Goal: Task Accomplishment & Management: Use online tool/utility

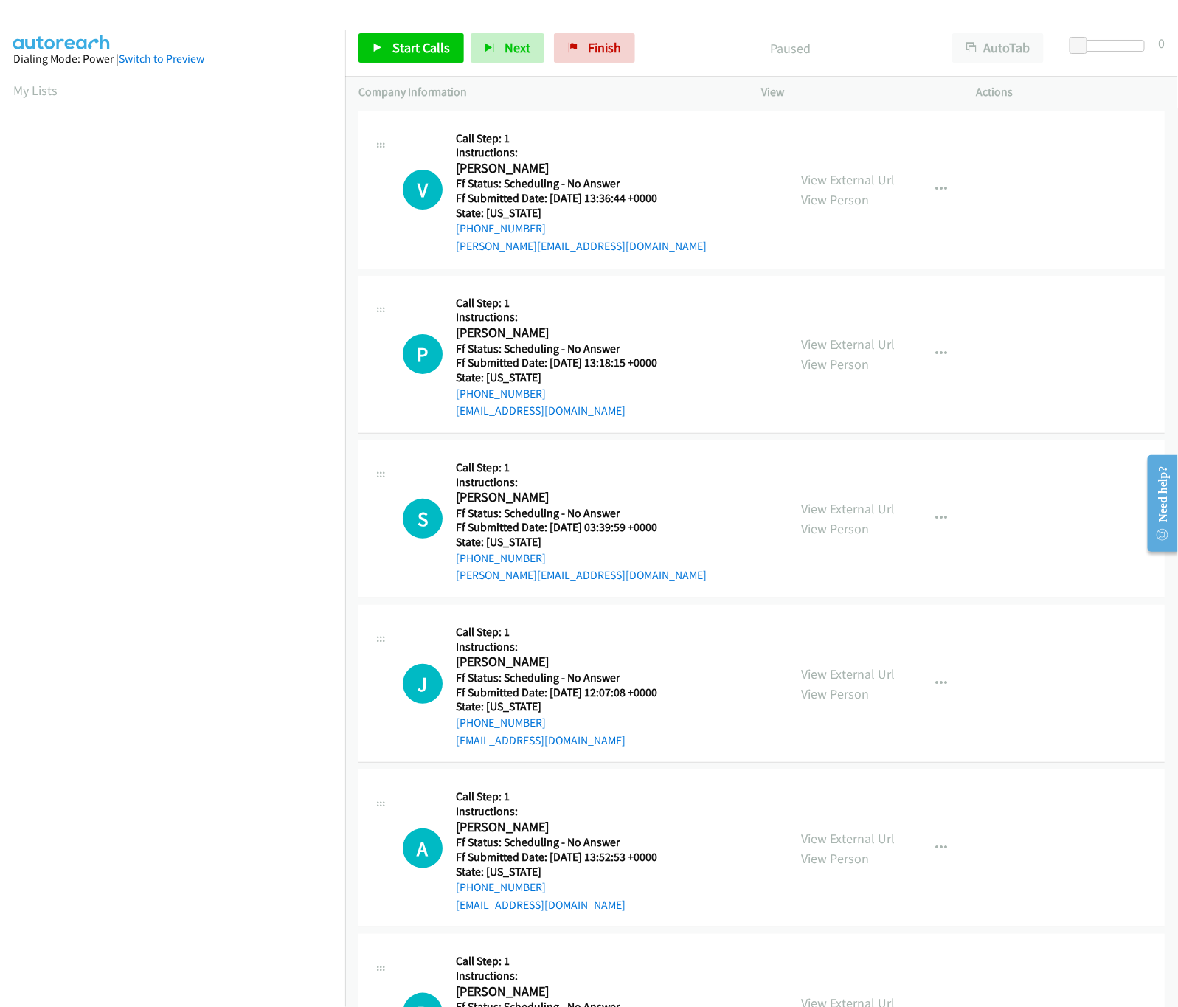
scroll to position [0, 5]
click at [408, 60] on link "Start Calls" at bounding box center [410, 47] width 105 height 29
click at [803, 184] on link "View External Url" at bounding box center [849, 179] width 94 height 17
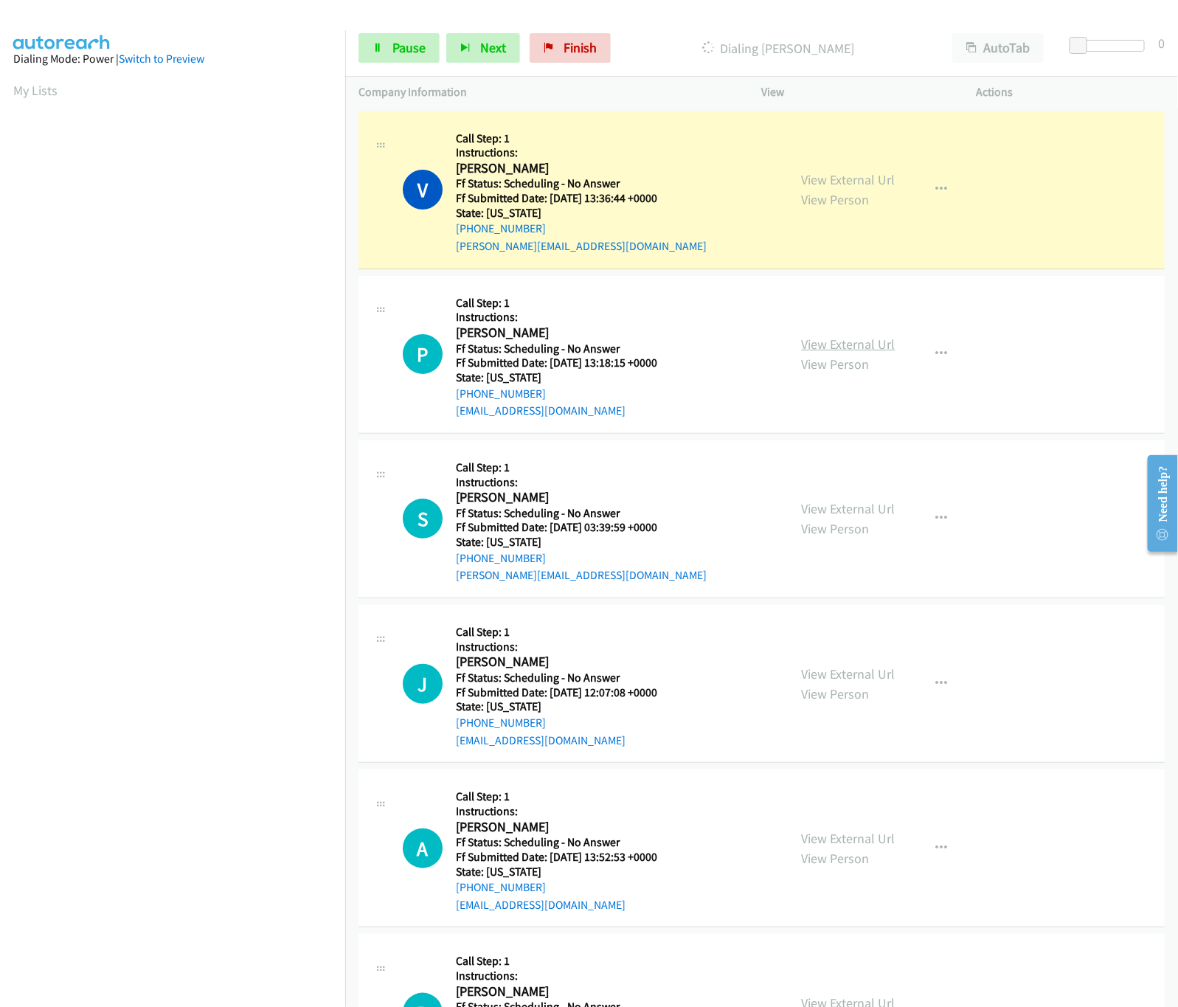
click at [810, 343] on link "View External Url" at bounding box center [849, 344] width 94 height 17
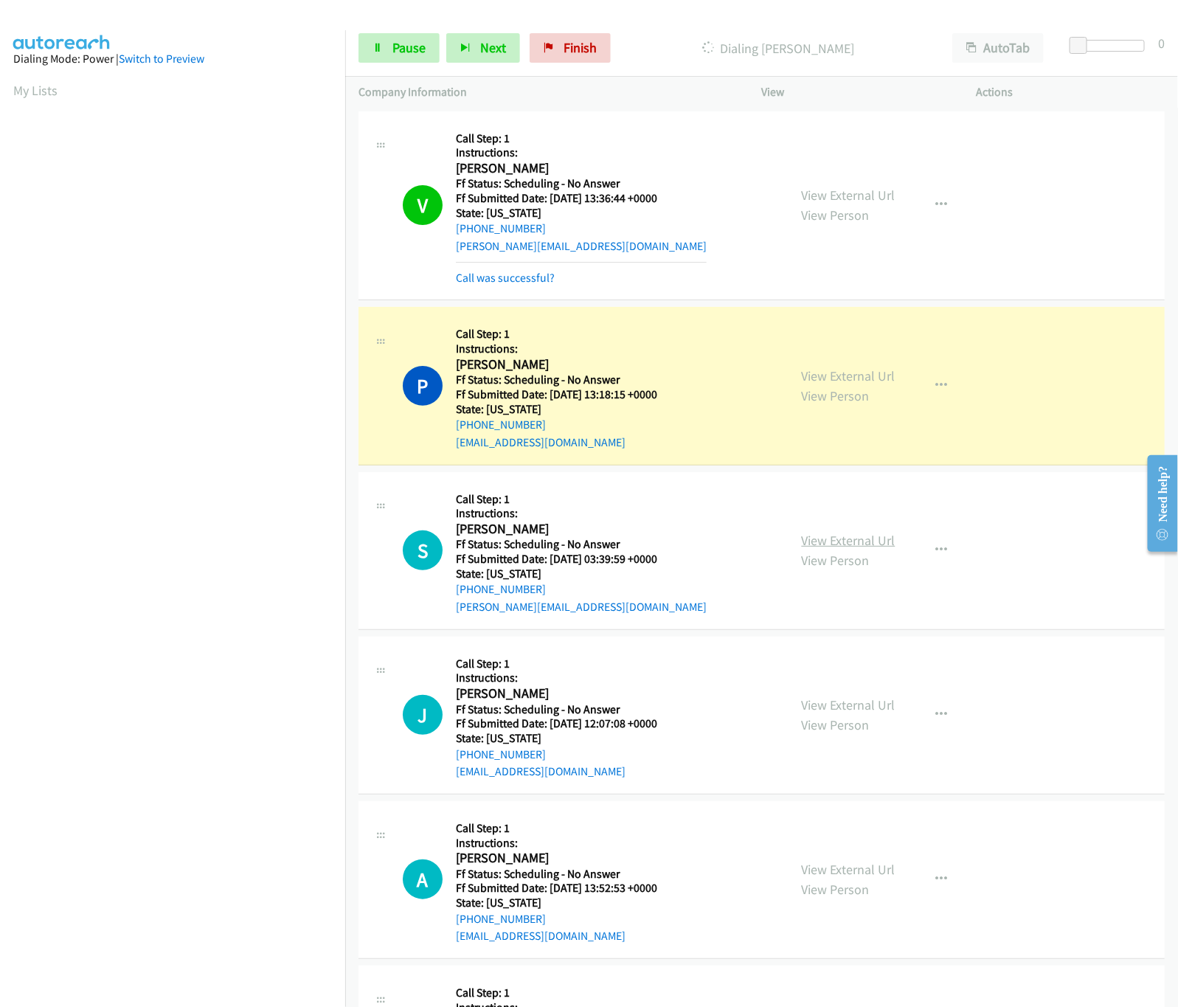
click at [819, 533] on link "View External Url" at bounding box center [849, 540] width 94 height 17
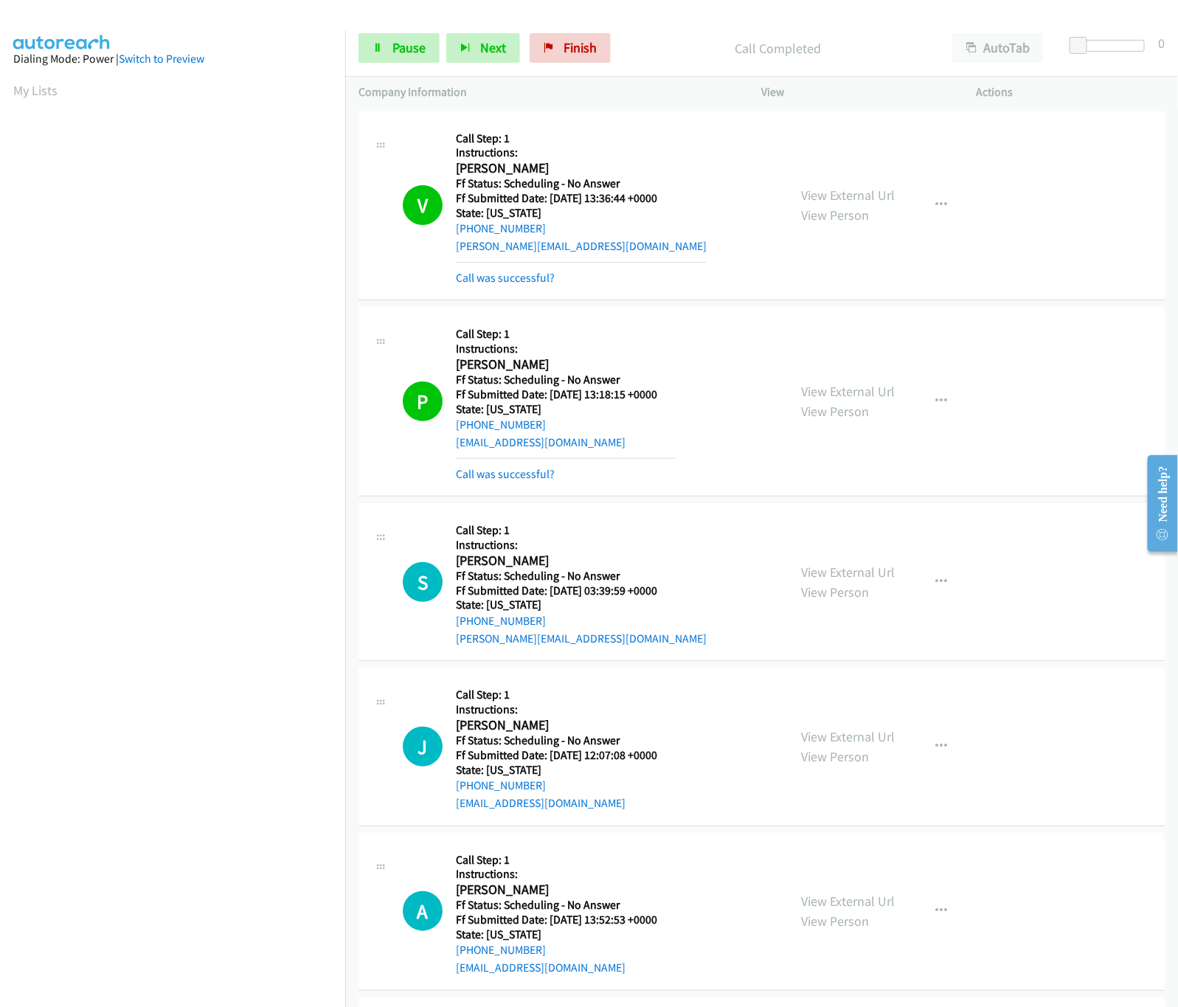
scroll to position [295, 0]
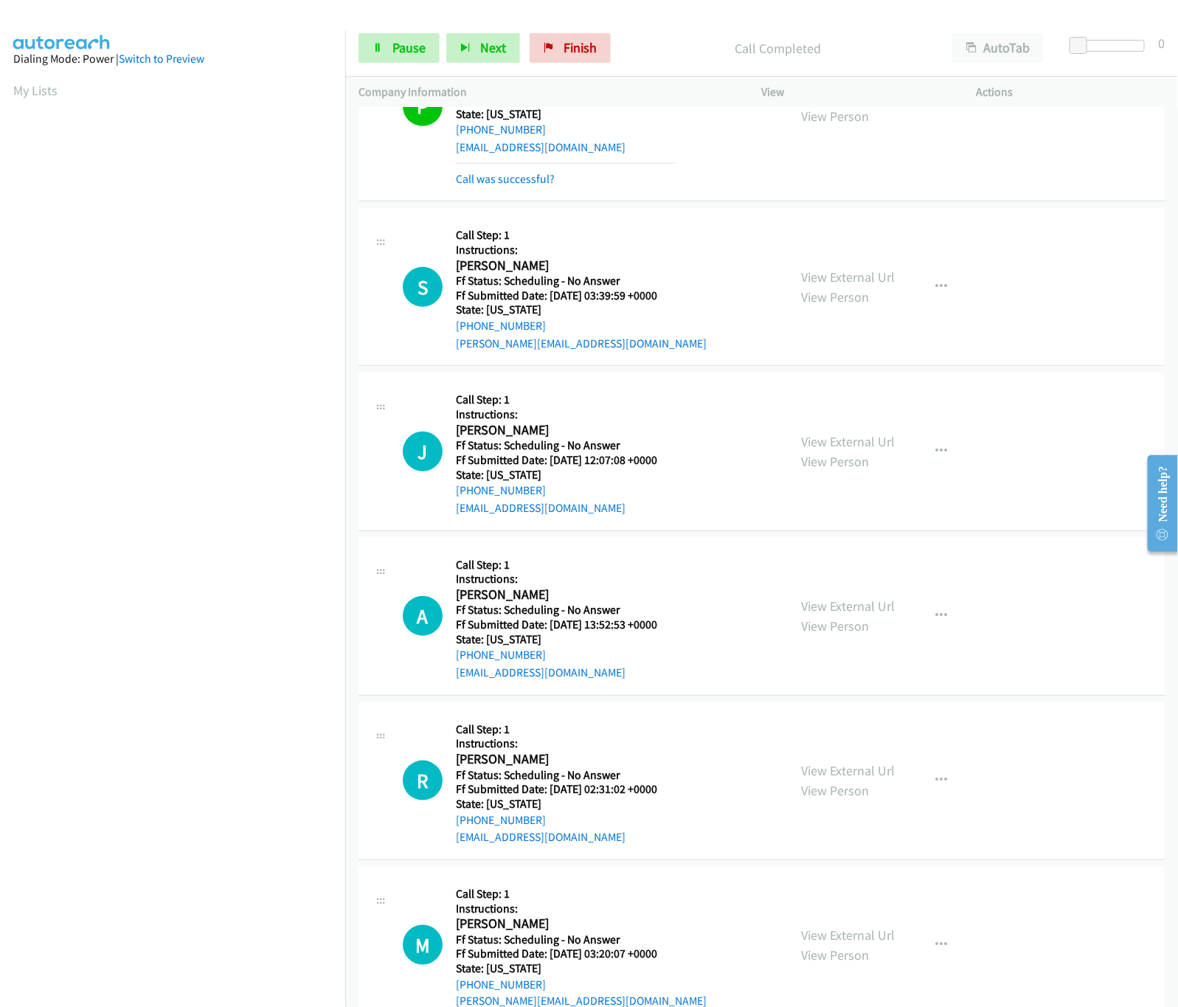
click at [830, 431] on div "View External Url View Person View External Url Email Schedule/Manage Callback …" at bounding box center [902, 451] width 228 height 131
click at [832, 438] on link "View External Url" at bounding box center [849, 441] width 94 height 17
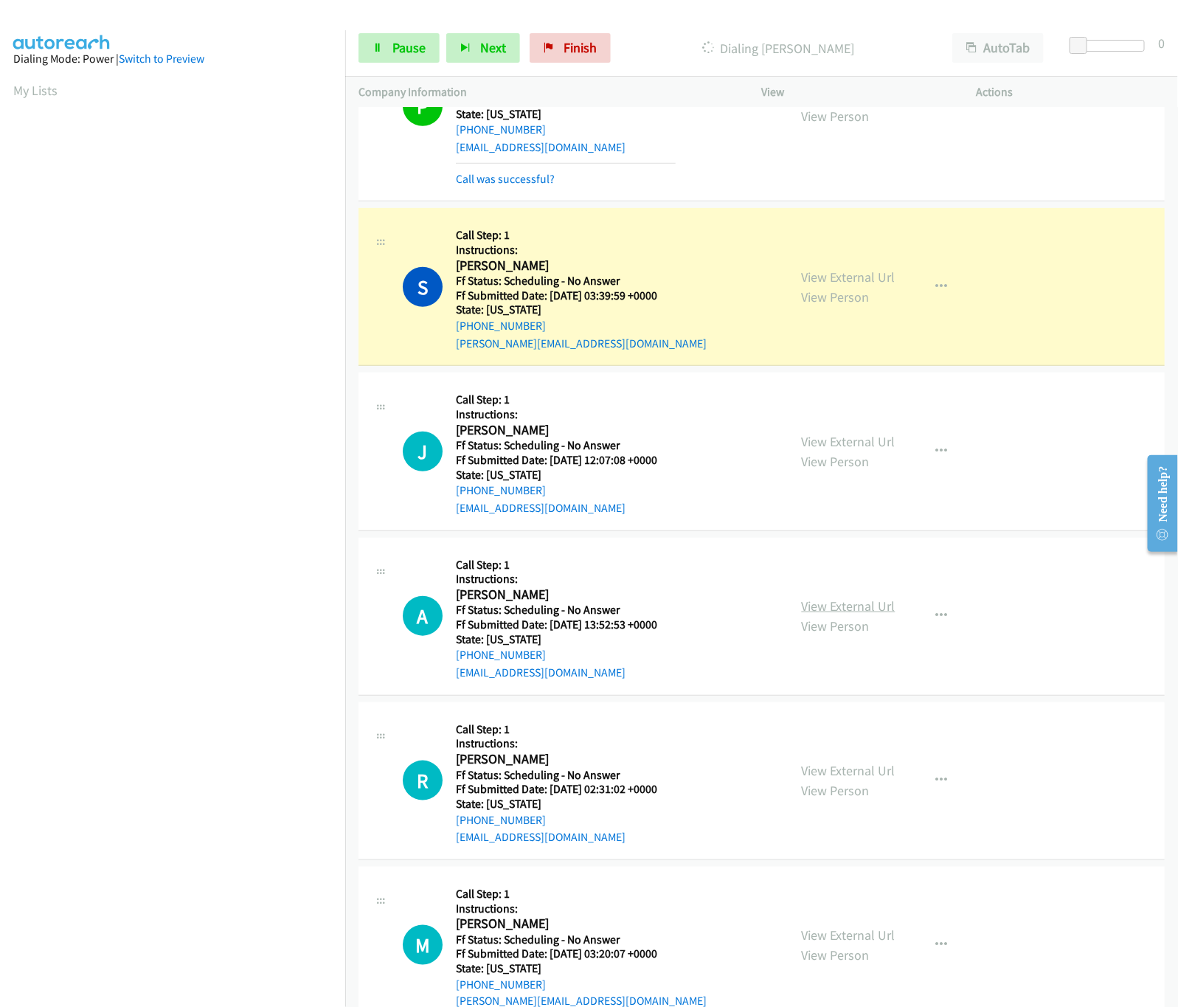
click at [836, 614] on link "View External Url" at bounding box center [849, 605] width 94 height 17
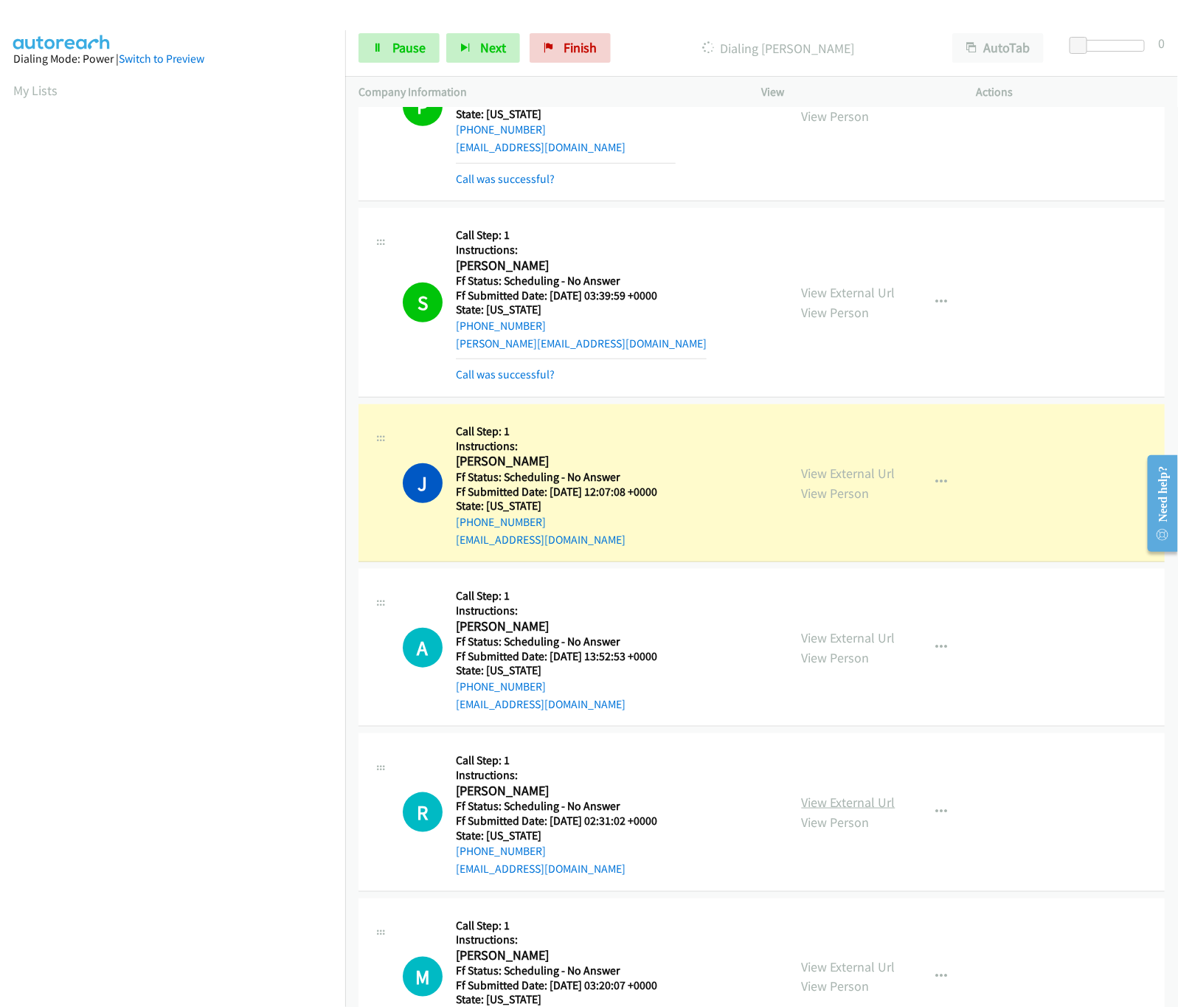
click at [844, 799] on link "View External Url" at bounding box center [849, 801] width 94 height 17
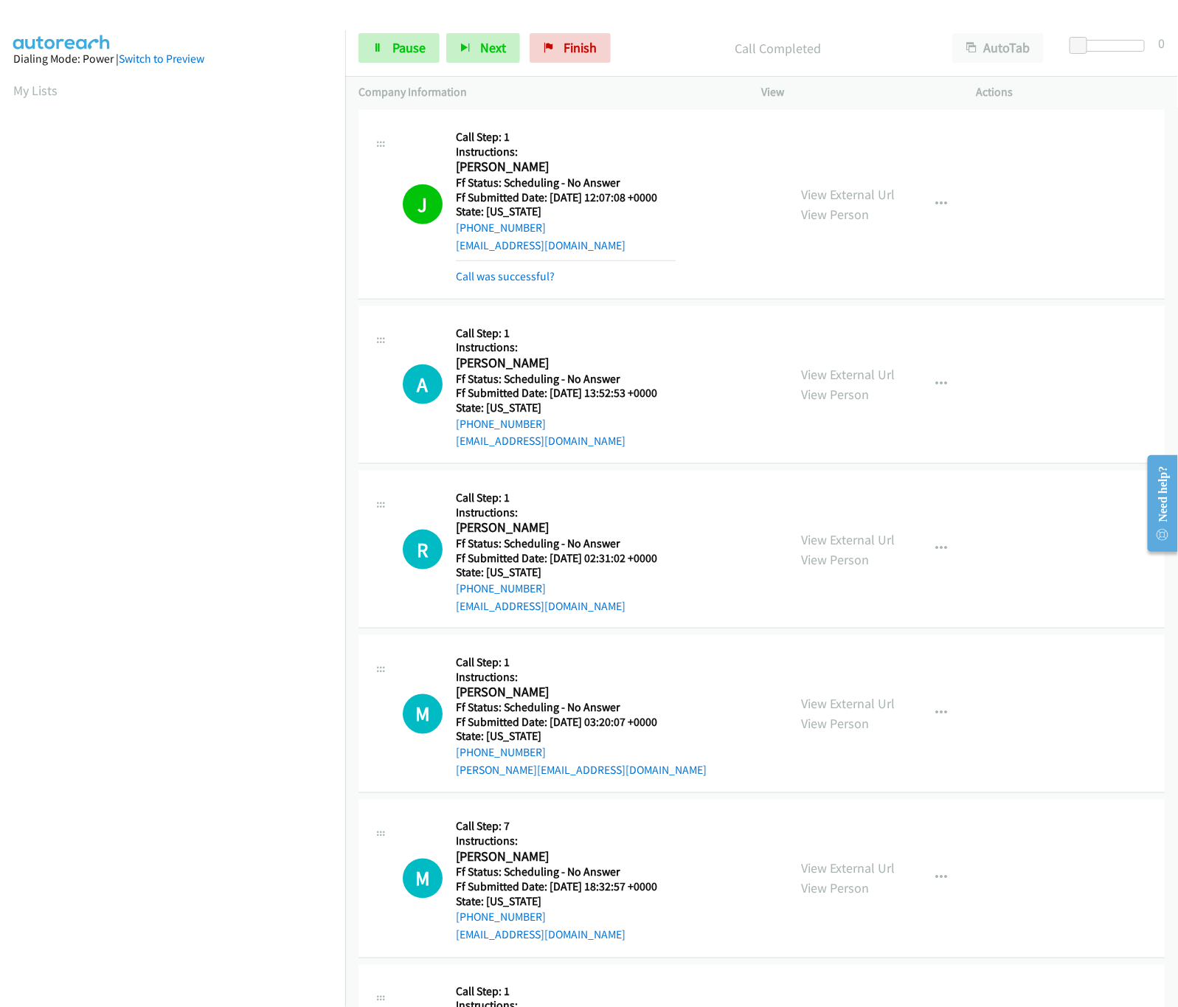
scroll to position [737, 0]
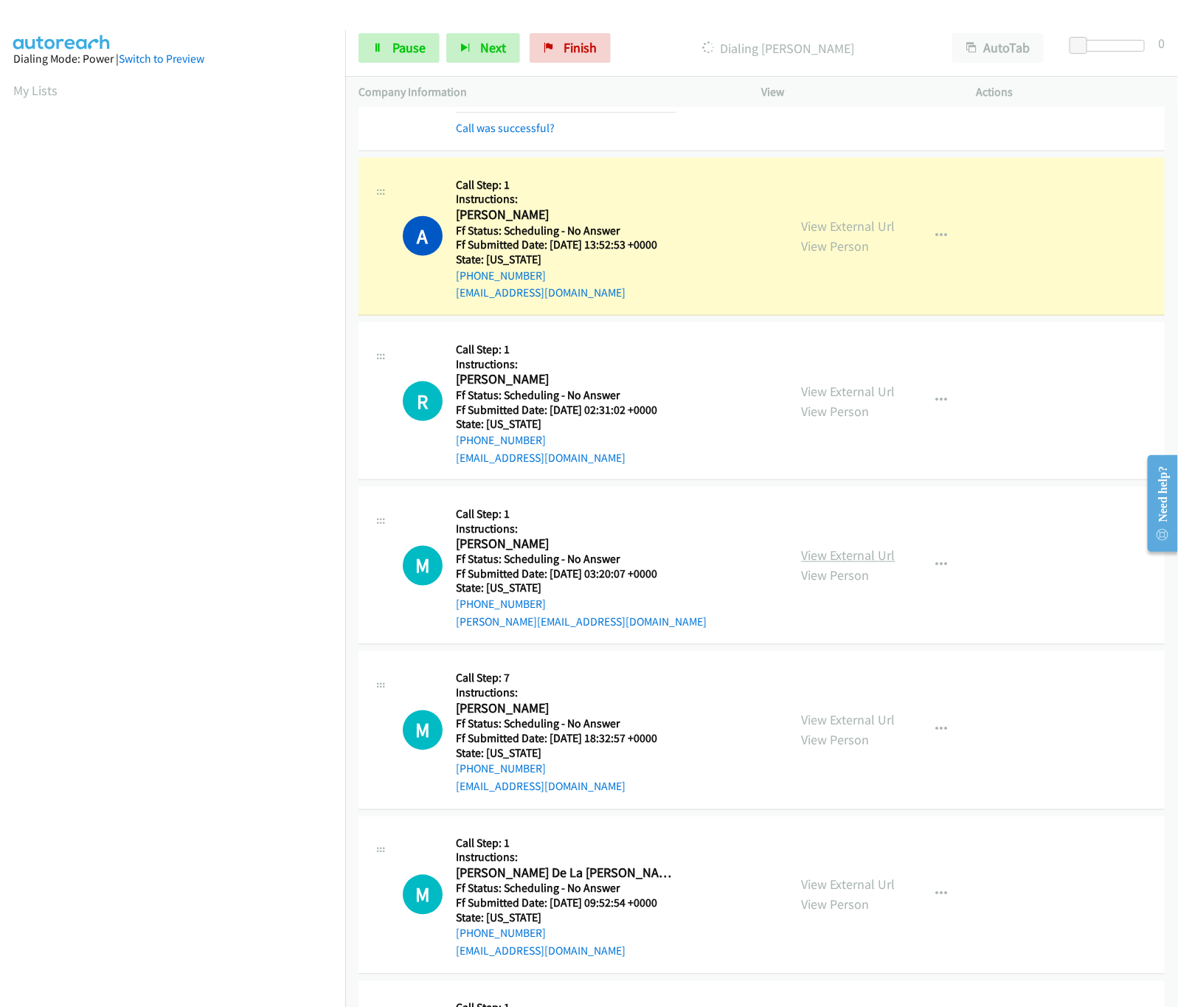
click at [830, 564] on link "View External Url" at bounding box center [849, 555] width 94 height 17
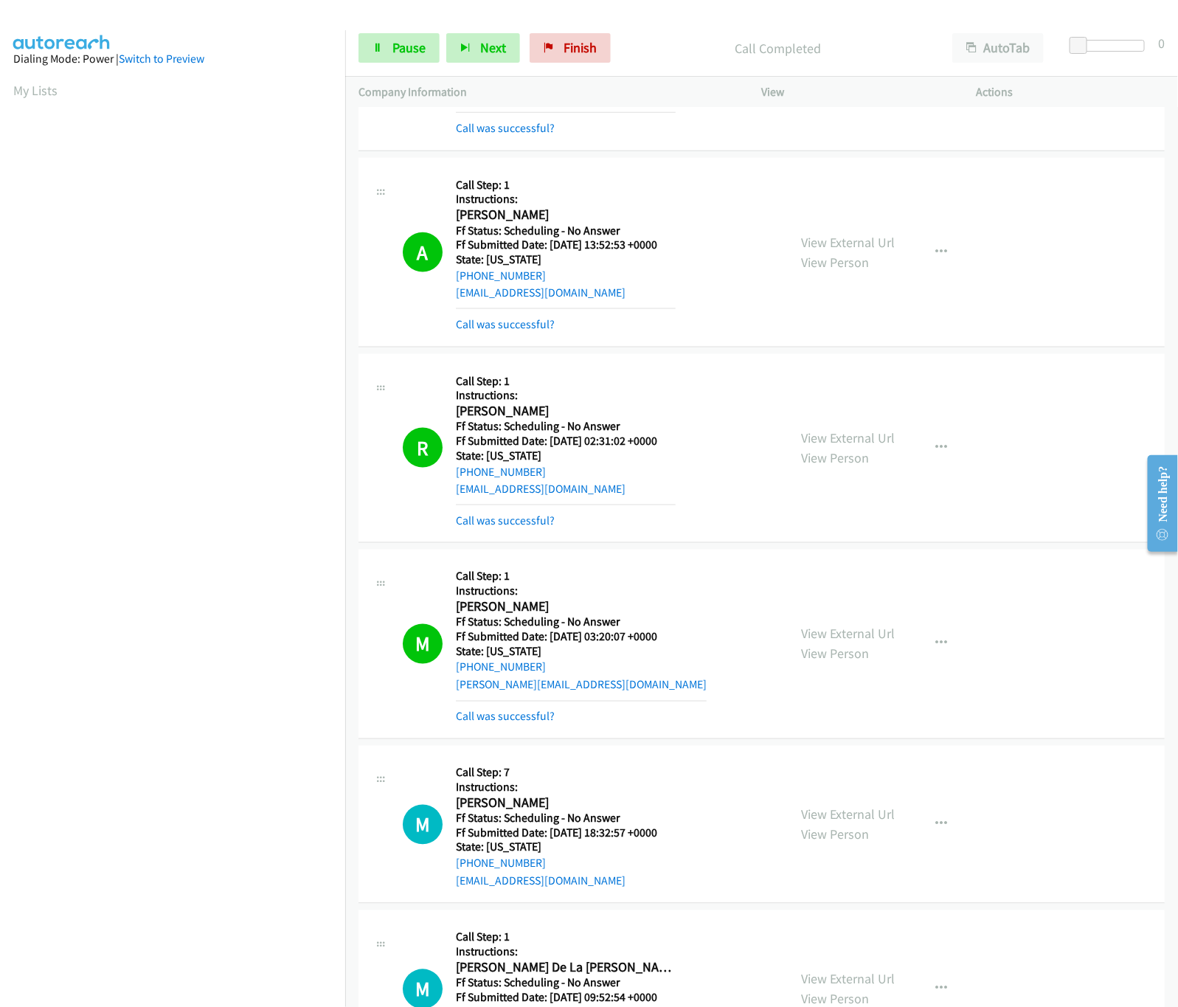
click at [805, 788] on div "View External Url View Person View External Url Email Schedule/Manage Callback …" at bounding box center [902, 824] width 228 height 131
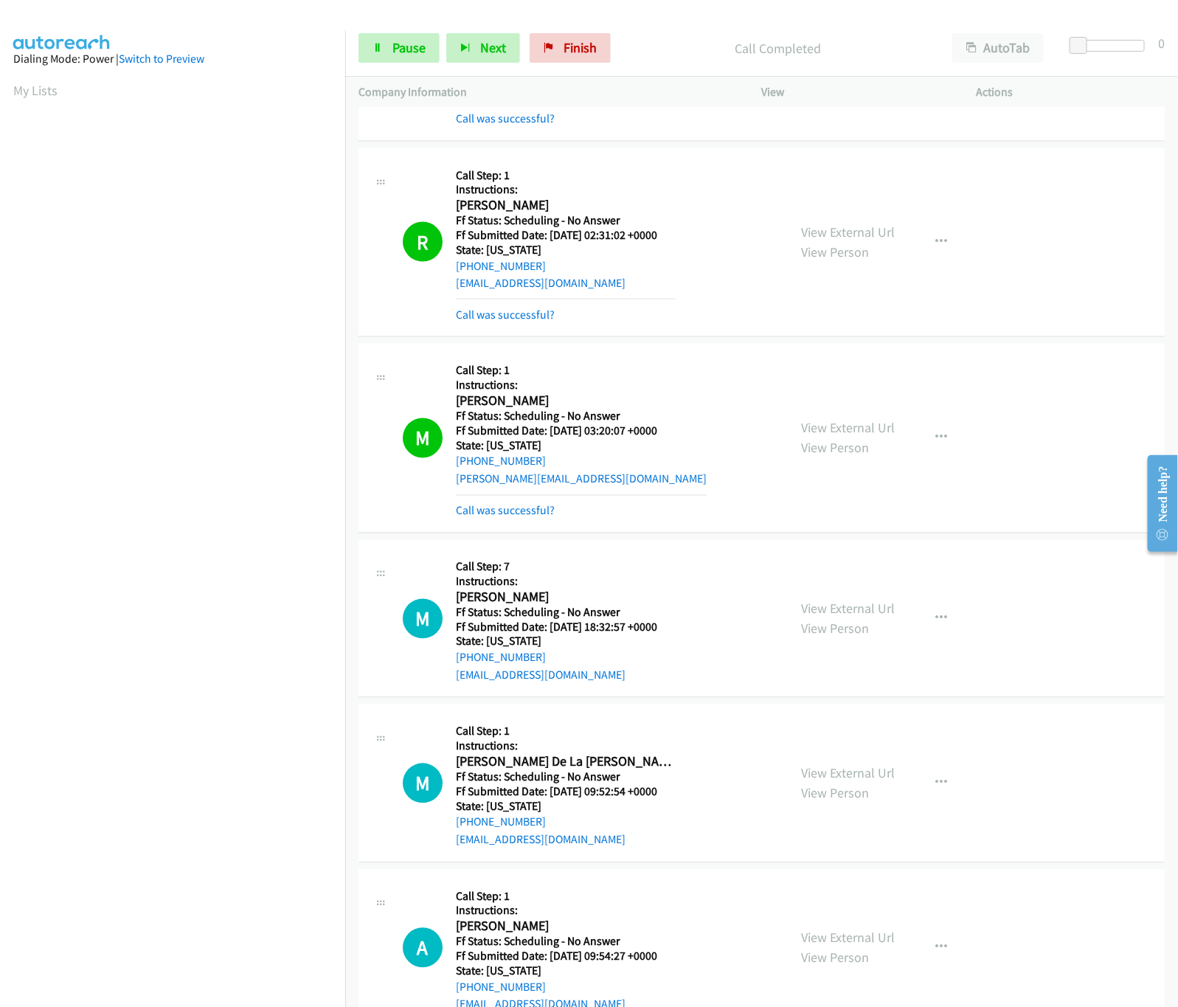
scroll to position [1180, 0]
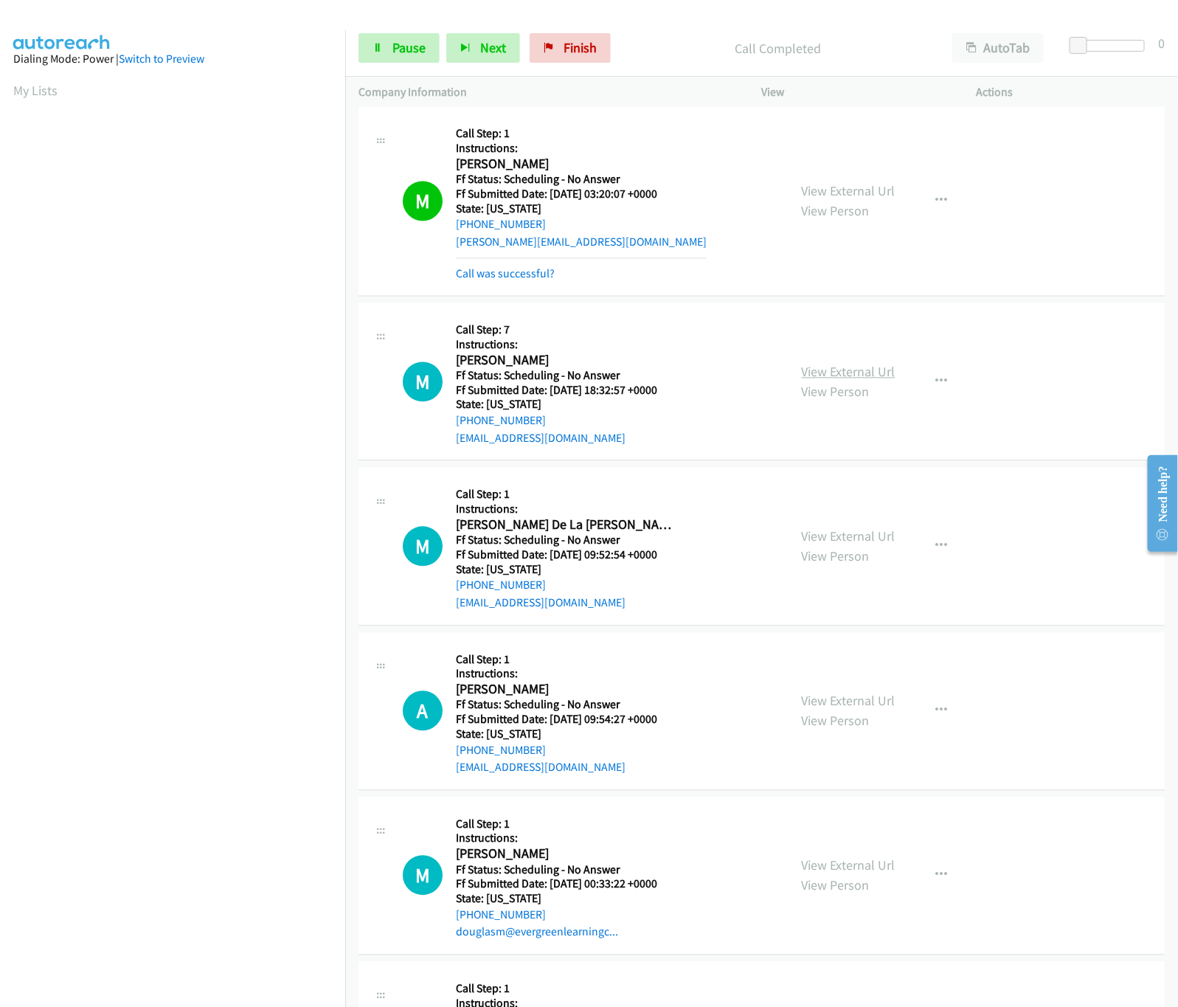
click at [852, 376] on link "View External Url" at bounding box center [849, 372] width 94 height 17
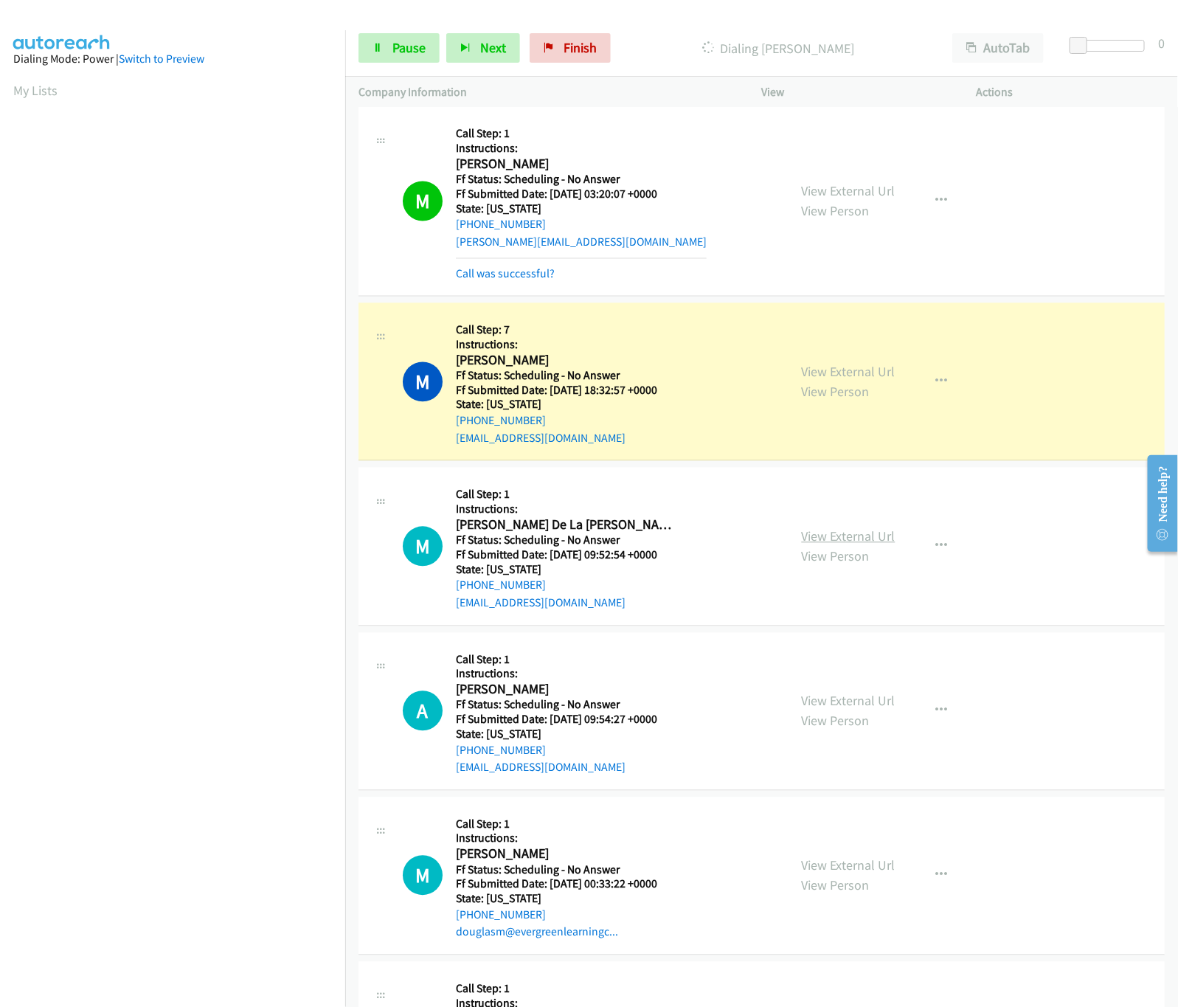
click at [847, 540] on link "View External Url" at bounding box center [849, 536] width 94 height 17
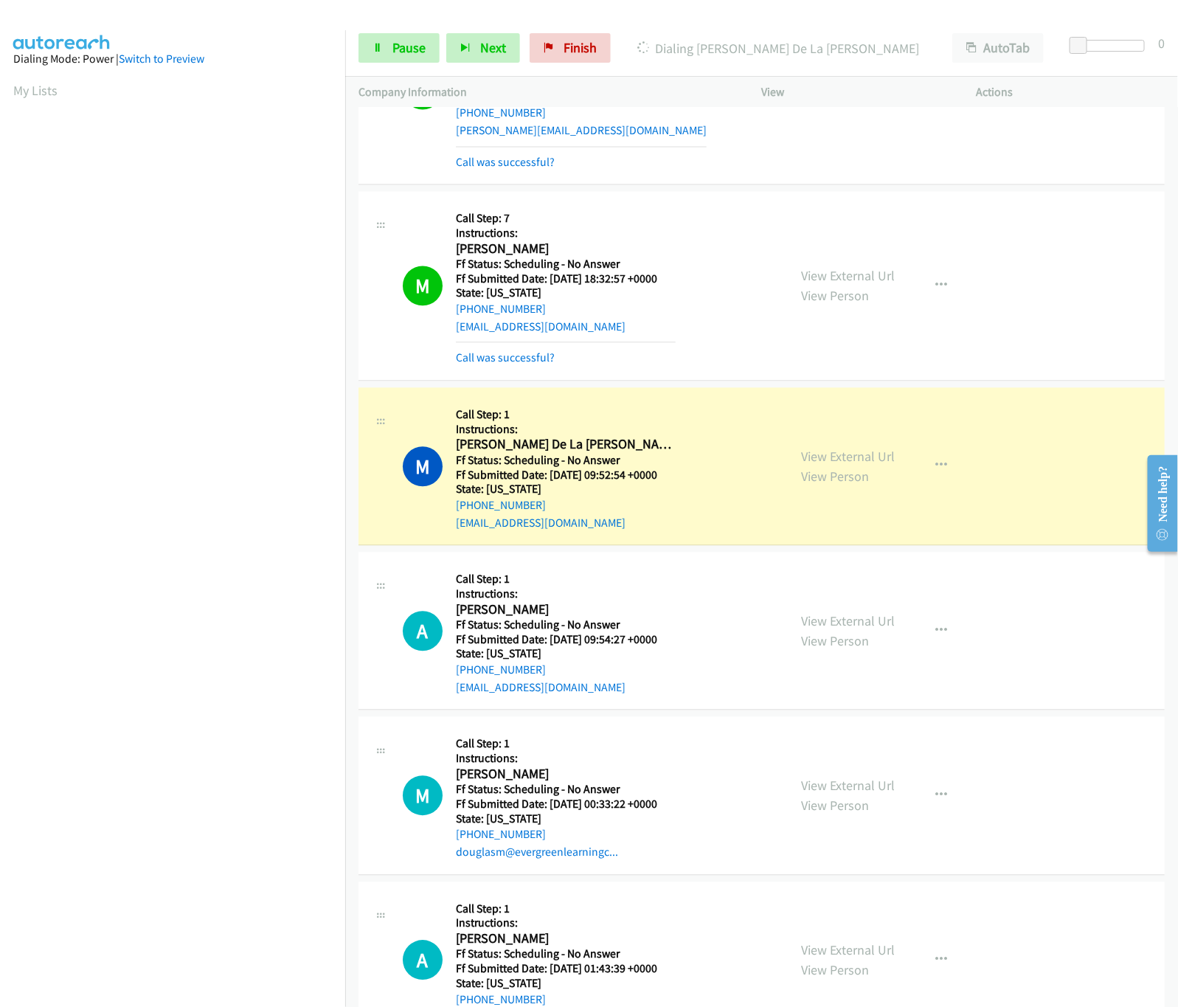
scroll to position [1474, 0]
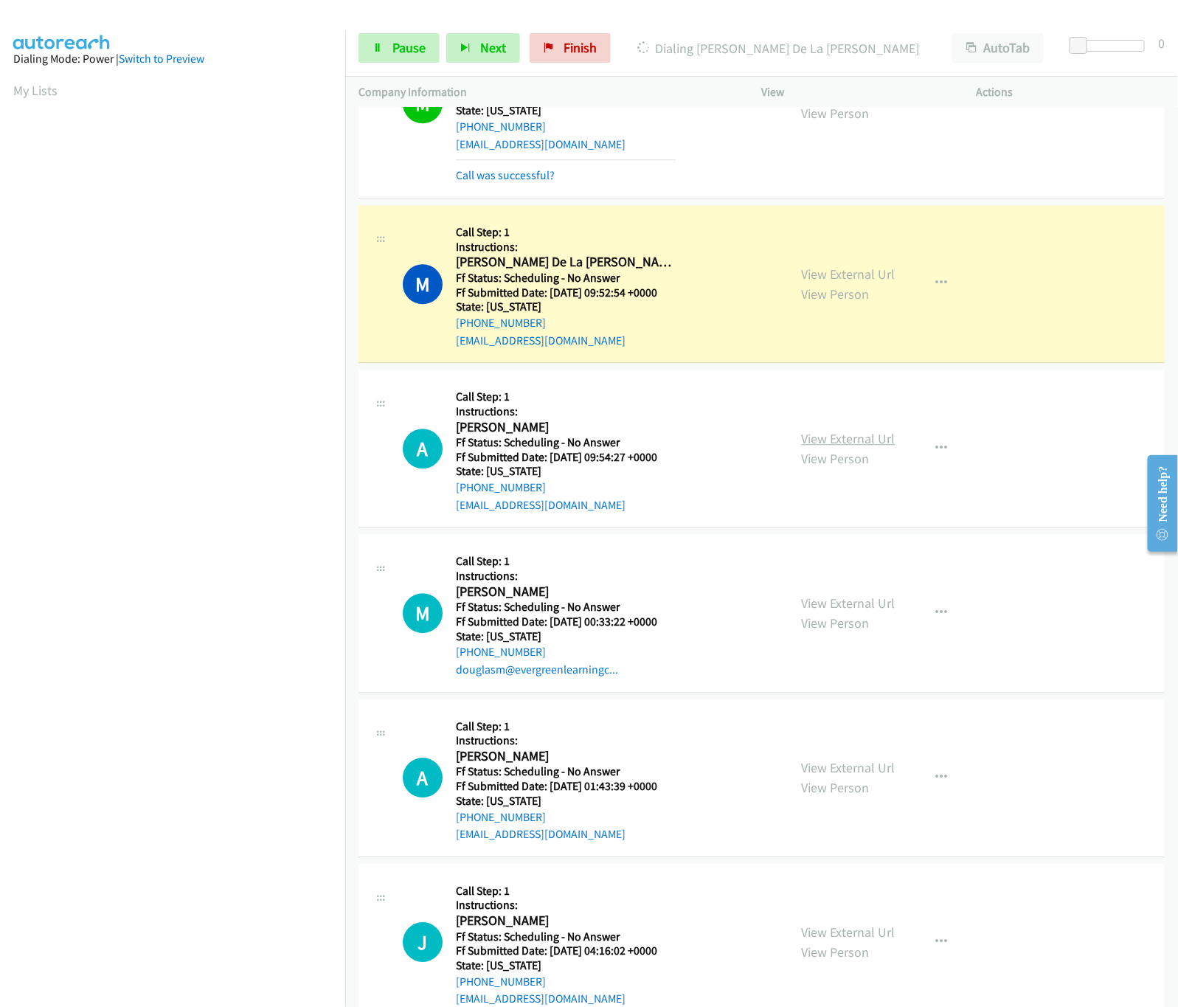
click at [828, 442] on link "View External Url" at bounding box center [849, 438] width 94 height 17
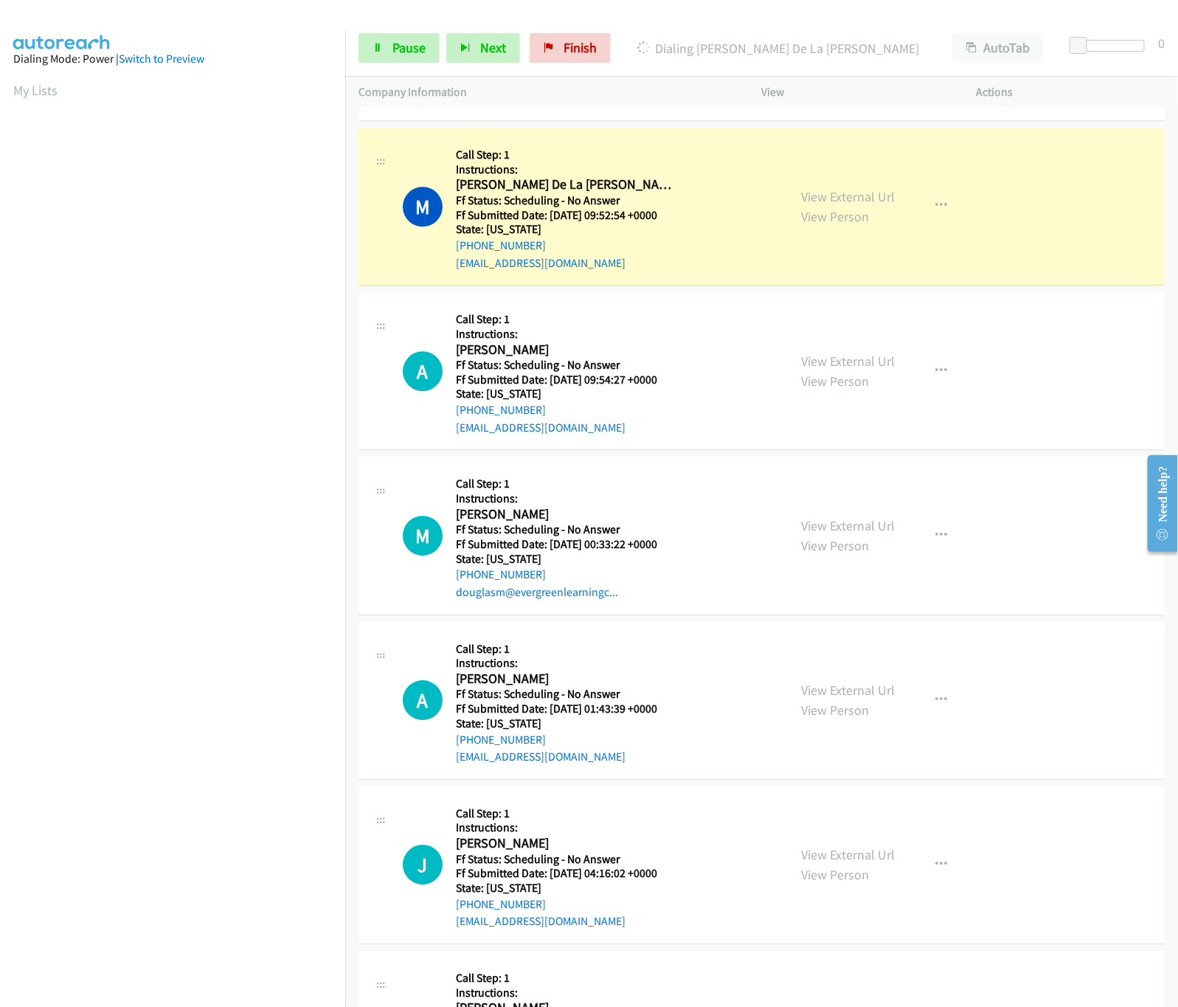
scroll to position [1622, 0]
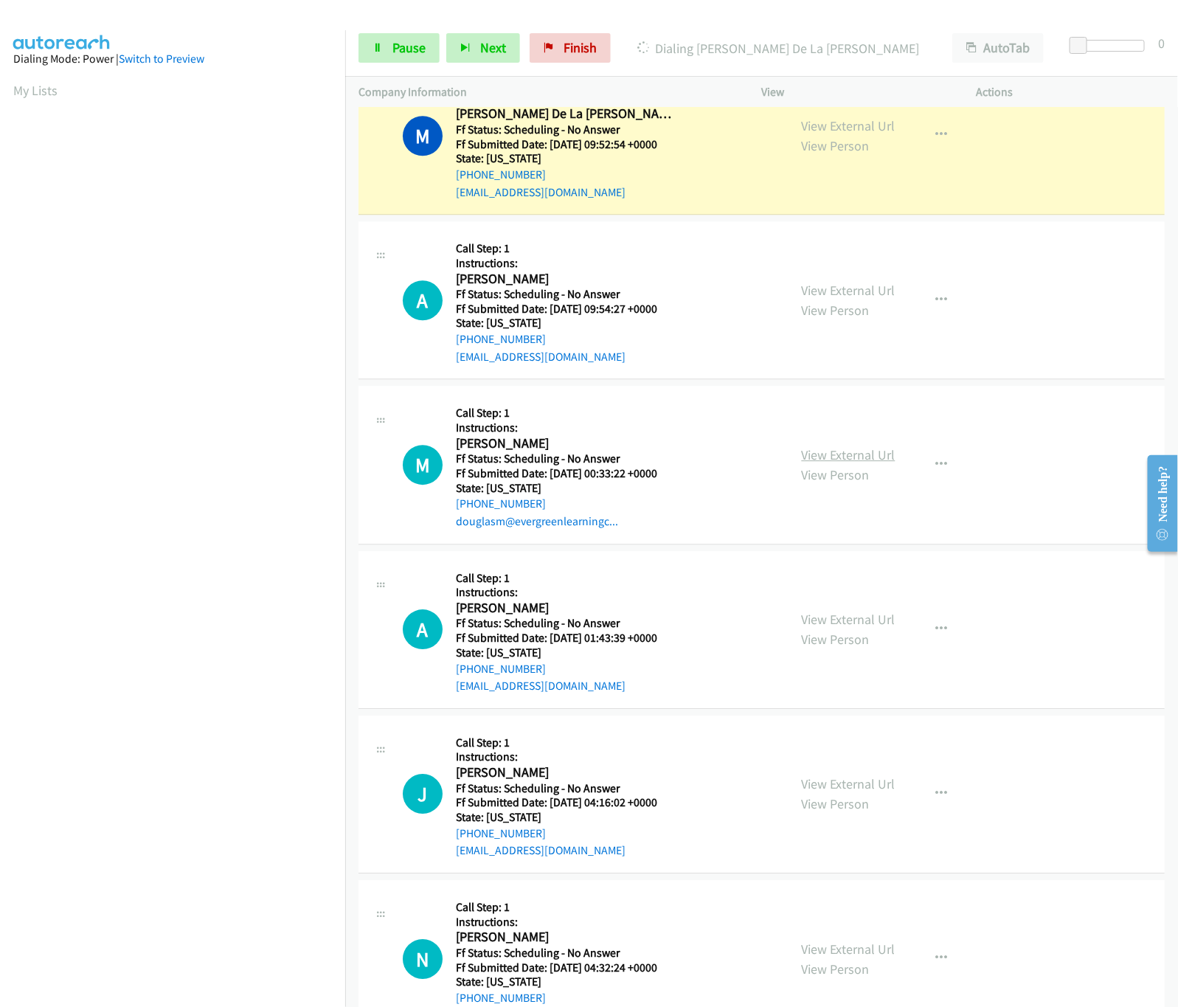
click at [834, 471] on link "View Person" at bounding box center [836, 474] width 68 height 17
click at [837, 459] on link "View External Url" at bounding box center [849, 454] width 94 height 17
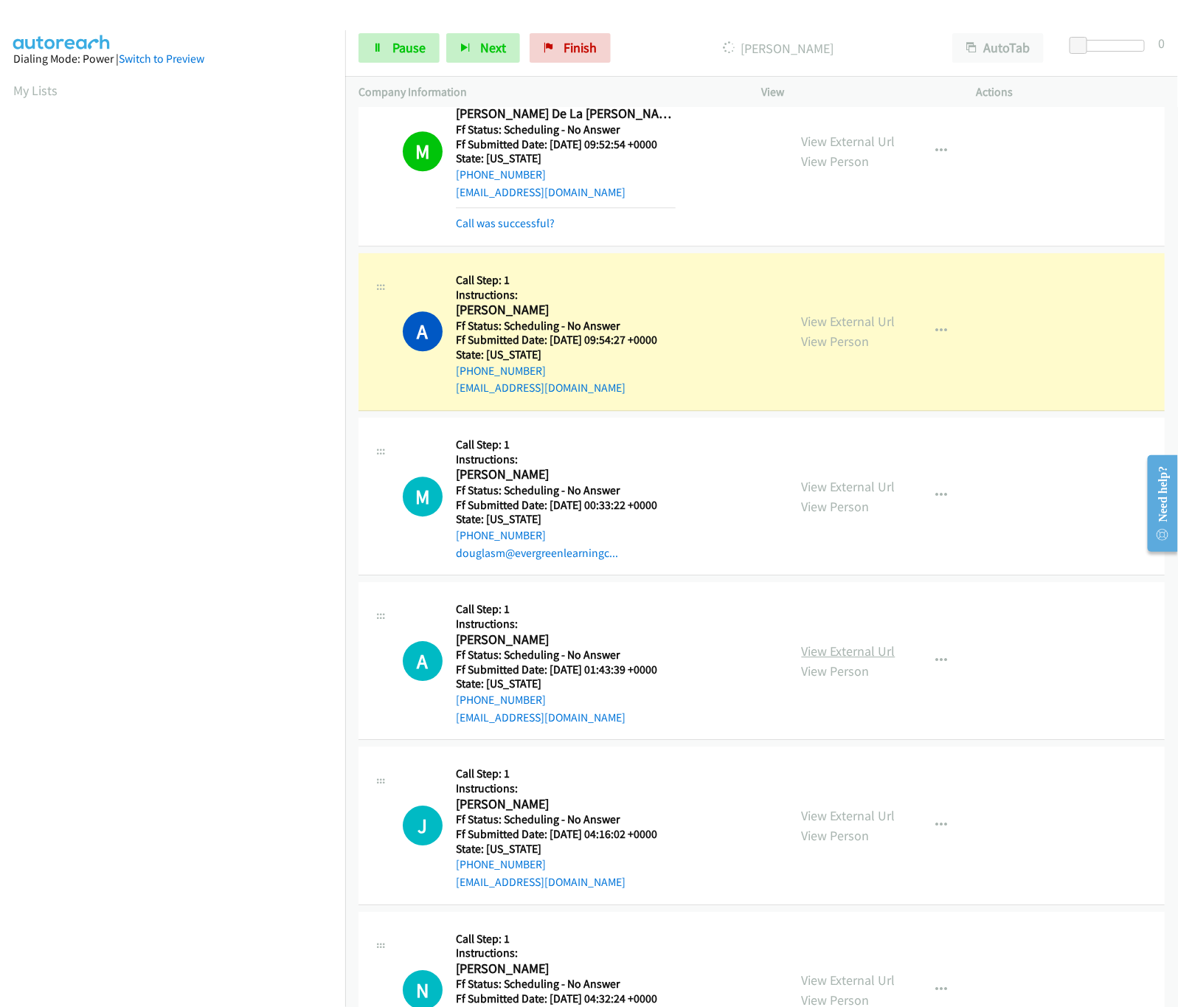
click at [806, 650] on link "View External Url" at bounding box center [849, 650] width 94 height 17
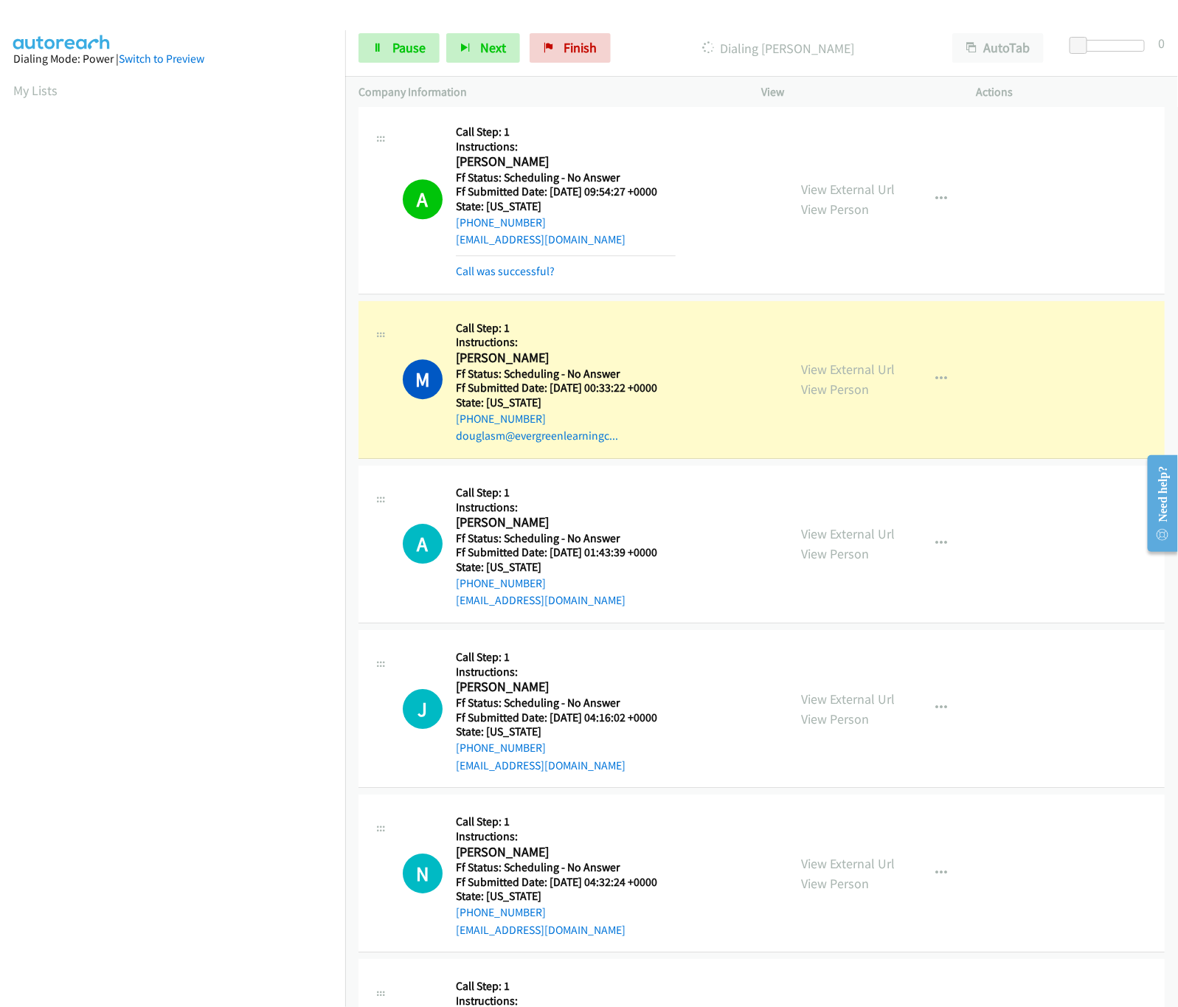
scroll to position [1917, 0]
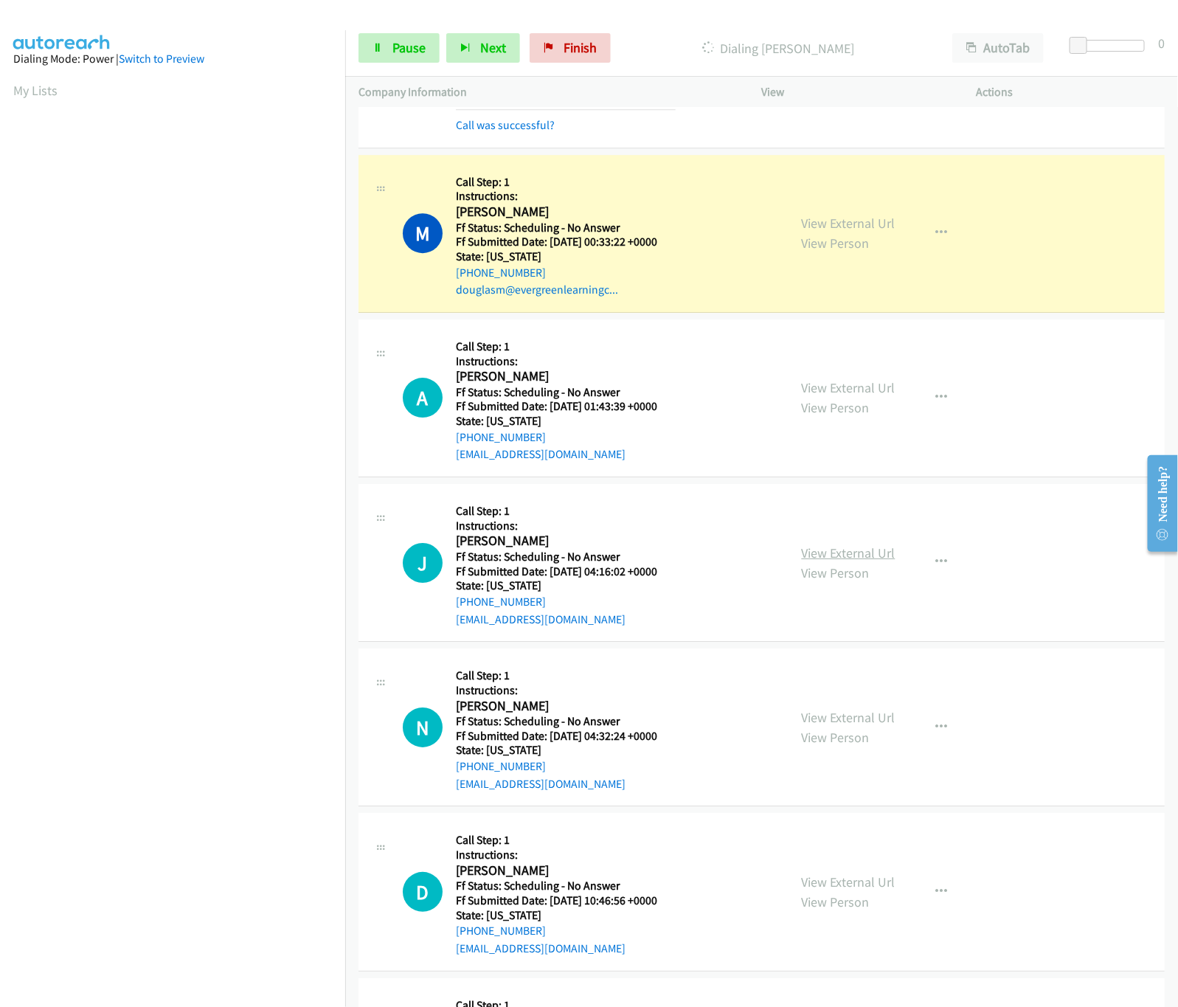
click at [837, 557] on link "View External Url" at bounding box center [849, 552] width 94 height 17
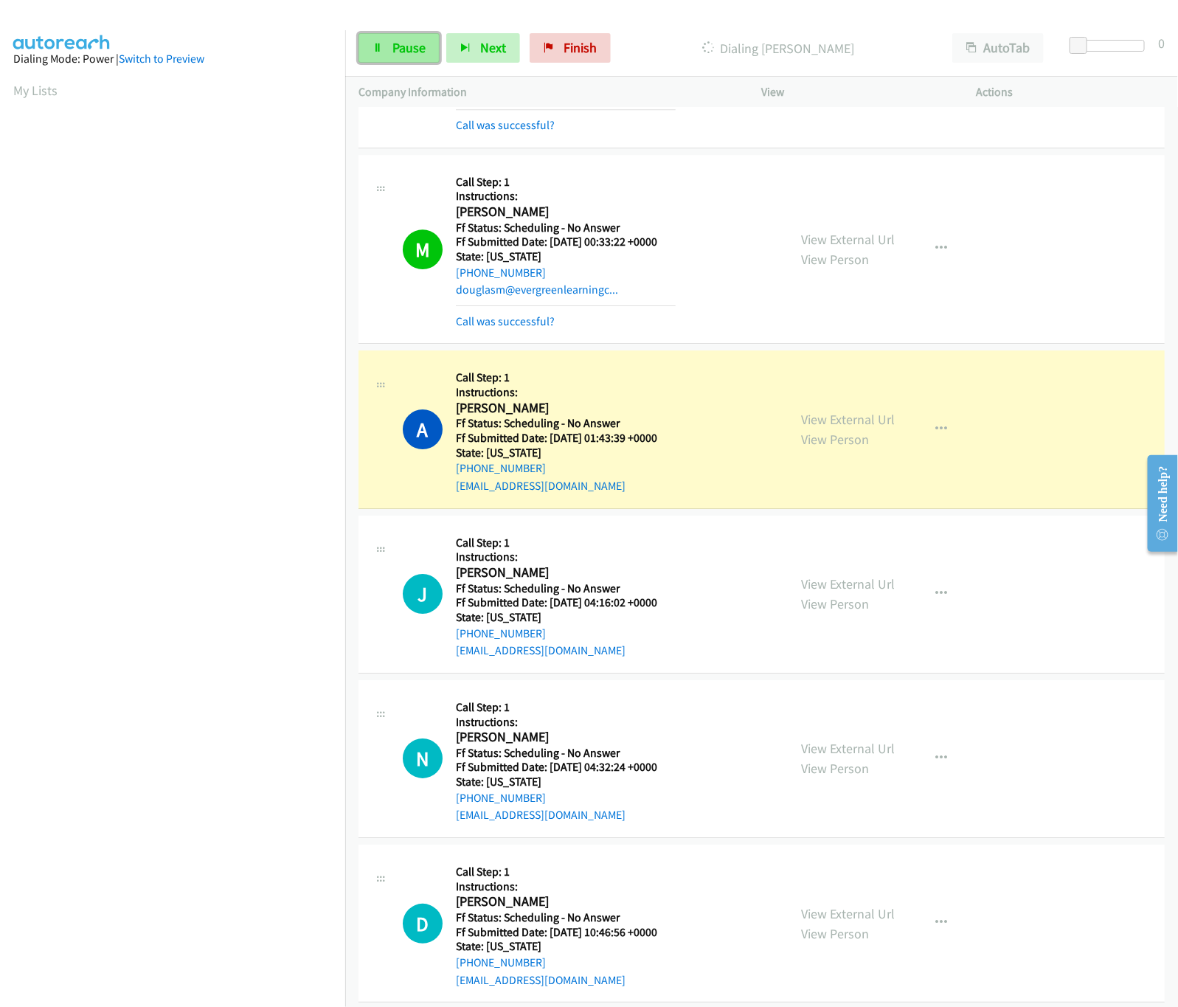
click at [405, 49] on span "Pause" at bounding box center [408, 47] width 33 height 17
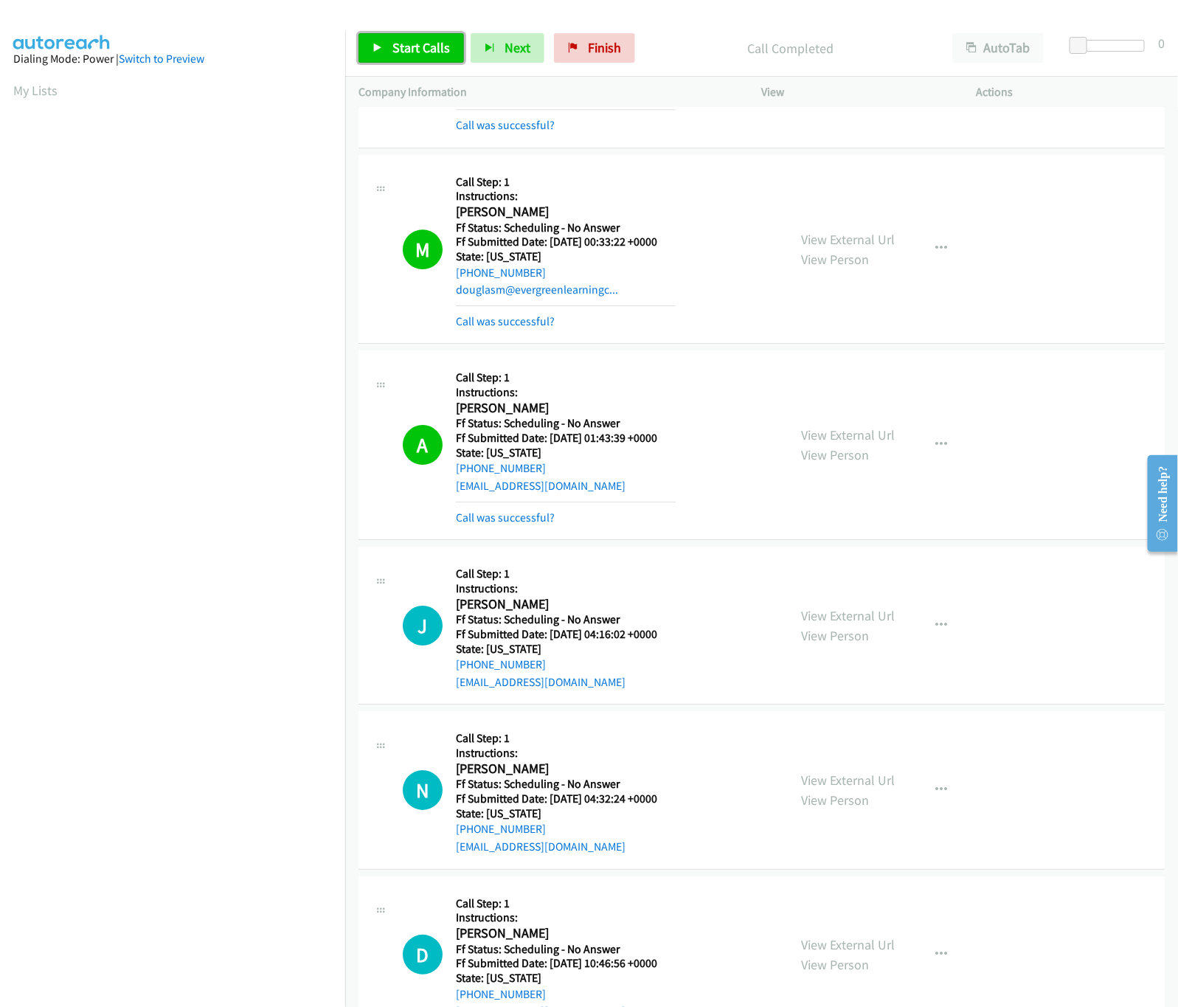
click at [390, 51] on link "Start Calls" at bounding box center [410, 47] width 105 height 29
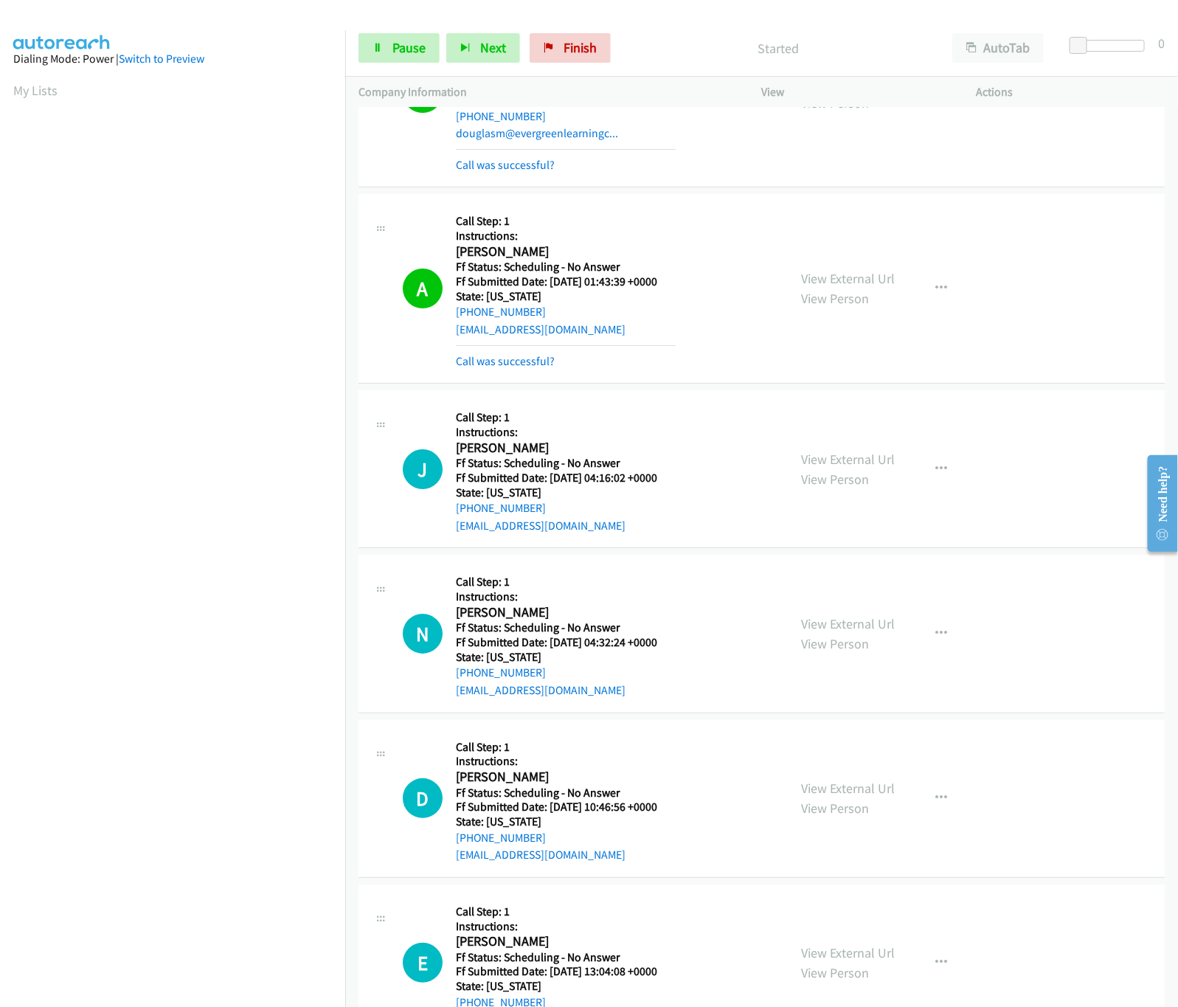
scroll to position [2212, 0]
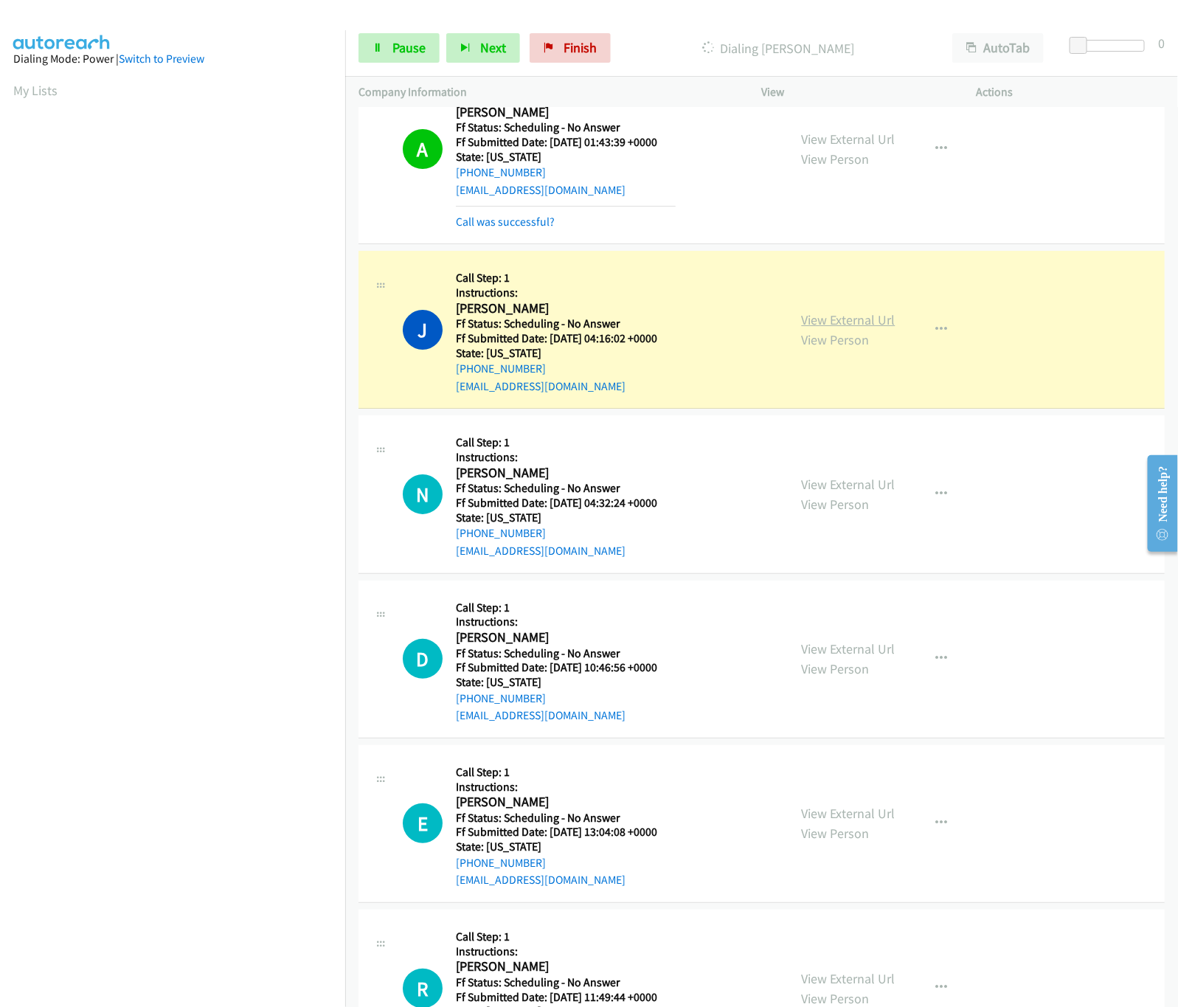
click at [850, 321] on link "View External Url" at bounding box center [849, 319] width 94 height 17
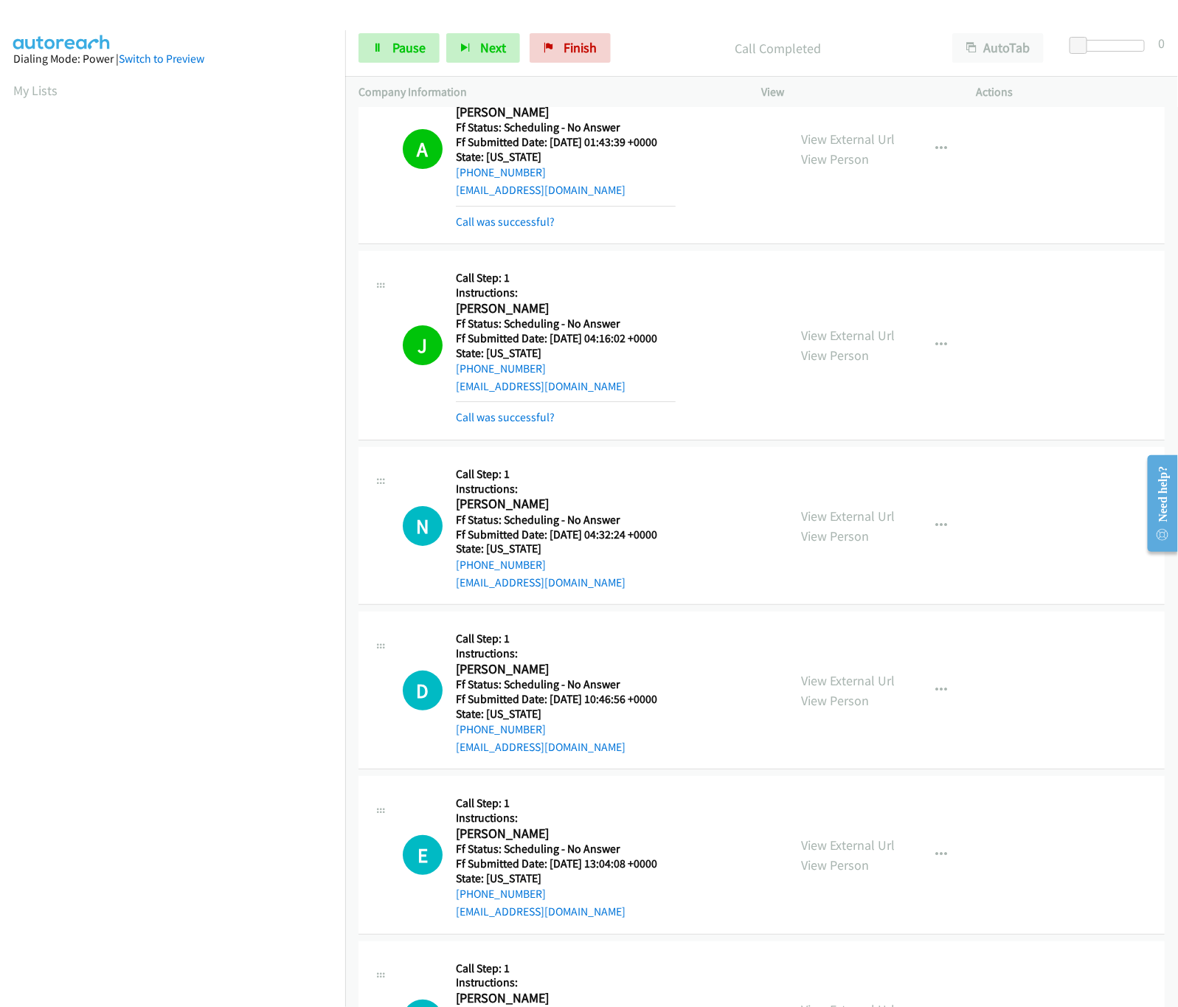
click at [846, 512] on div "View External Url View Person View External Url Email Schedule/Manage Callback …" at bounding box center [902, 525] width 228 height 131
click at [839, 524] on link "View External Url" at bounding box center [849, 515] width 94 height 17
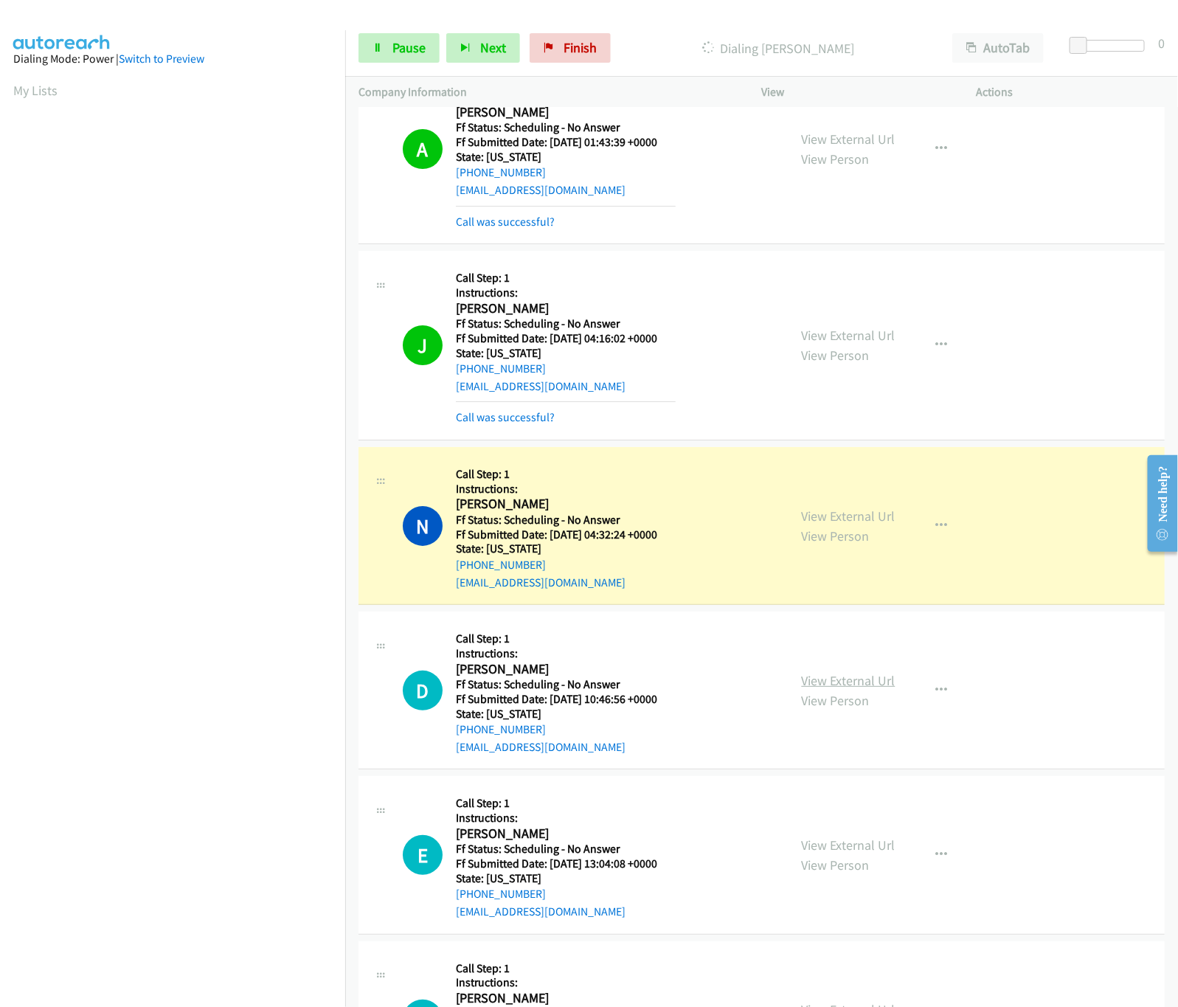
click at [878, 689] on link "View External Url" at bounding box center [849, 680] width 94 height 17
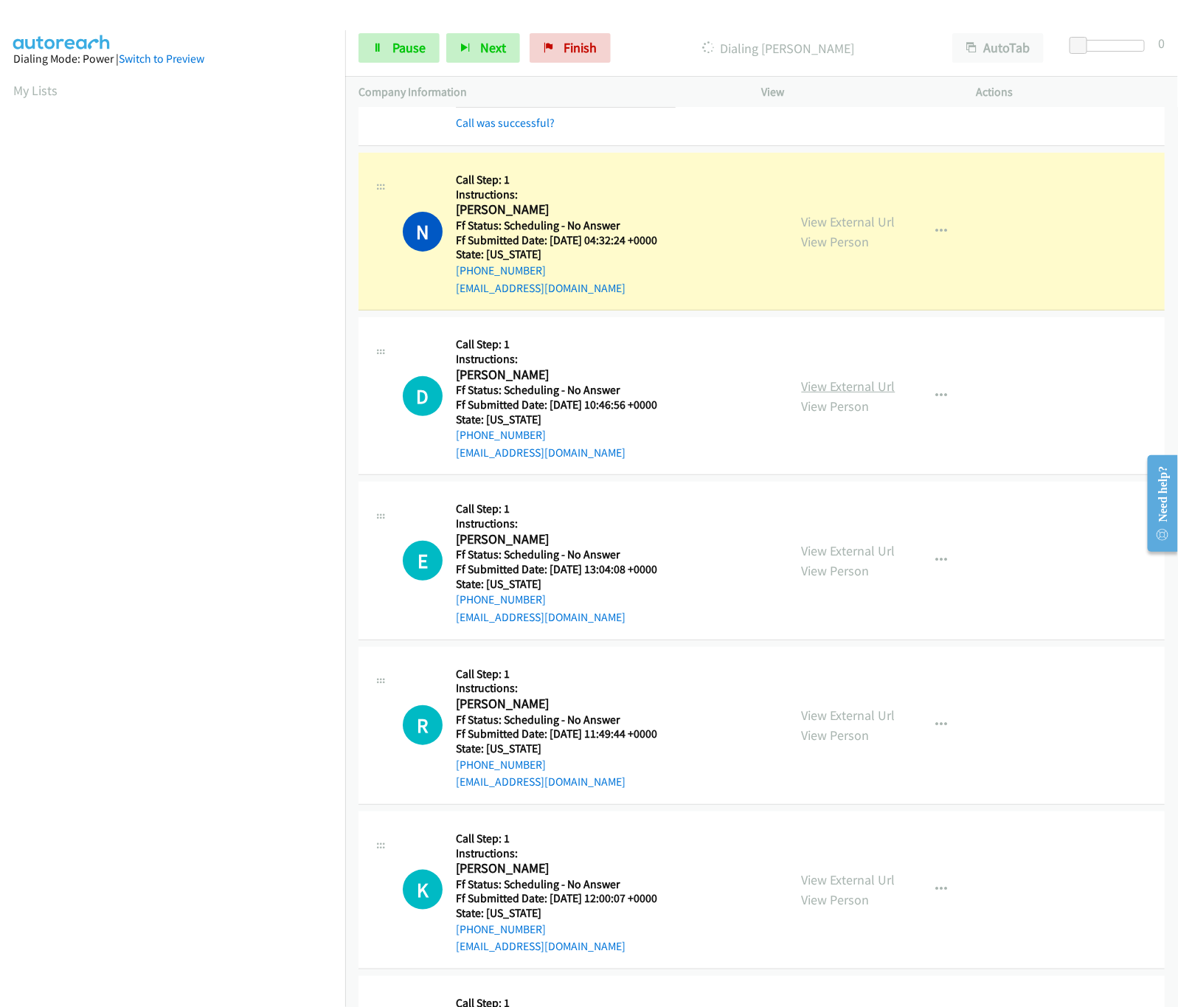
scroll to position [2507, 0]
click at [836, 553] on link "View External Url" at bounding box center [849, 549] width 94 height 17
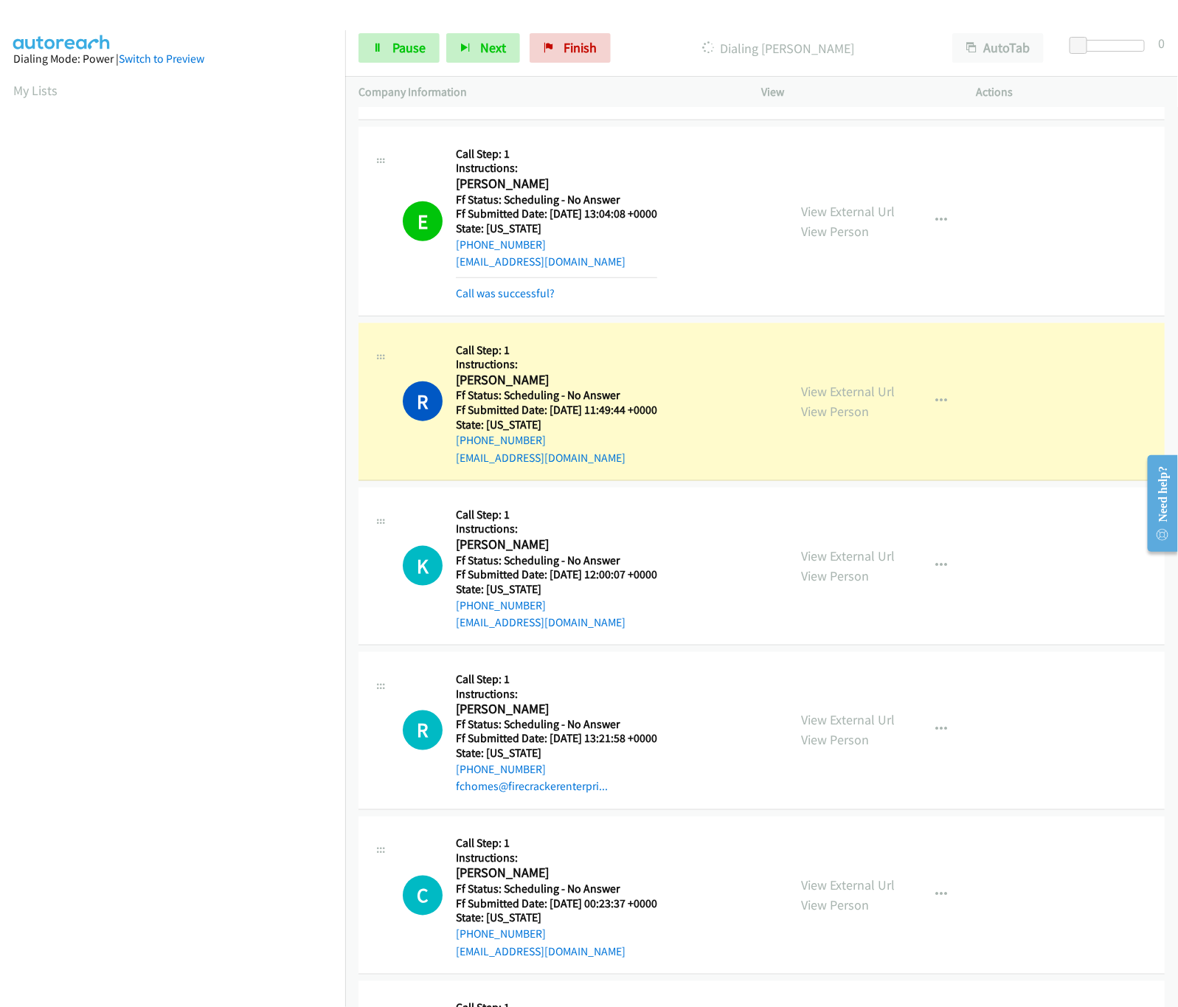
scroll to position [2950, 0]
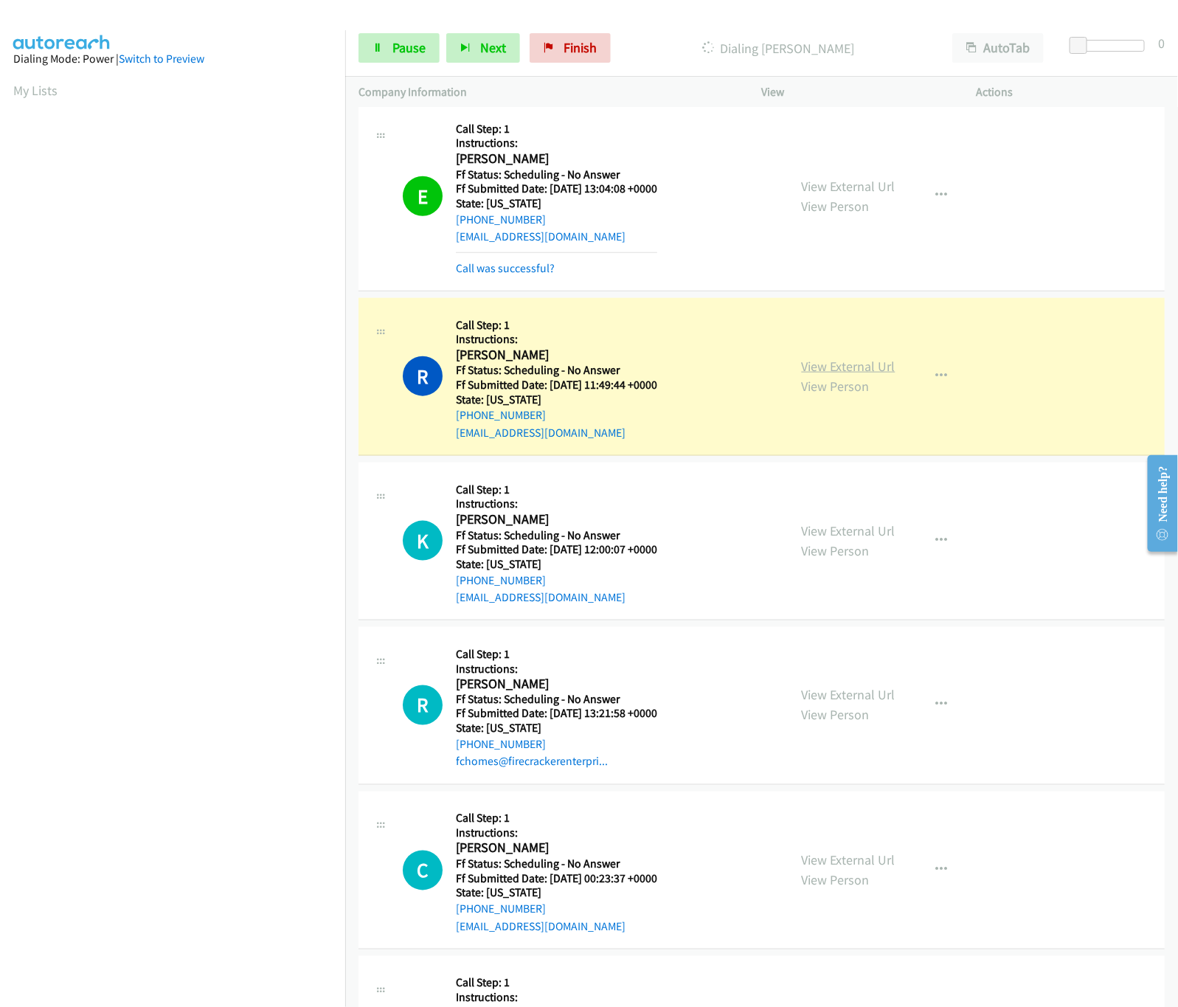
click at [832, 375] on link "View External Url" at bounding box center [849, 366] width 94 height 17
click at [841, 539] on link "View External Url" at bounding box center [849, 530] width 94 height 17
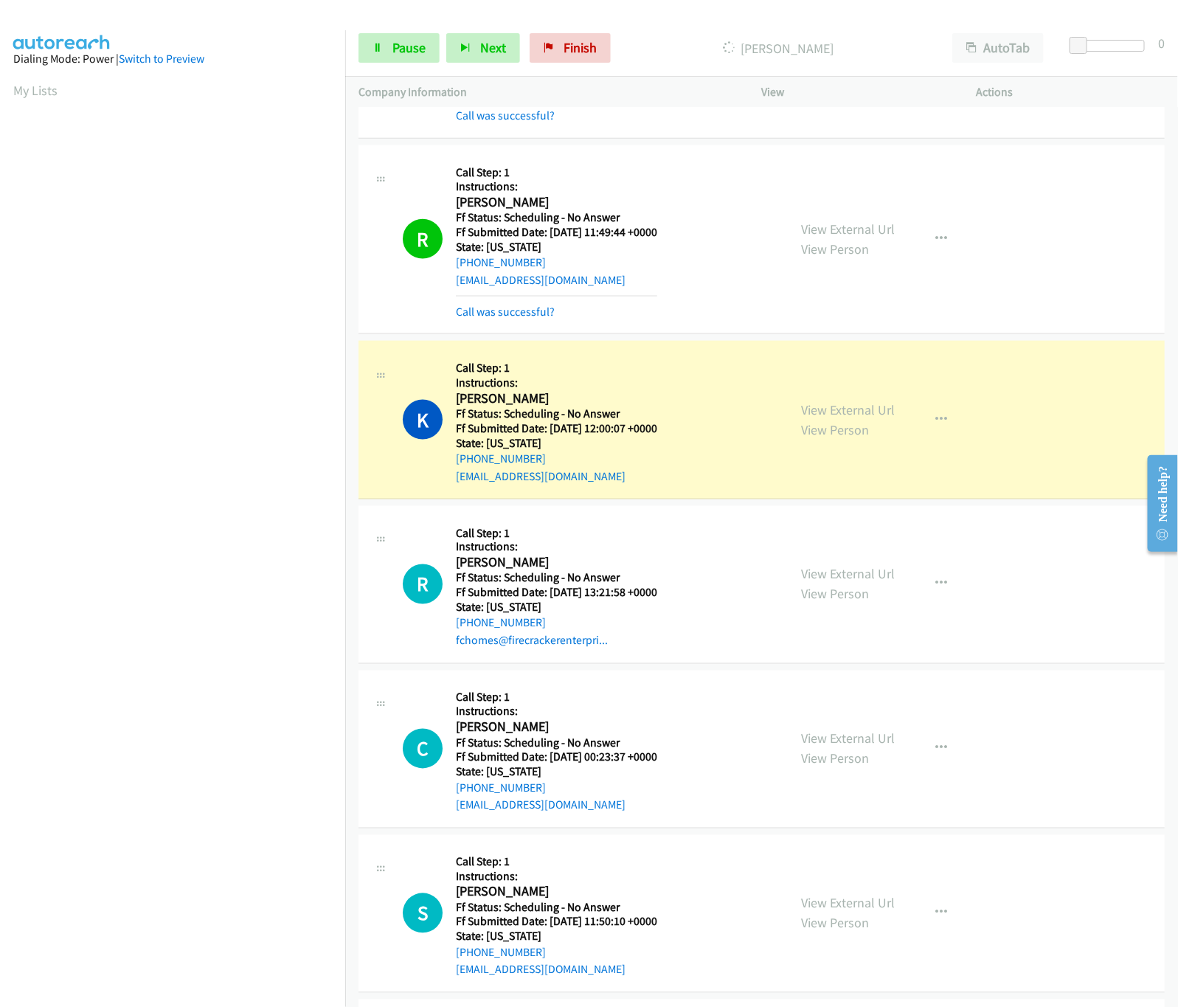
scroll to position [3244, 0]
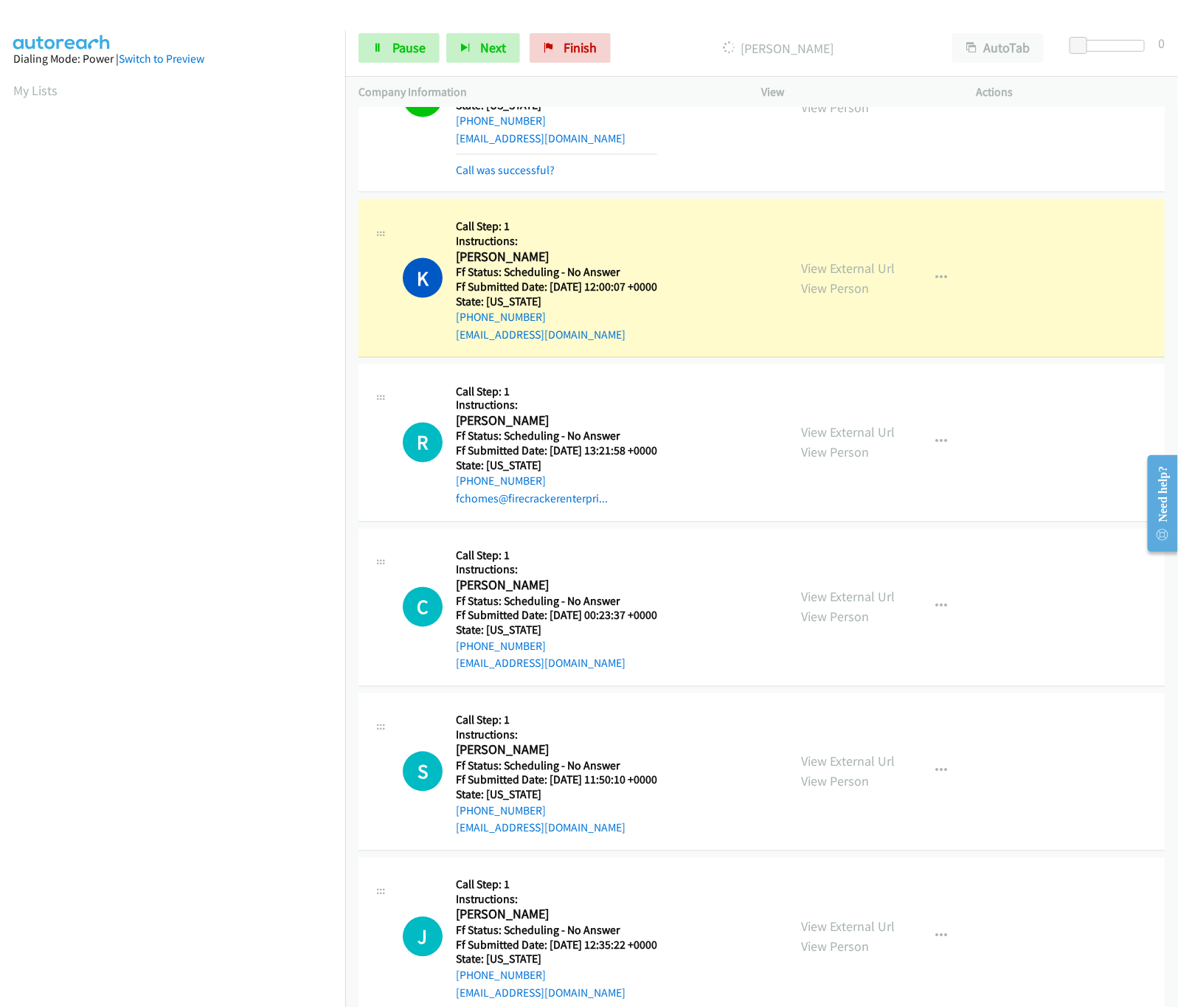
click at [894, 441] on div "View External Url View Person View External Url Email Schedule/Manage Callback …" at bounding box center [902, 443] width 228 height 131
click at [876, 441] on link "View External Url" at bounding box center [849, 432] width 94 height 17
click at [816, 605] on link "View External Url" at bounding box center [849, 596] width 94 height 17
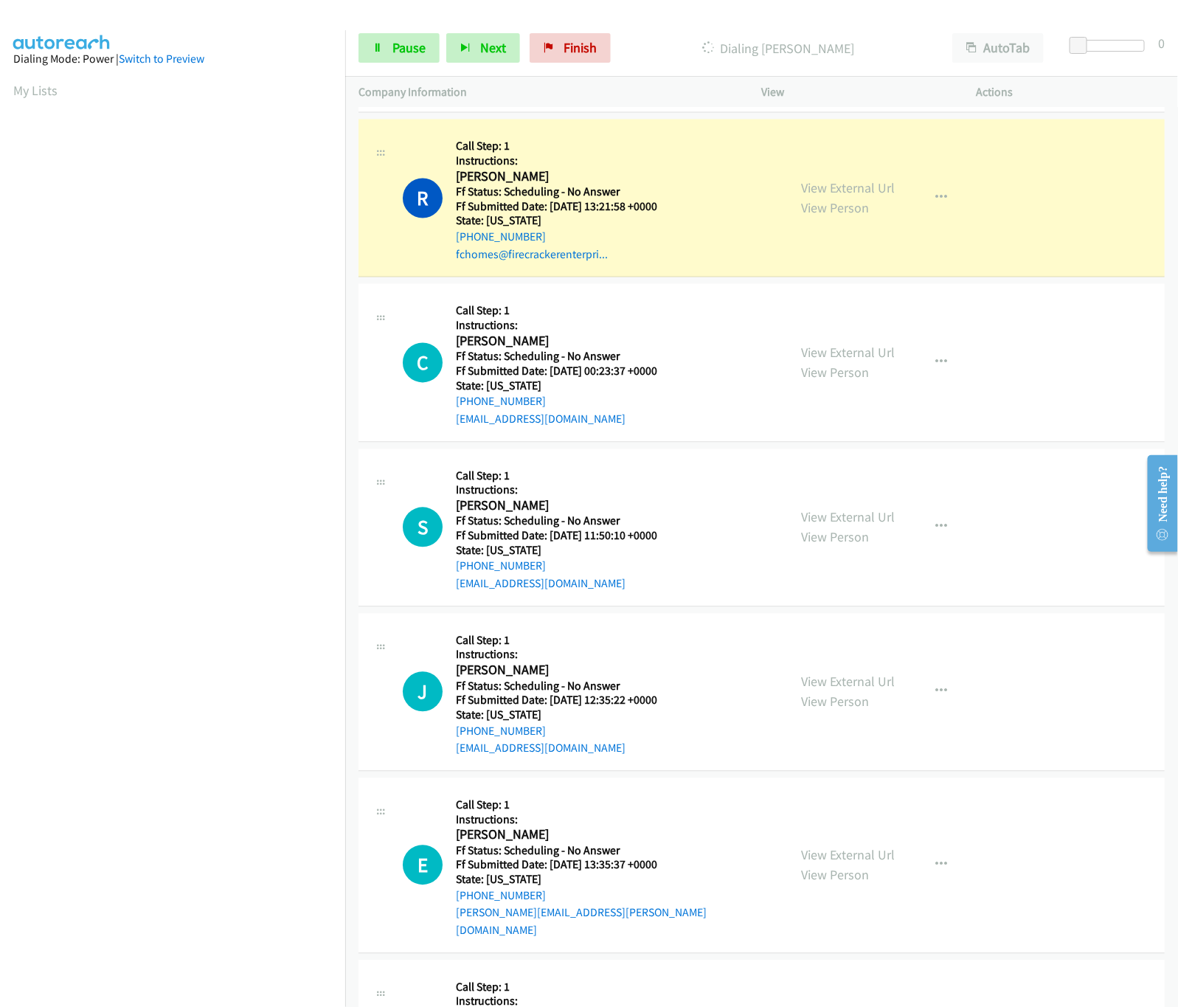
scroll to position [3686, 0]
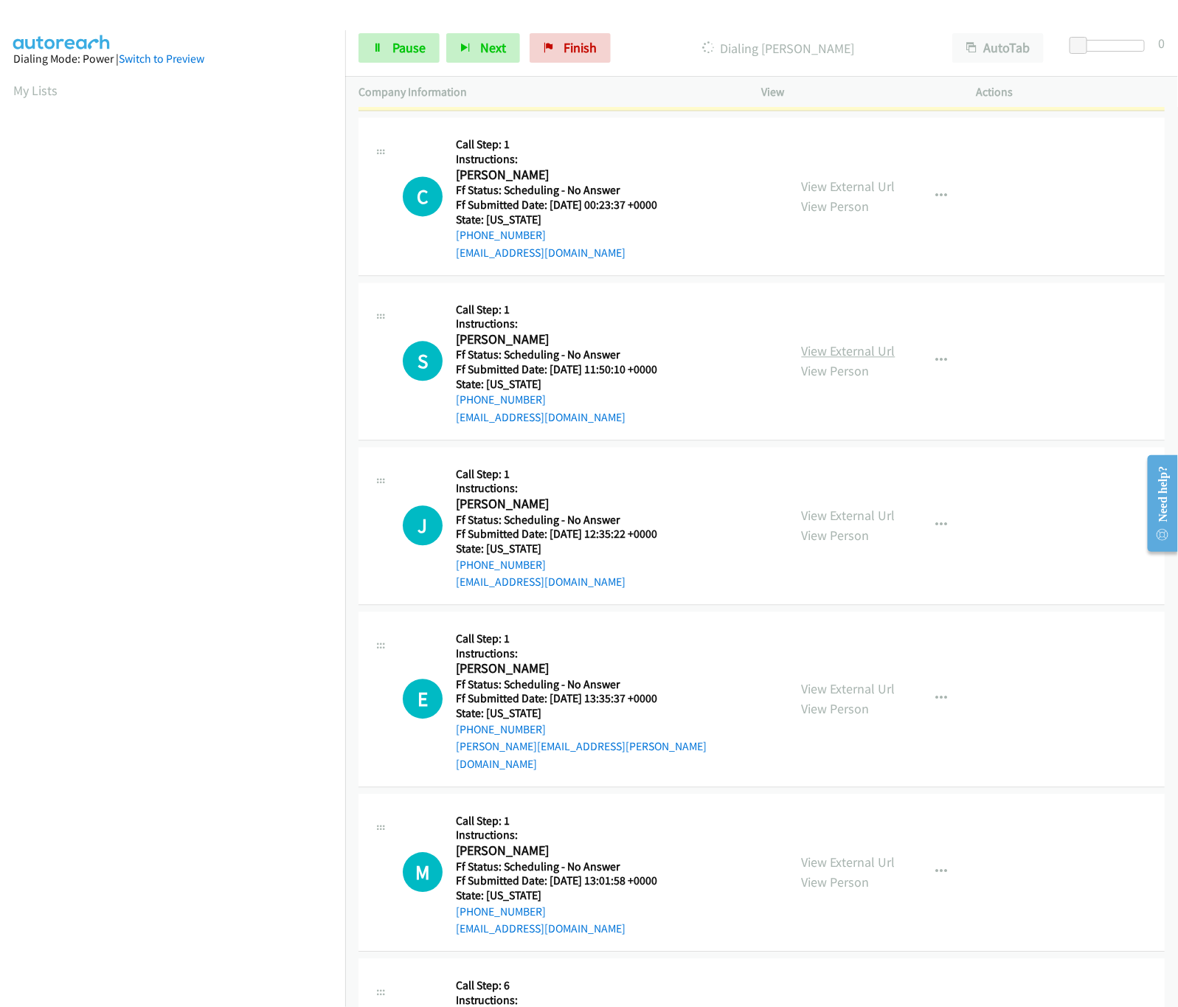
click at [837, 355] on link "View External Url" at bounding box center [849, 350] width 94 height 17
click at [387, 54] on link "Pause" at bounding box center [398, 47] width 81 height 29
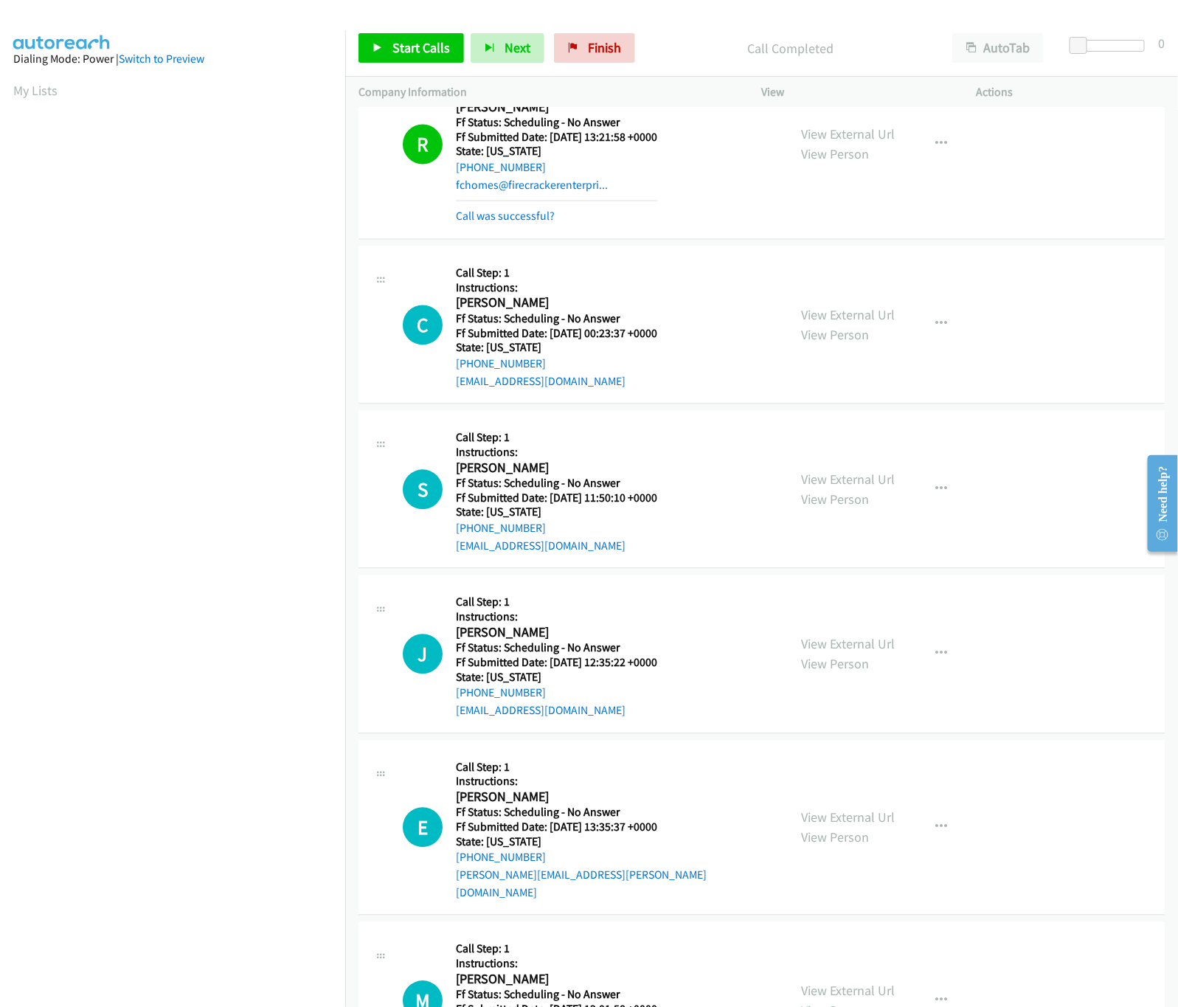
scroll to position [3540, 0]
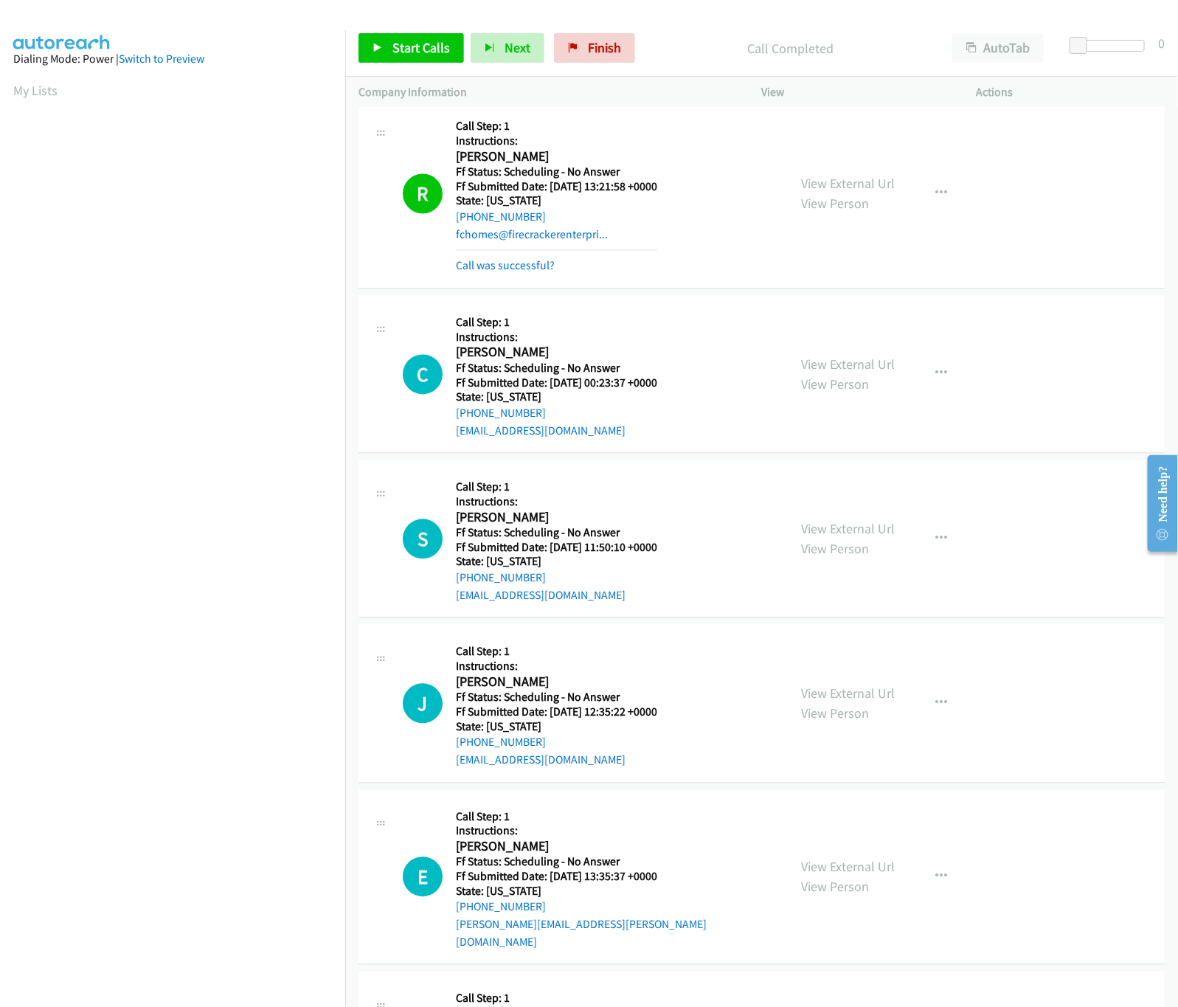
click at [827, 187] on div "View External Url View Person" at bounding box center [849, 194] width 94 height 40
click at [828, 187] on div "View External Url View Person" at bounding box center [849, 194] width 94 height 40
click at [481, 288] on div "R Callback Scheduled Call Step: 1 Instructions: Rebecca Boss America/New_York F…" at bounding box center [761, 195] width 806 height 190
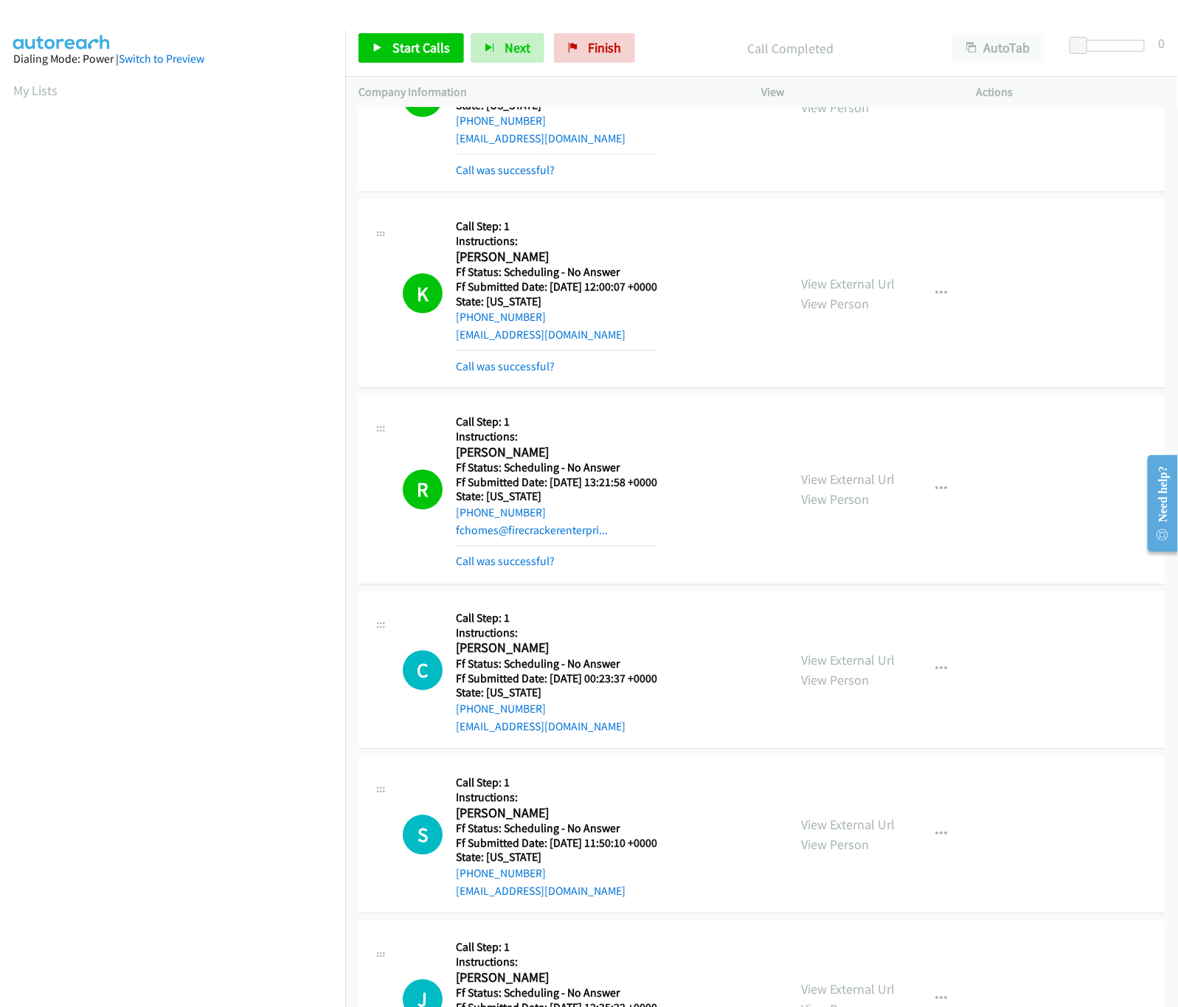
click at [521, 564] on mb0 "Call was successful?" at bounding box center [556, 558] width 201 height 25
drag, startPoint x: 521, startPoint y: 591, endPoint x: 523, endPoint y: 574, distance: 17.8
click at [521, 585] on div "R Callback Scheduled Call Step: 1 Instructions: Rebecca Boss America/New_York F…" at bounding box center [761, 490] width 806 height 190
click at [523, 569] on link "Call was successful?" at bounding box center [505, 562] width 99 height 14
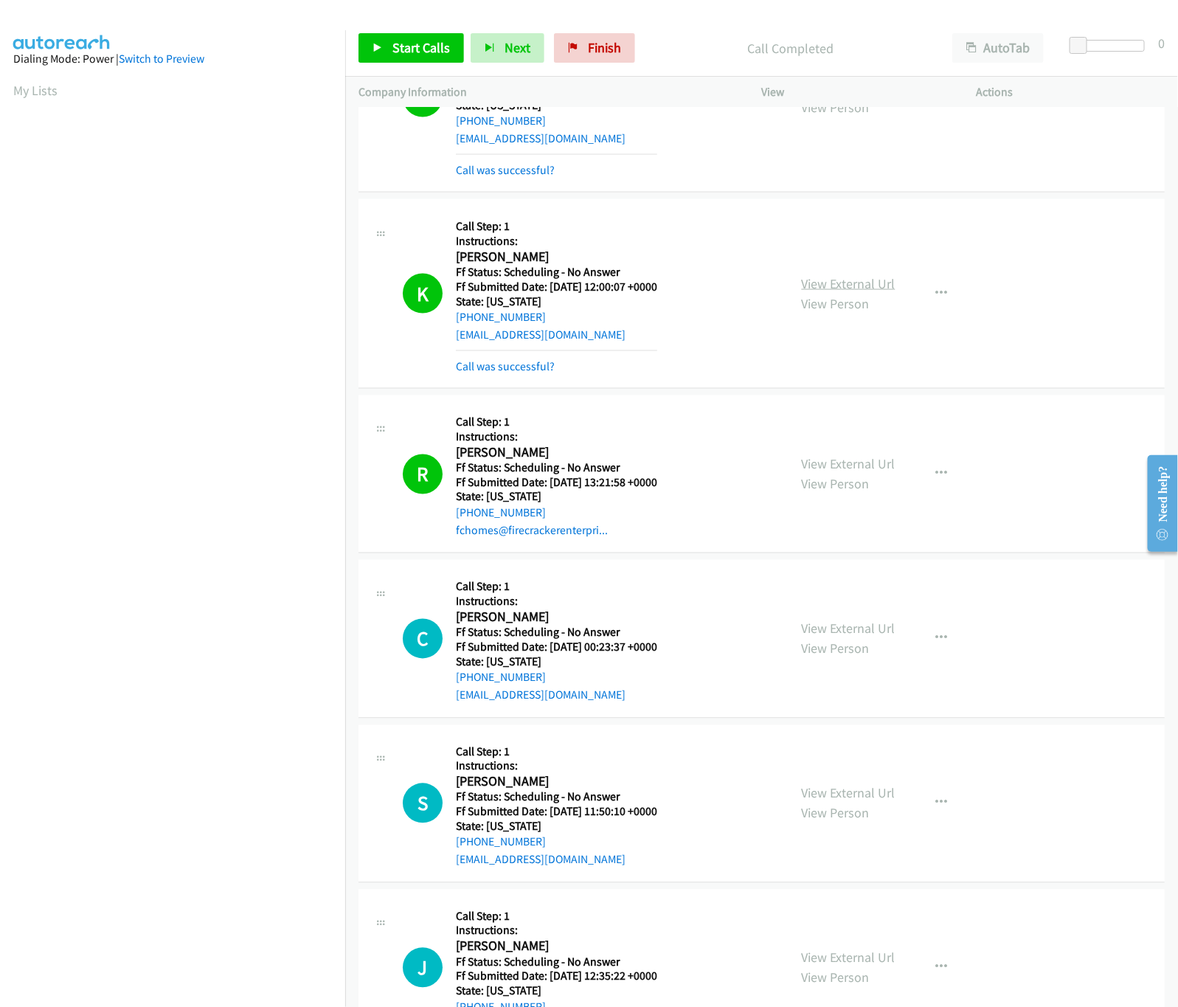
click at [815, 292] on link "View External Url" at bounding box center [849, 283] width 94 height 17
click at [412, 44] on span "Start Calls" at bounding box center [421, 47] width 58 height 17
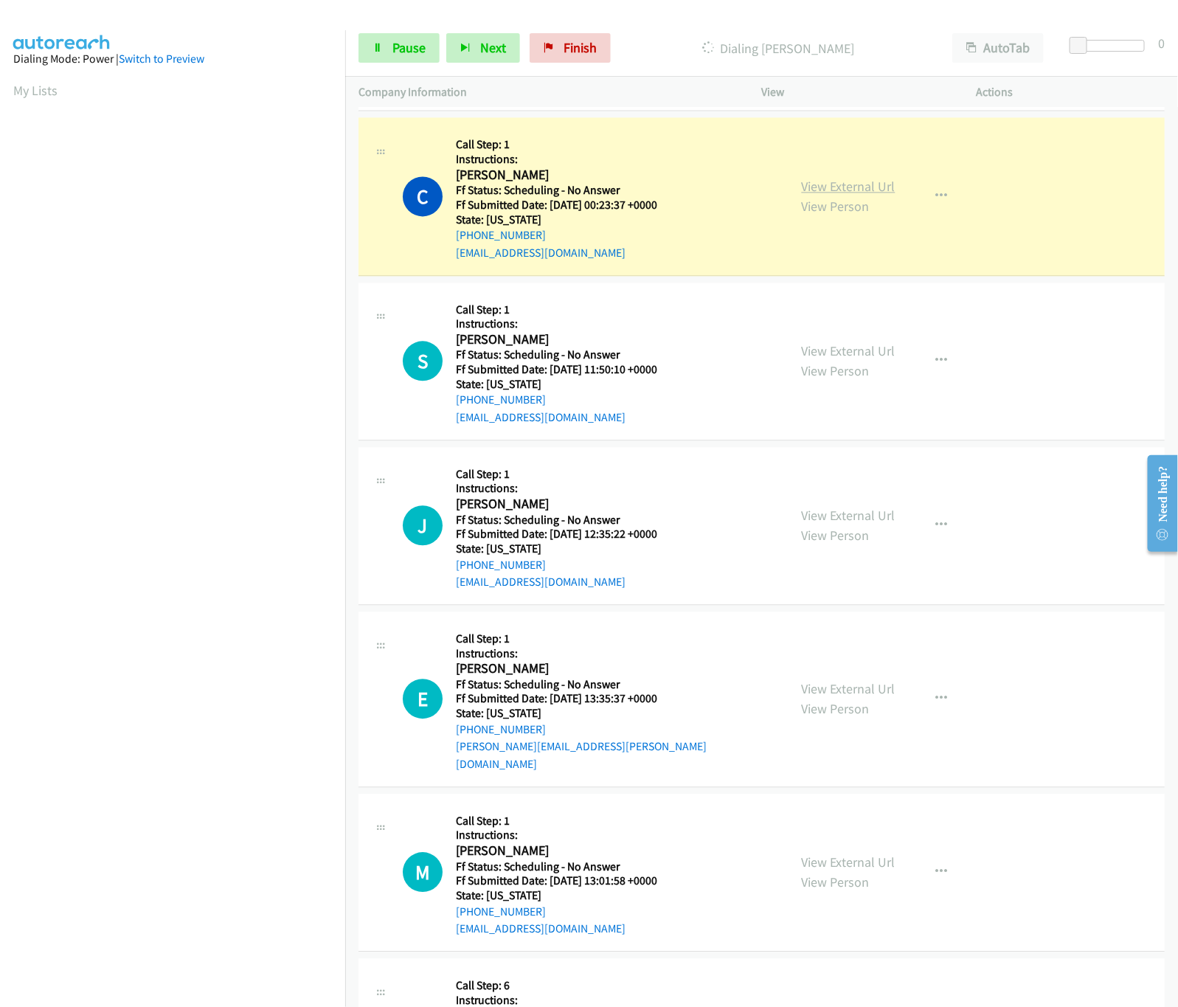
click at [835, 195] on link "View External Url" at bounding box center [849, 186] width 94 height 17
click at [825, 359] on link "View External Url" at bounding box center [849, 350] width 94 height 17
click at [865, 524] on link "View External Url" at bounding box center [849, 515] width 94 height 17
click at [826, 688] on link "View External Url" at bounding box center [849, 688] width 94 height 17
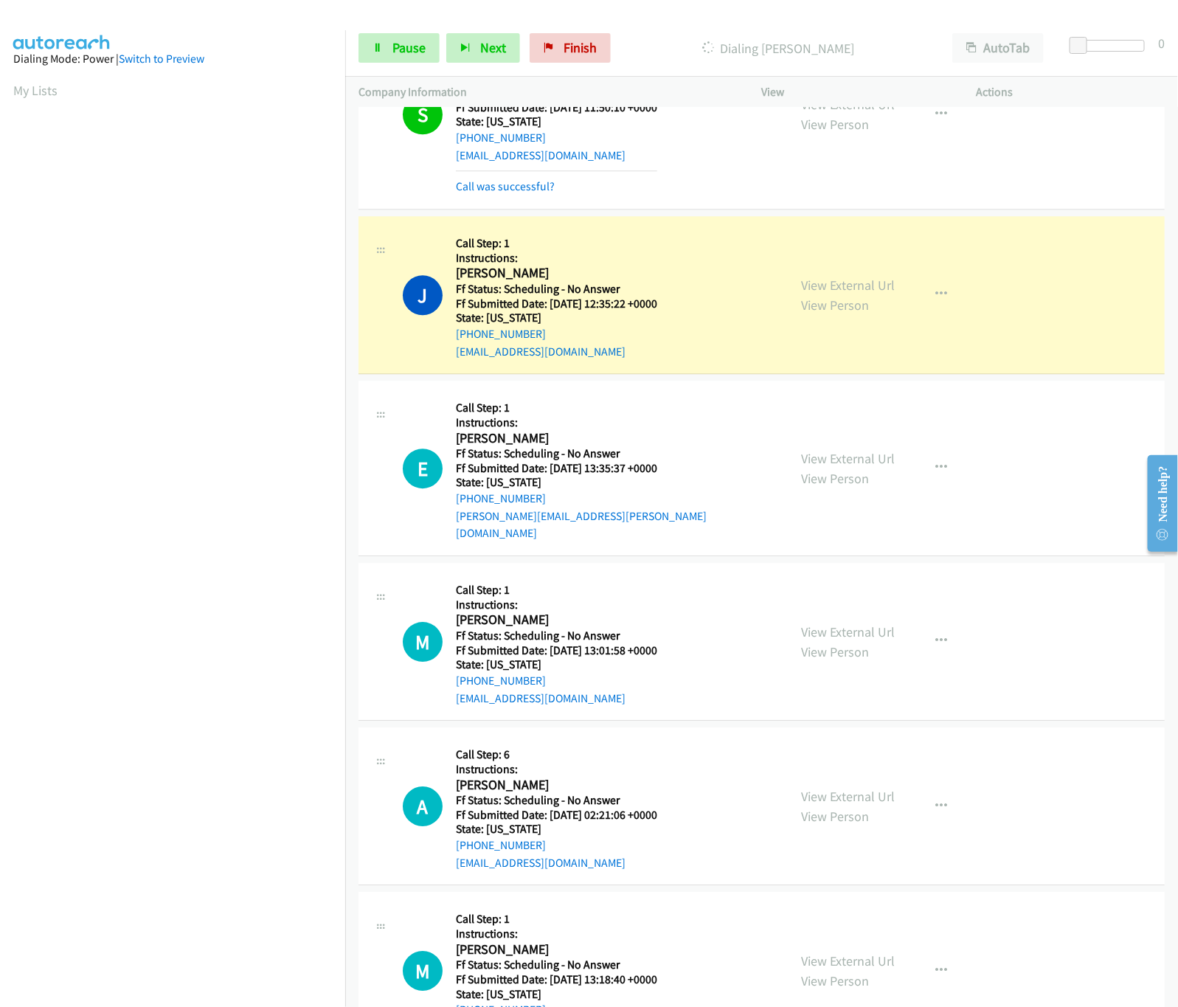
scroll to position [3982, 0]
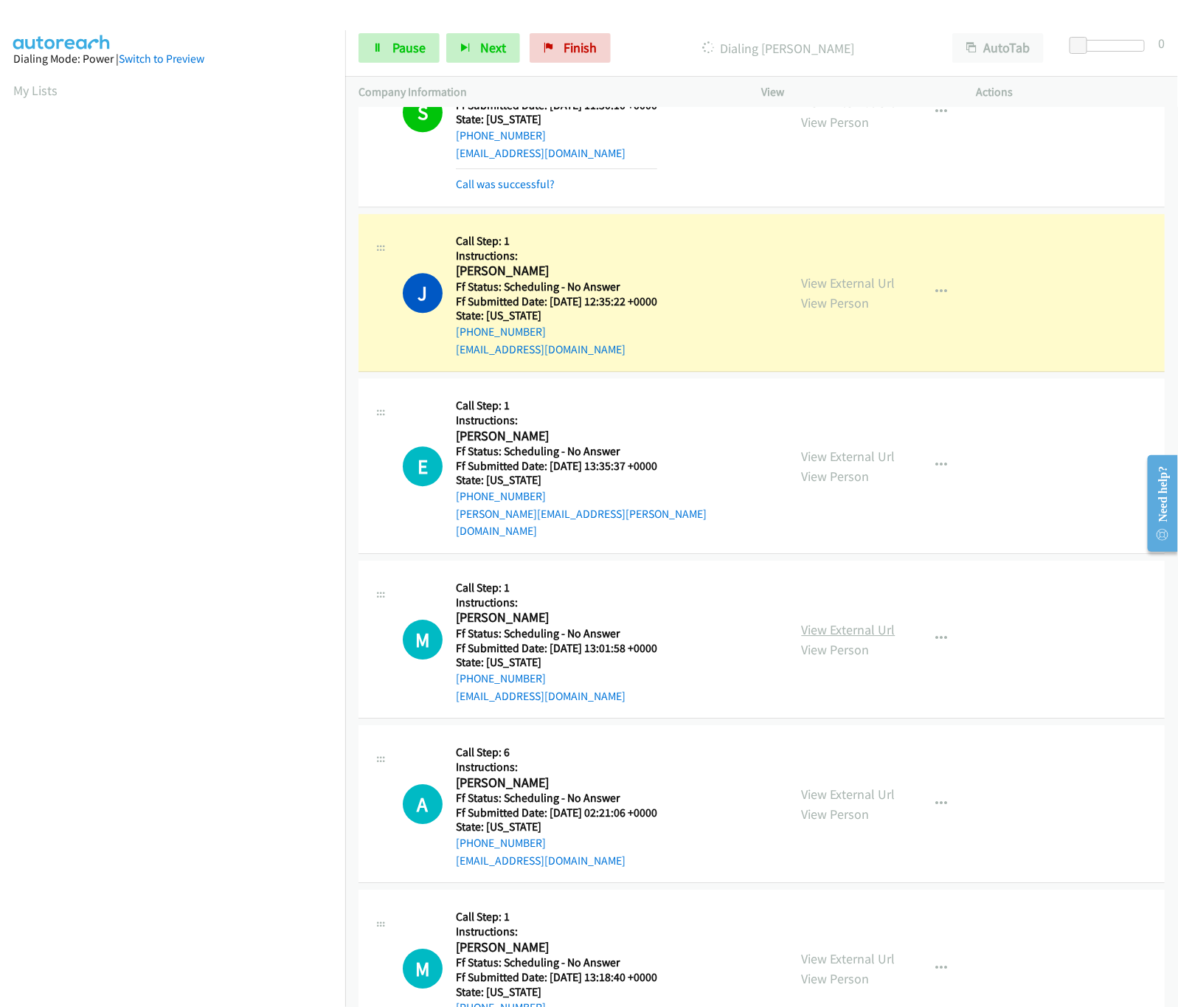
click at [850, 628] on link "View External Url" at bounding box center [849, 629] width 94 height 17
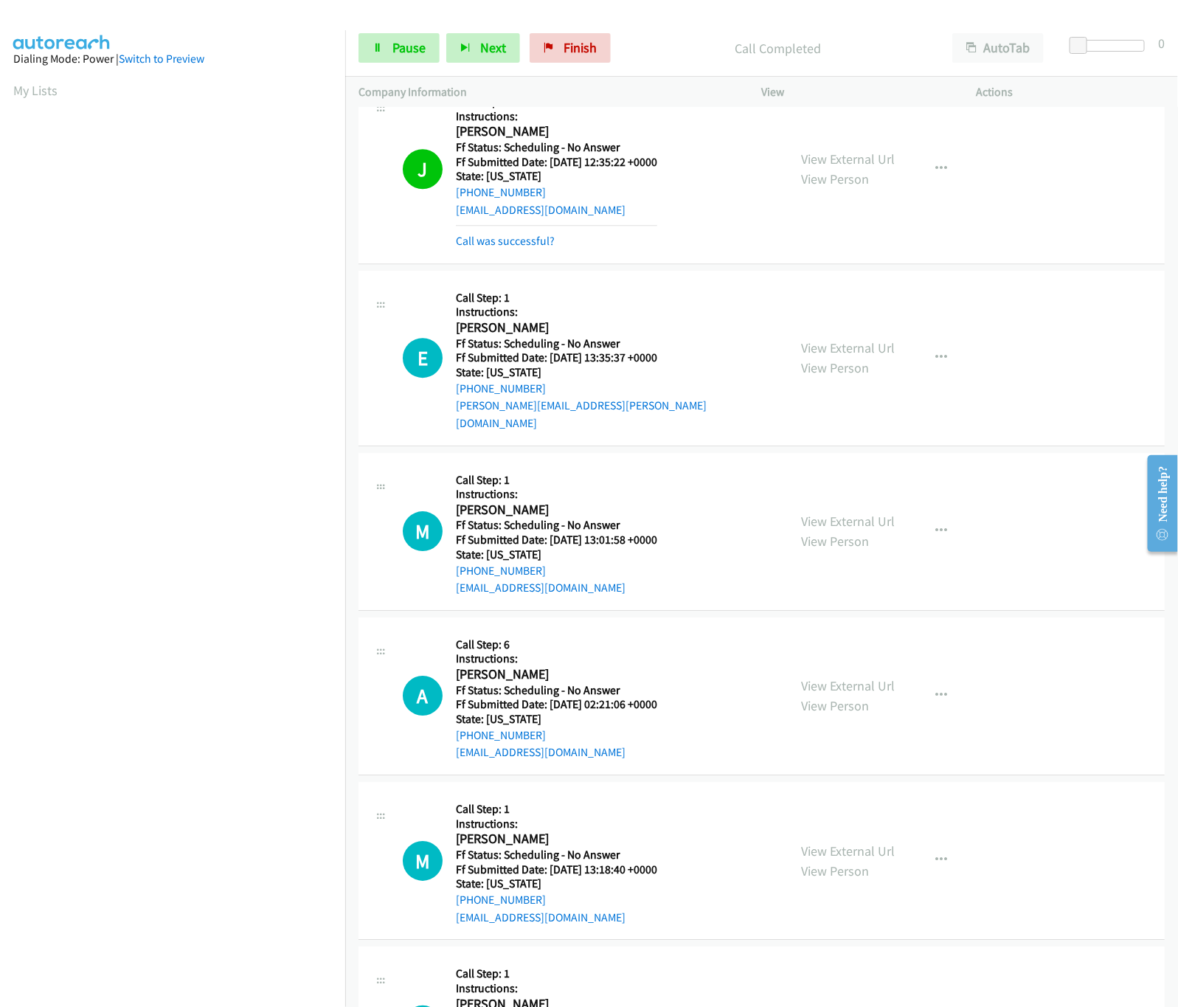
scroll to position [4277, 0]
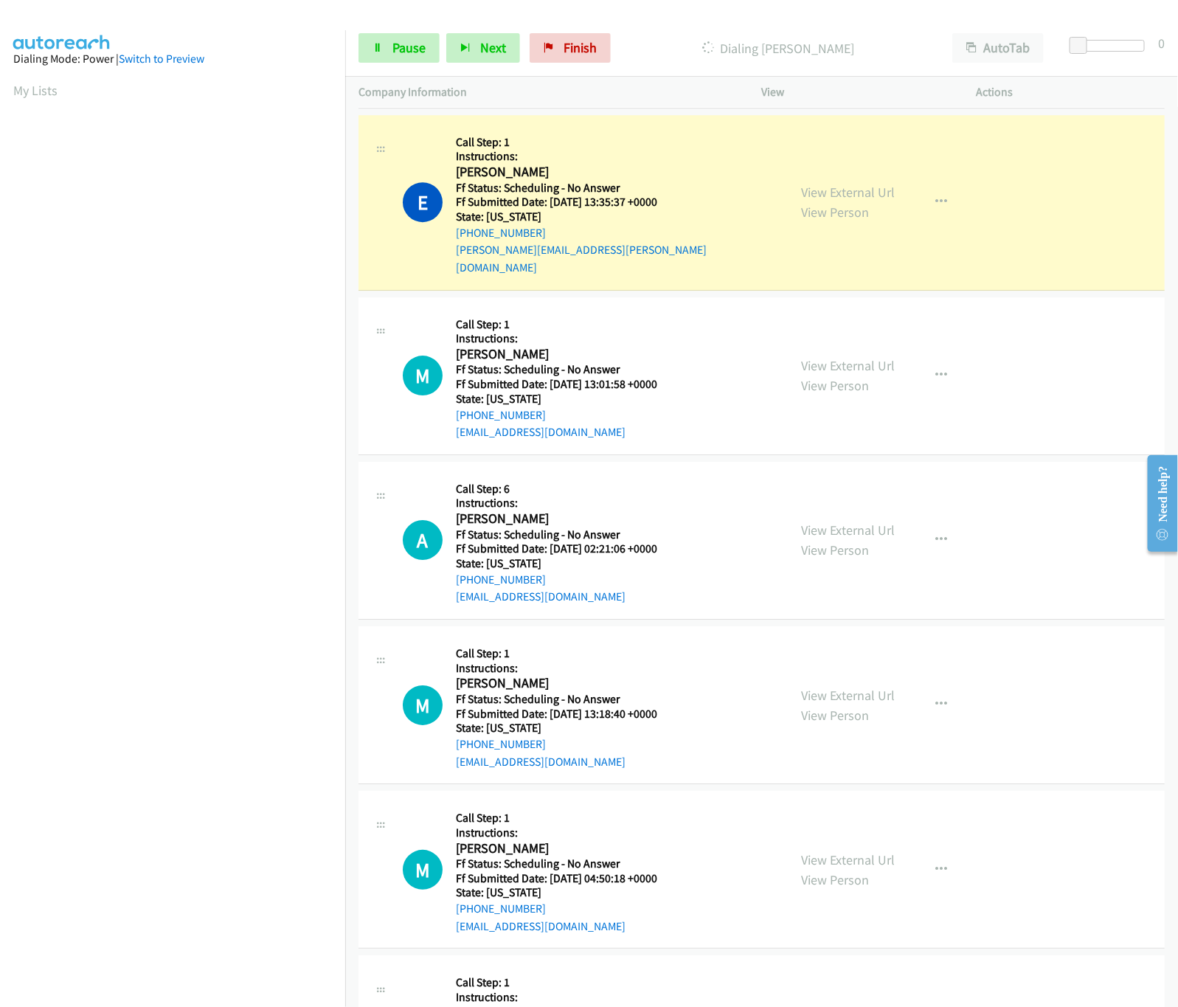
click at [858, 538] on div "View External Url View Person" at bounding box center [849, 540] width 94 height 40
click at [863, 531] on link "View External Url" at bounding box center [849, 529] width 94 height 17
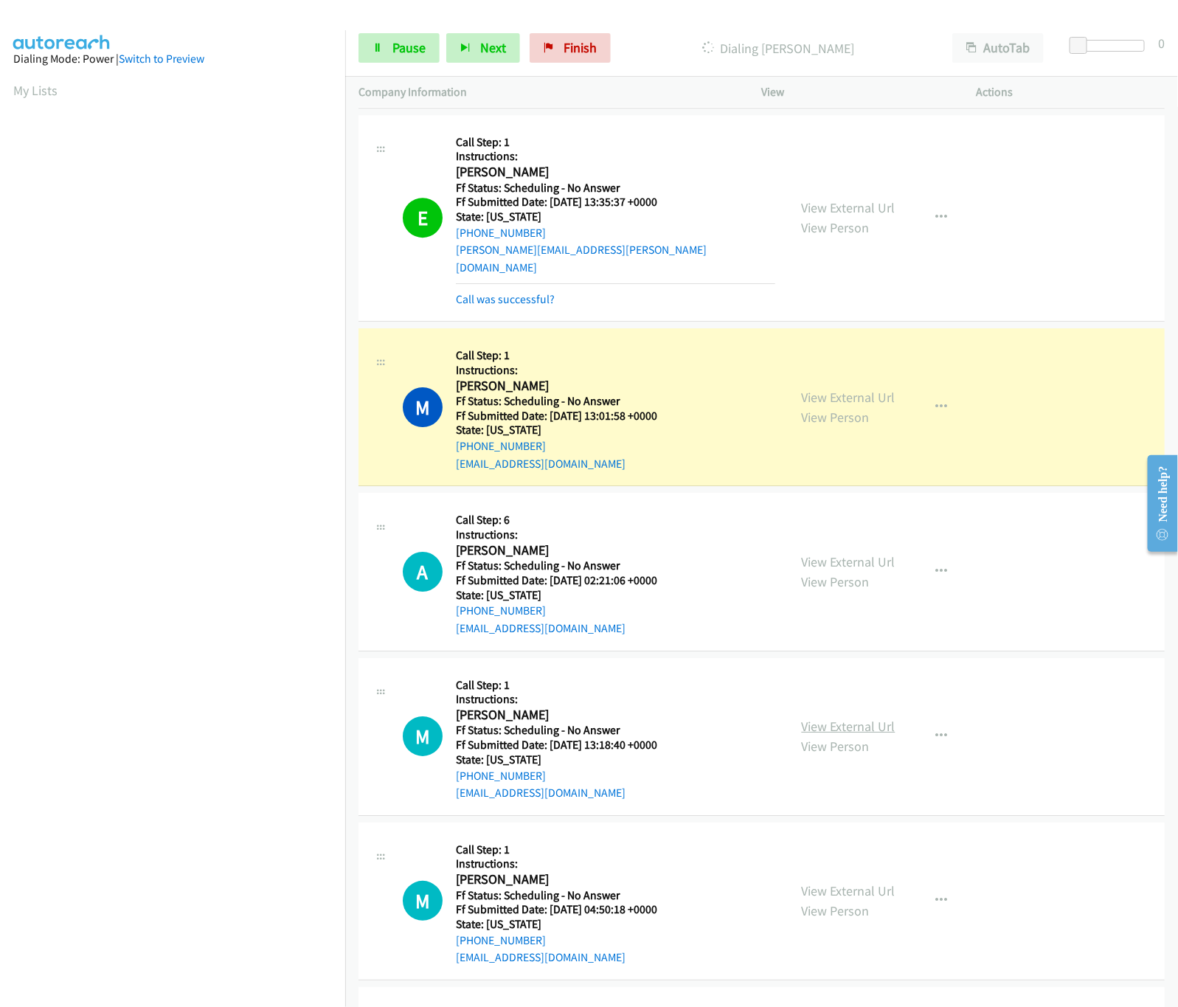
click at [830, 723] on link "View External Url" at bounding box center [849, 726] width 94 height 17
click at [834, 892] on link "View External Url" at bounding box center [849, 890] width 94 height 17
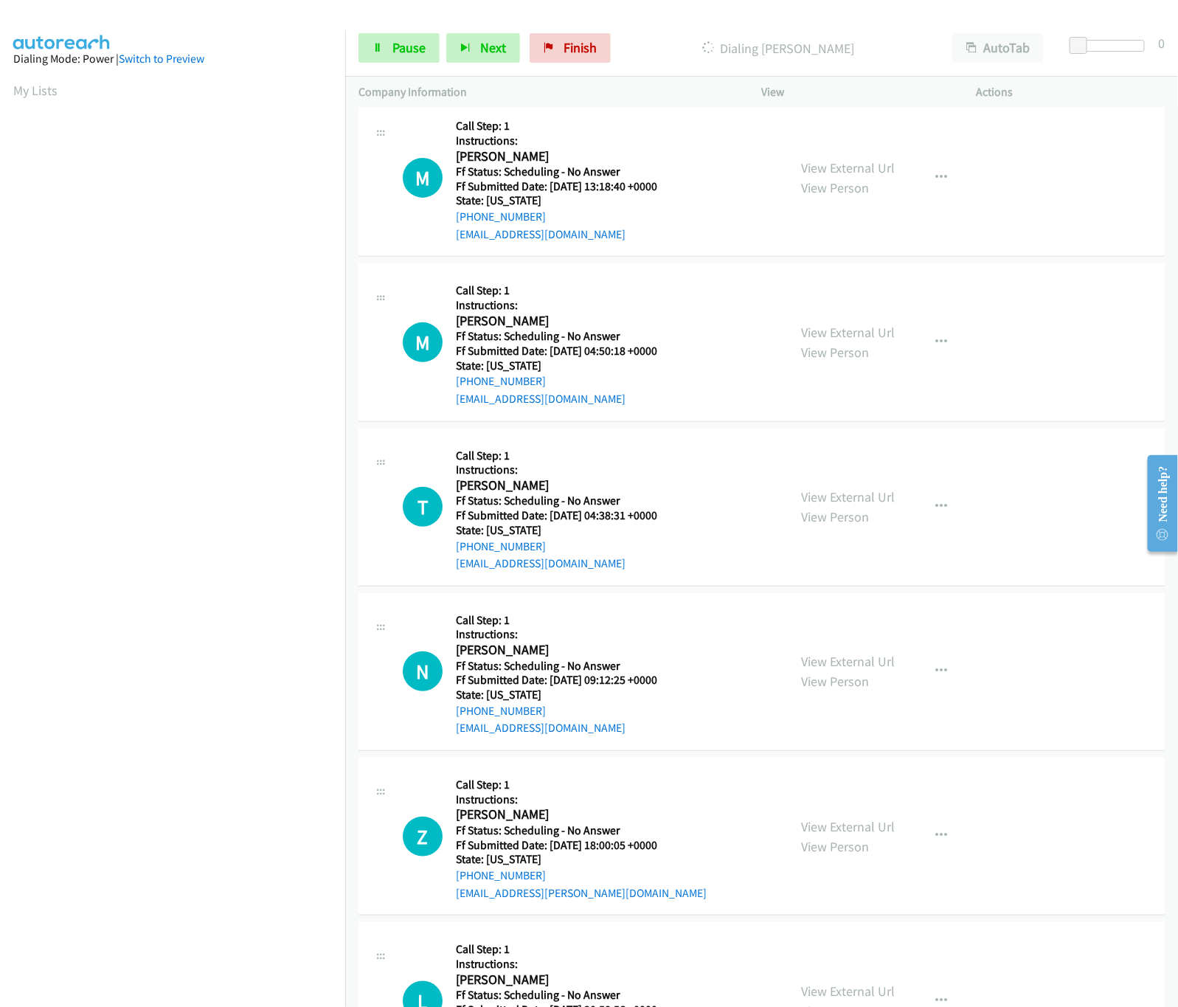
scroll to position [4720, 0]
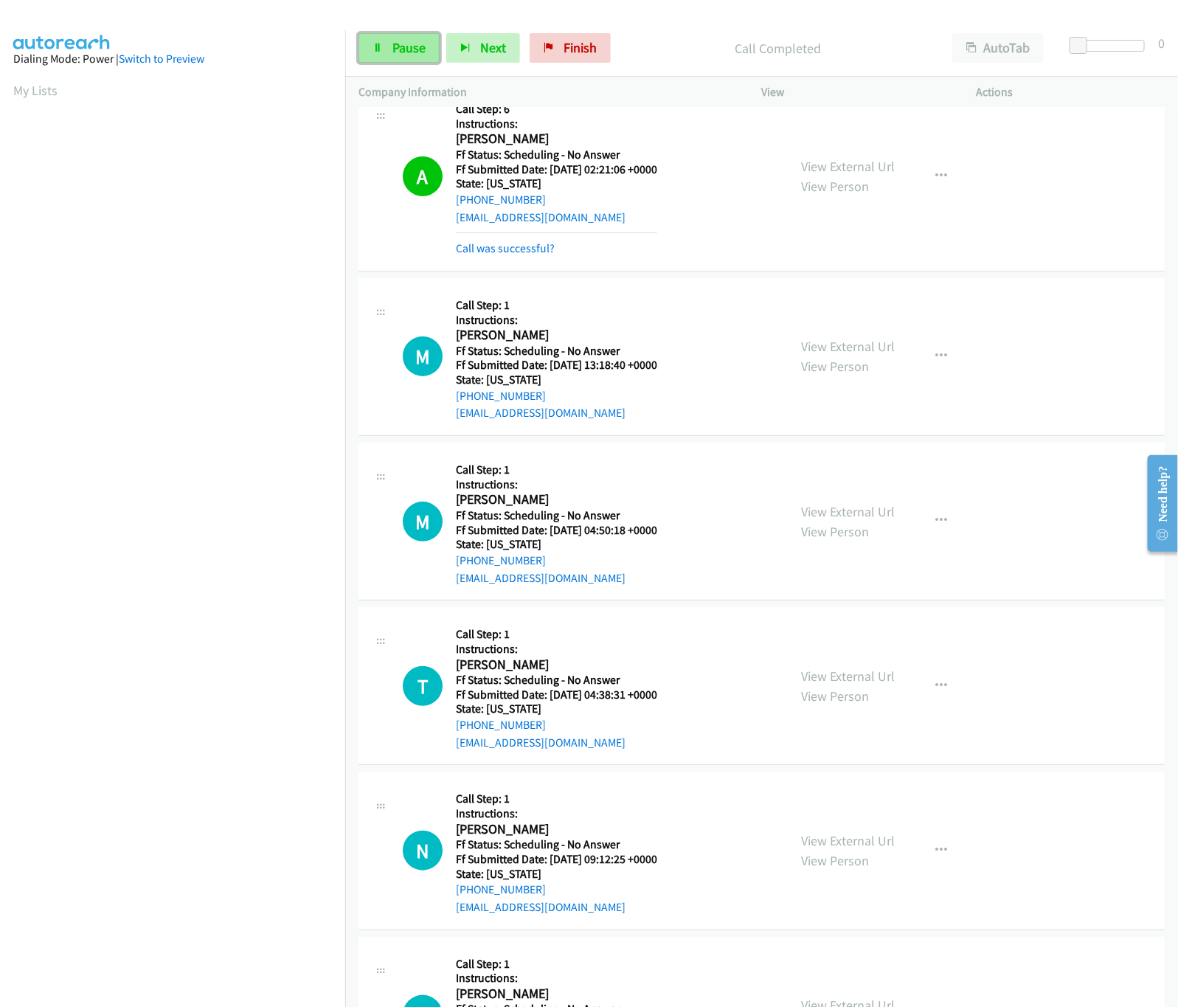
click at [418, 38] on link "Pause" at bounding box center [398, 47] width 81 height 29
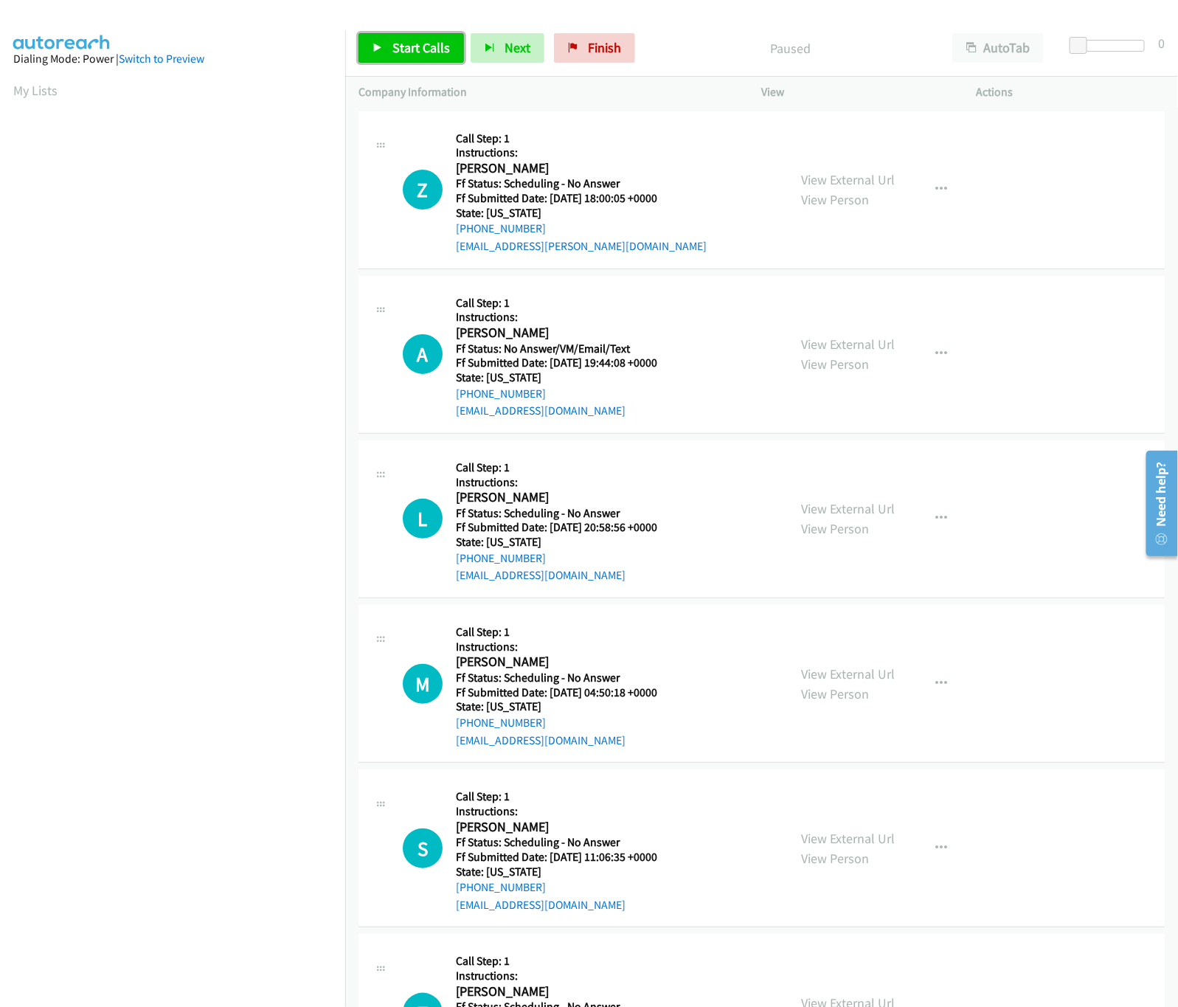
click at [411, 52] on span "Start Calls" at bounding box center [421, 47] width 58 height 17
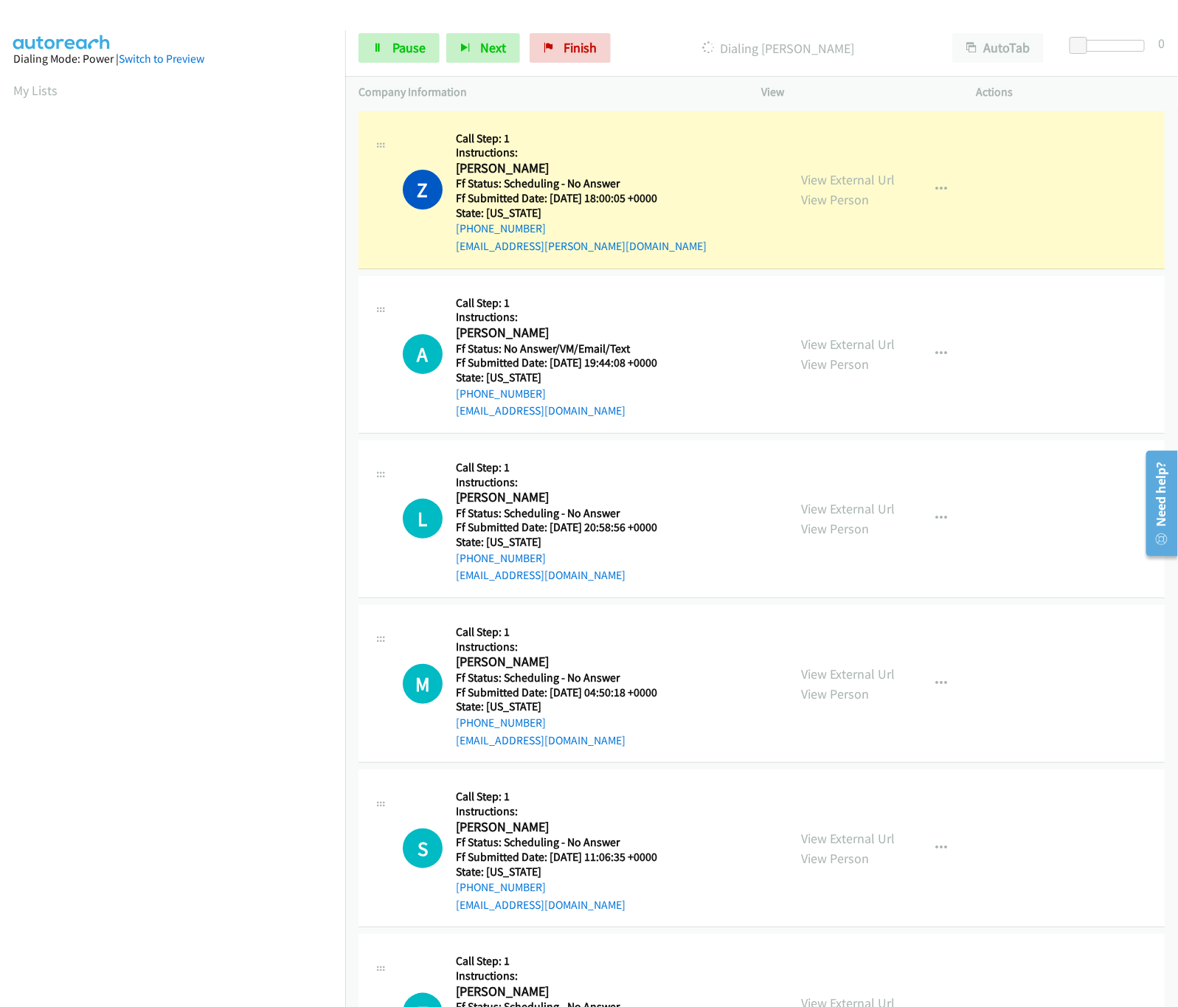
click at [876, 168] on div "View External Url View Person View External Url Email Schedule/Manage Callback …" at bounding box center [902, 190] width 228 height 131
click at [875, 169] on div "View External Url View Person View External Url Email Schedule/Manage Callback …" at bounding box center [902, 190] width 228 height 131
click at [870, 171] on link "View External Url" at bounding box center [849, 179] width 94 height 17
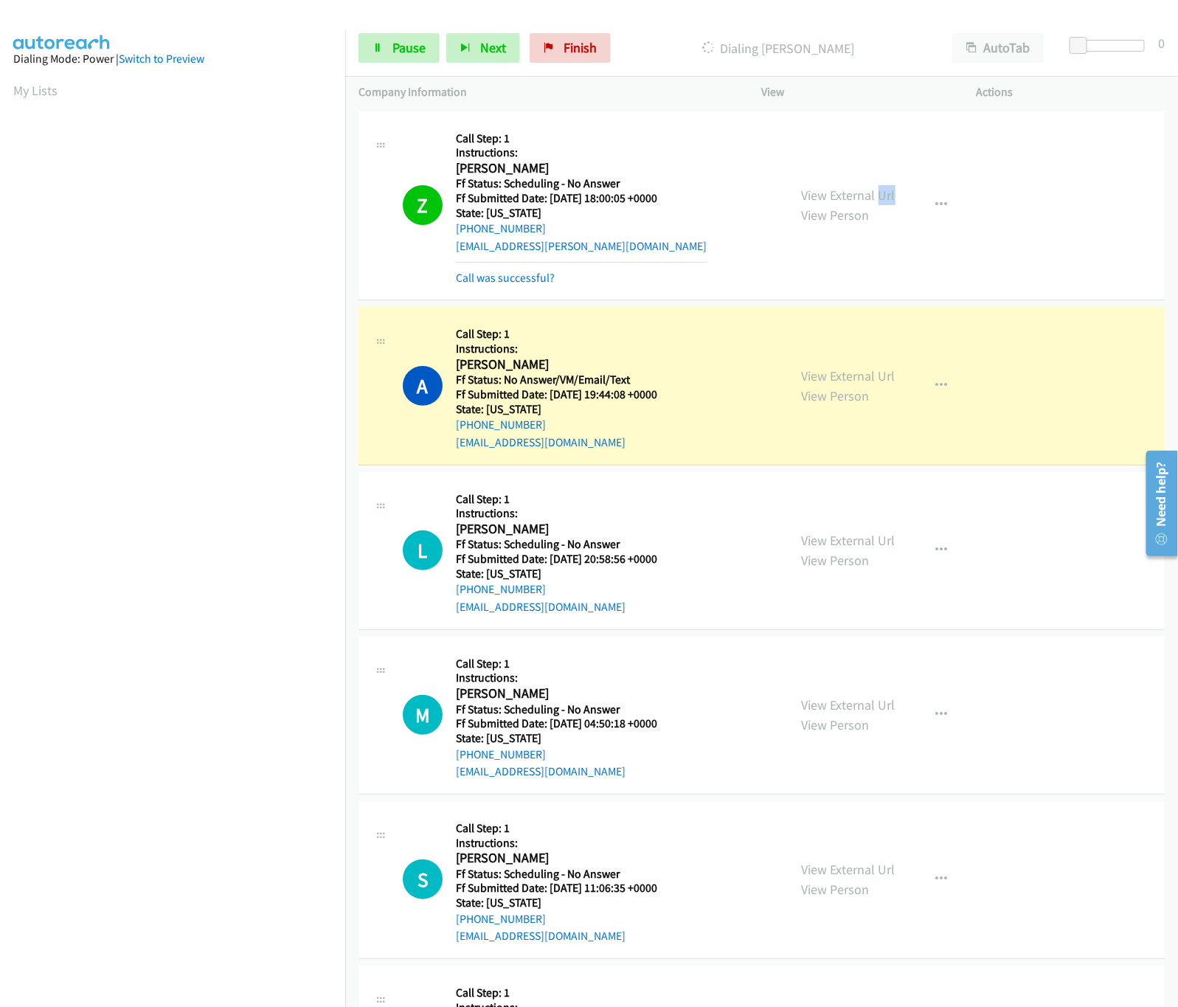
drag, startPoint x: 821, startPoint y: 368, endPoint x: 874, endPoint y: 398, distance: 60.5
click at [821, 368] on link "View External Url" at bounding box center [849, 375] width 94 height 17
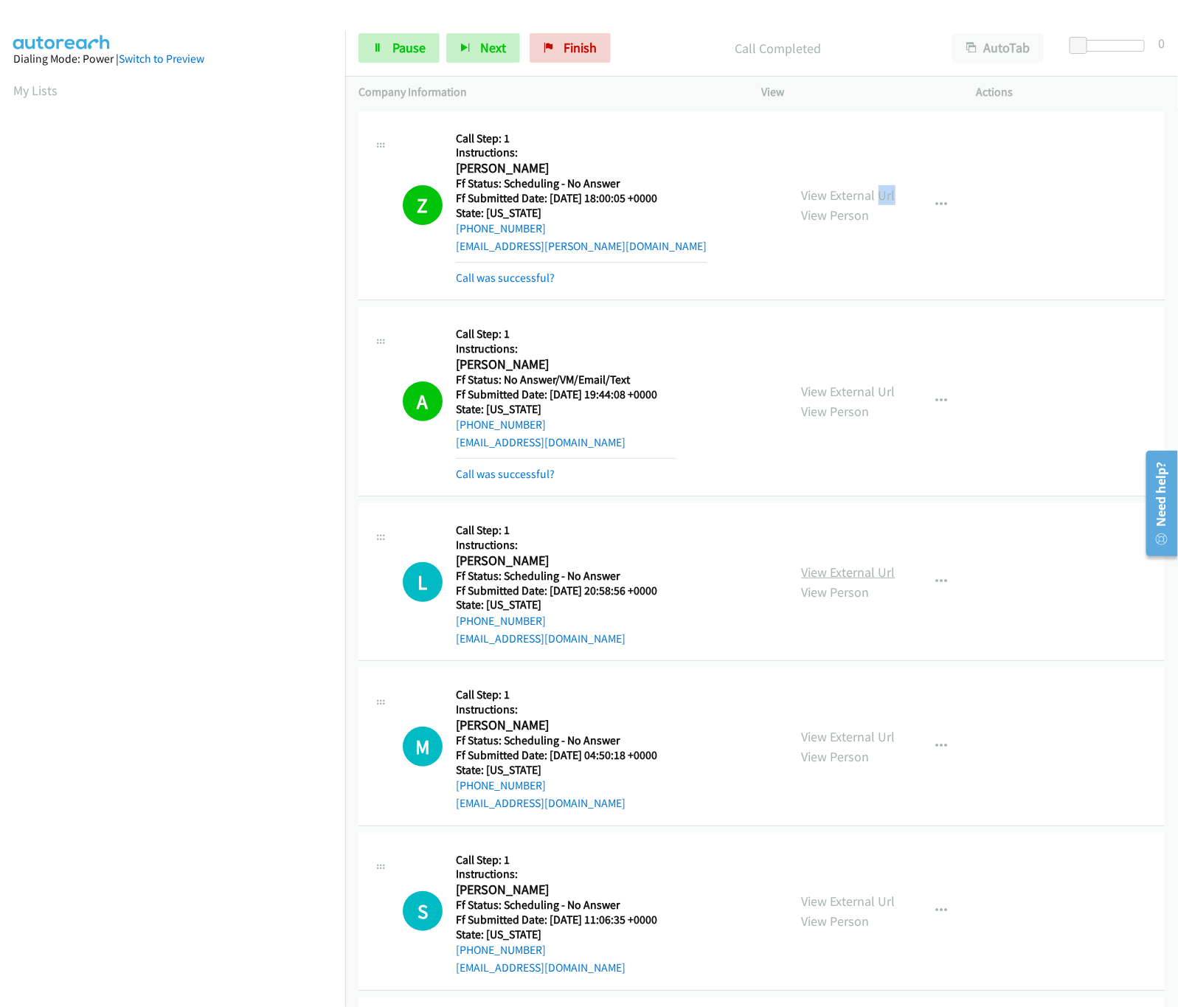
click at [810, 571] on link "View External Url" at bounding box center [849, 571] width 94 height 17
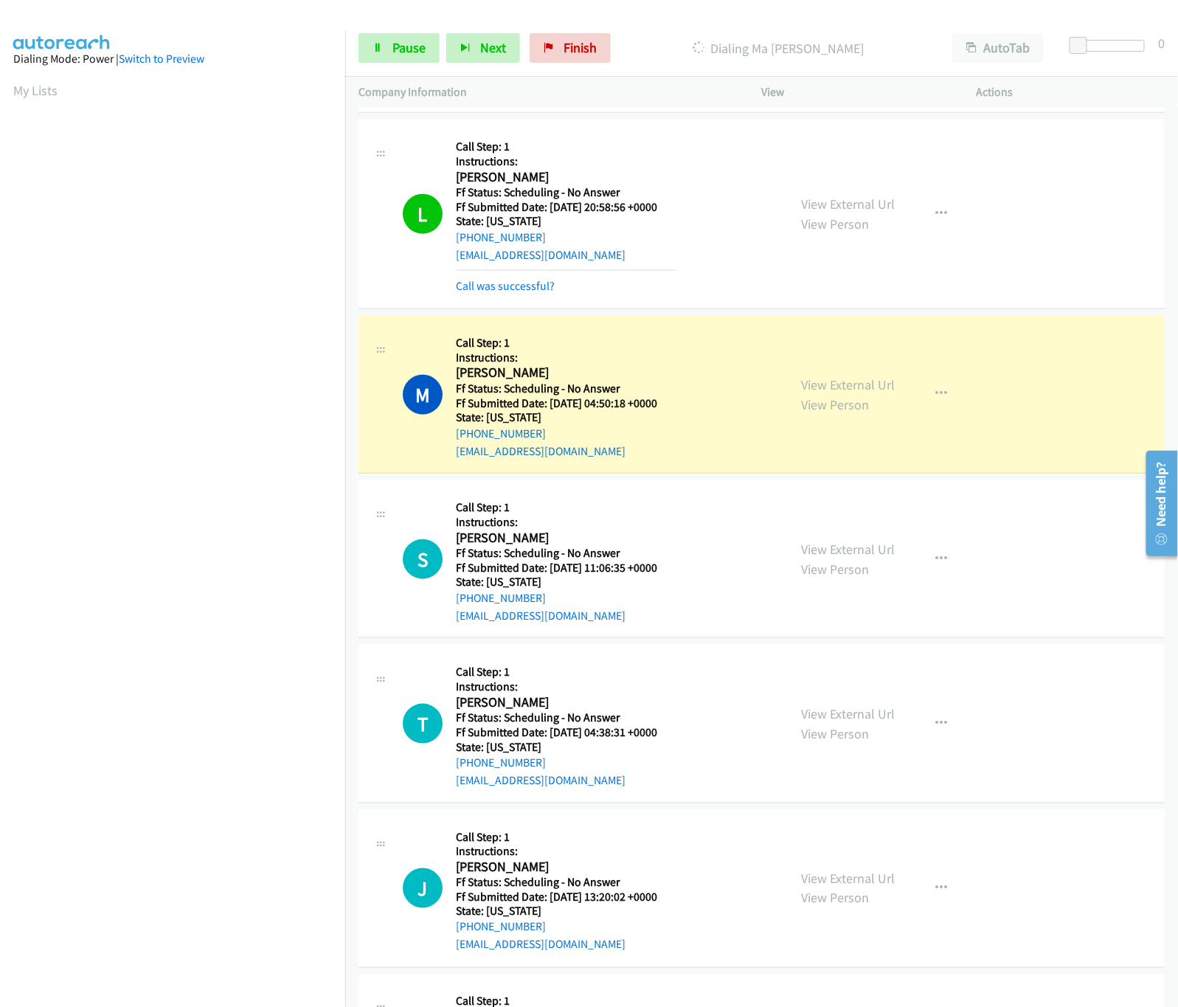
scroll to position [442, 0]
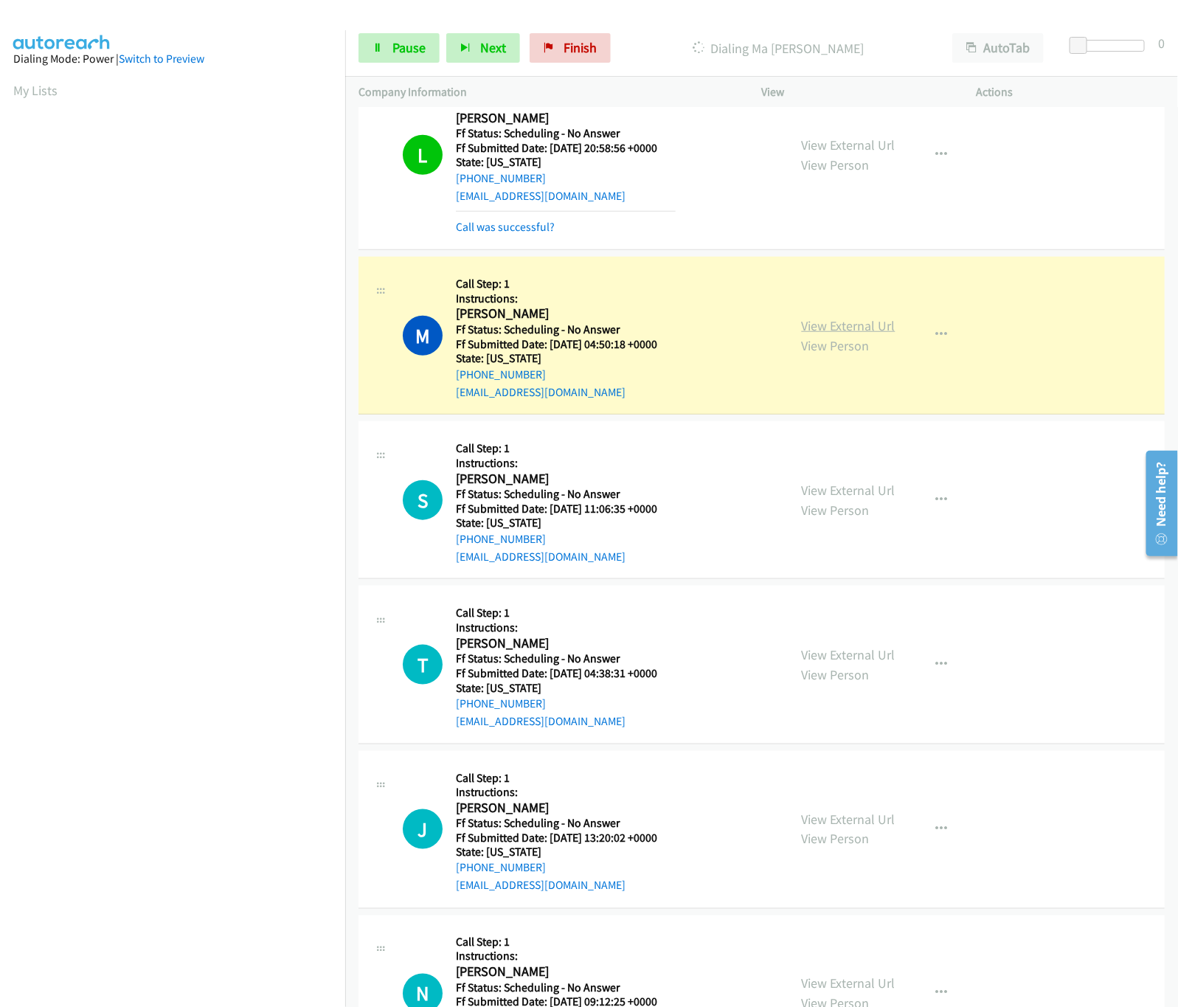
click at [836, 323] on link "View External Url" at bounding box center [849, 325] width 94 height 17
click at [823, 492] on link "View External Url" at bounding box center [849, 490] width 94 height 17
click at [826, 650] on link "View External Url" at bounding box center [849, 654] width 94 height 17
click at [830, 843] on link "View Person" at bounding box center [836, 838] width 68 height 17
click at [828, 821] on link "View External Url" at bounding box center [849, 818] width 94 height 17
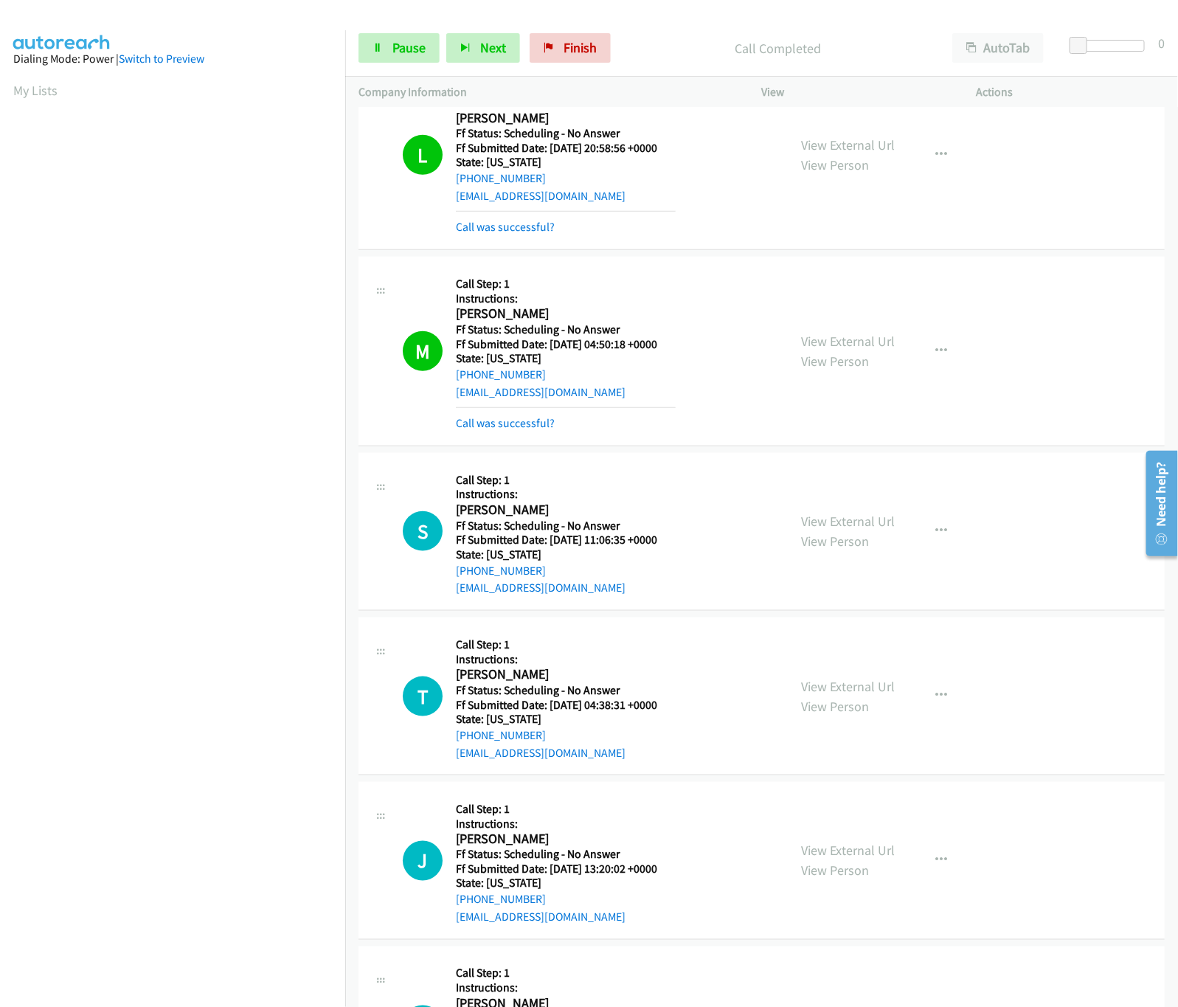
scroll to position [737, 0]
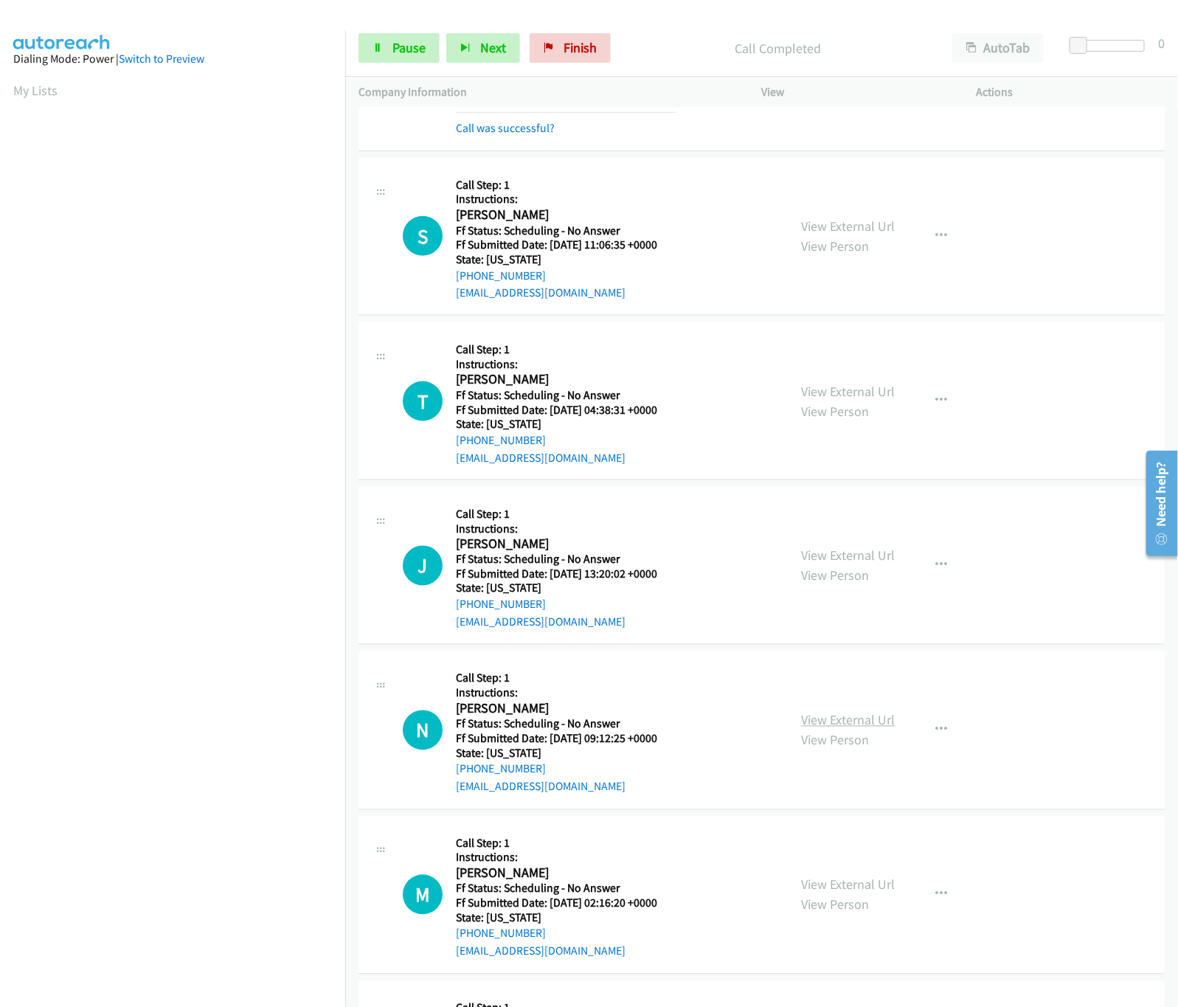
click at [816, 729] on link "View External Url" at bounding box center [849, 720] width 94 height 17
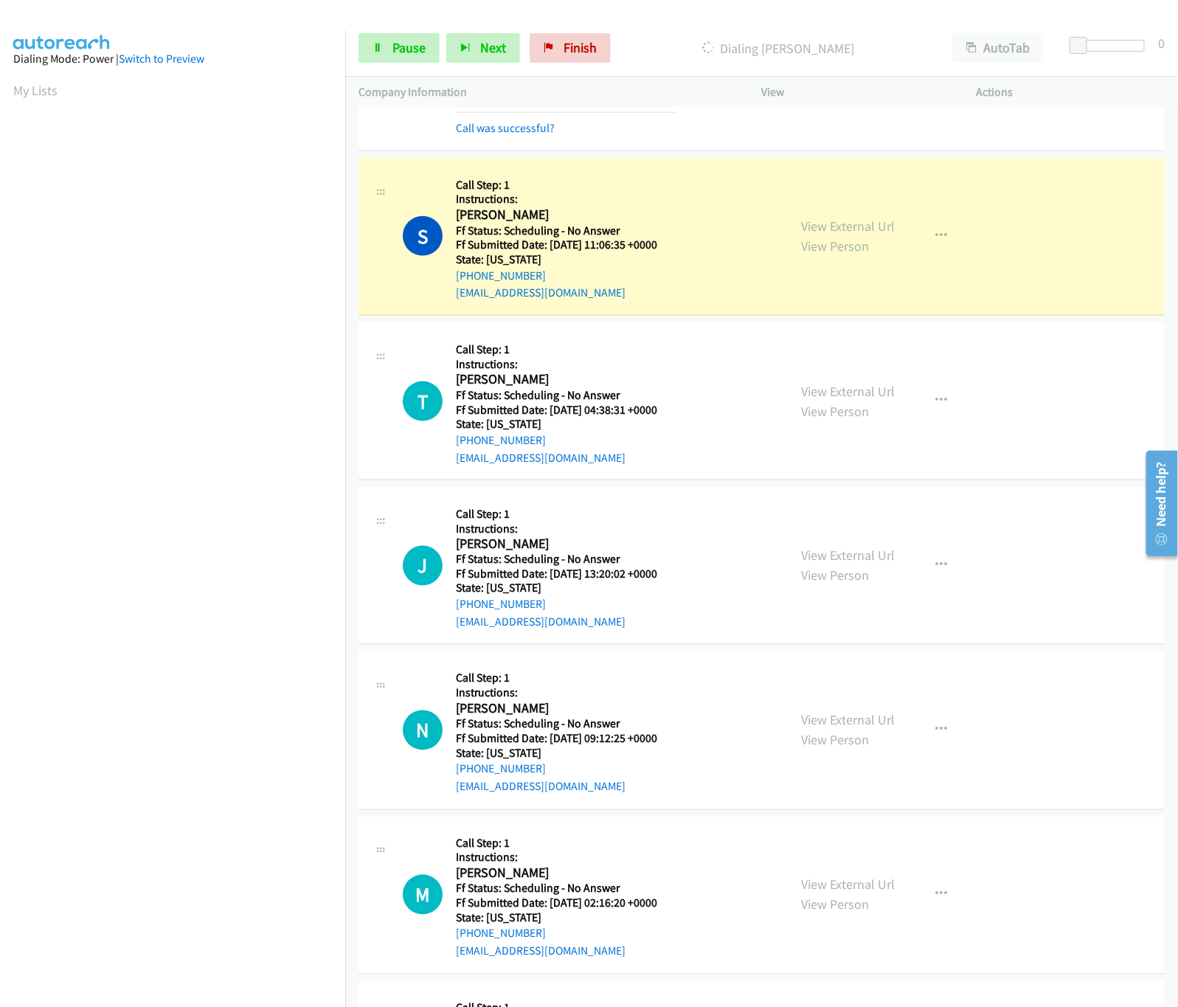
scroll to position [885, 0]
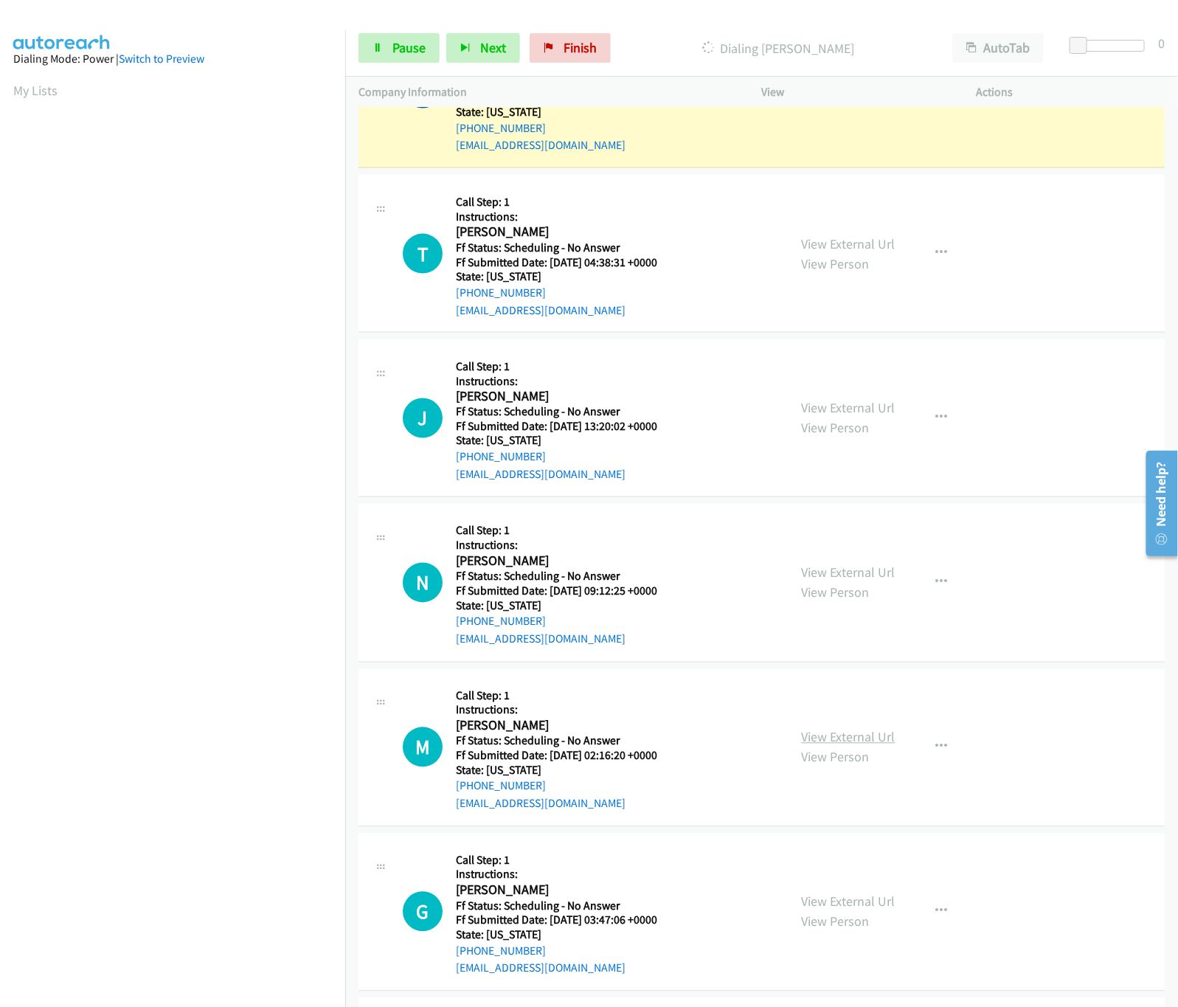
click at [816, 732] on link "View External Url" at bounding box center [849, 737] width 94 height 17
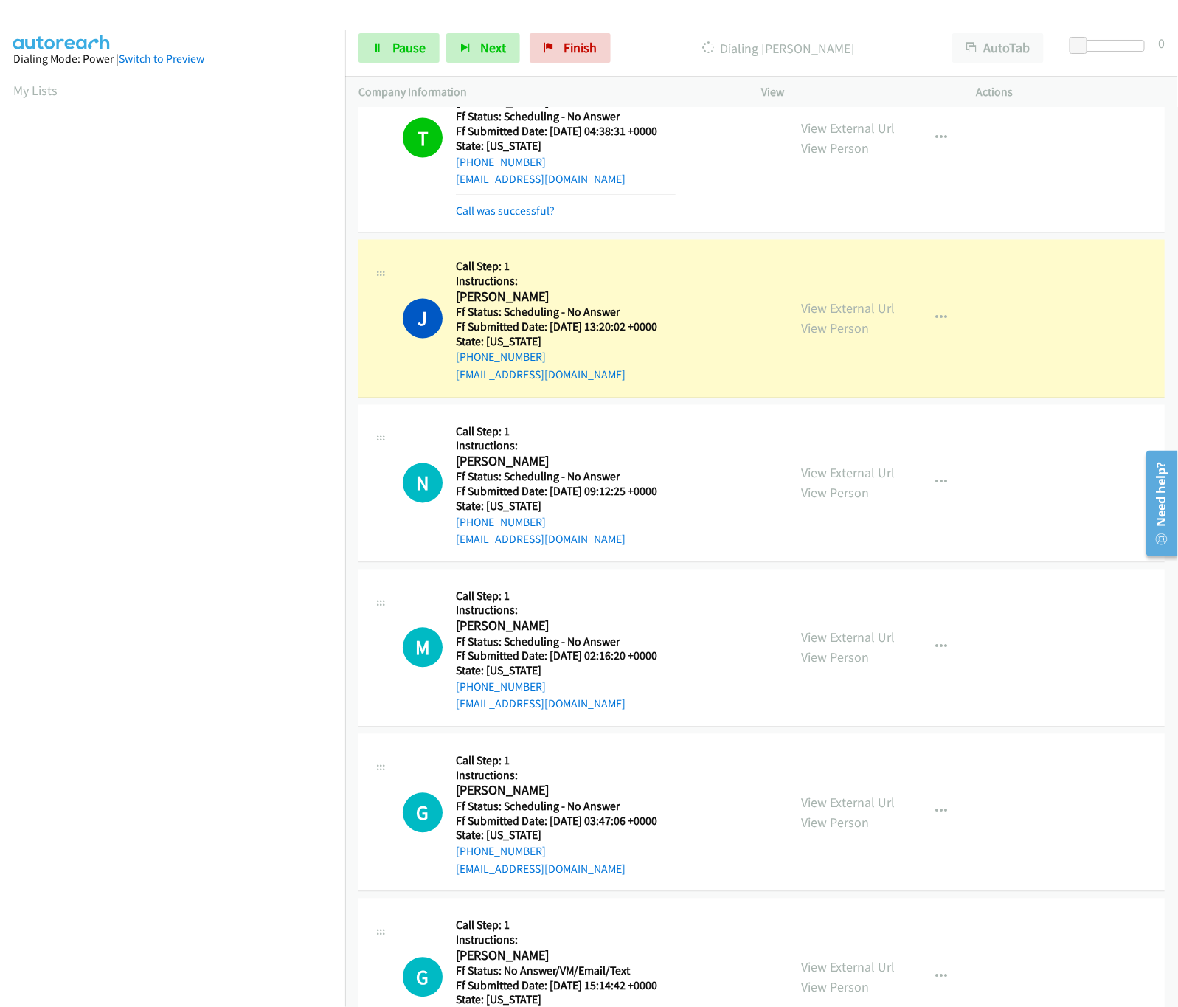
scroll to position [1195, 0]
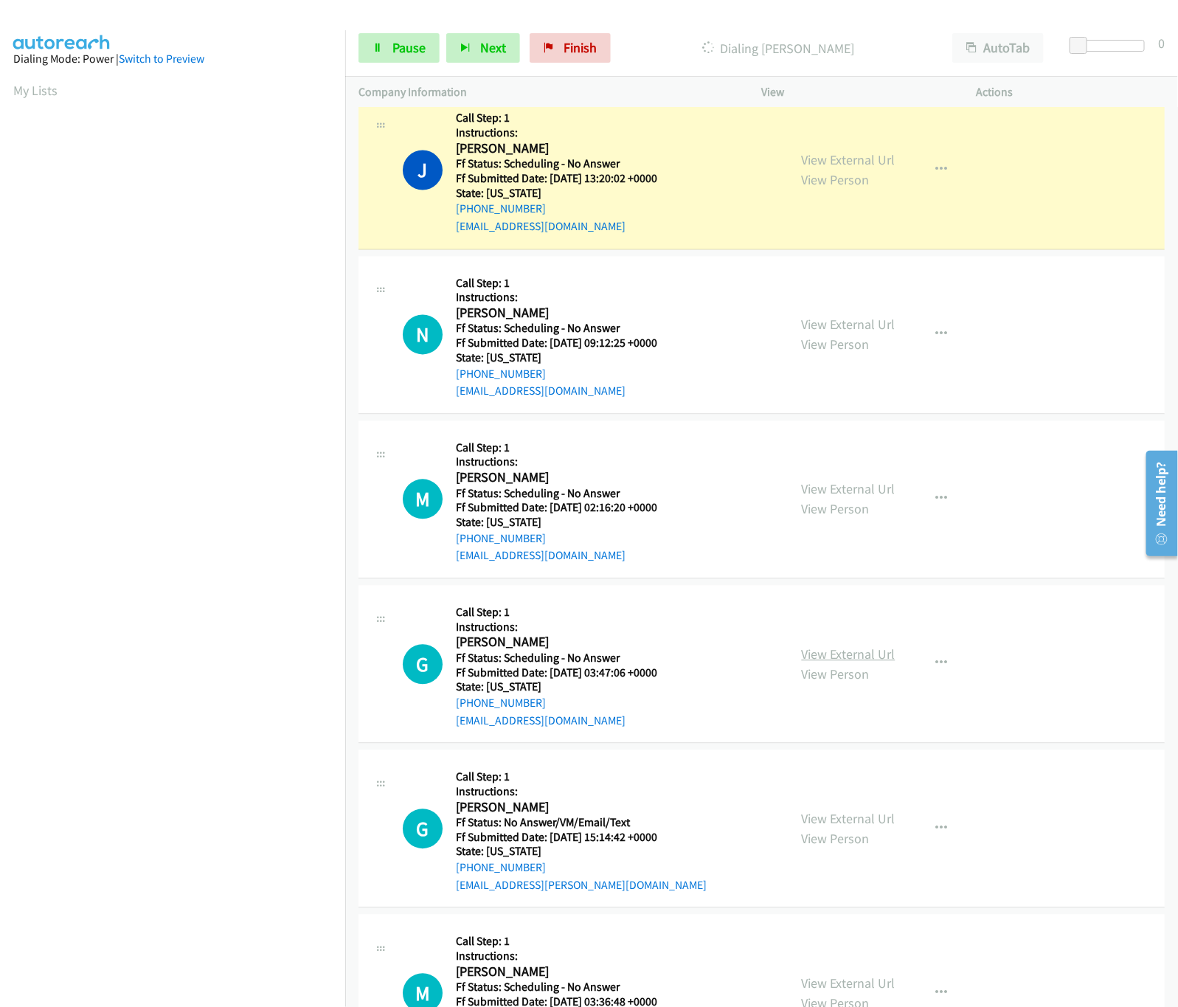
click at [808, 661] on link "View External Url" at bounding box center [849, 654] width 94 height 17
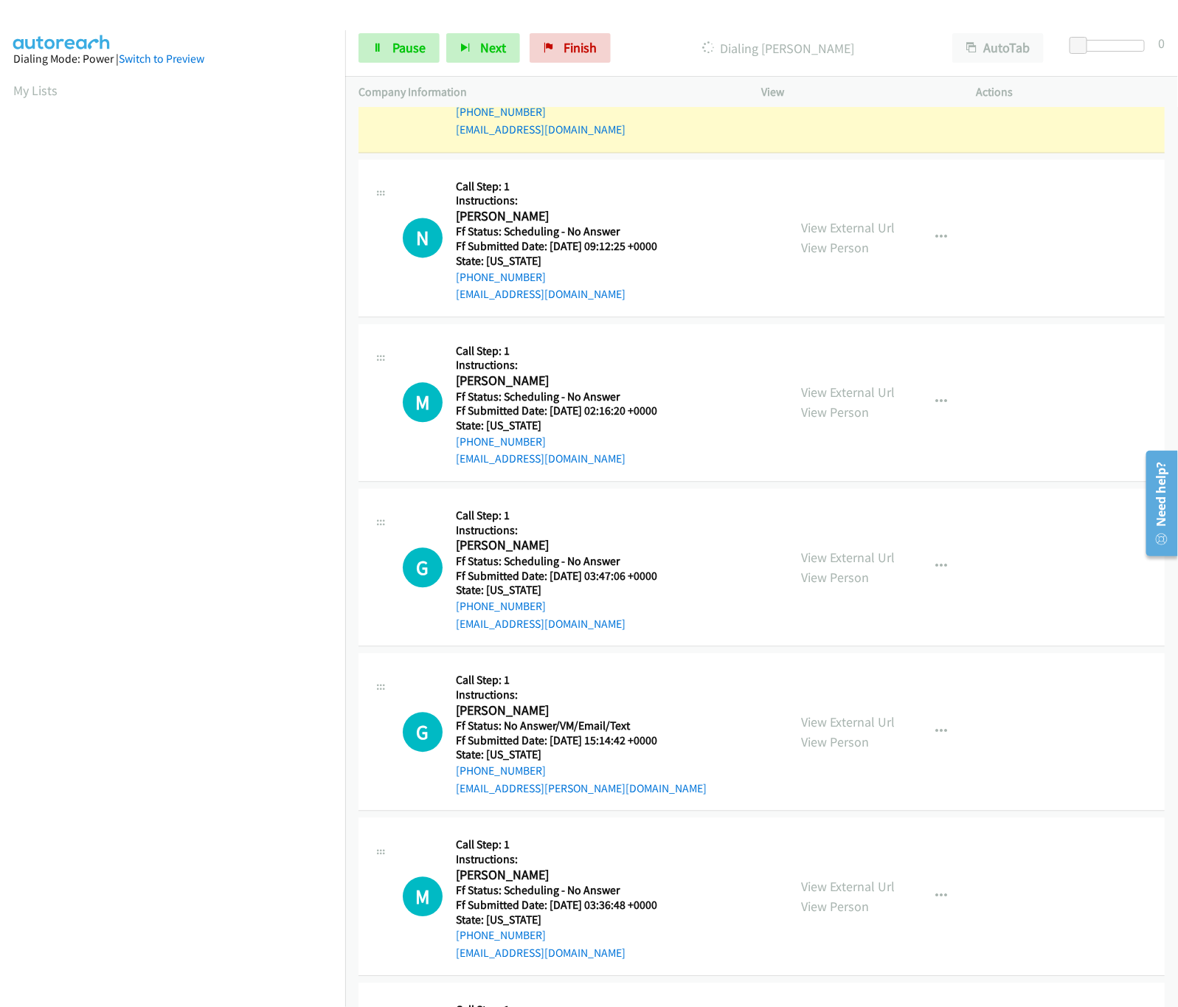
scroll to position [1343, 0]
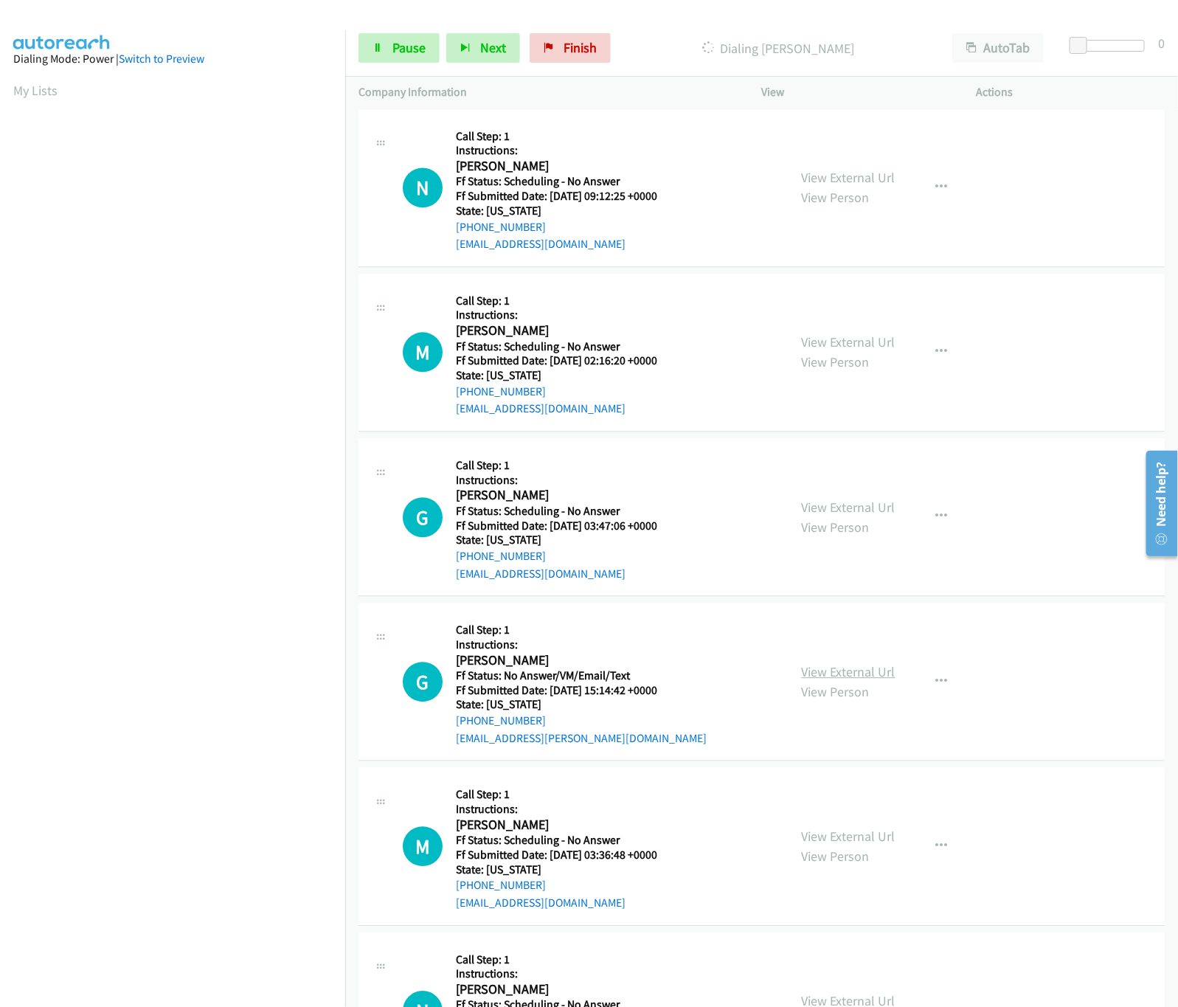
click at [868, 680] on link "View External Url" at bounding box center [849, 671] width 94 height 17
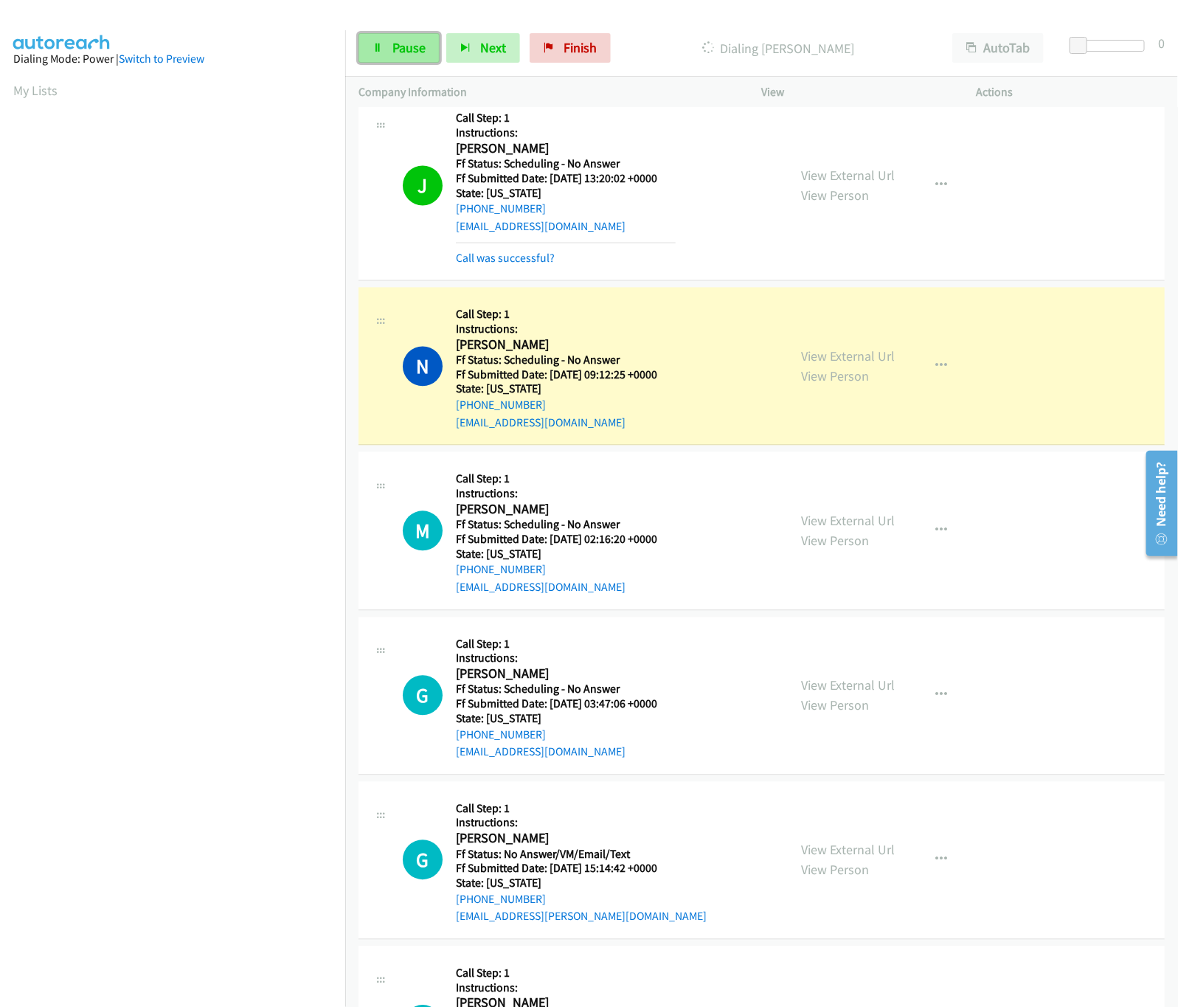
click at [387, 52] on link "Pause" at bounding box center [398, 47] width 81 height 29
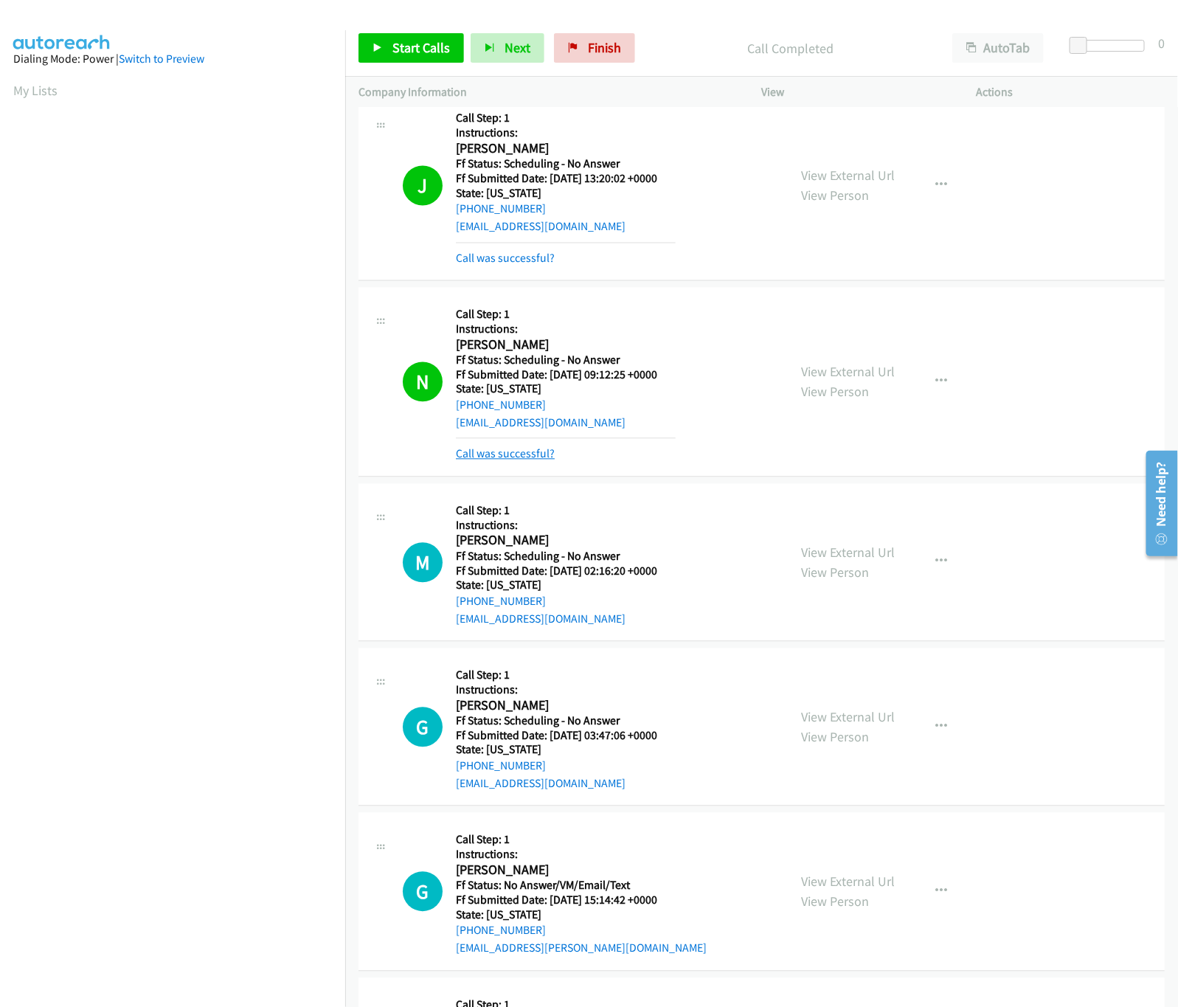
click at [527, 456] on link "Call was successful?" at bounding box center [505, 454] width 99 height 14
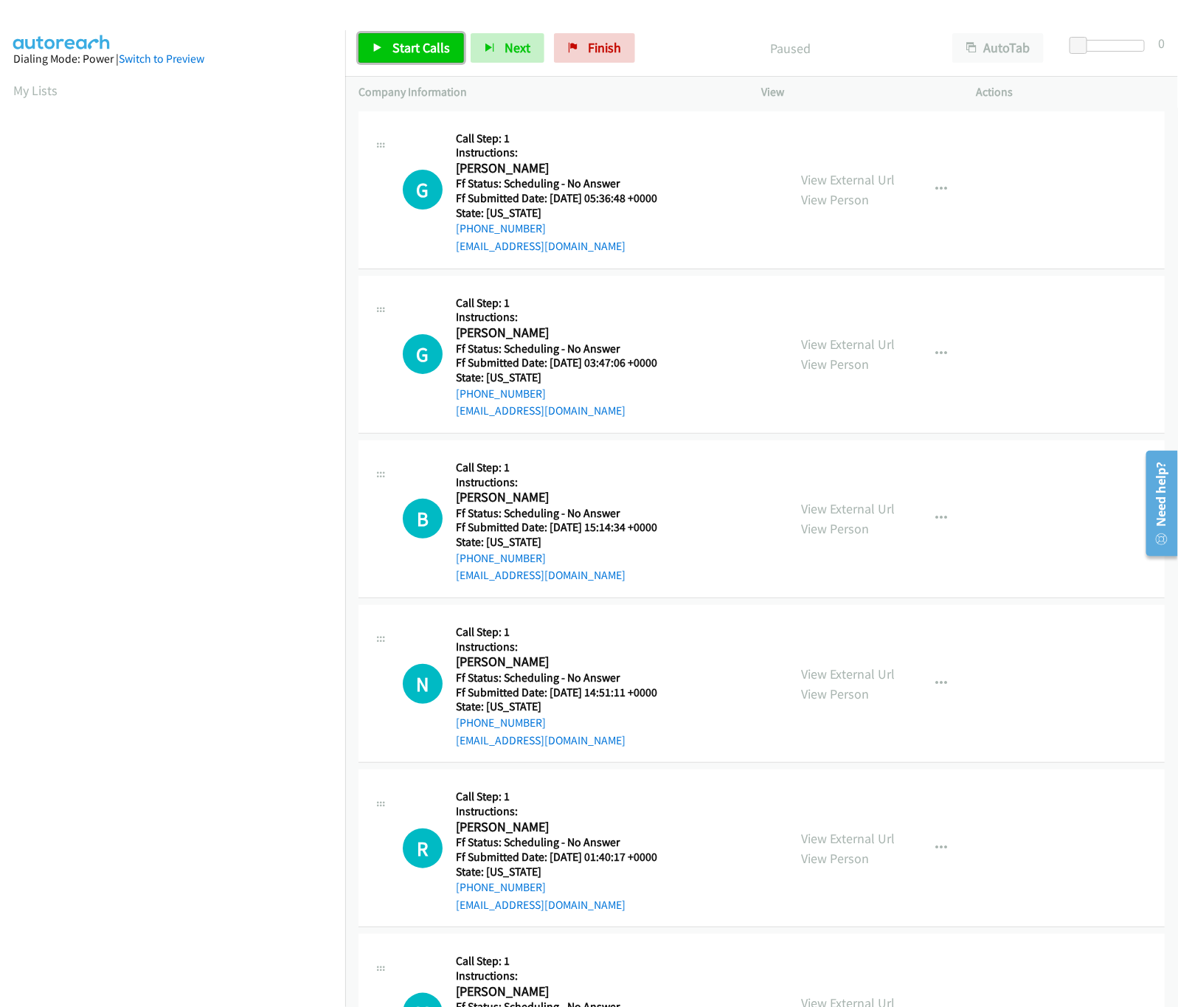
click at [419, 36] on link "Start Calls" at bounding box center [410, 47] width 105 height 29
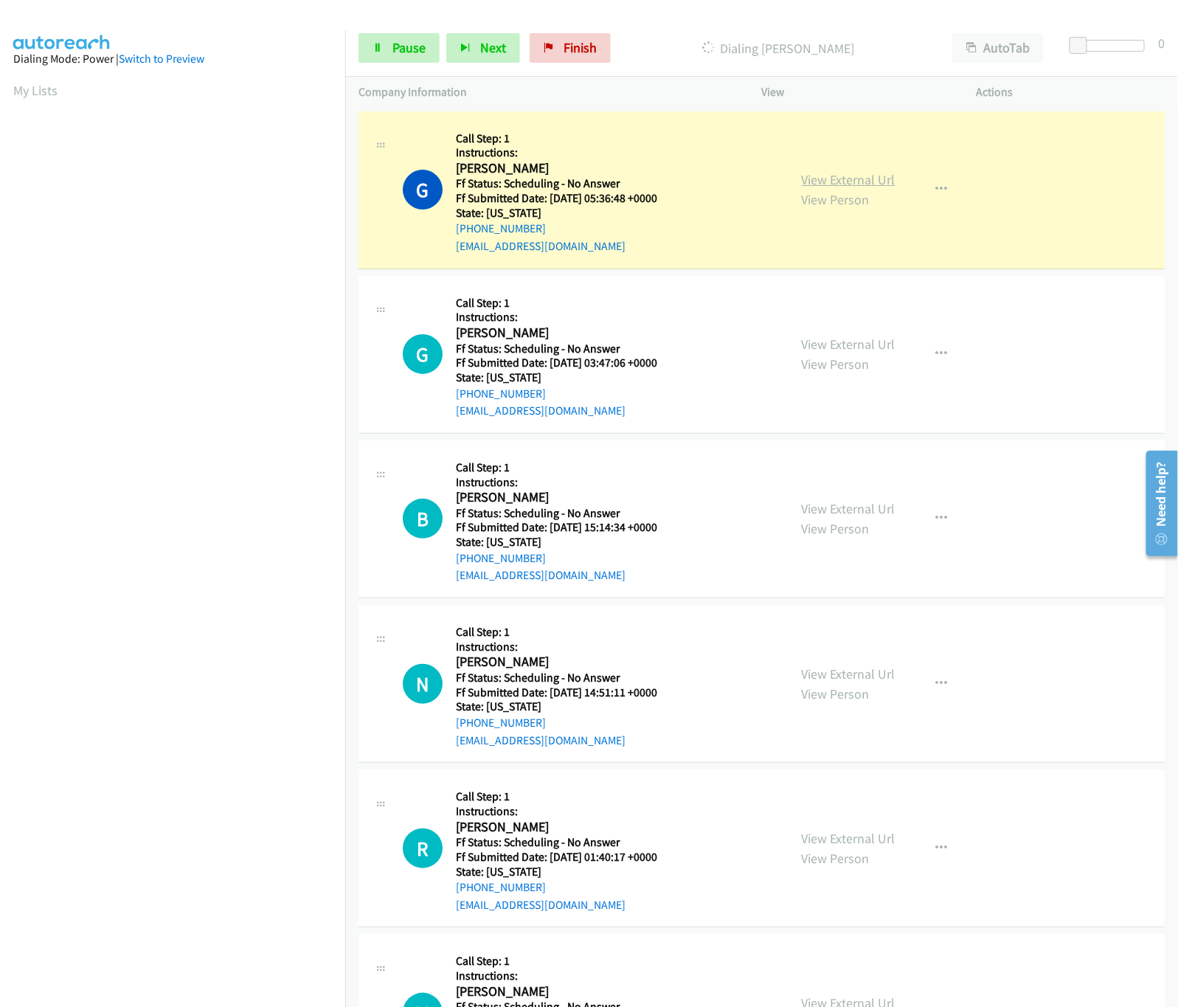
click at [847, 173] on link "View External Url" at bounding box center [849, 179] width 94 height 17
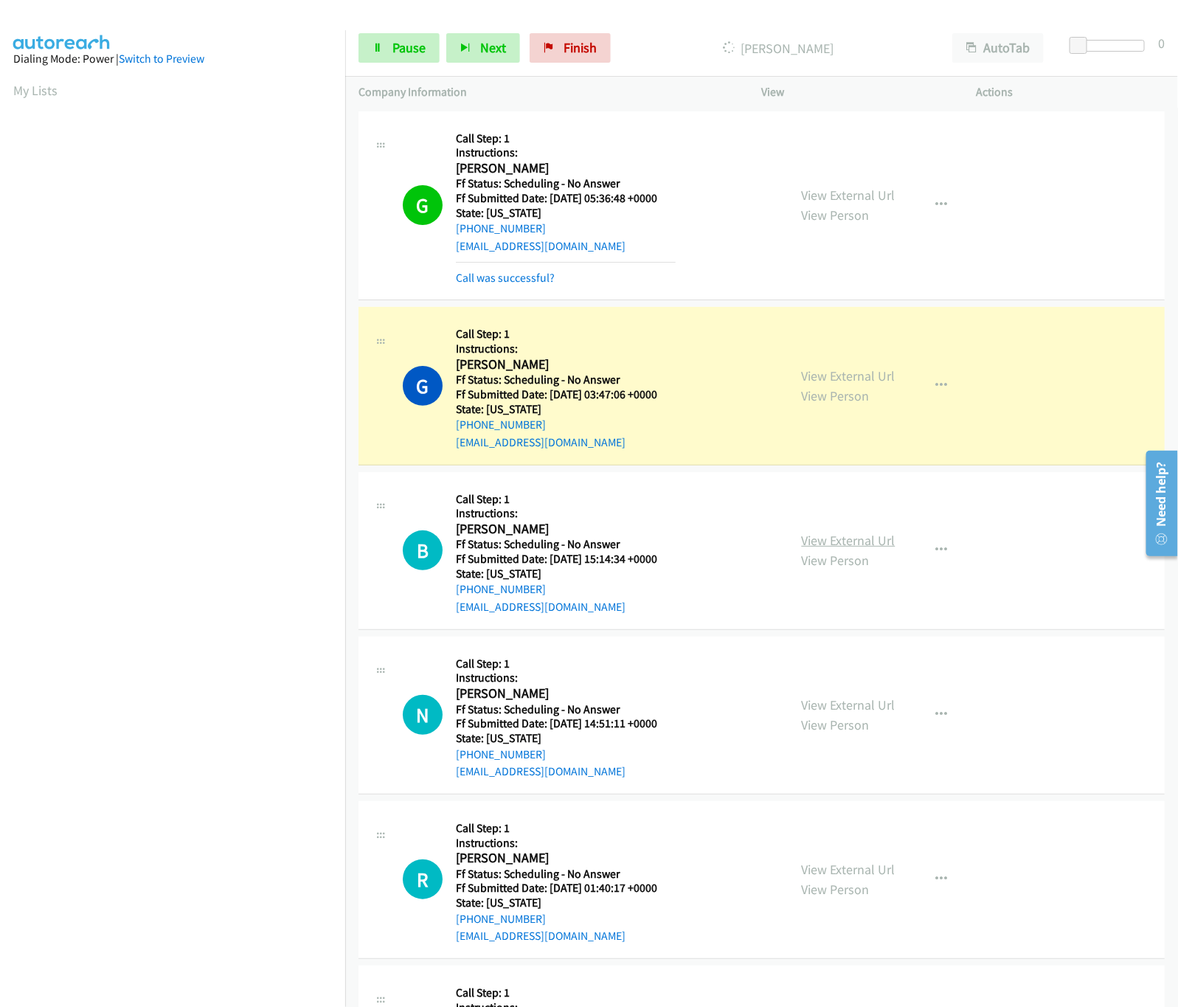
click at [854, 541] on link "View External Url" at bounding box center [849, 540] width 94 height 17
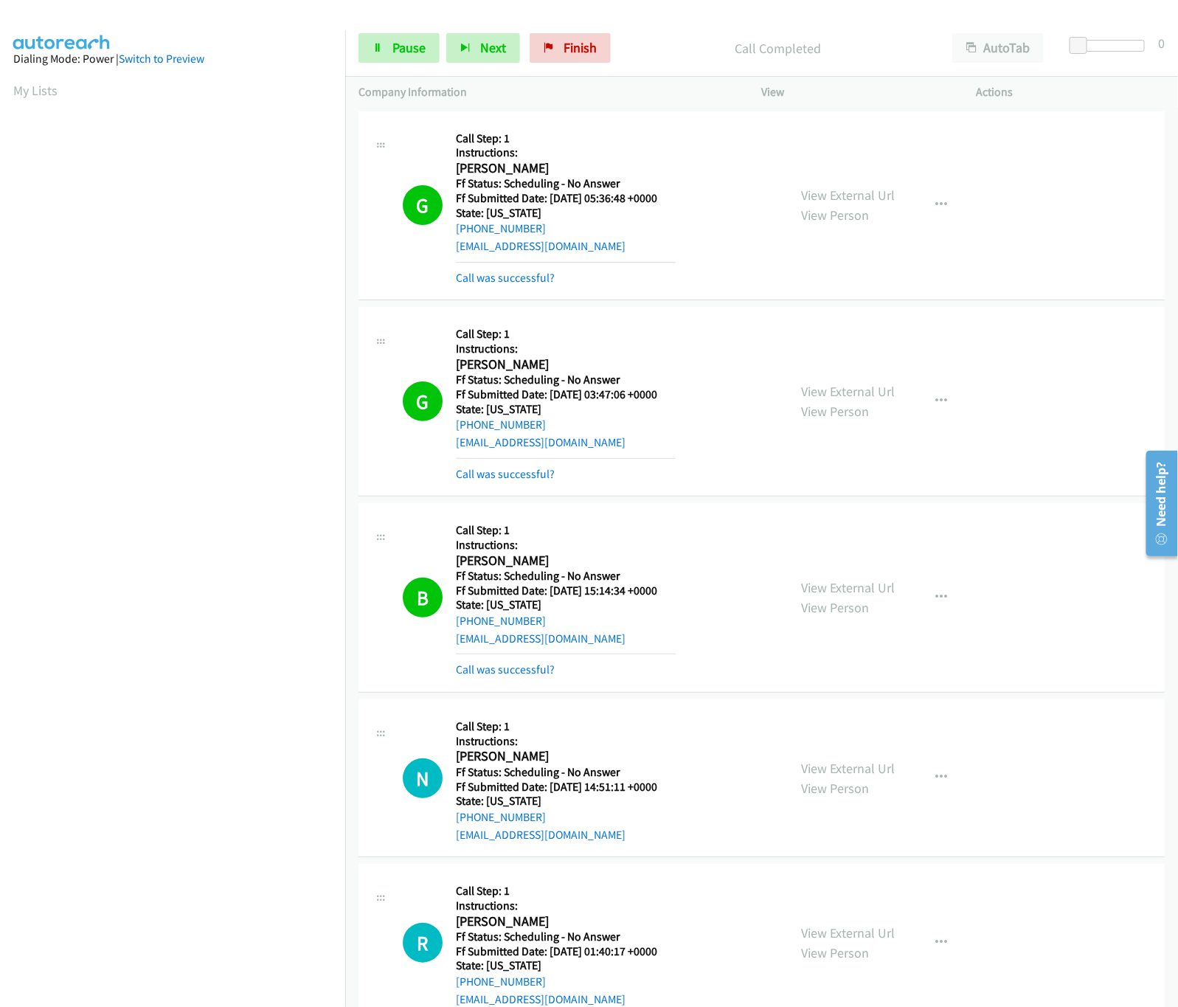
click at [819, 772] on div "View External Url View Person View External Url Email Schedule/Manage Callback …" at bounding box center [902, 777] width 228 height 131
click at [819, 772] on link "View External Url" at bounding box center [849, 768] width 94 height 17
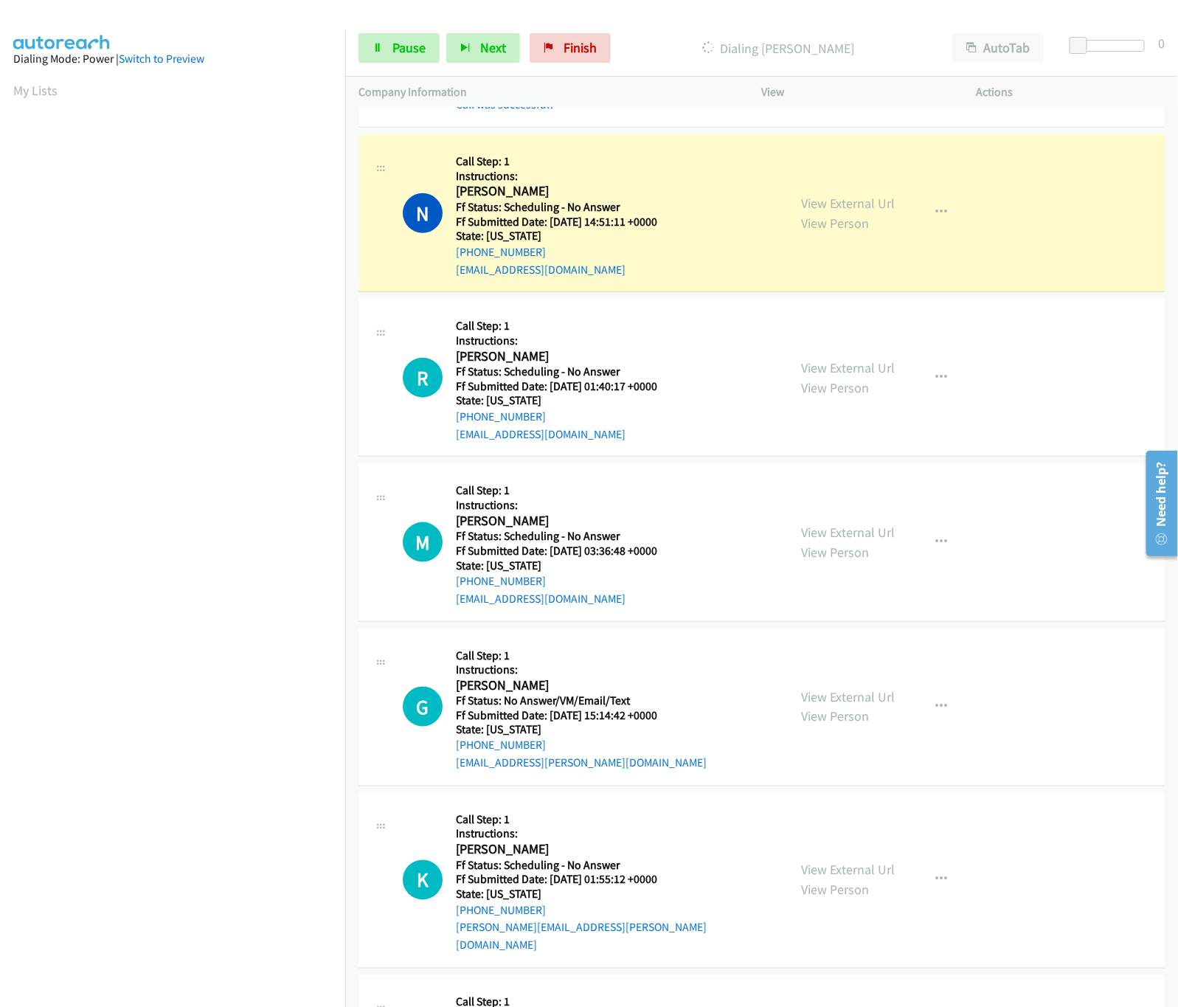
scroll to position [589, 0]
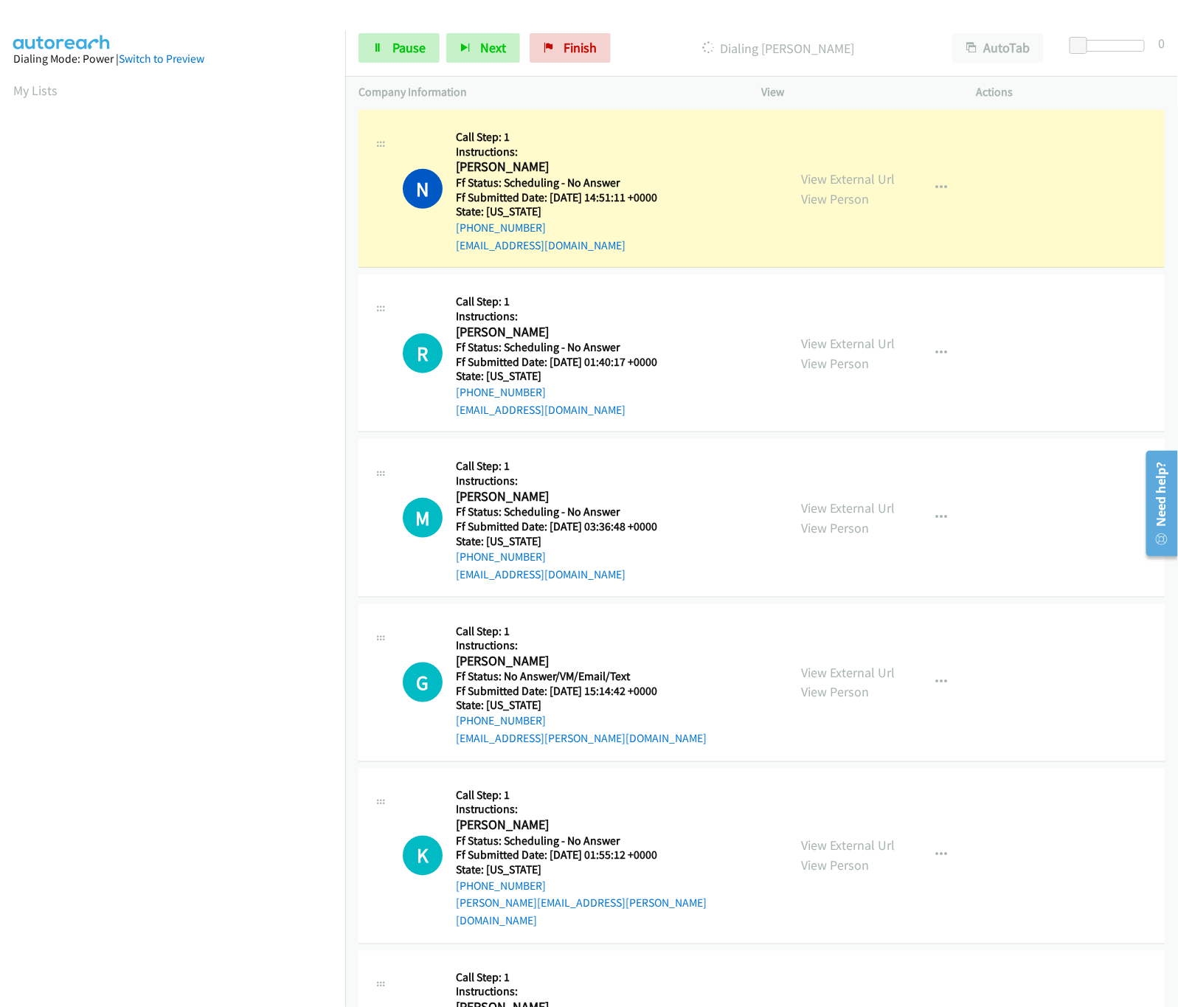
click at [846, 335] on div "View External Url View Person" at bounding box center [849, 353] width 94 height 40
click at [852, 343] on link "View External Url" at bounding box center [849, 343] width 94 height 17
click at [821, 507] on link "View External Url" at bounding box center [849, 507] width 94 height 17
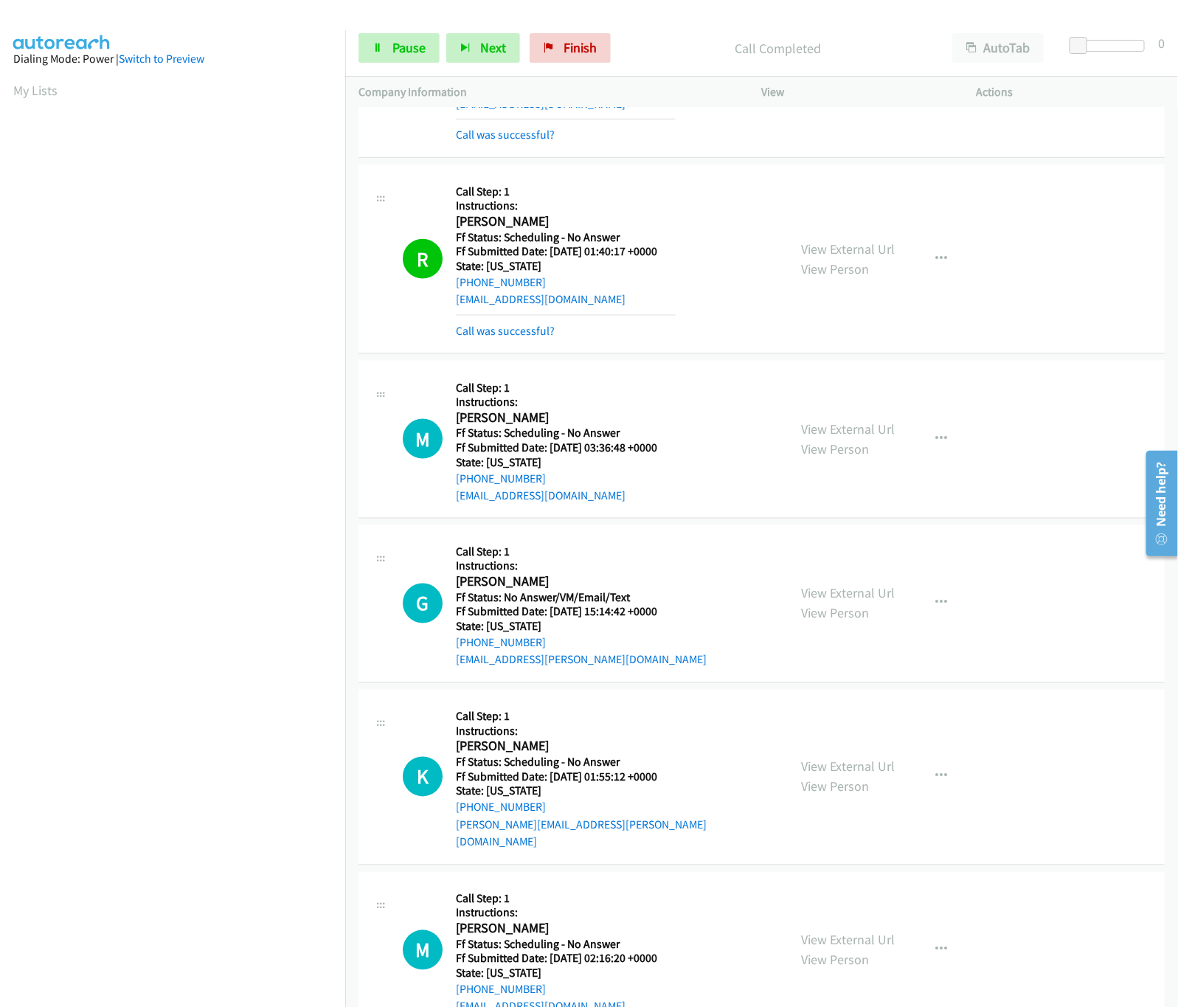
scroll to position [885, 0]
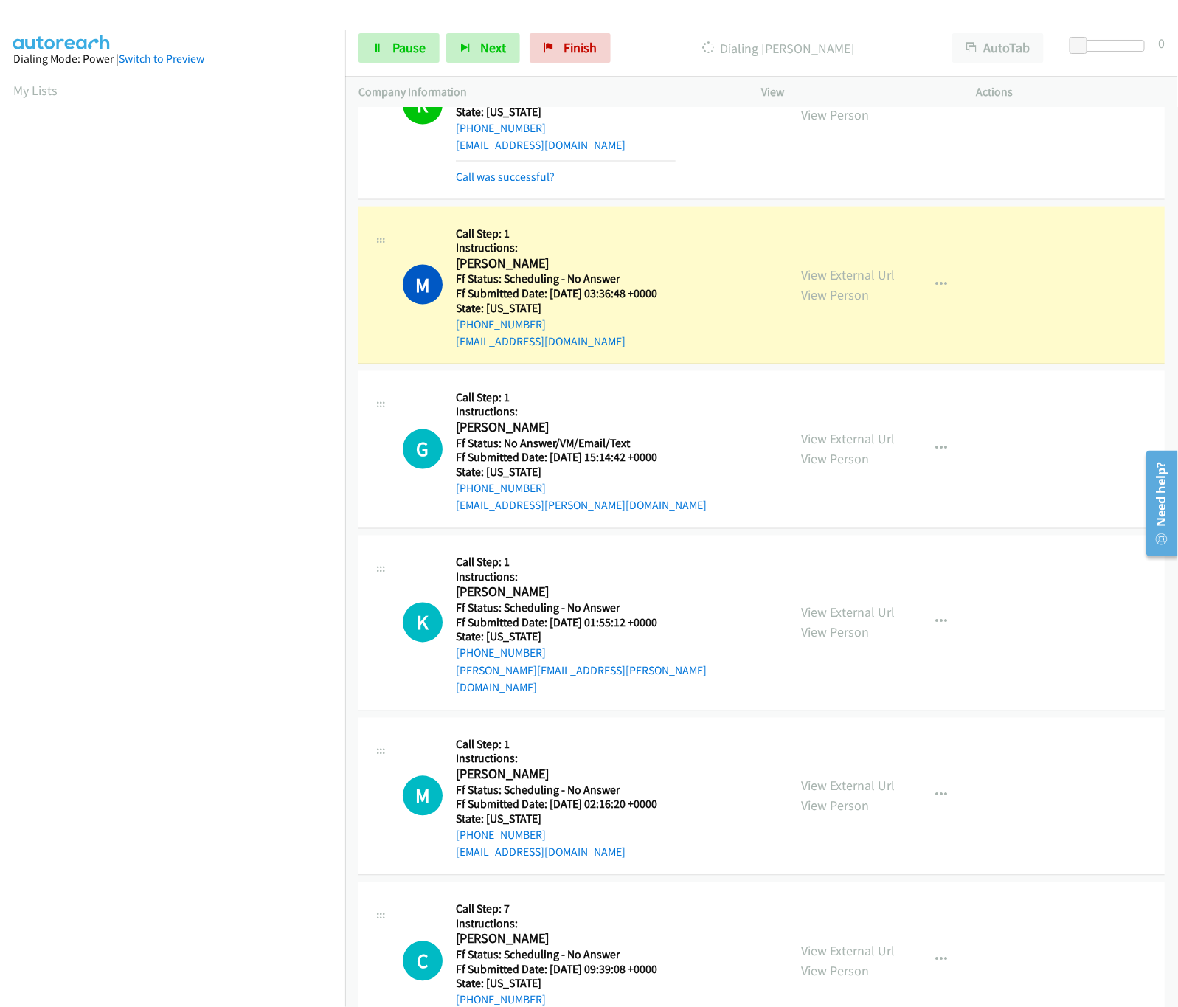
click at [804, 452] on div "View External Url View Person" at bounding box center [849, 449] width 94 height 40
click at [810, 445] on link "View External Url" at bounding box center [849, 439] width 94 height 17
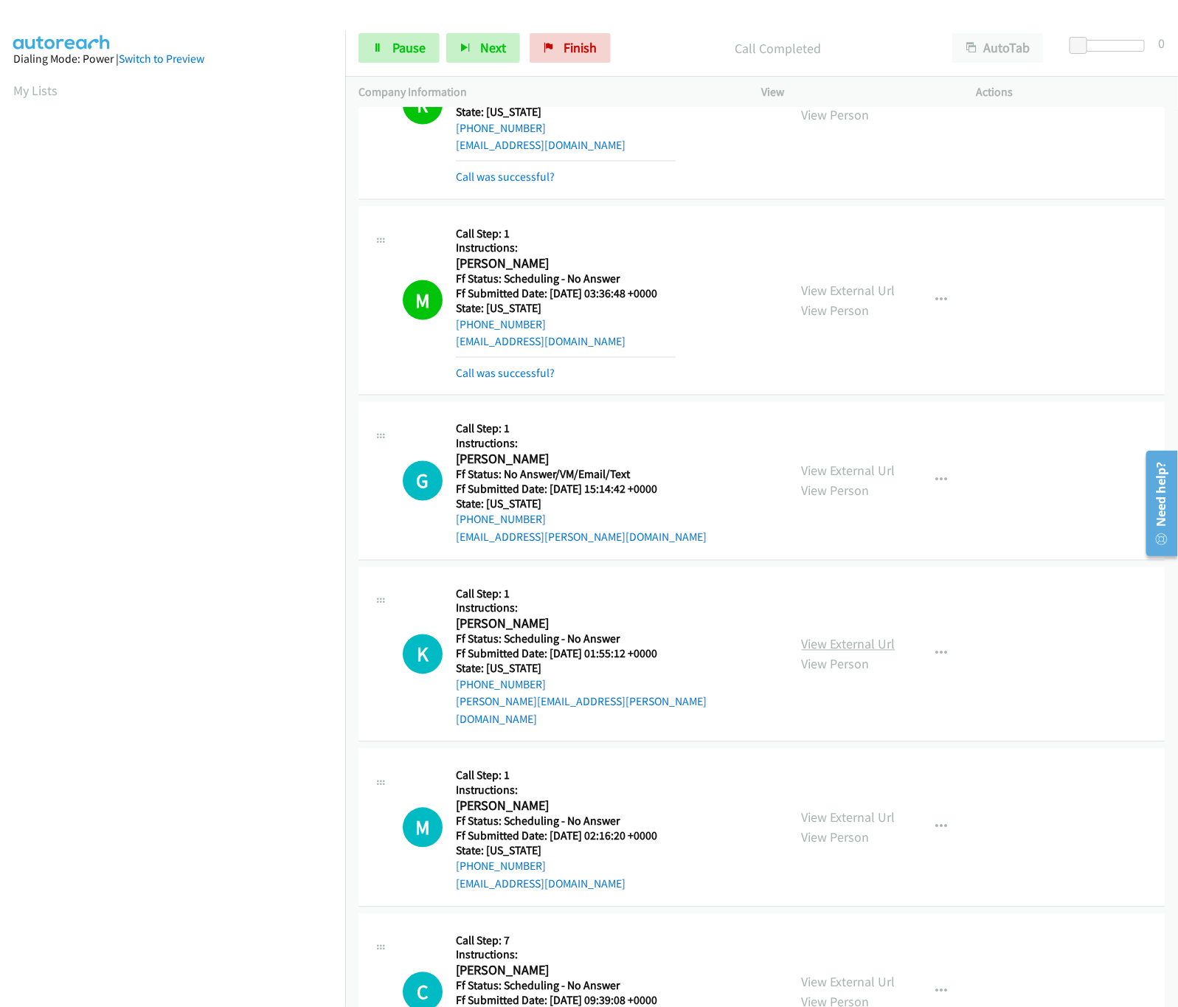
click at [833, 640] on link "View External Url" at bounding box center [849, 644] width 94 height 17
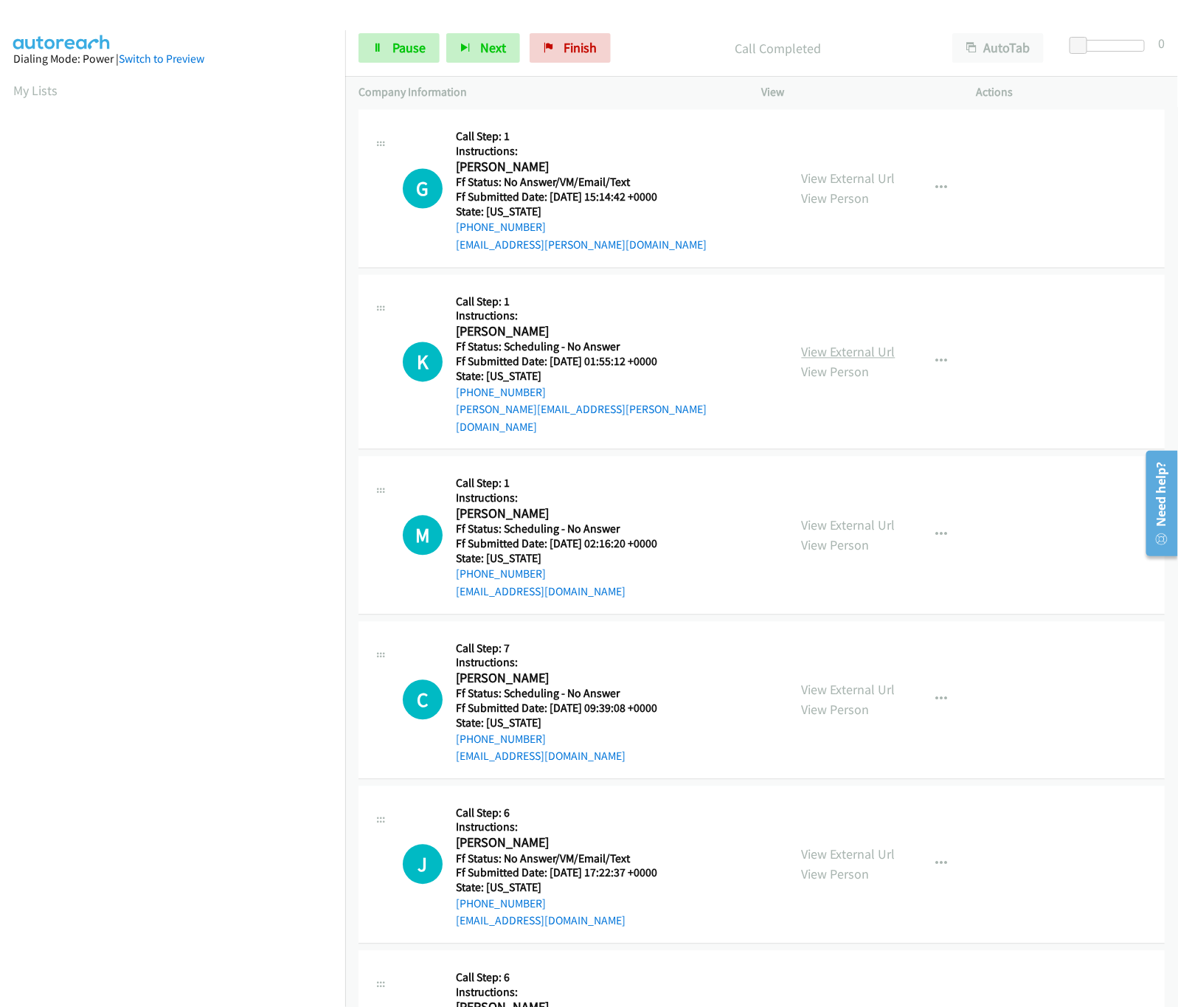
scroll to position [1180, 0]
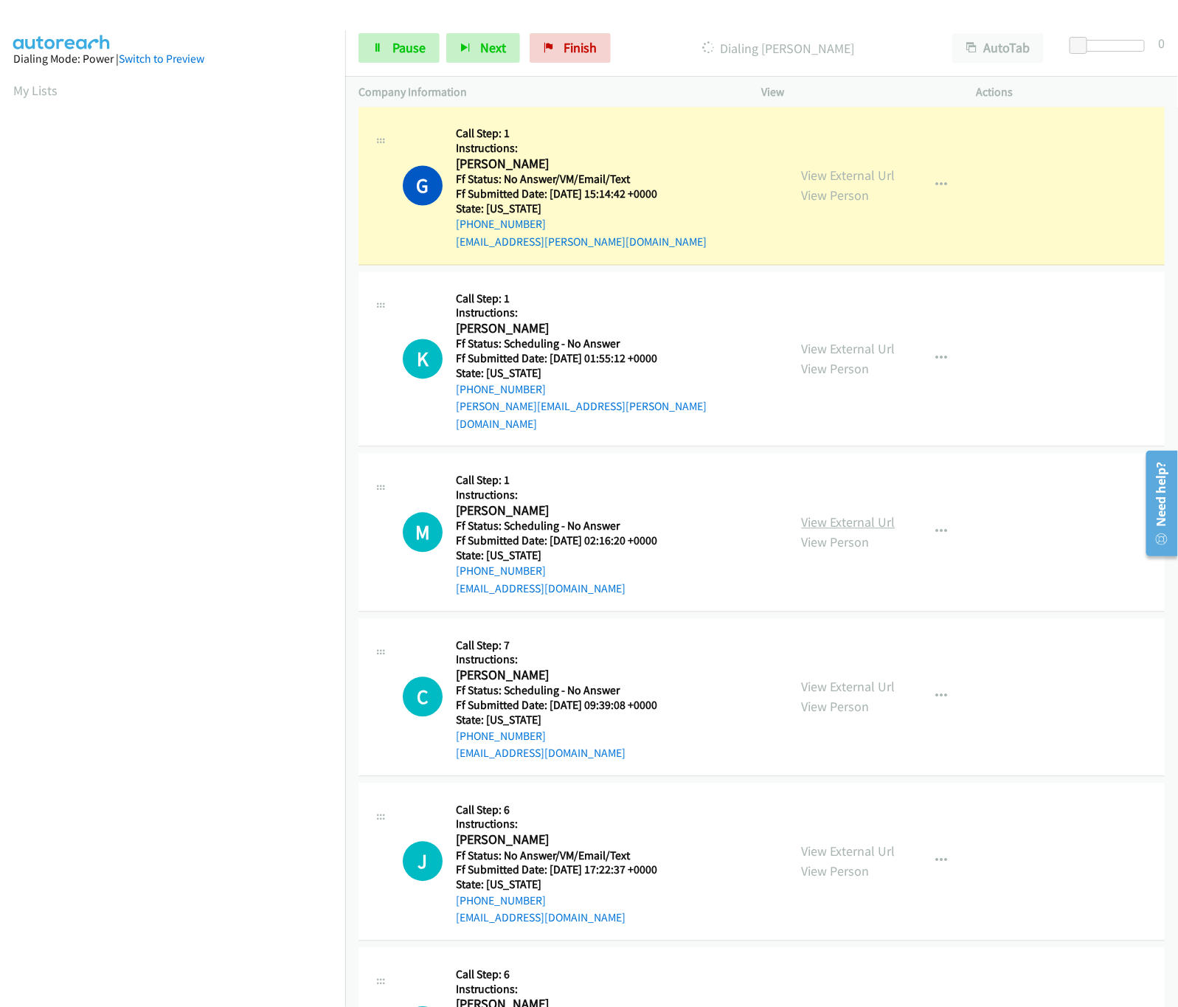
click at [828, 514] on link "View External Url" at bounding box center [849, 522] width 94 height 17
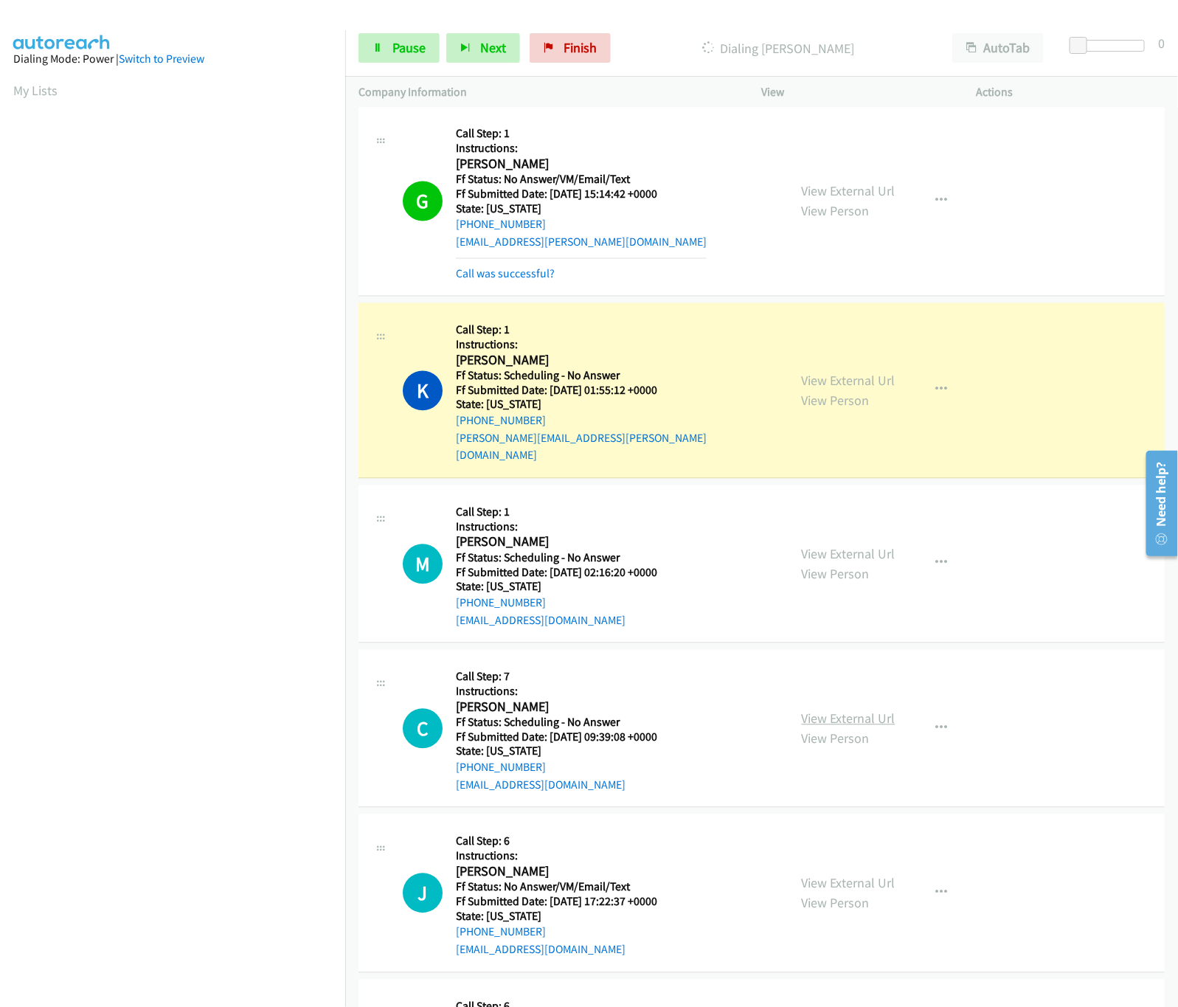
drag, startPoint x: 828, startPoint y: 692, endPoint x: 830, endPoint y: 713, distance: 20.7
click at [828, 698] on div "View External Url View Person View External Url Email Schedule/Manage Callback …" at bounding box center [902, 728] width 228 height 131
click at [830, 713] on link "View External Url" at bounding box center [849, 718] width 94 height 17
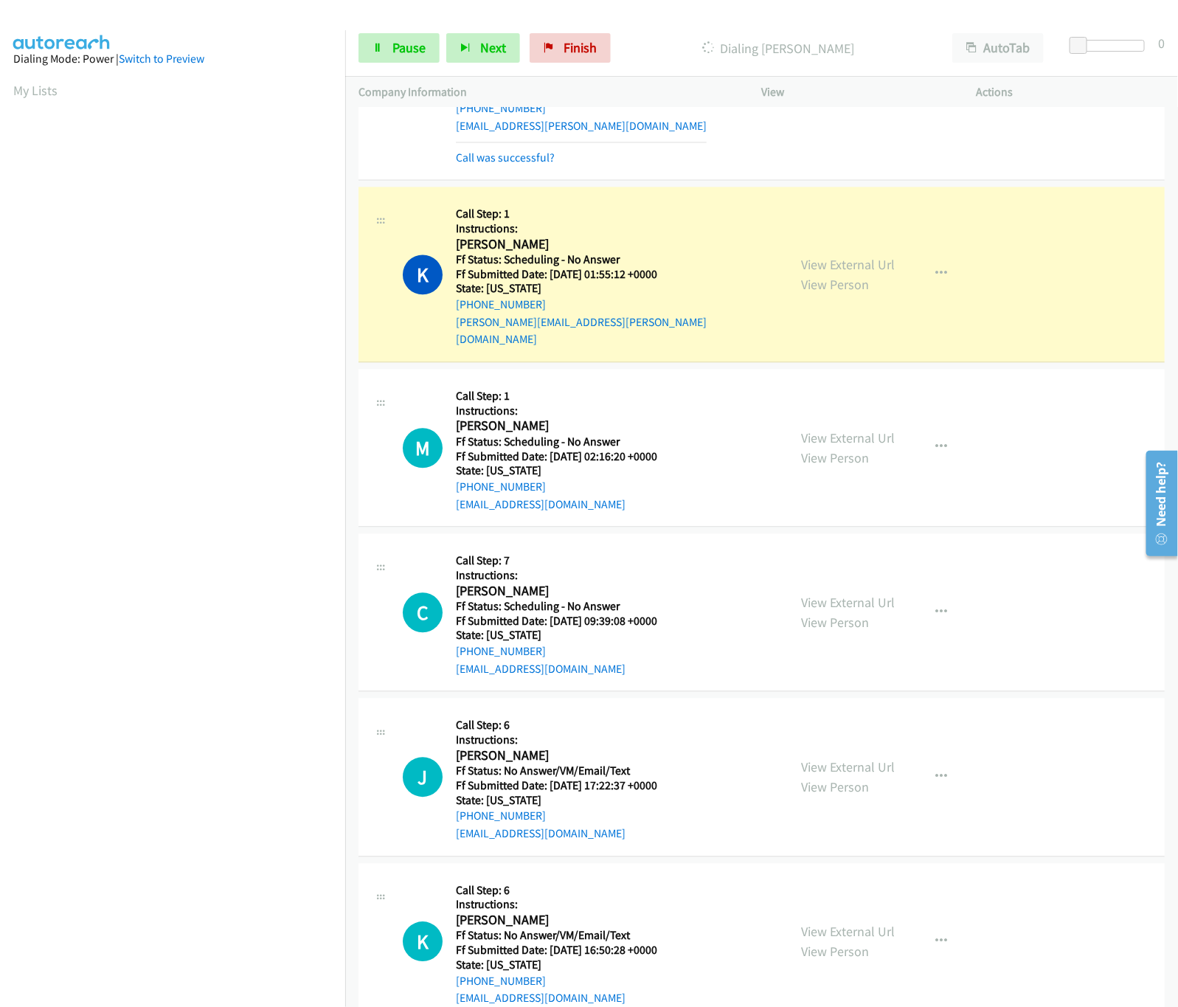
scroll to position [1327, 0]
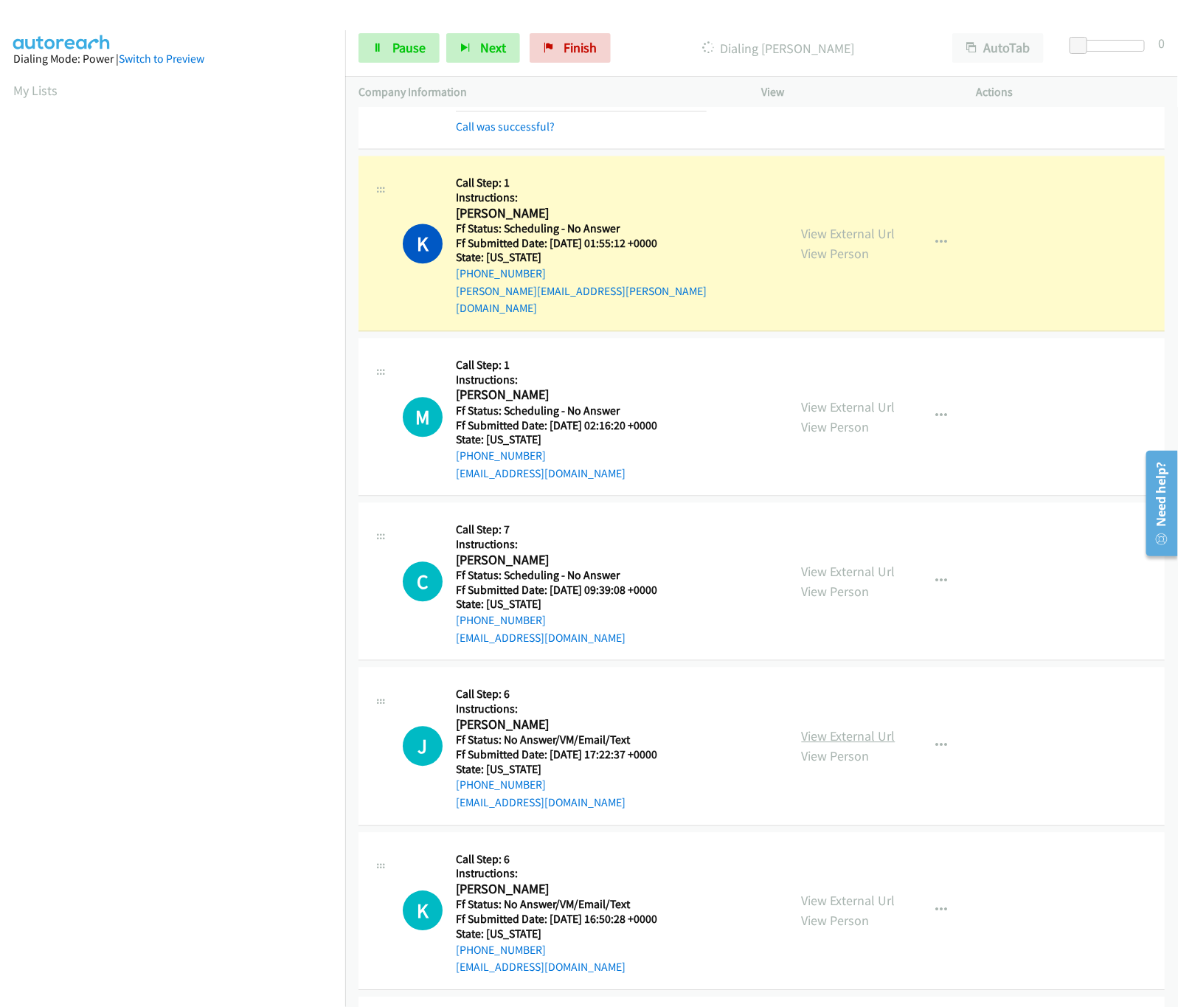
click at [833, 727] on link "View External Url" at bounding box center [849, 735] width 94 height 17
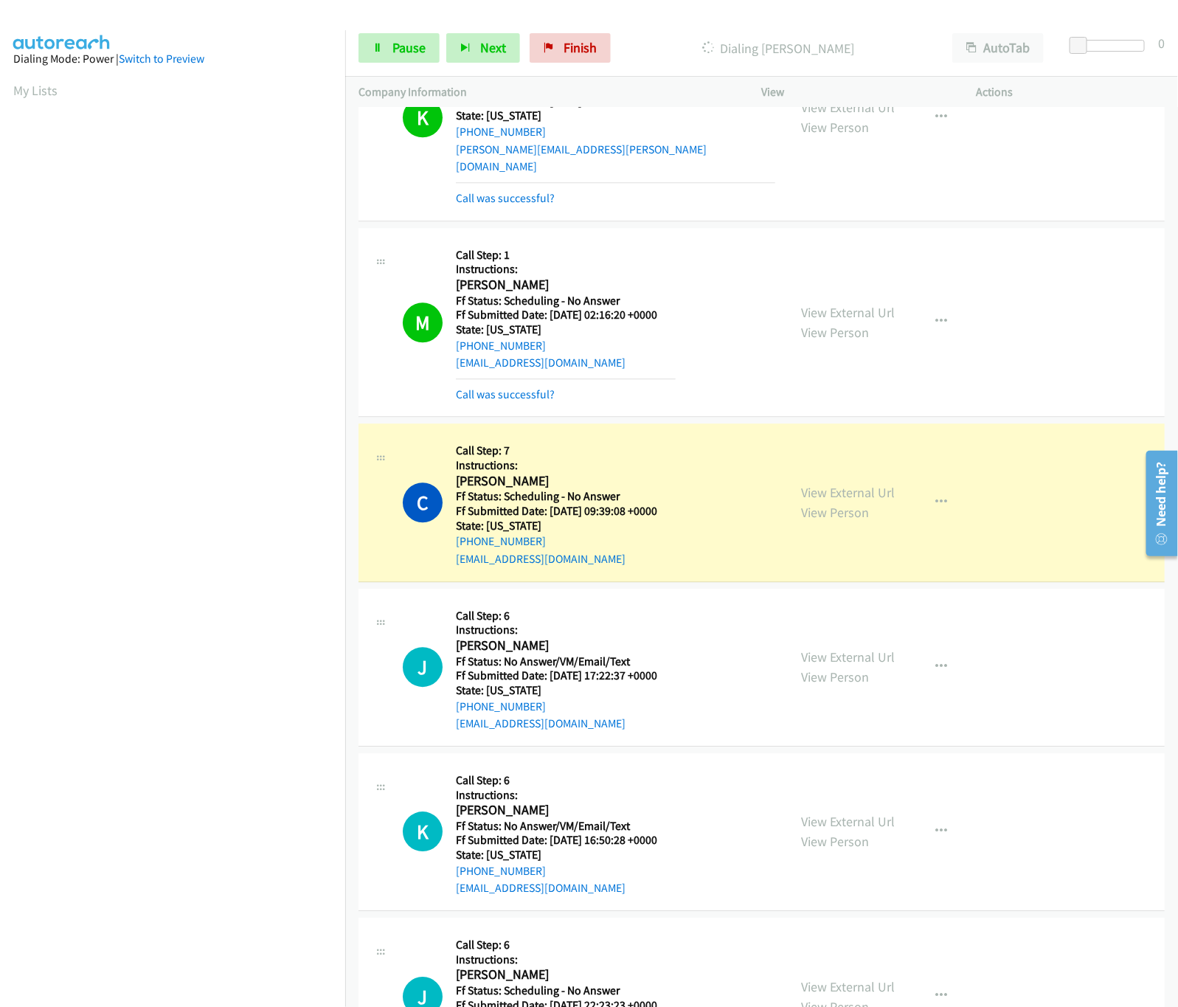
scroll to position [1622, 0]
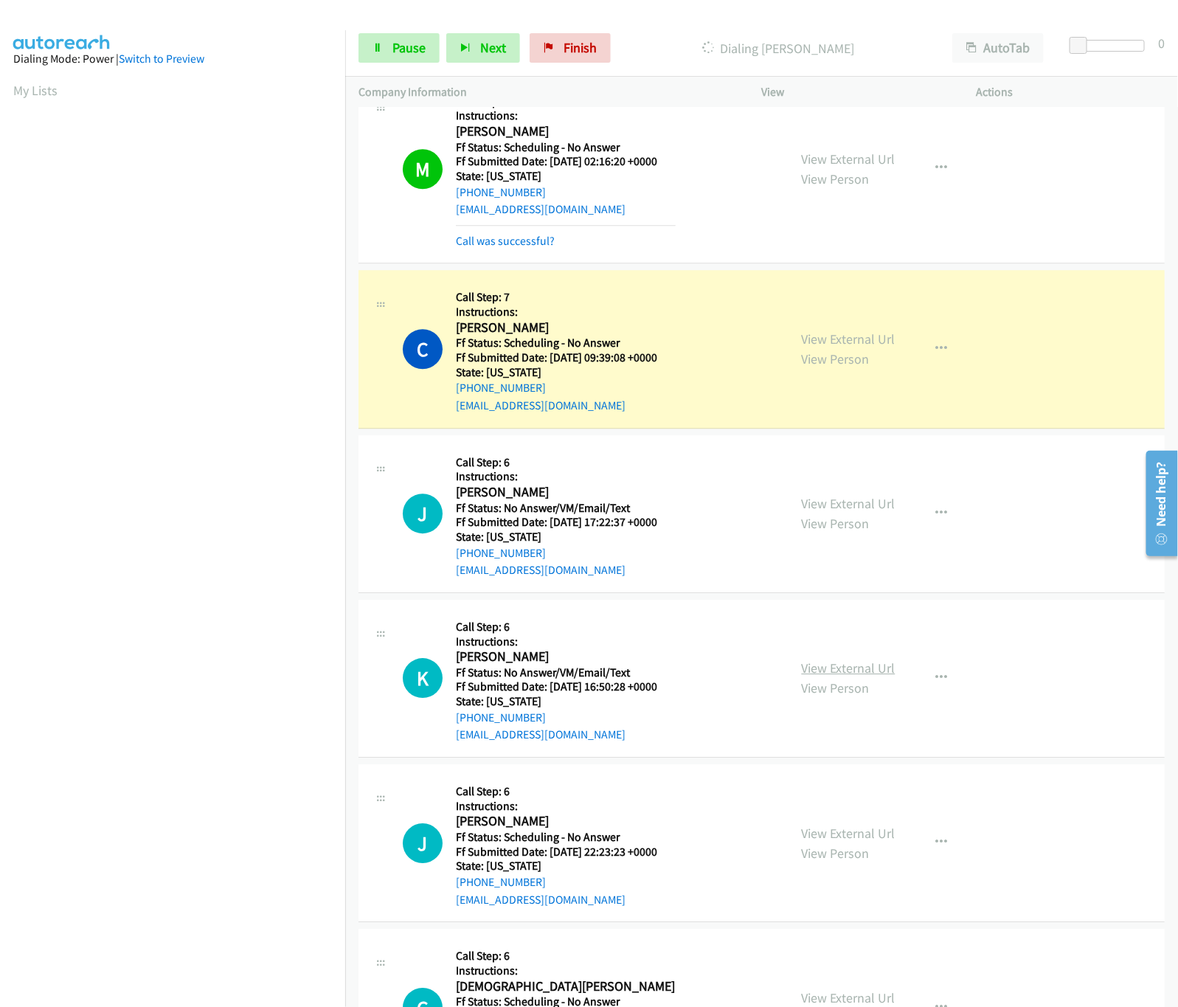
click at [875, 659] on link "View External Url" at bounding box center [849, 667] width 94 height 17
click at [381, 49] on icon at bounding box center [377, 49] width 10 height 10
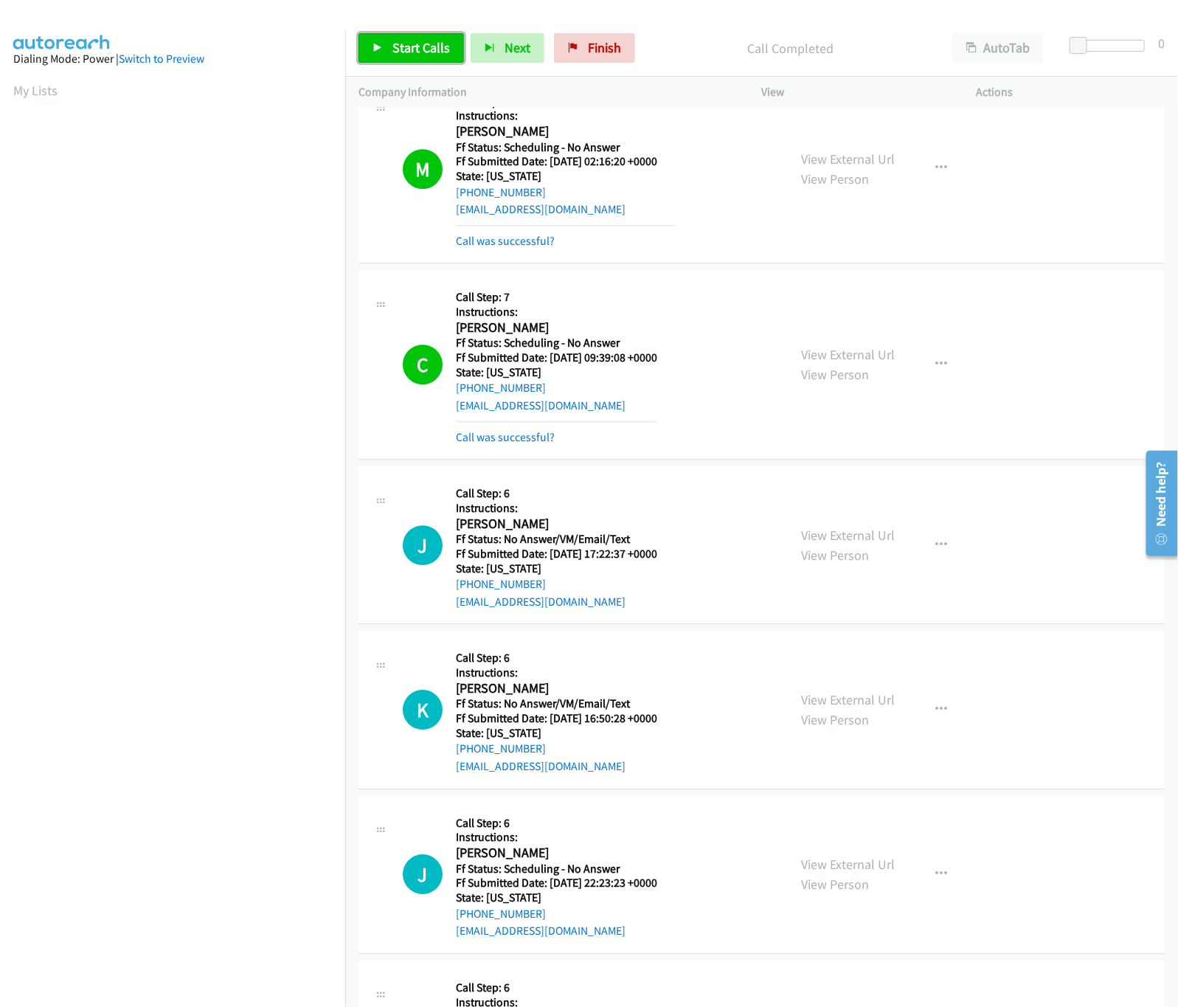
click at [412, 58] on link "Start Calls" at bounding box center [410, 47] width 105 height 29
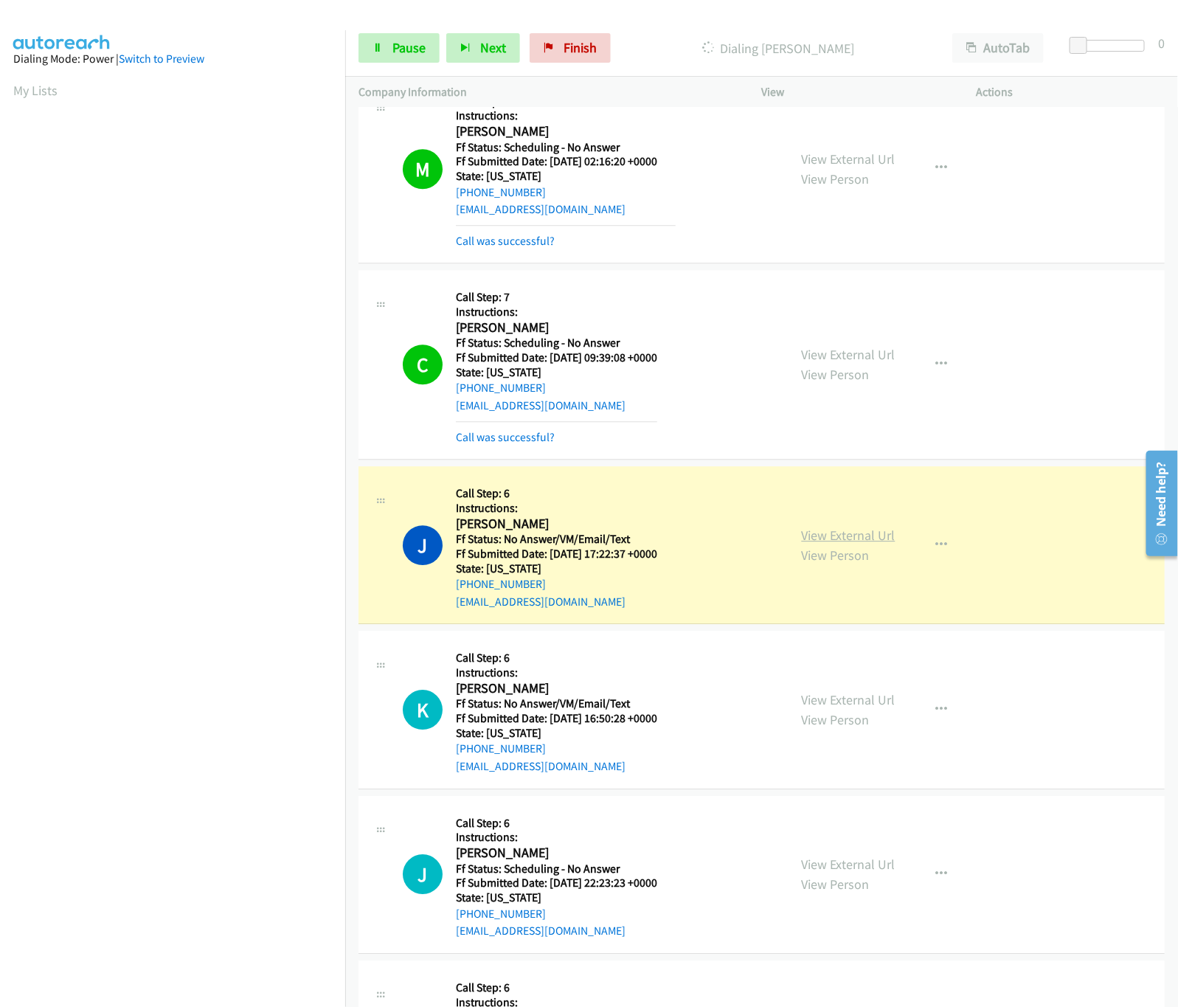
click at [819, 527] on link "View External Url" at bounding box center [849, 535] width 94 height 17
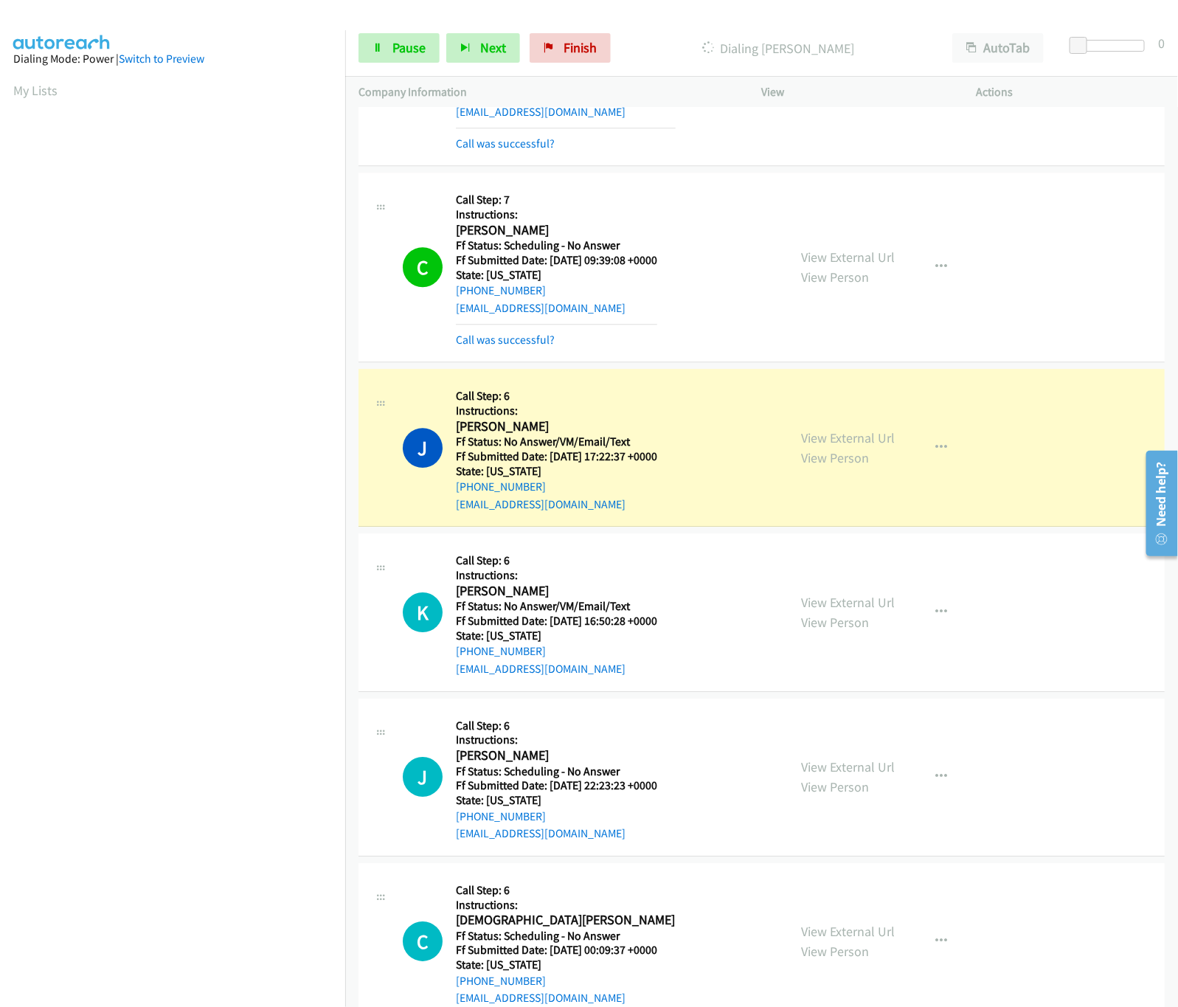
scroll to position [1770, 0]
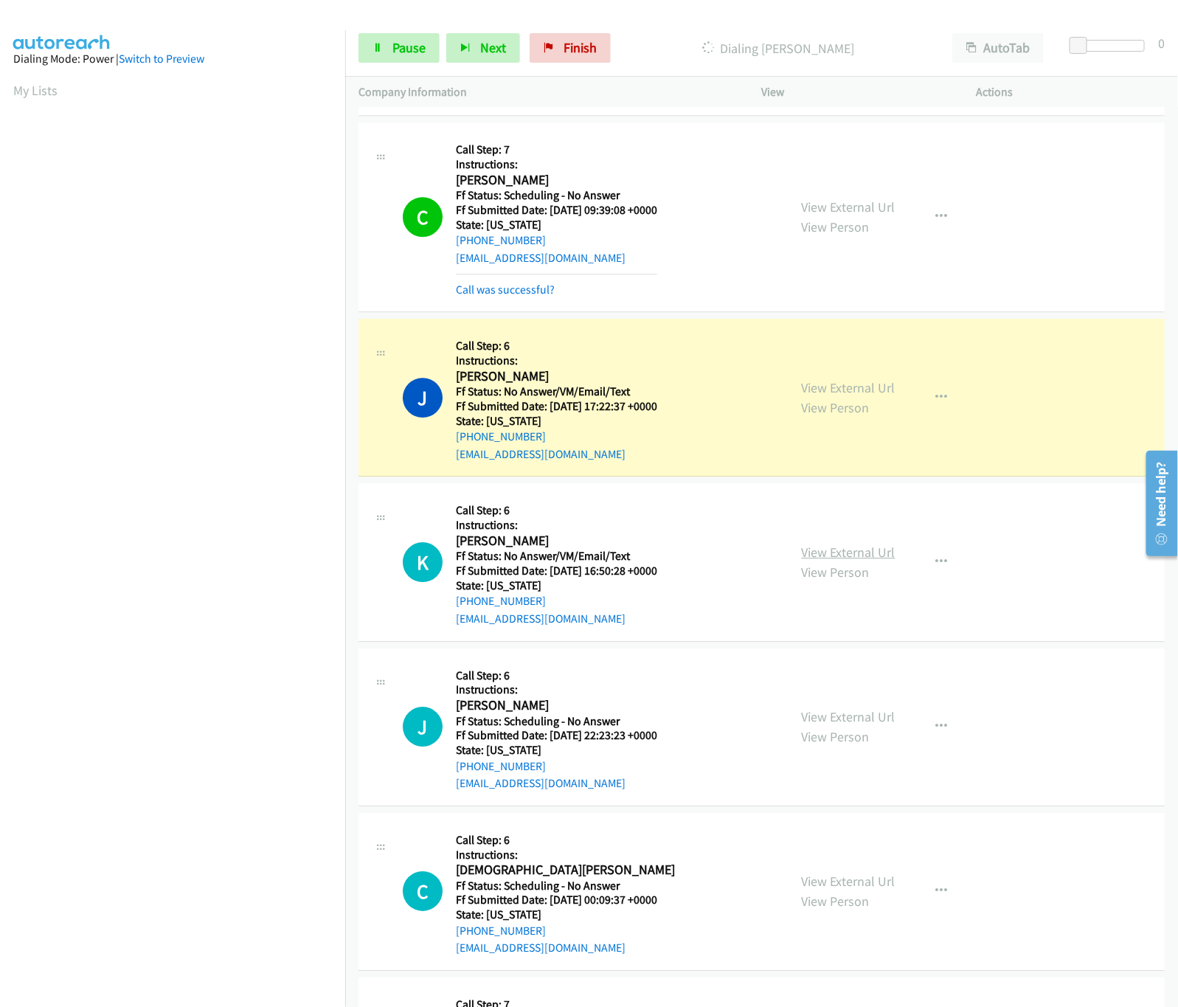
click at [802, 543] on link "View External Url" at bounding box center [849, 551] width 94 height 17
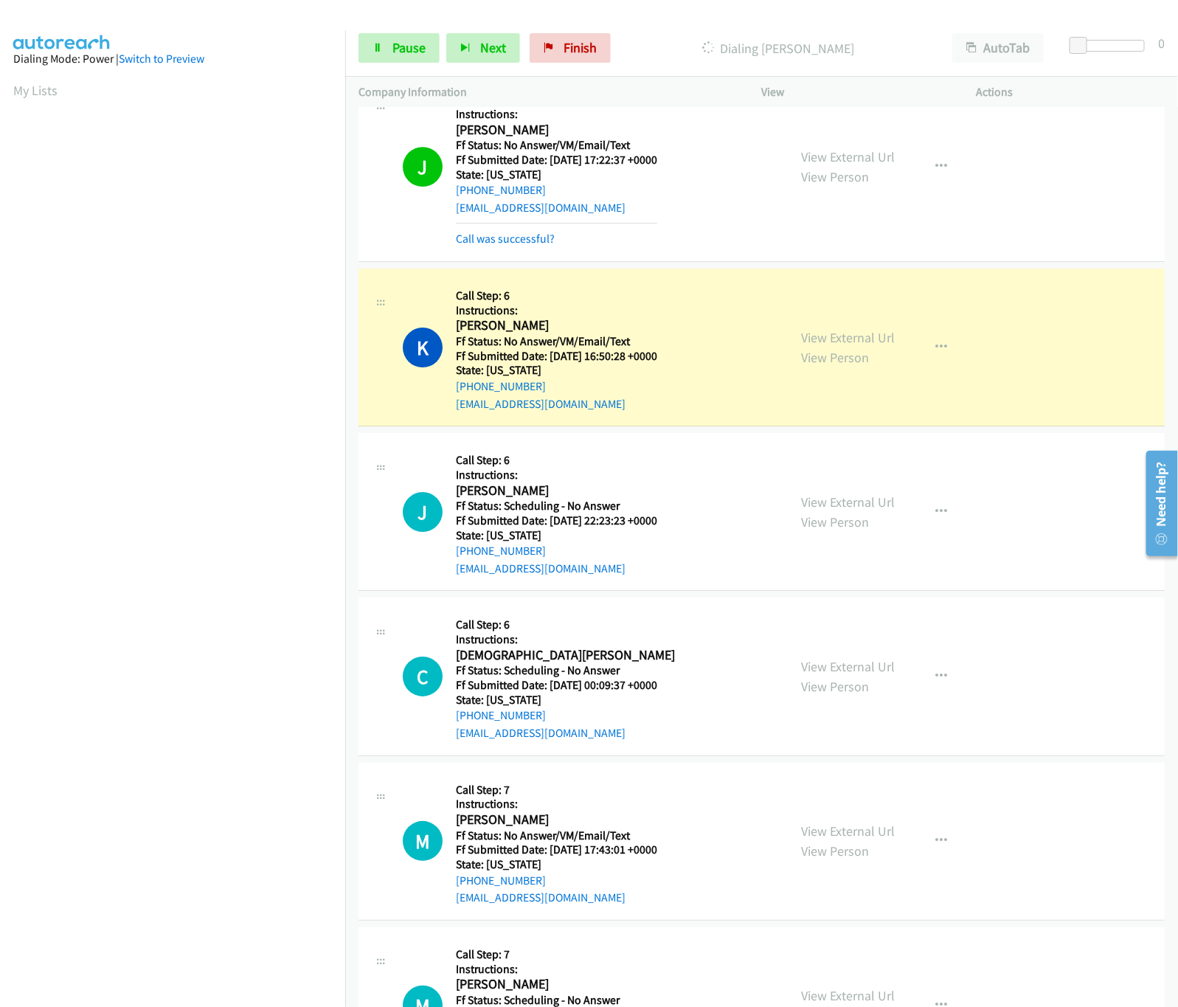
scroll to position [2212, 0]
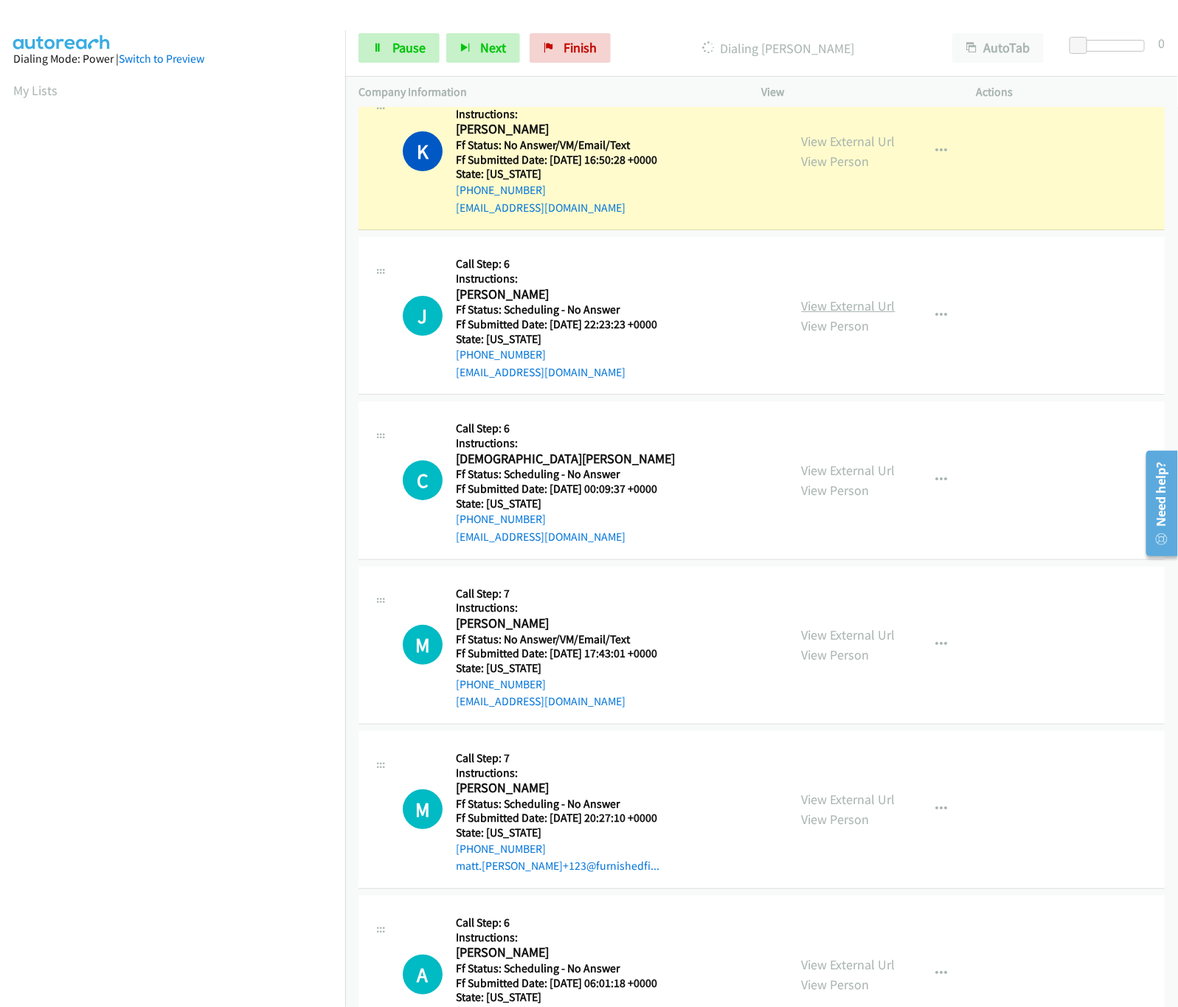
click at [839, 297] on link "View External Url" at bounding box center [849, 305] width 94 height 17
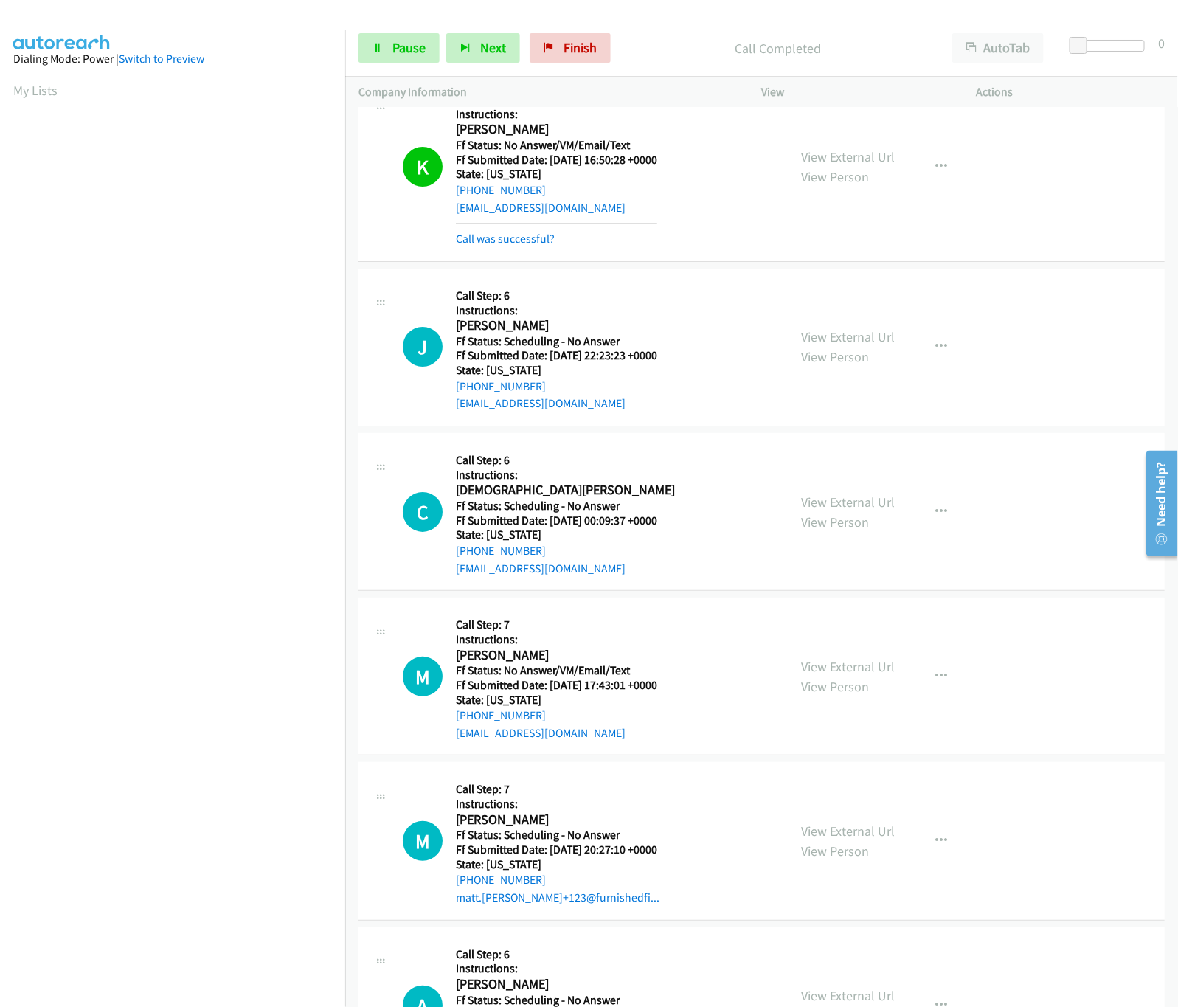
scroll to position [2359, 0]
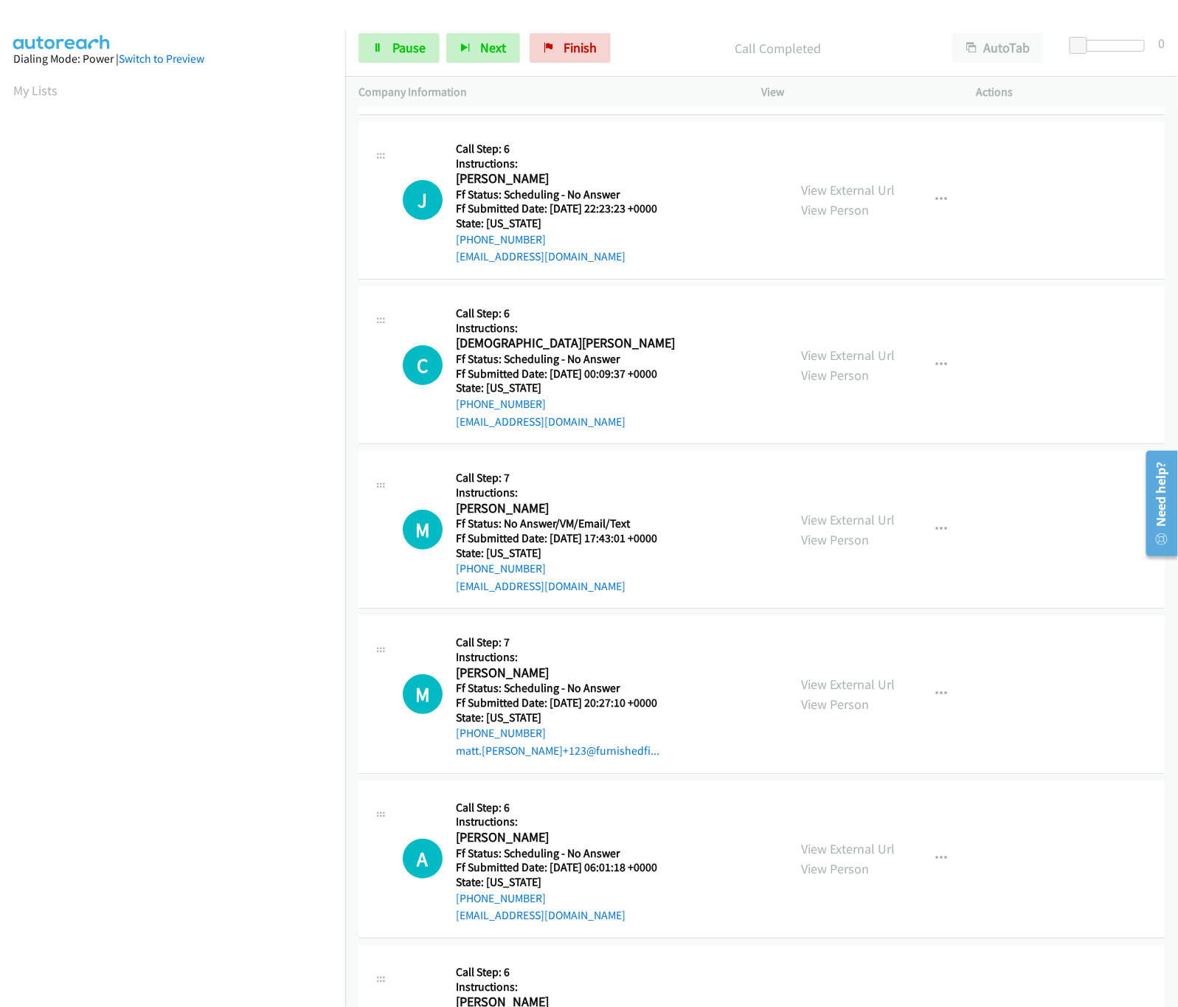
click at [847, 345] on div "View External Url View Person" at bounding box center [849, 365] width 94 height 40
click at [847, 347] on link "View External Url" at bounding box center [849, 355] width 94 height 17
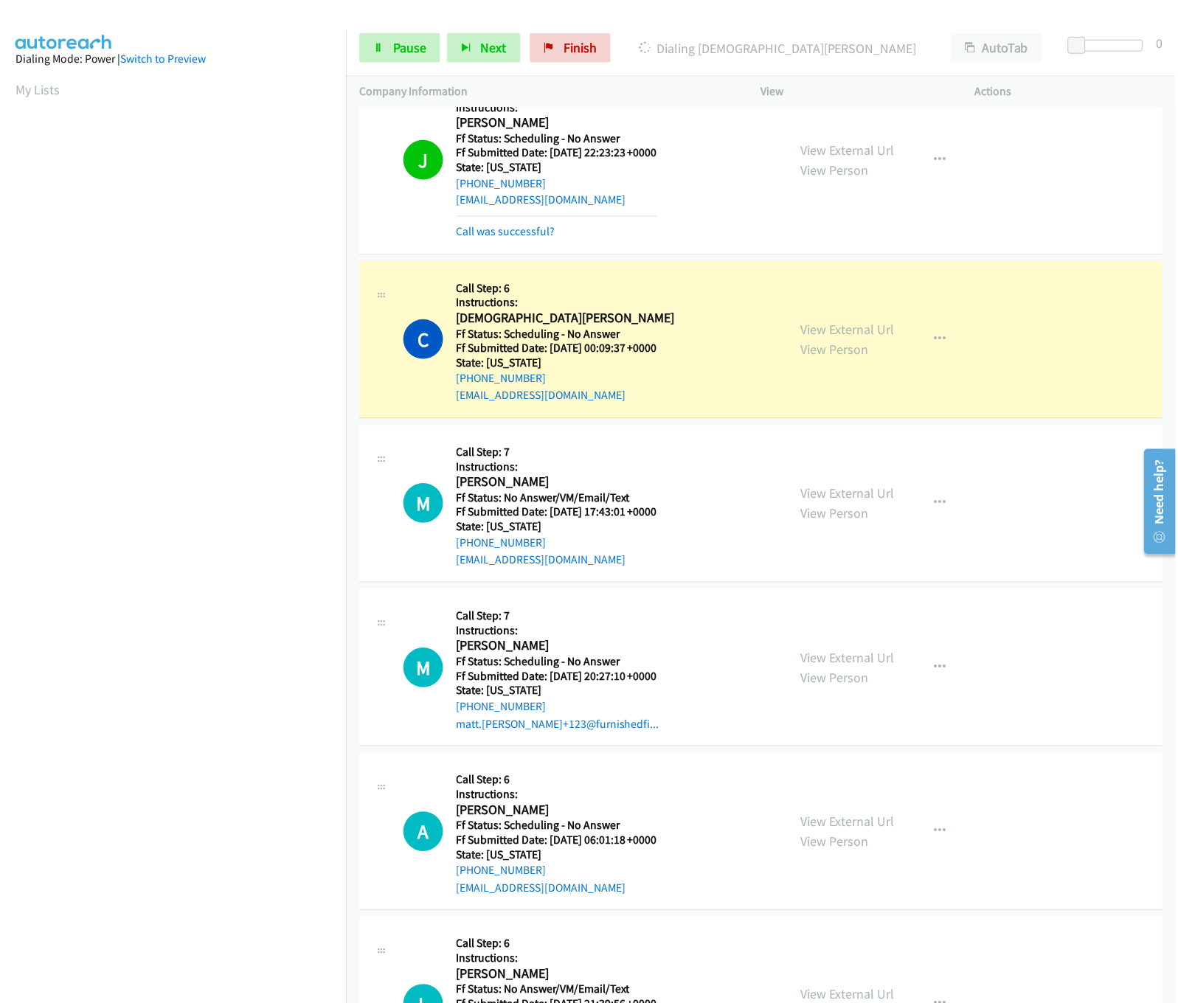
scroll to position [2507, 0]
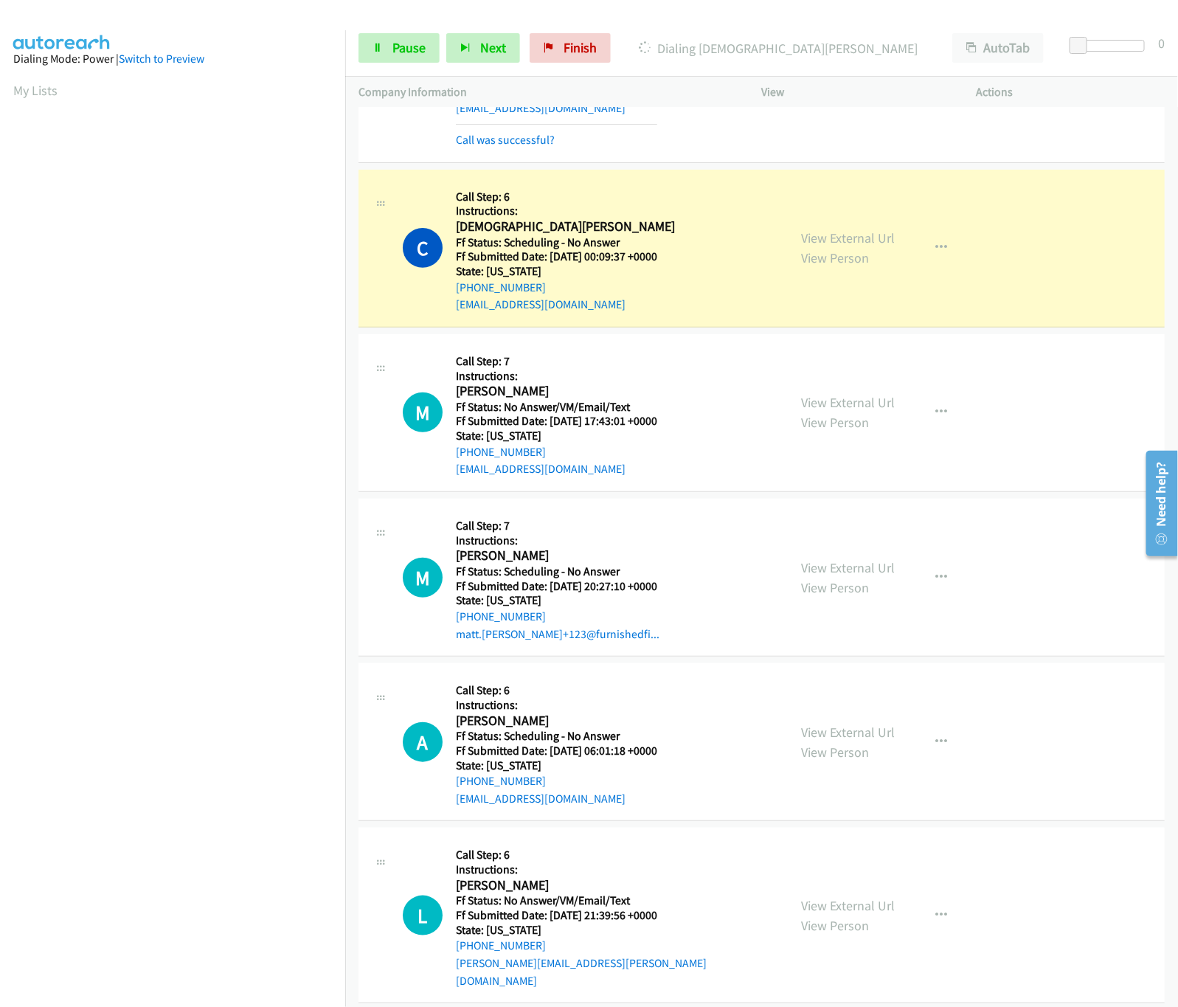
click at [850, 403] on div "View External Url View Person" at bounding box center [849, 412] width 94 height 40
click at [850, 400] on link "View External Url" at bounding box center [849, 402] width 94 height 17
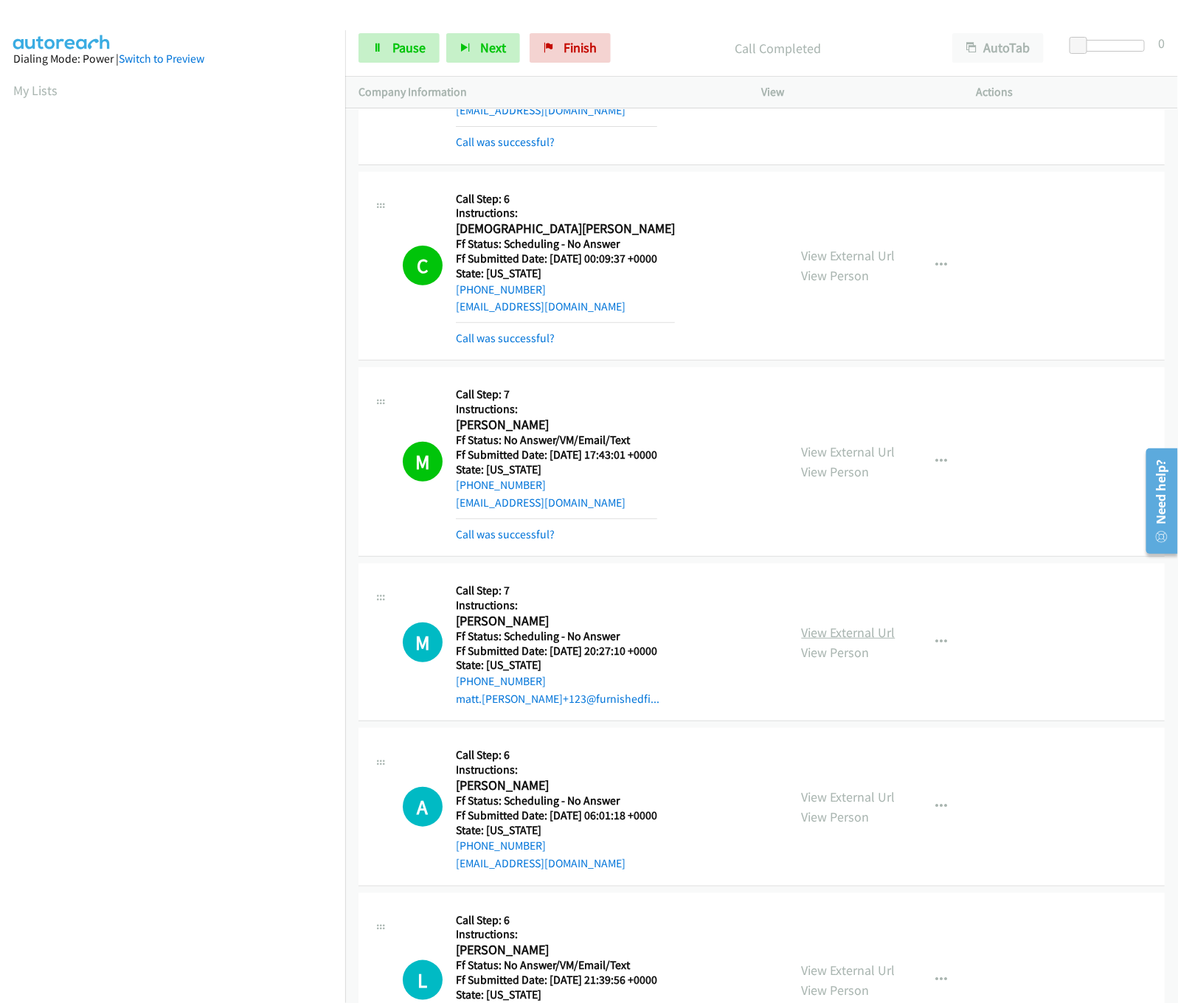
click at [813, 624] on link "View External Url" at bounding box center [849, 632] width 94 height 17
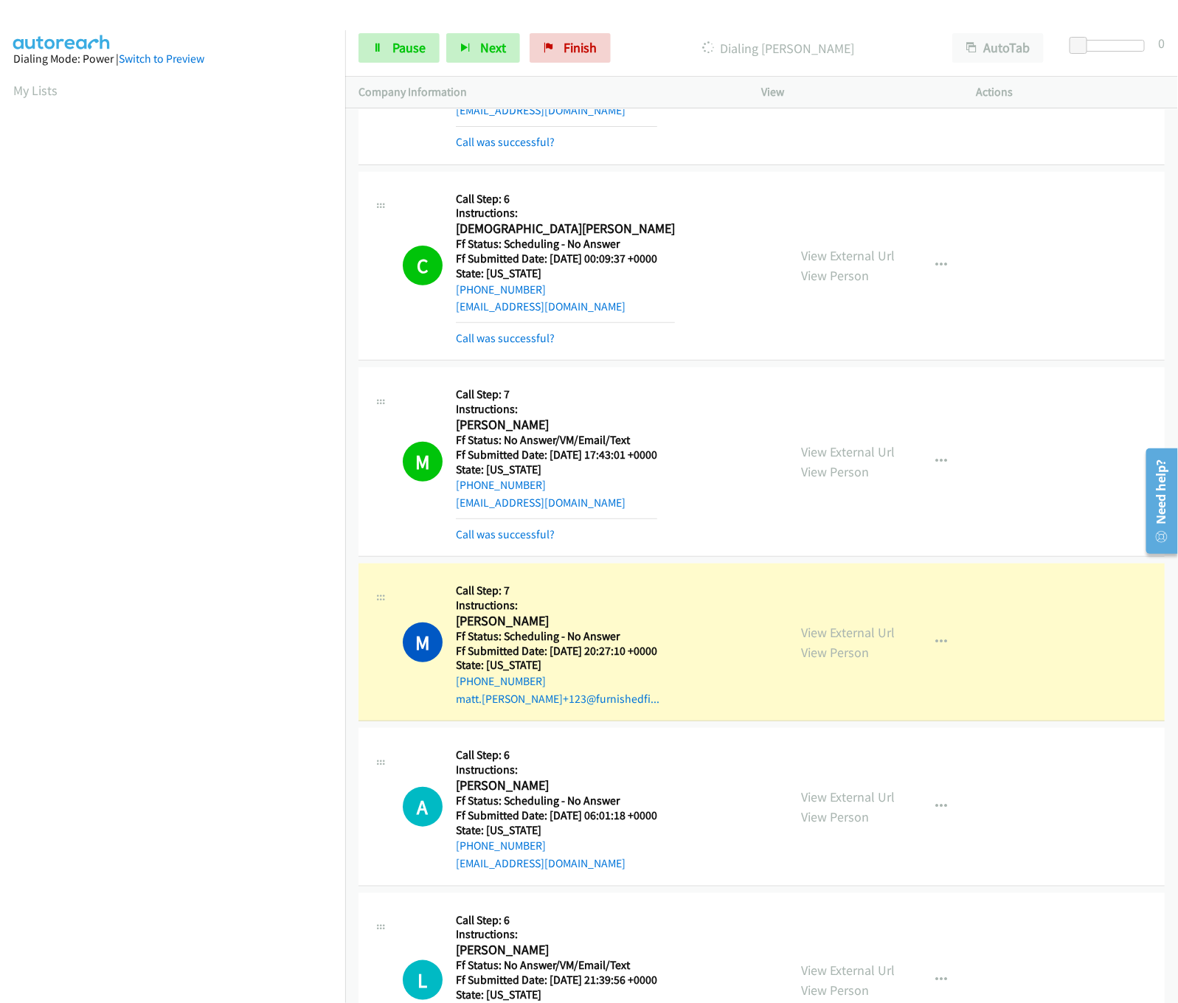
scroll to position [2801, 0]
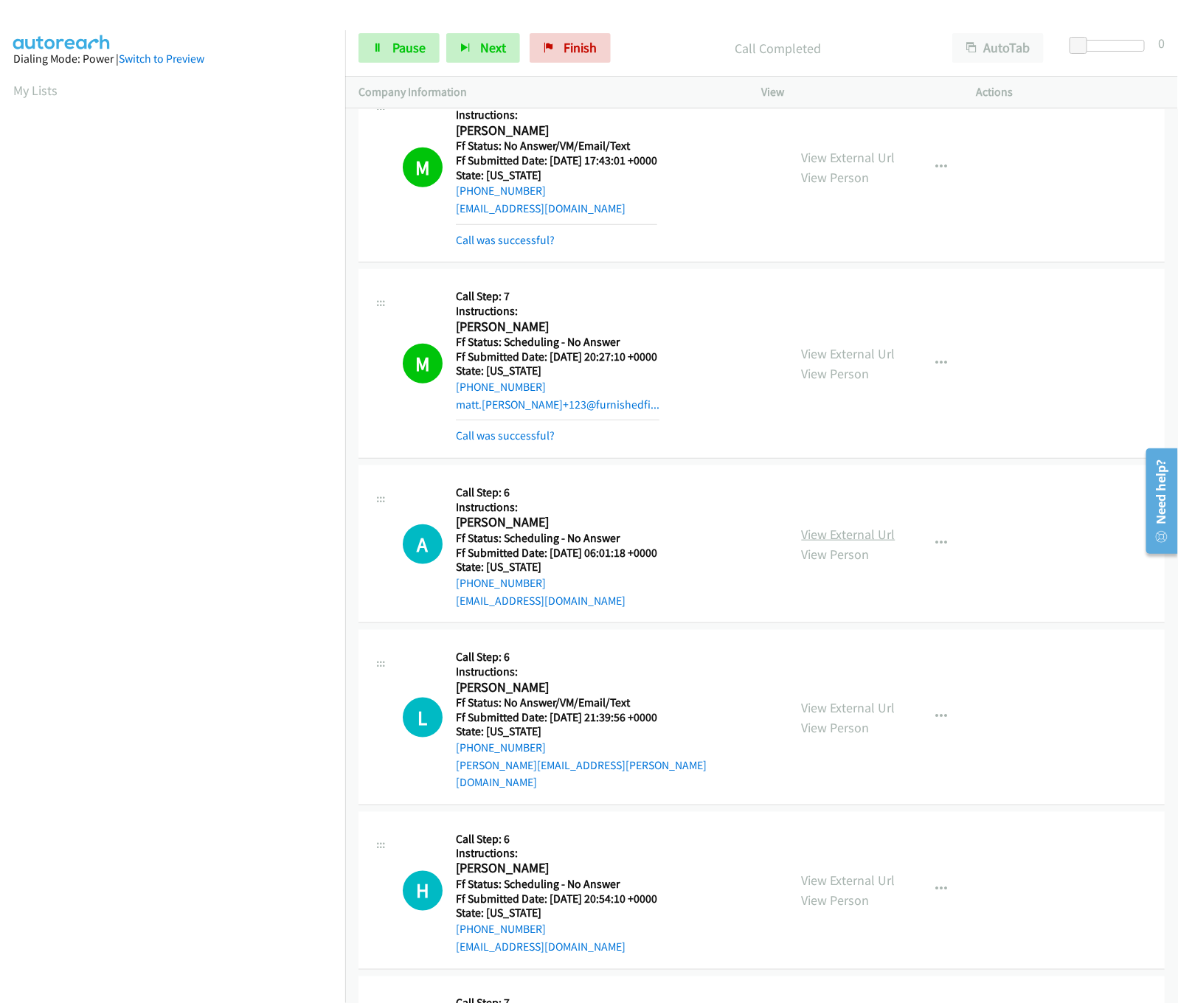
click at [841, 526] on link "View External Url" at bounding box center [849, 534] width 94 height 17
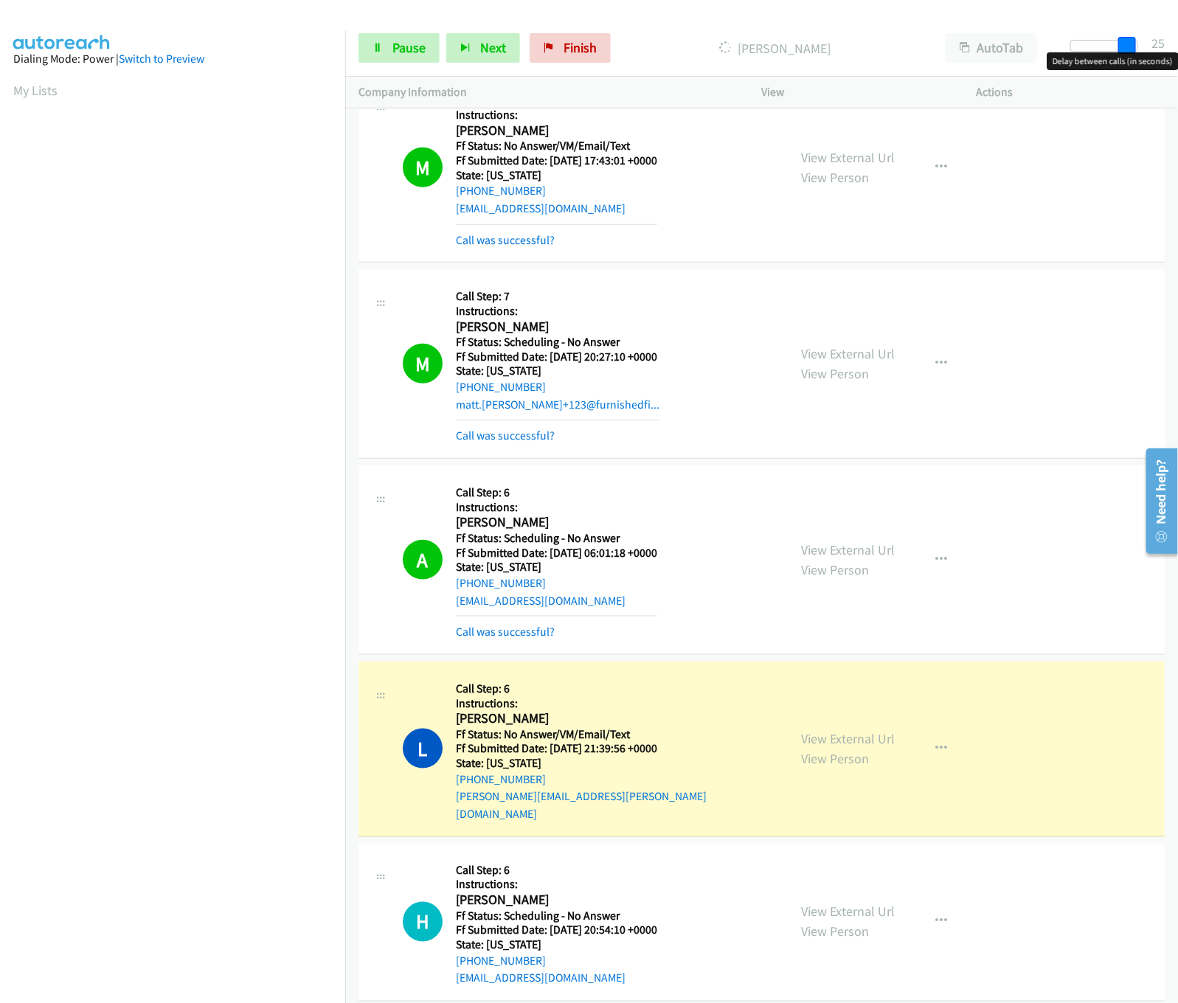
click at [1133, 46] on div at bounding box center [1104, 46] width 68 height 12
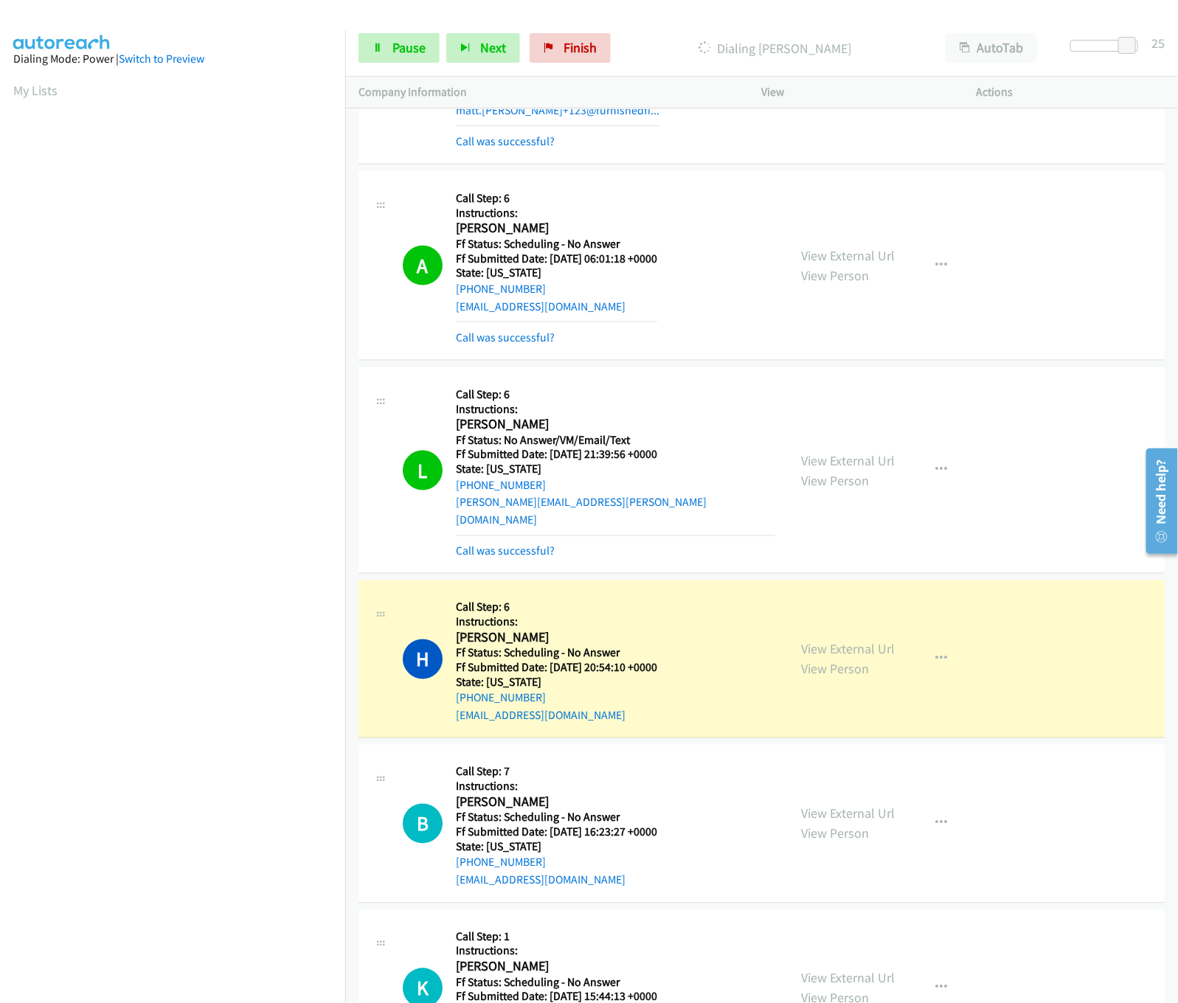
scroll to position [3097, 0]
click at [805, 639] on link "View External Url" at bounding box center [849, 647] width 94 height 17
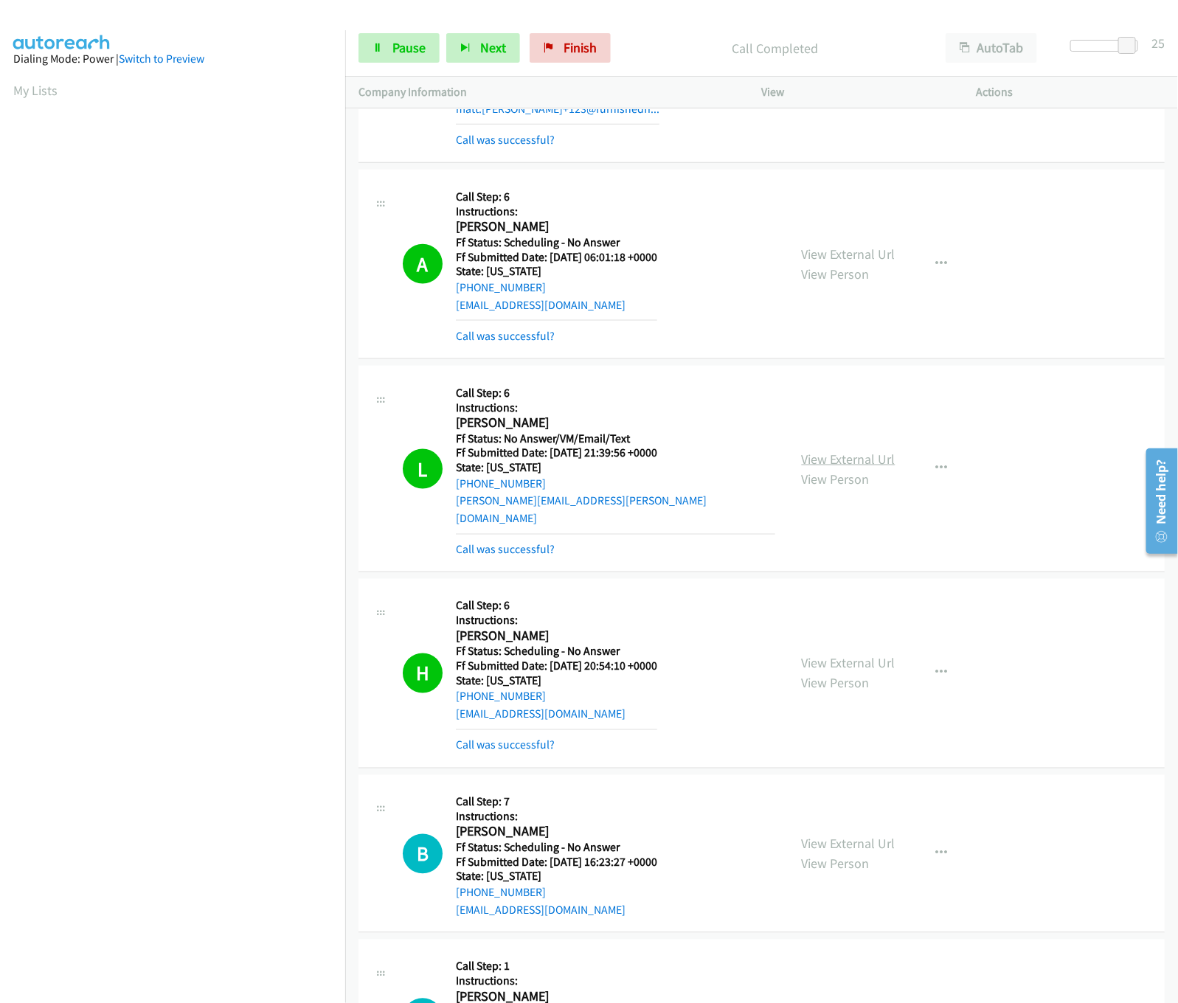
click at [874, 451] on link "View External Url" at bounding box center [849, 459] width 94 height 17
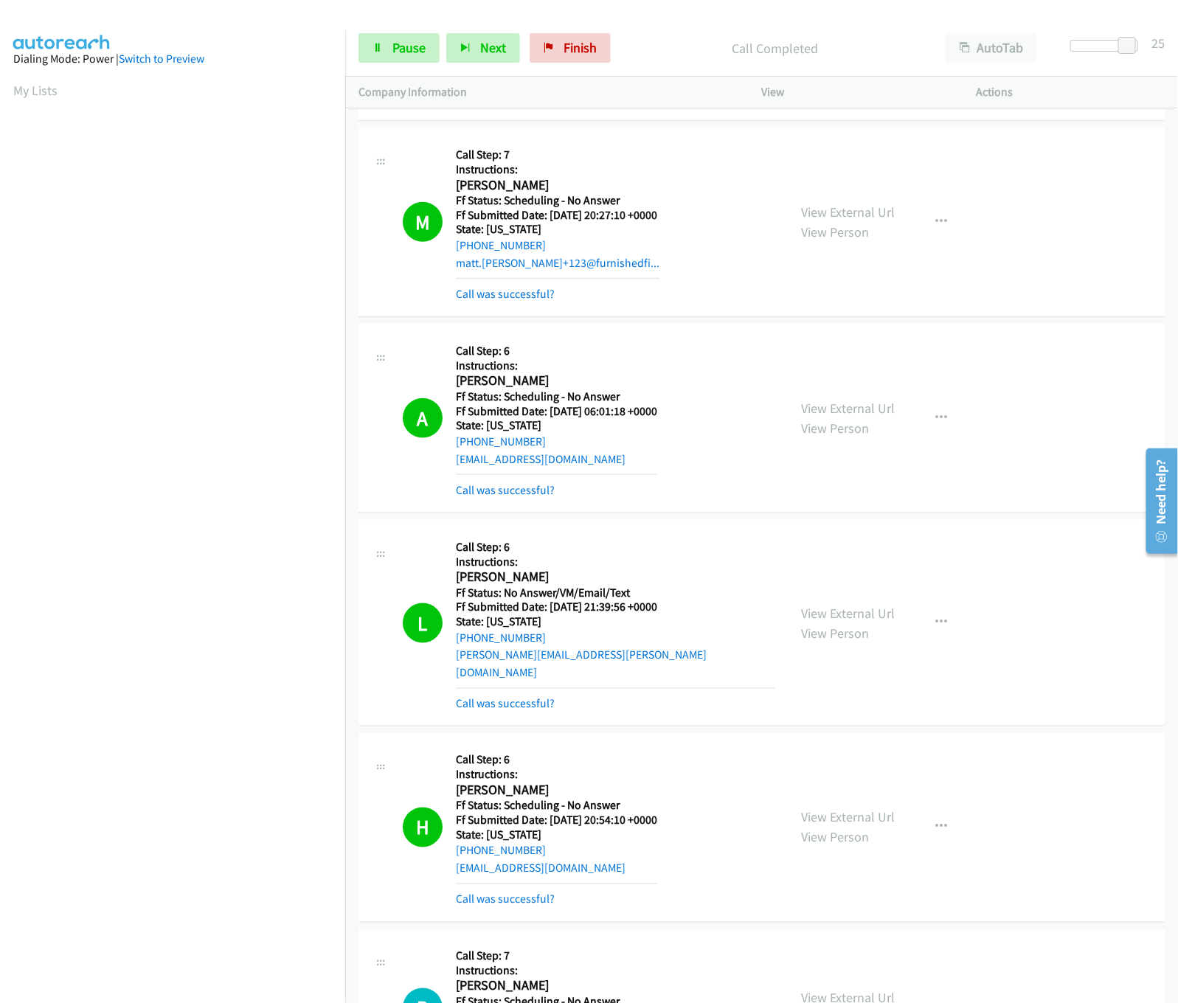
scroll to position [2801, 0]
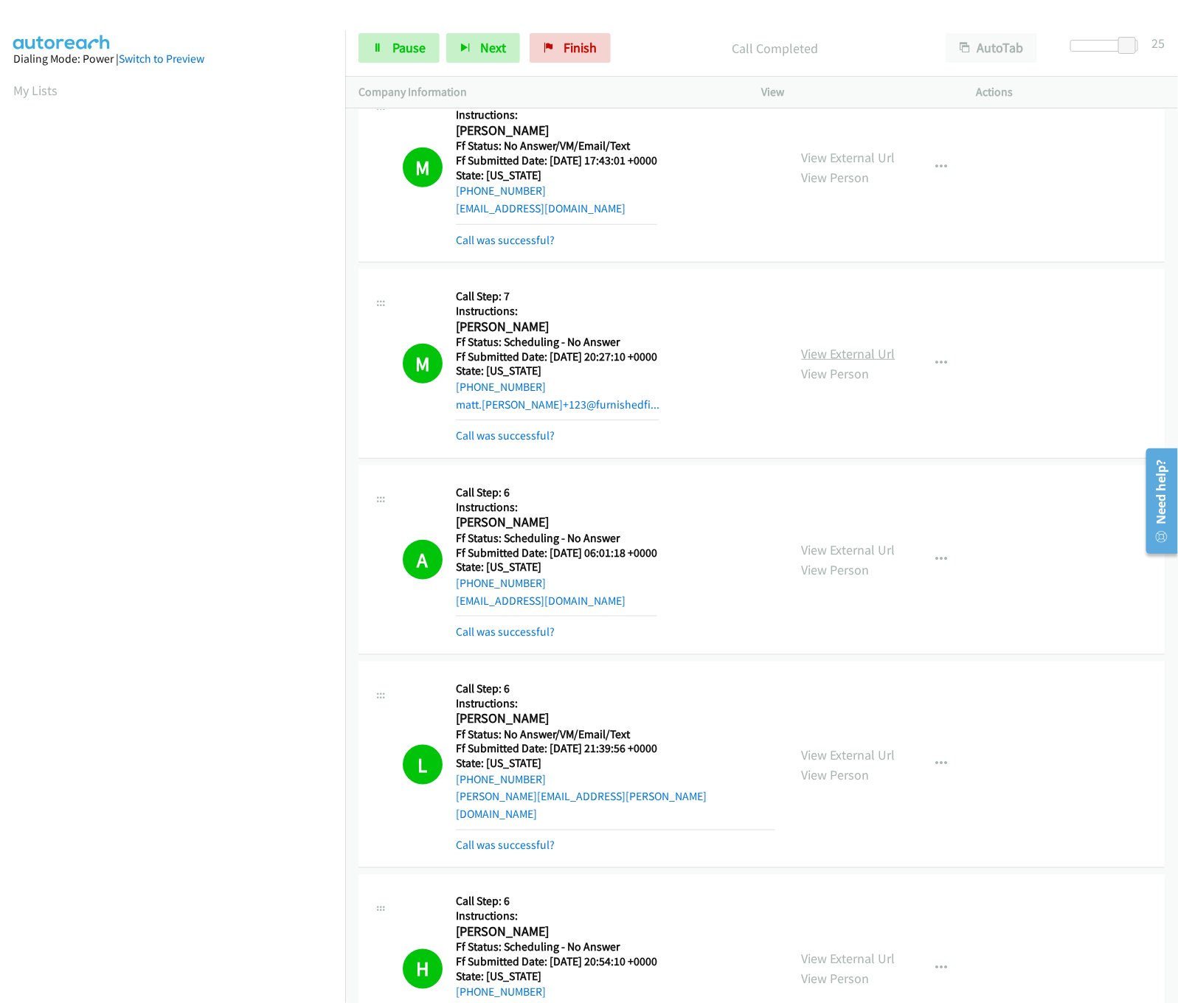
click at [807, 350] on link "View External Url" at bounding box center [849, 353] width 94 height 17
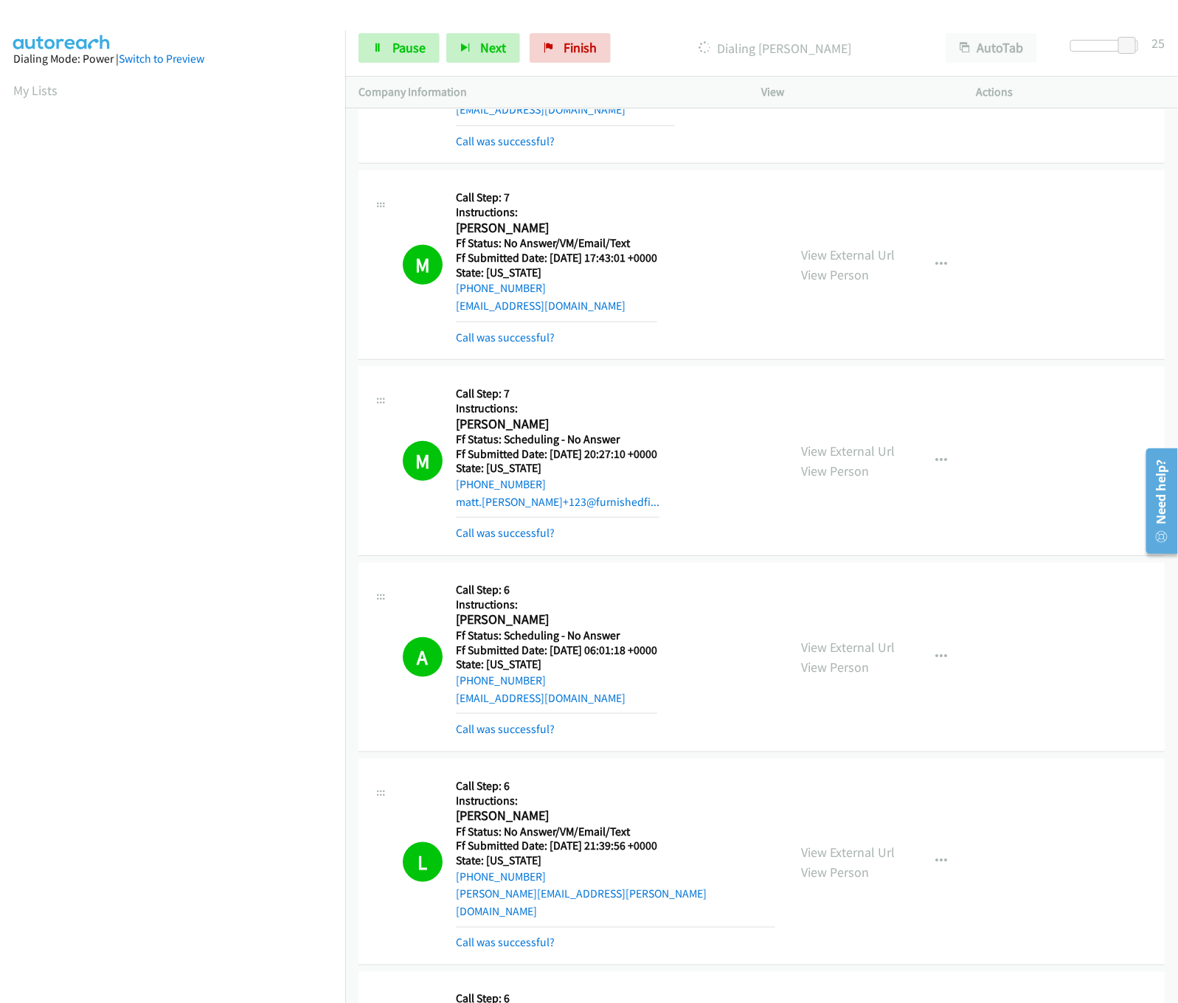
scroll to position [2655, 0]
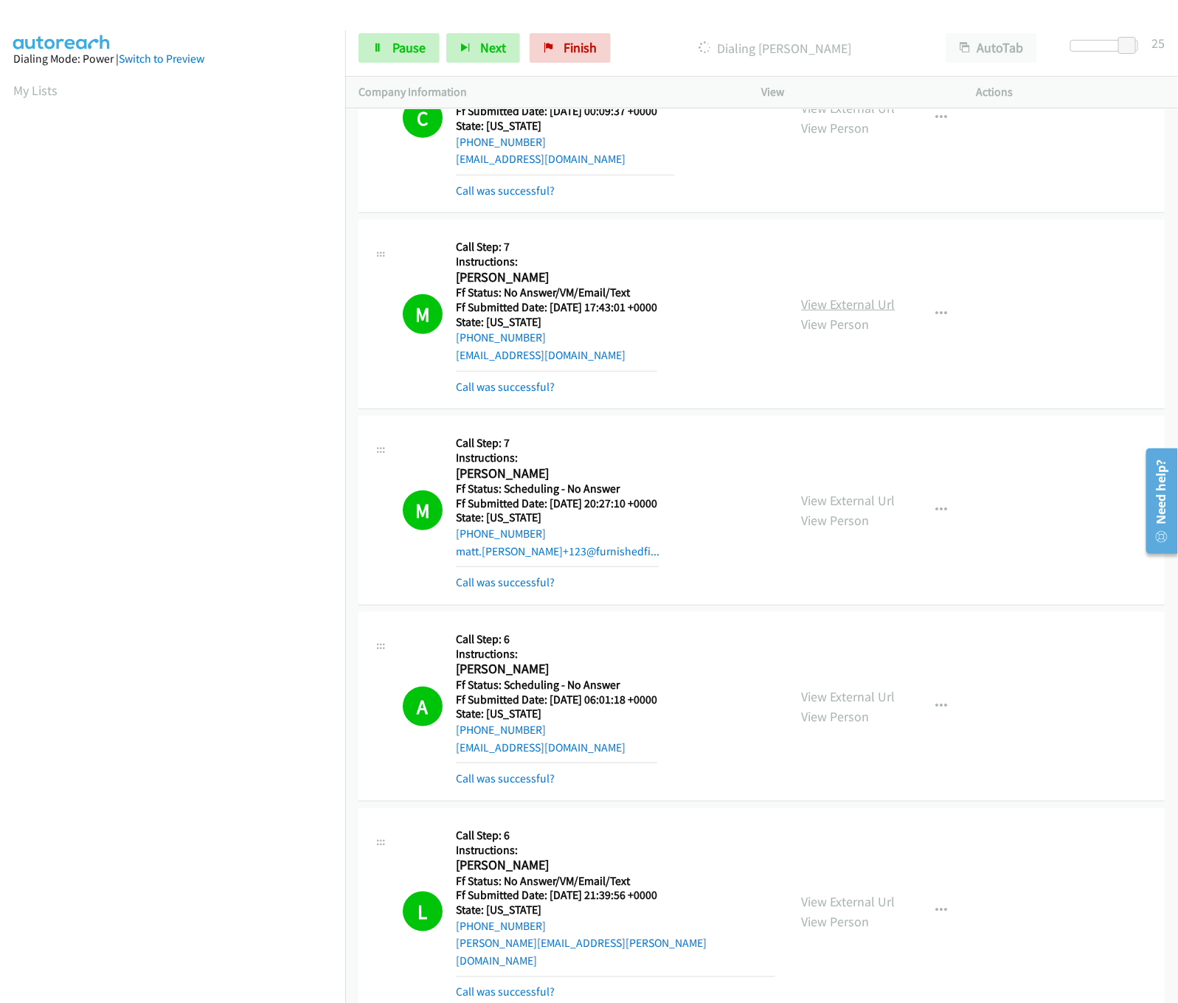
click at [823, 302] on link "View External Url" at bounding box center [849, 304] width 94 height 17
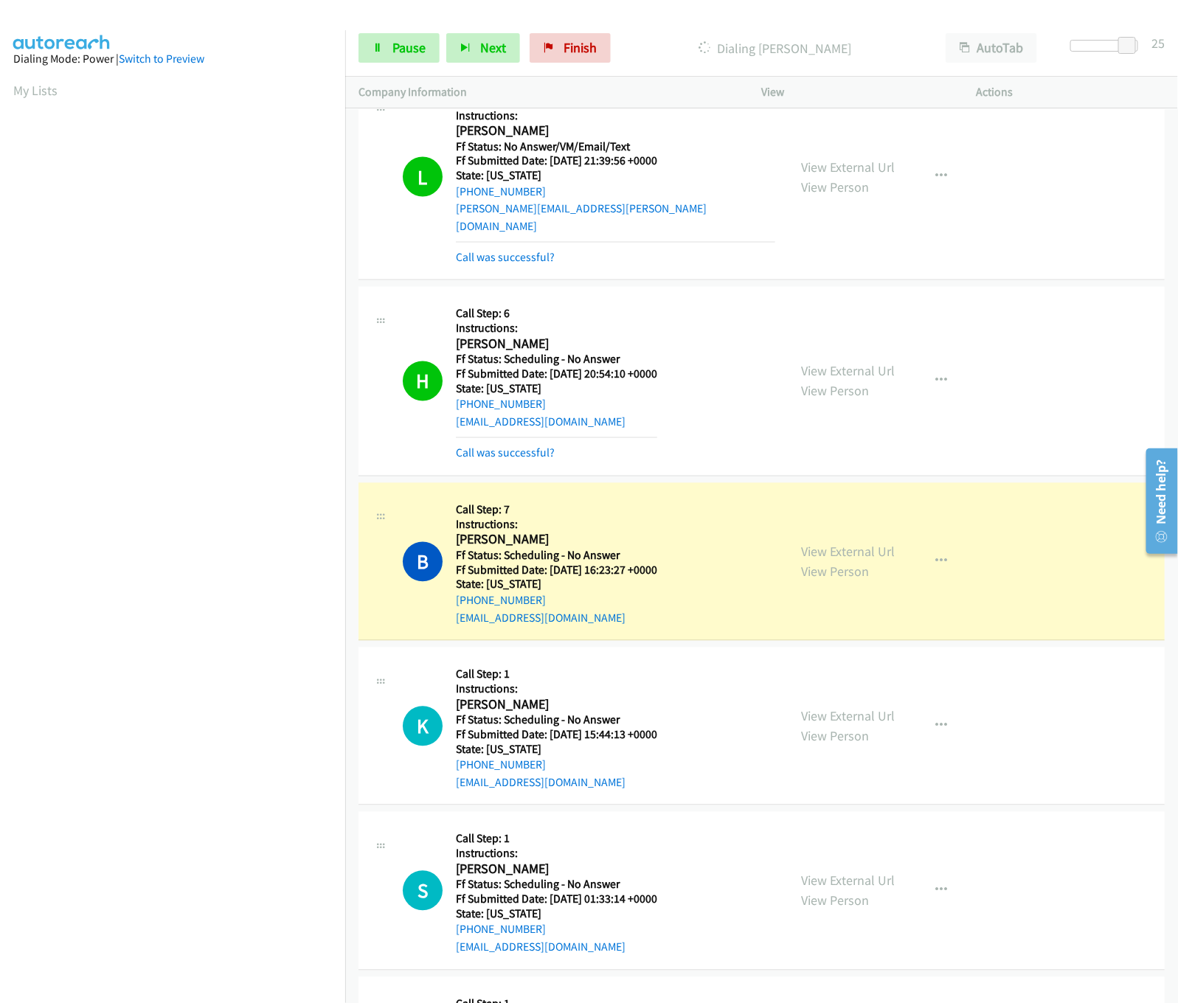
scroll to position [3540, 0]
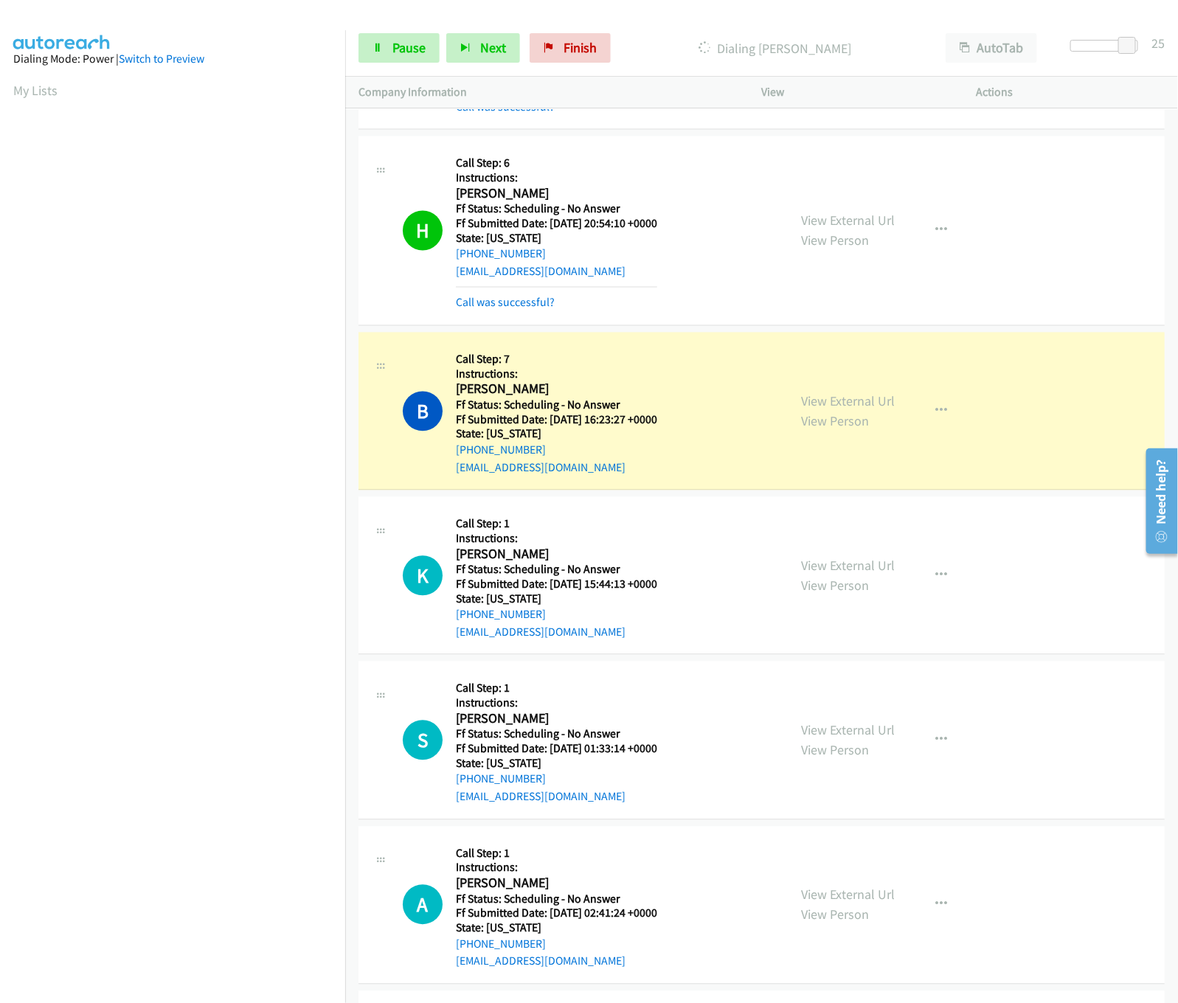
click at [886, 392] on div "View External Url View Person" at bounding box center [849, 412] width 94 height 40
click at [878, 393] on link "View External Url" at bounding box center [849, 401] width 94 height 17
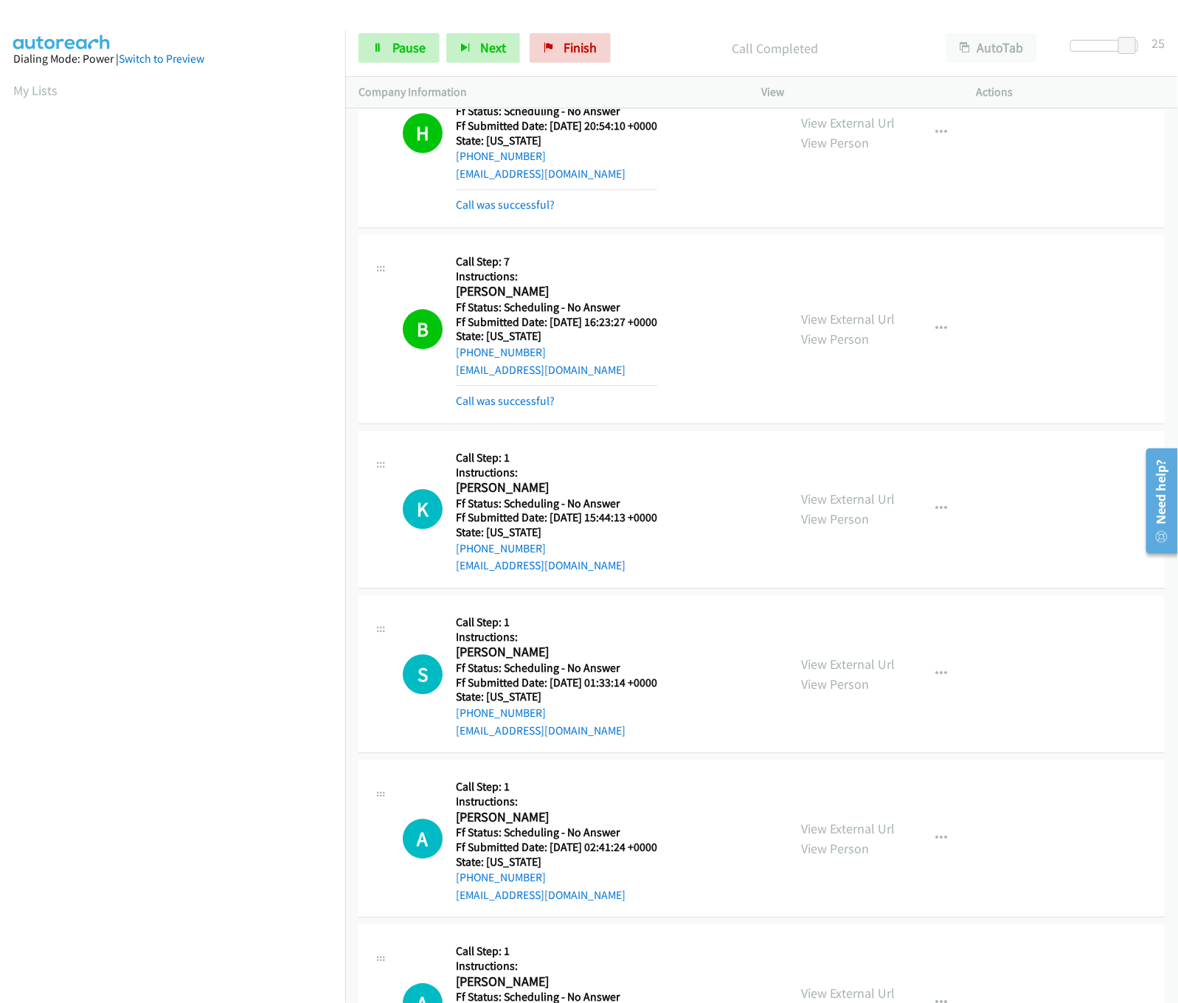
scroll to position [3686, 0]
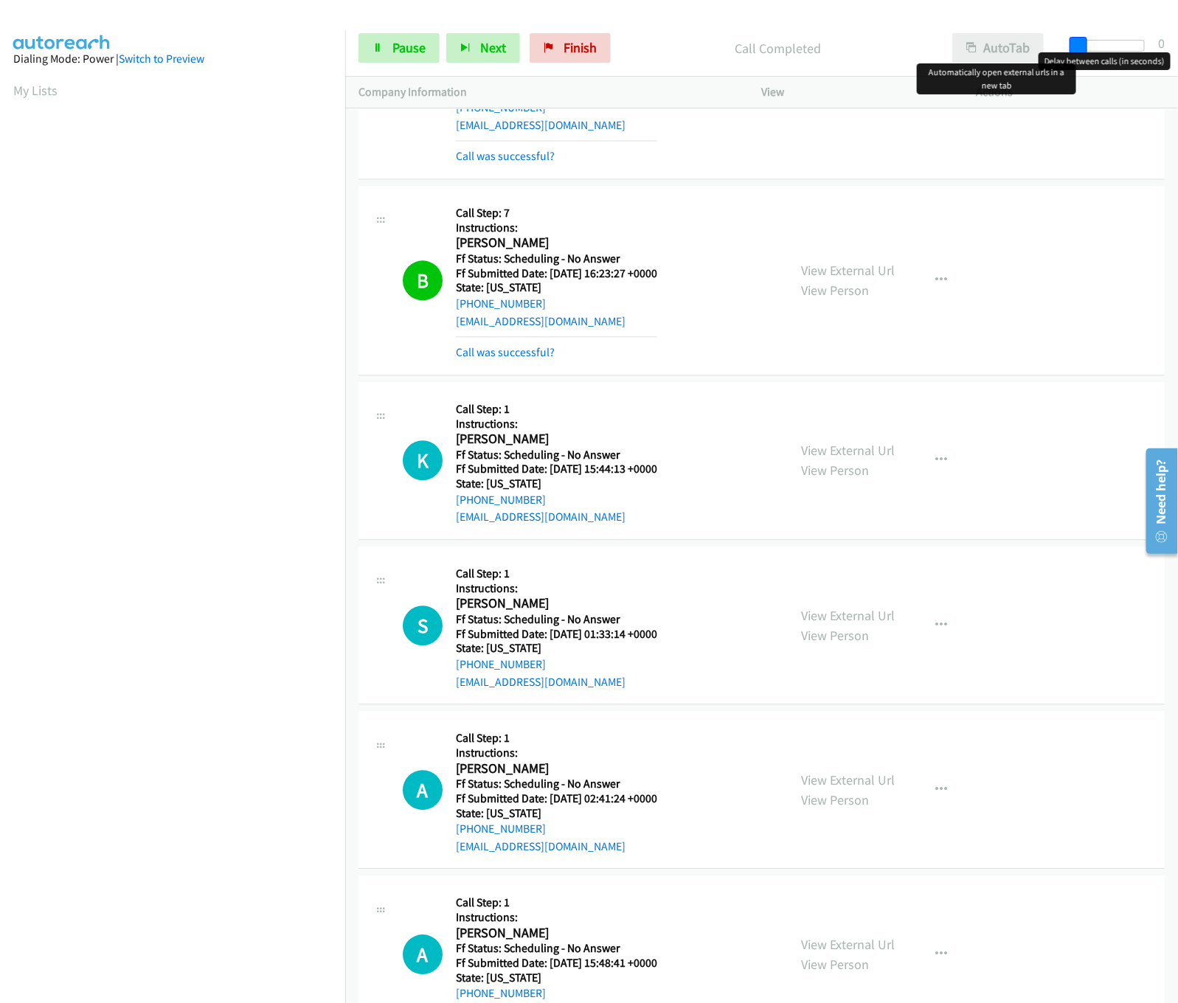
drag, startPoint x: 1122, startPoint y: 44, endPoint x: 1007, endPoint y: 53, distance: 115.4
click at [1007, 53] on div "Start Calls Pause Next Finish Call Completed AutoTab AutoTab 0" at bounding box center [761, 48] width 833 height 57
click at [386, 62] on link "Pause" at bounding box center [398, 47] width 81 height 29
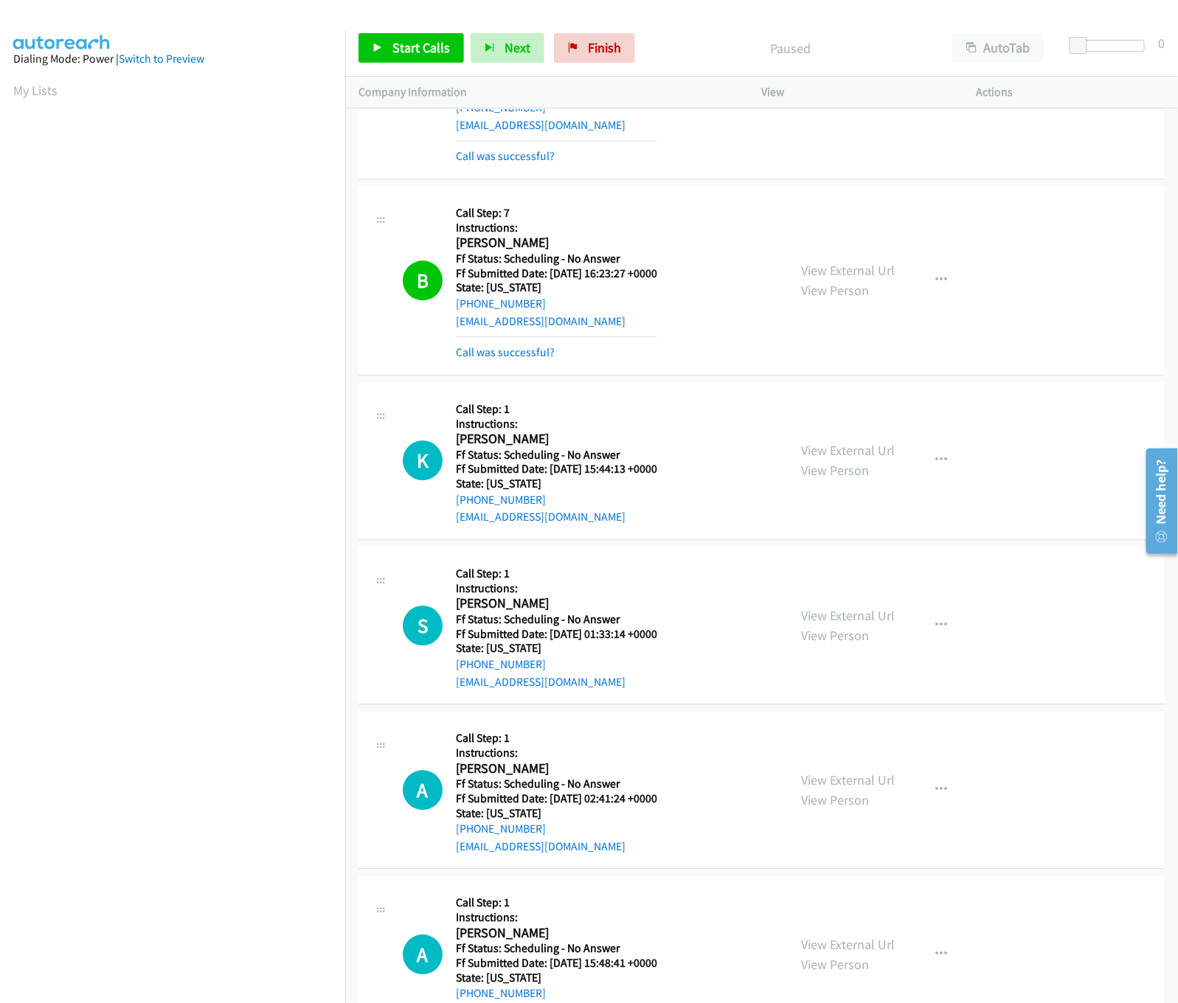
click at [439, 27] on div "Start Calls Pause Next Finish Paused AutoTab AutoTab 0" at bounding box center [761, 48] width 833 height 57
click at [434, 35] on link "Start Calls" at bounding box center [410, 47] width 105 height 29
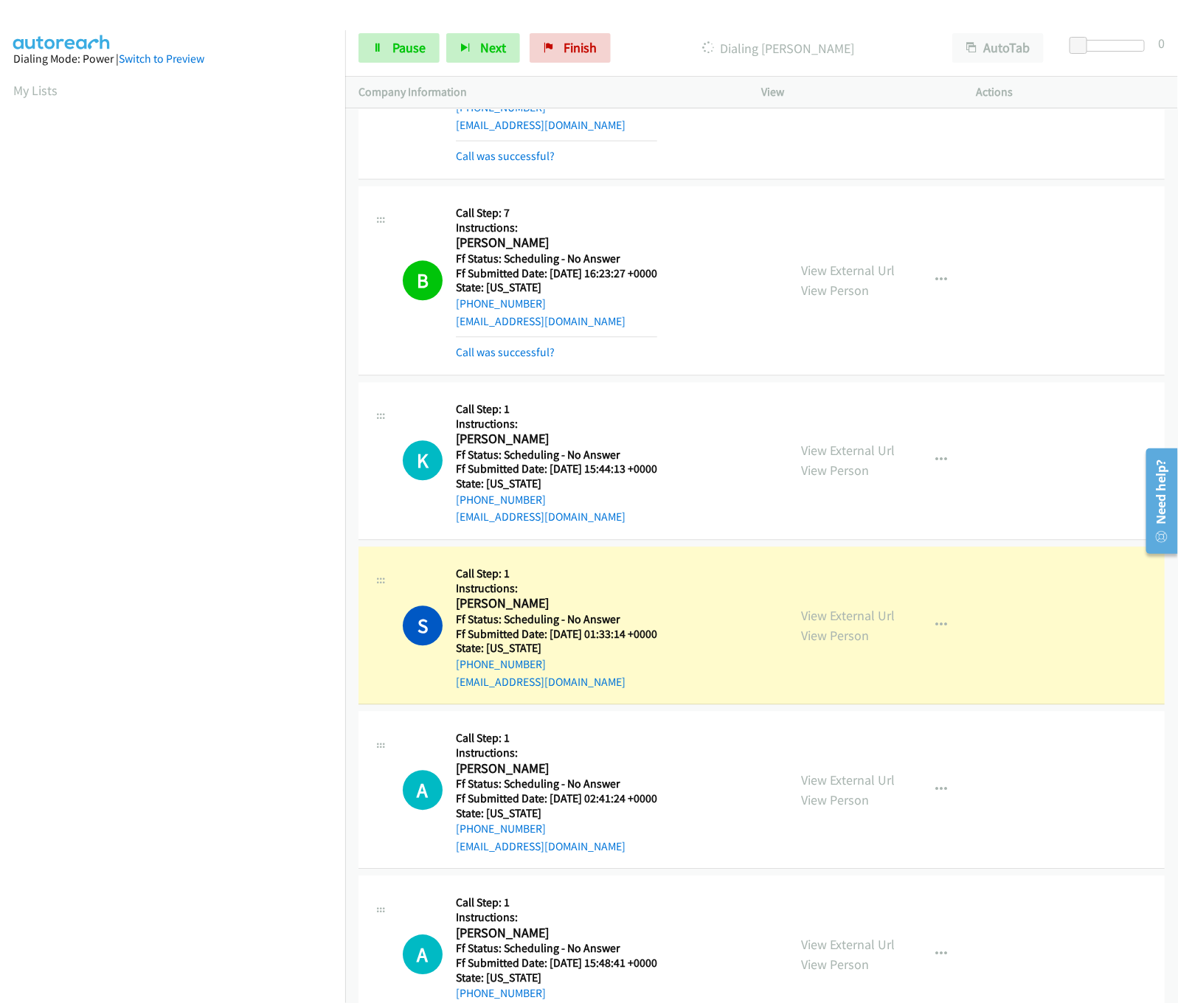
click at [638, 566] on h5 "Call Step: 1" at bounding box center [556, 573] width 201 height 15
click at [845, 607] on link "View External Url" at bounding box center [849, 615] width 94 height 17
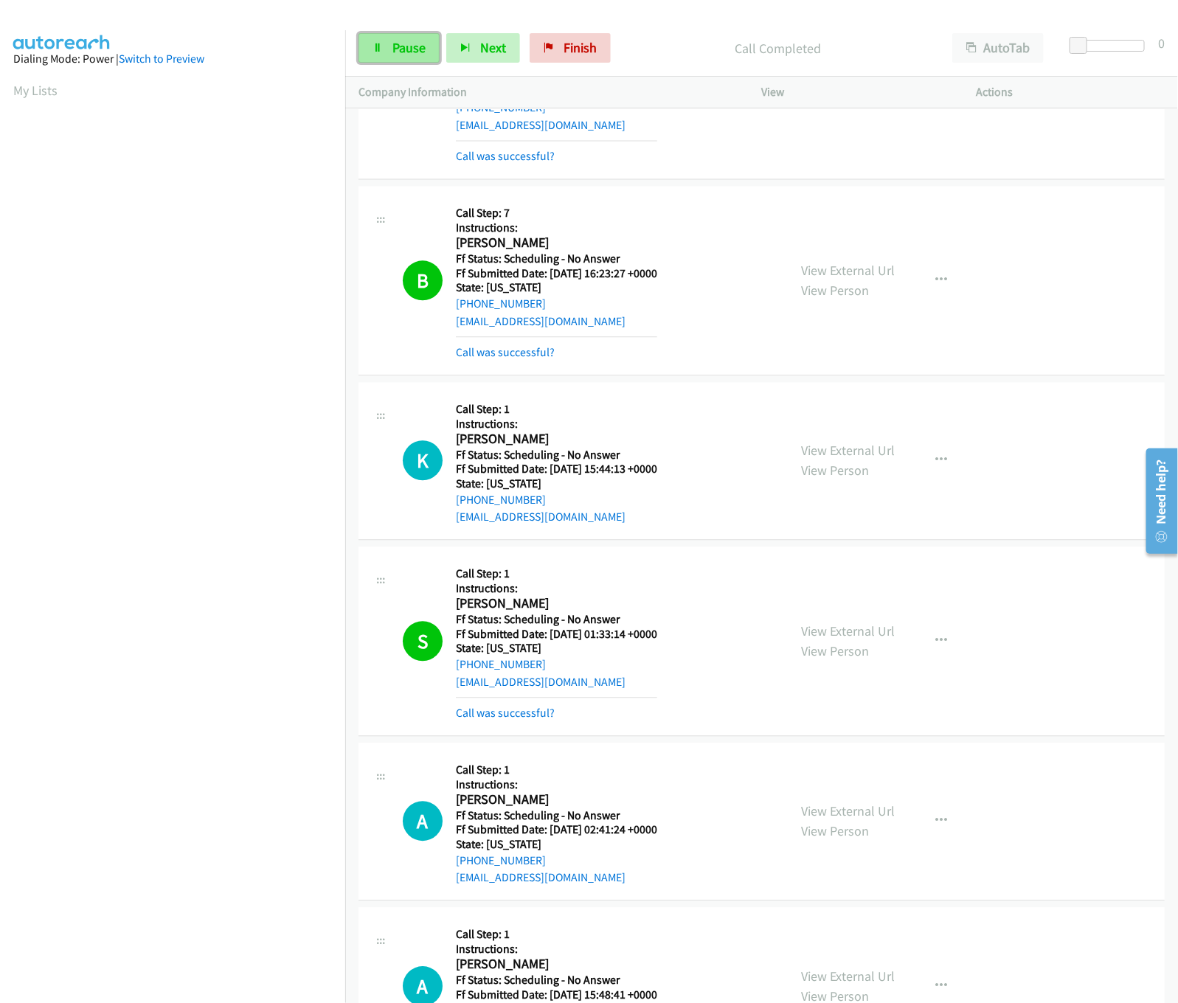
click at [425, 40] on link "Pause" at bounding box center [398, 47] width 81 height 29
click at [401, 64] on div "Start Calls Pause Next Finish Paused AutoTab AutoTab 0" at bounding box center [761, 48] width 833 height 57
click at [398, 52] on span "Start Calls" at bounding box center [421, 47] width 58 height 17
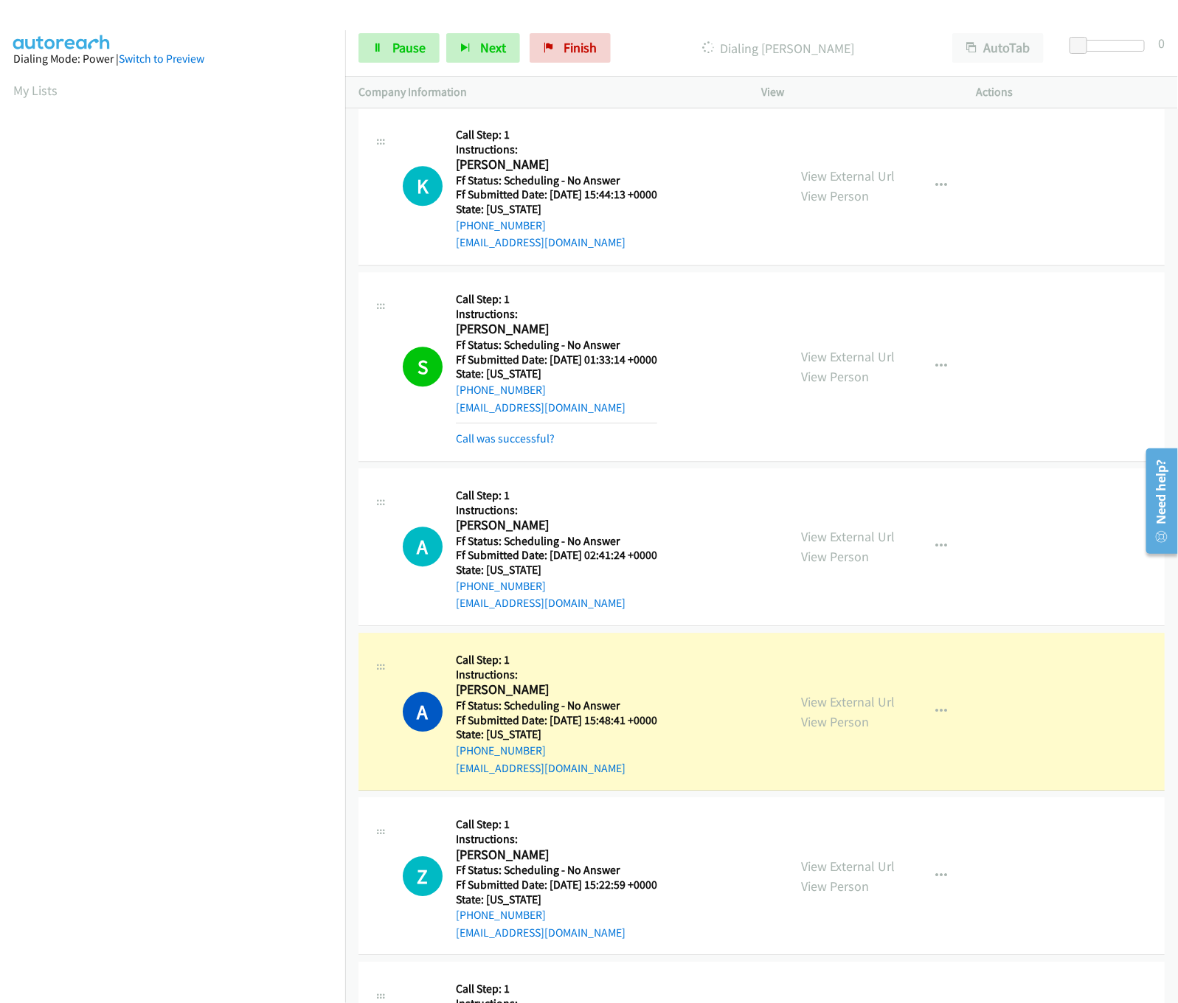
scroll to position [4129, 0]
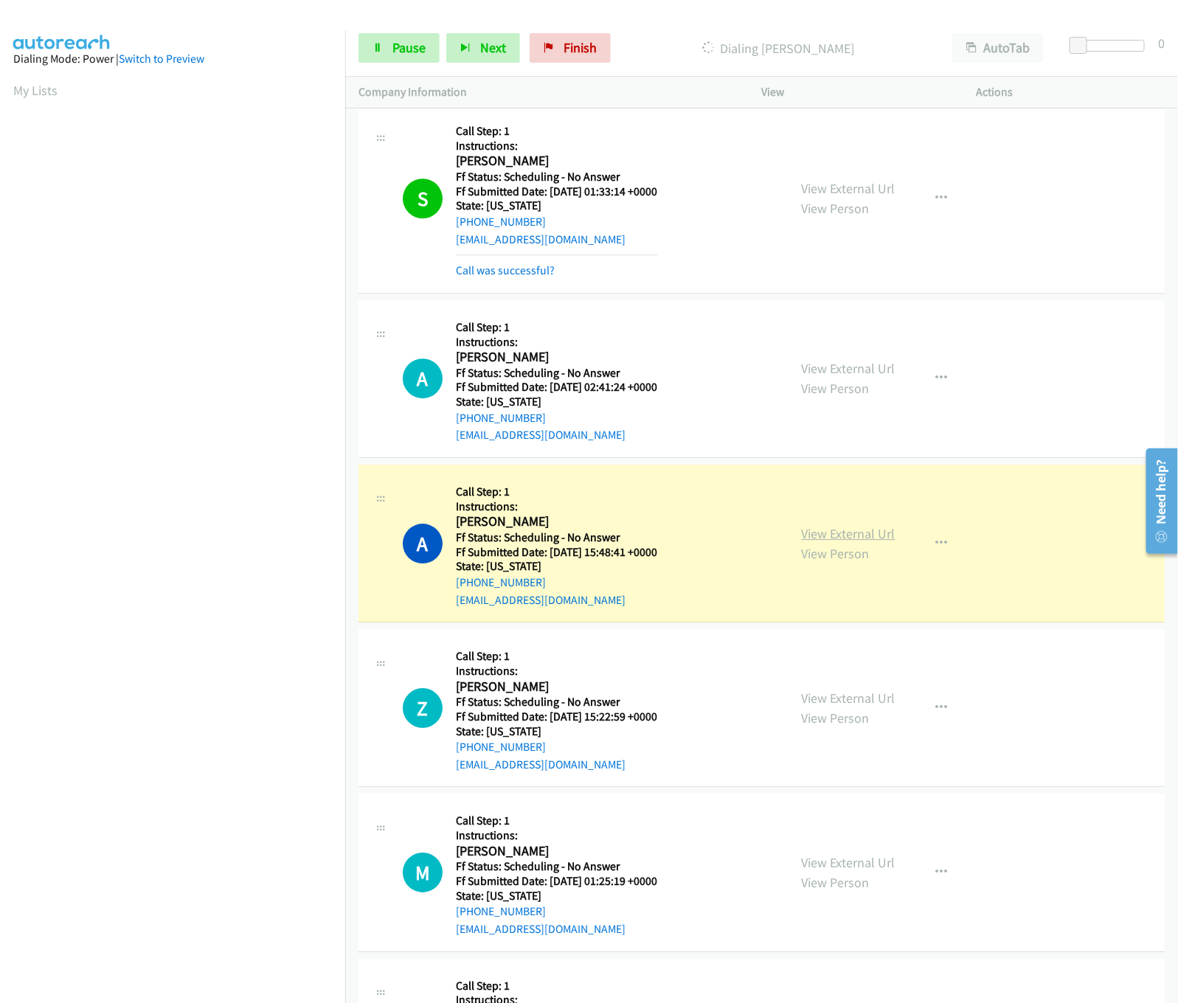
click at [823, 525] on link "View External Url" at bounding box center [849, 533] width 94 height 17
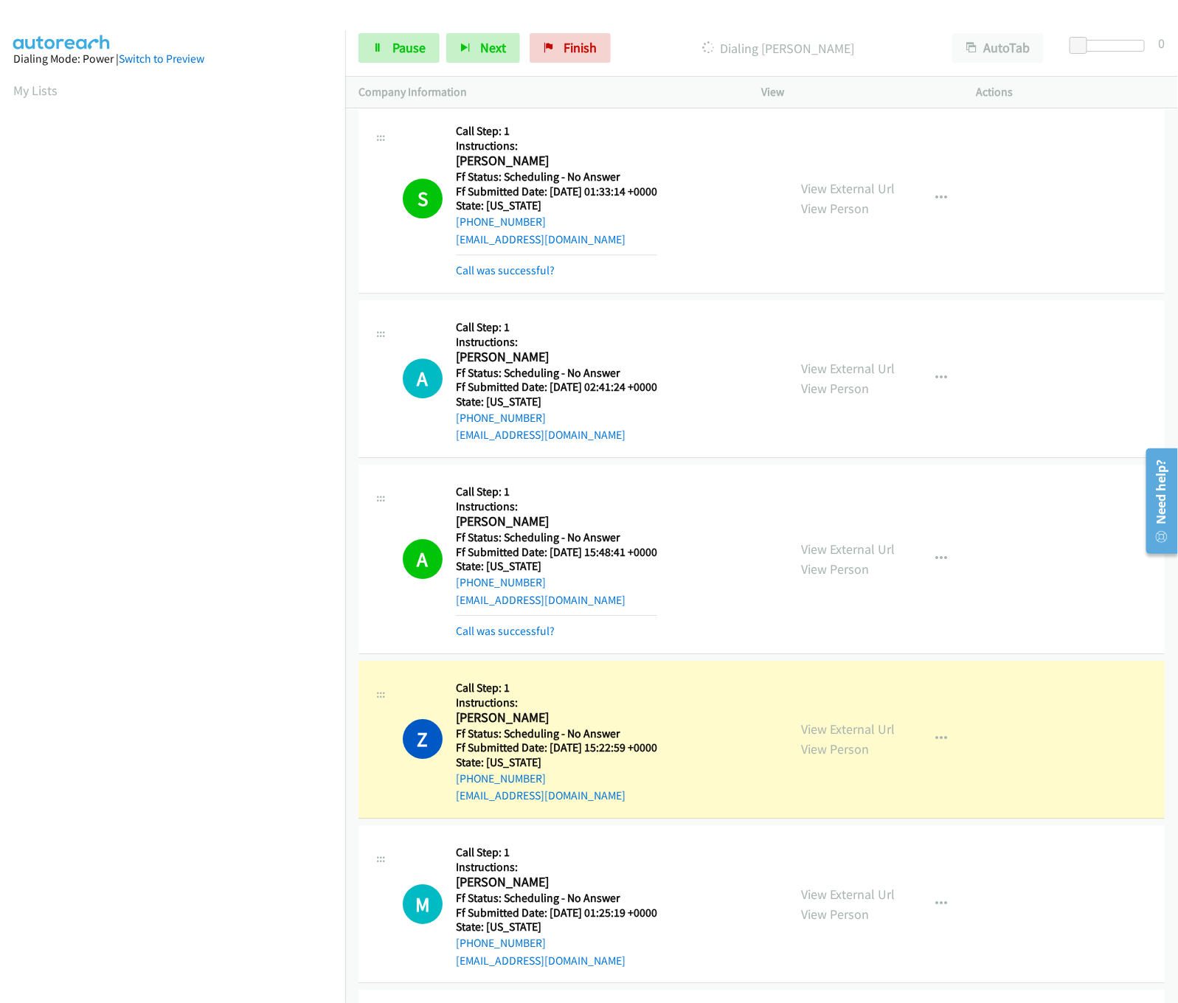
scroll to position [4425, 0]
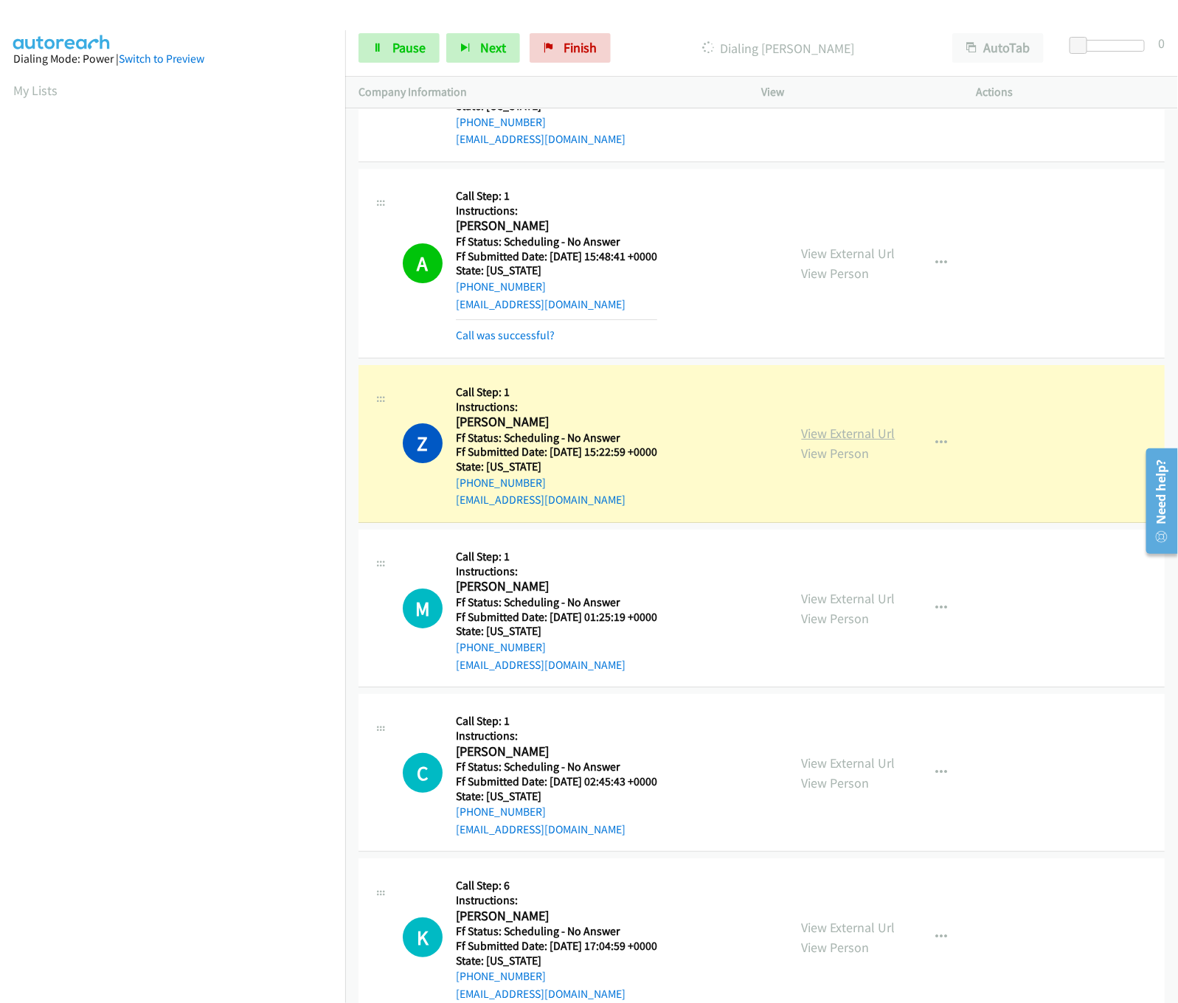
click at [850, 425] on link "View External Url" at bounding box center [849, 433] width 94 height 17
click at [837, 590] on link "View External Url" at bounding box center [849, 598] width 94 height 17
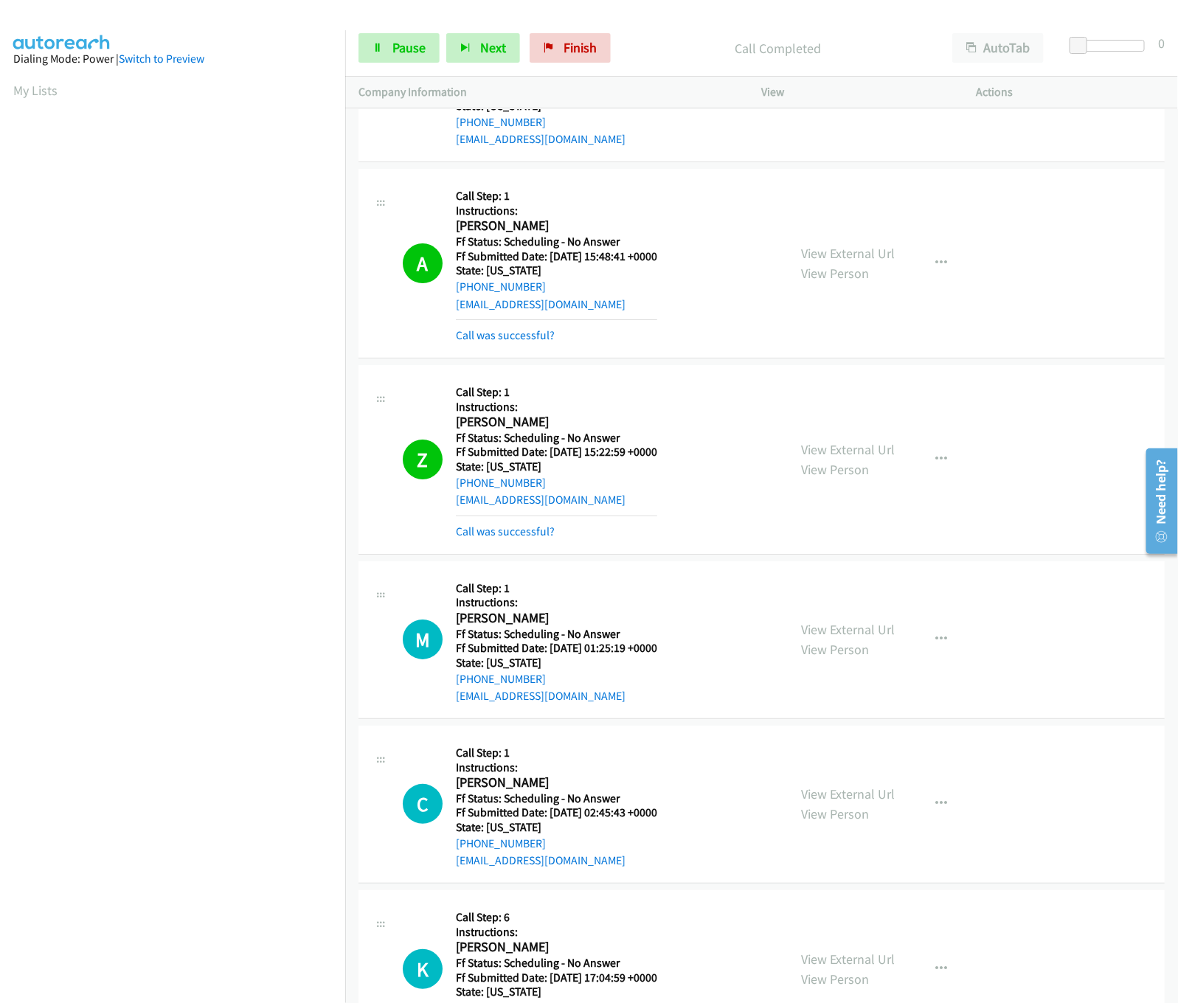
scroll to position [4571, 0]
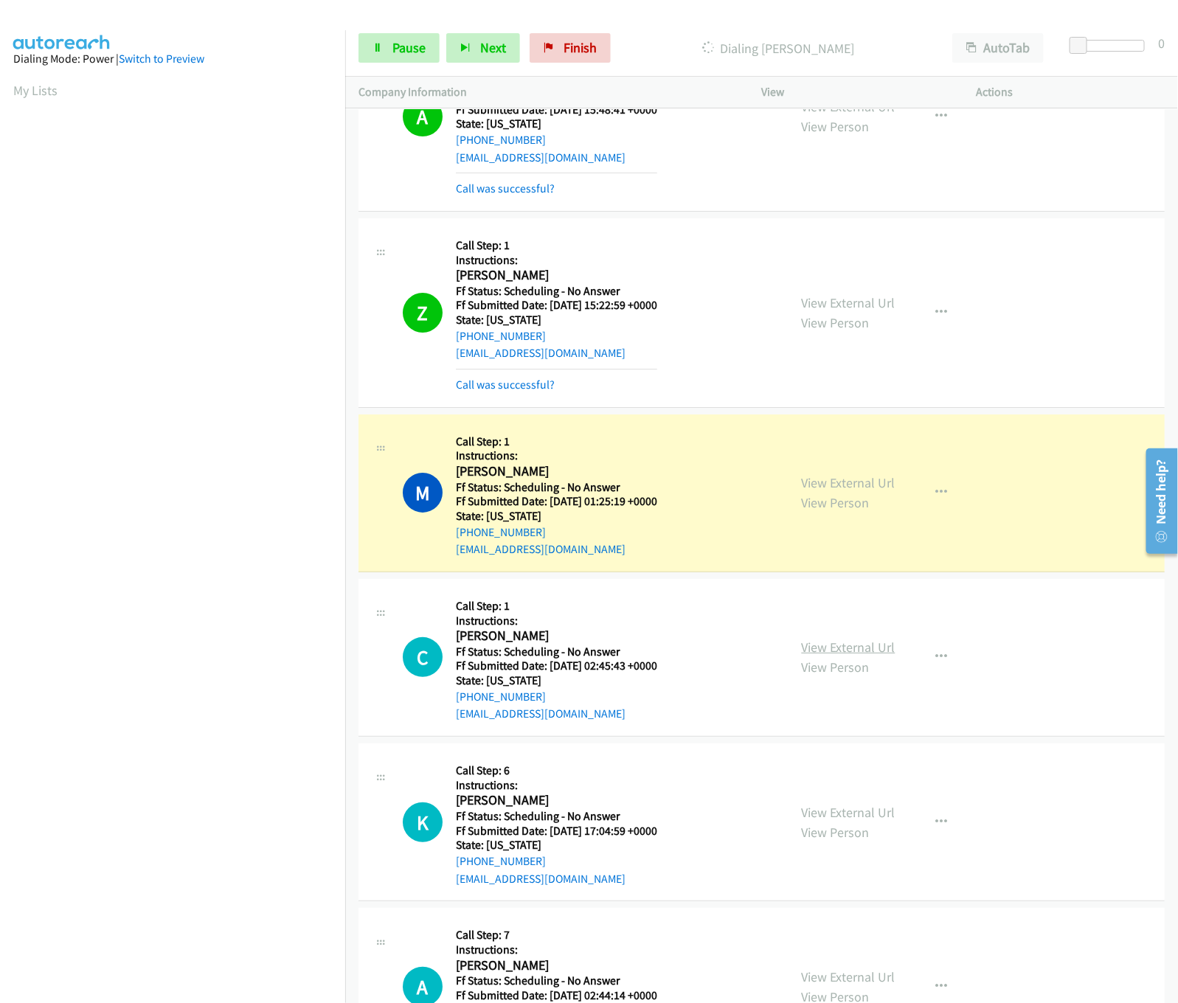
click at [830, 639] on link "View External Url" at bounding box center [849, 647] width 94 height 17
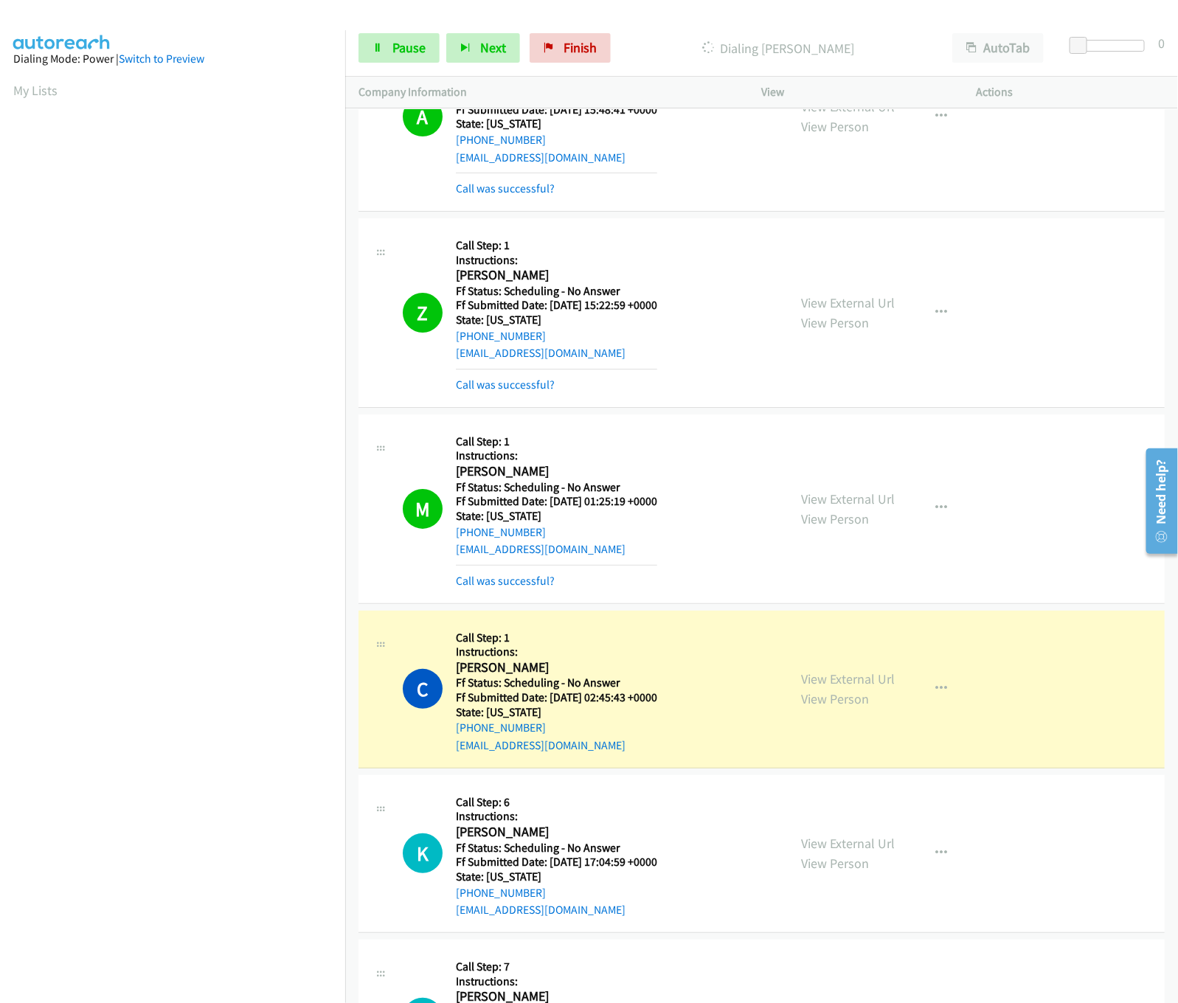
scroll to position [5014, 0]
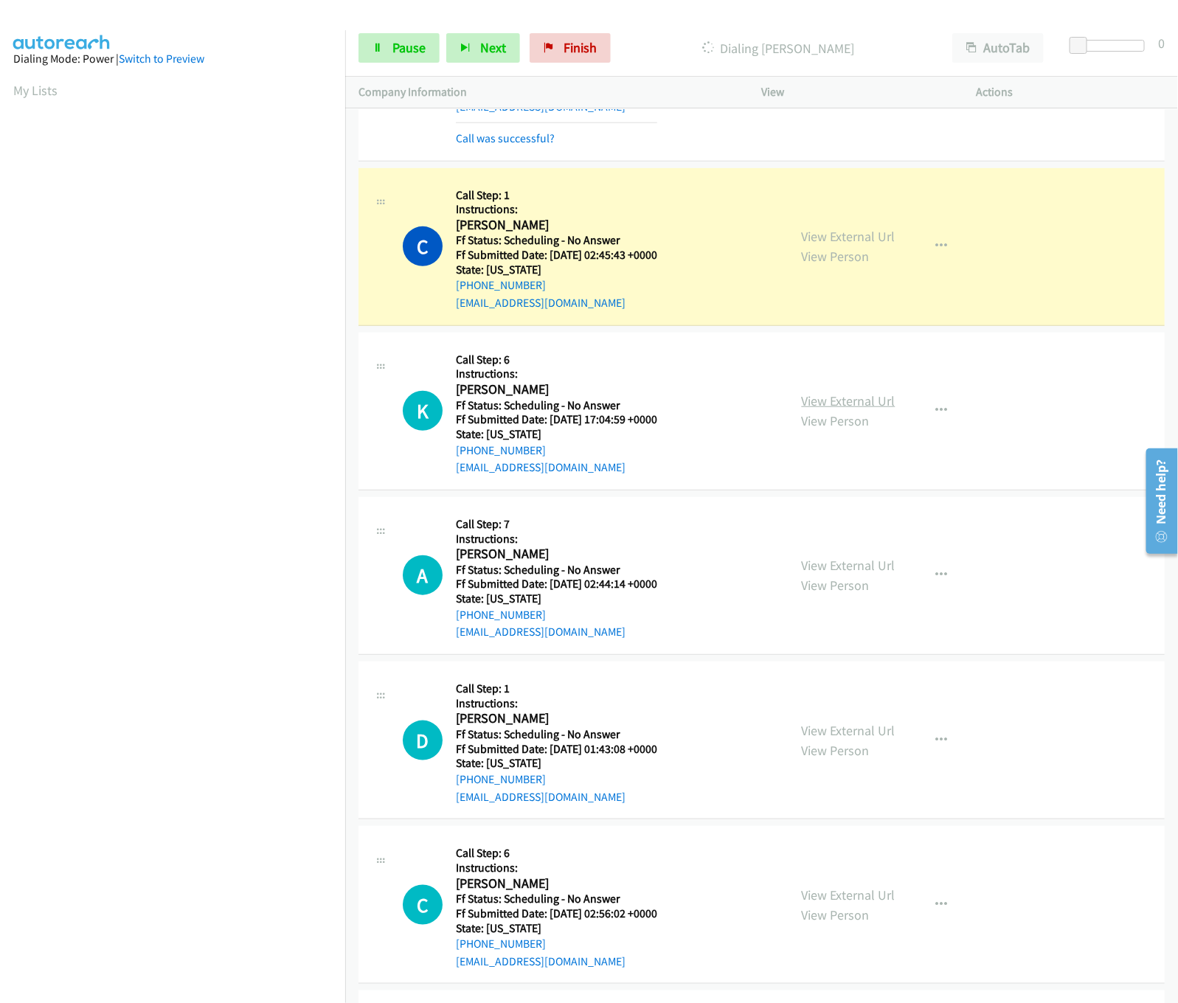
click at [841, 392] on link "View External Url" at bounding box center [849, 400] width 94 height 17
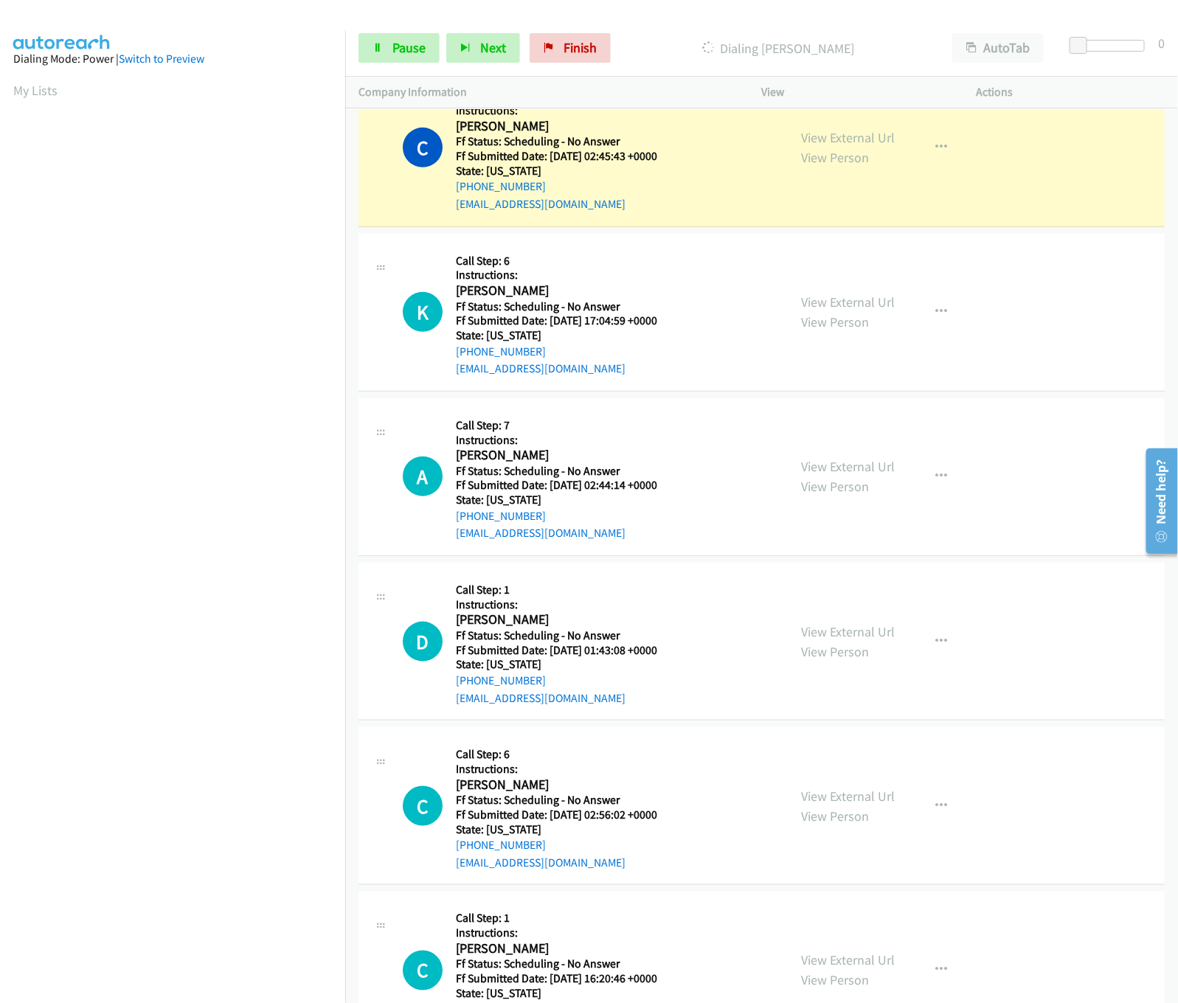
scroll to position [5162, 0]
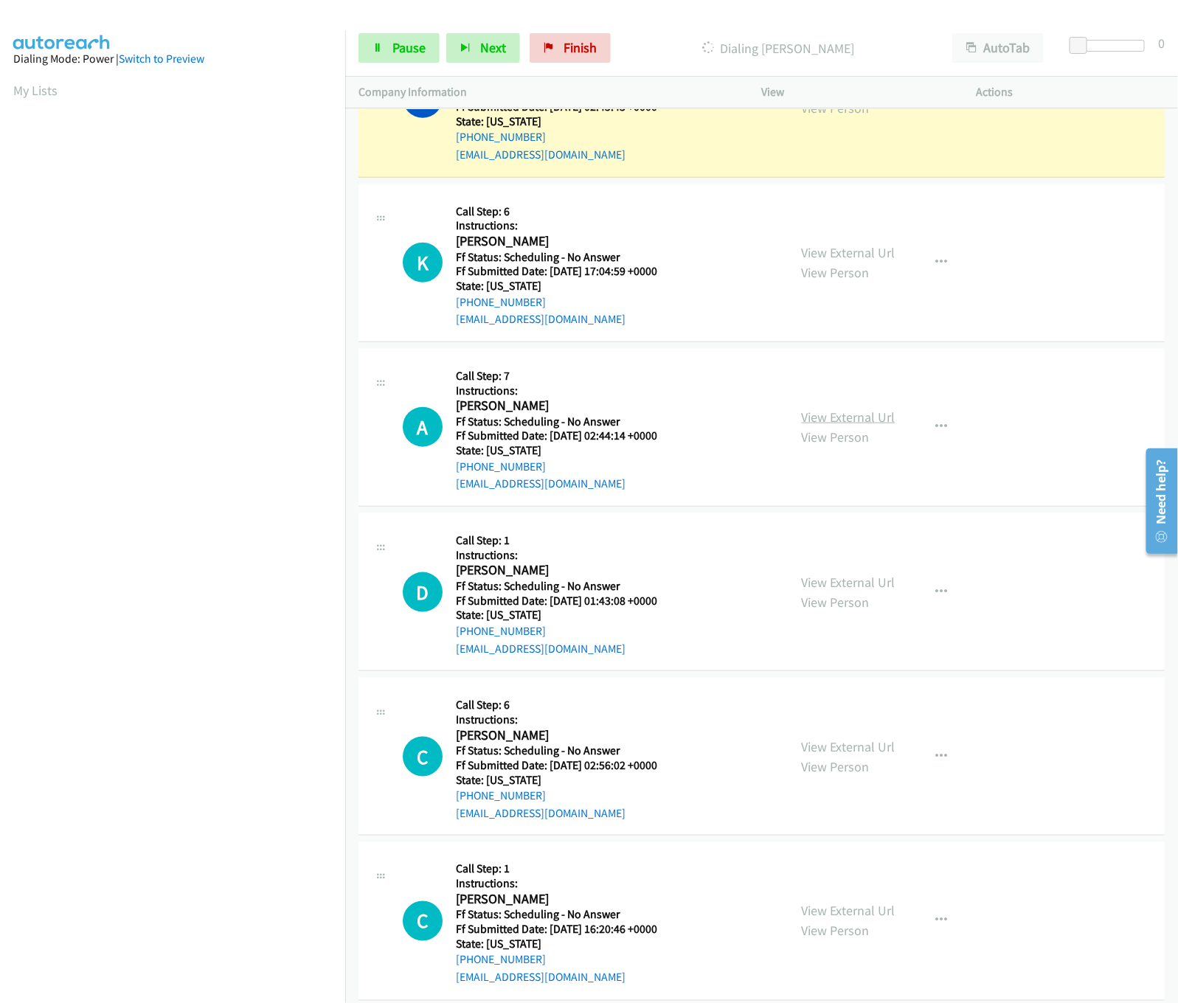
drag, startPoint x: 878, startPoint y: 400, endPoint x: 863, endPoint y: 403, distance: 15.6
click at [878, 409] on link "View External Url" at bounding box center [849, 417] width 94 height 17
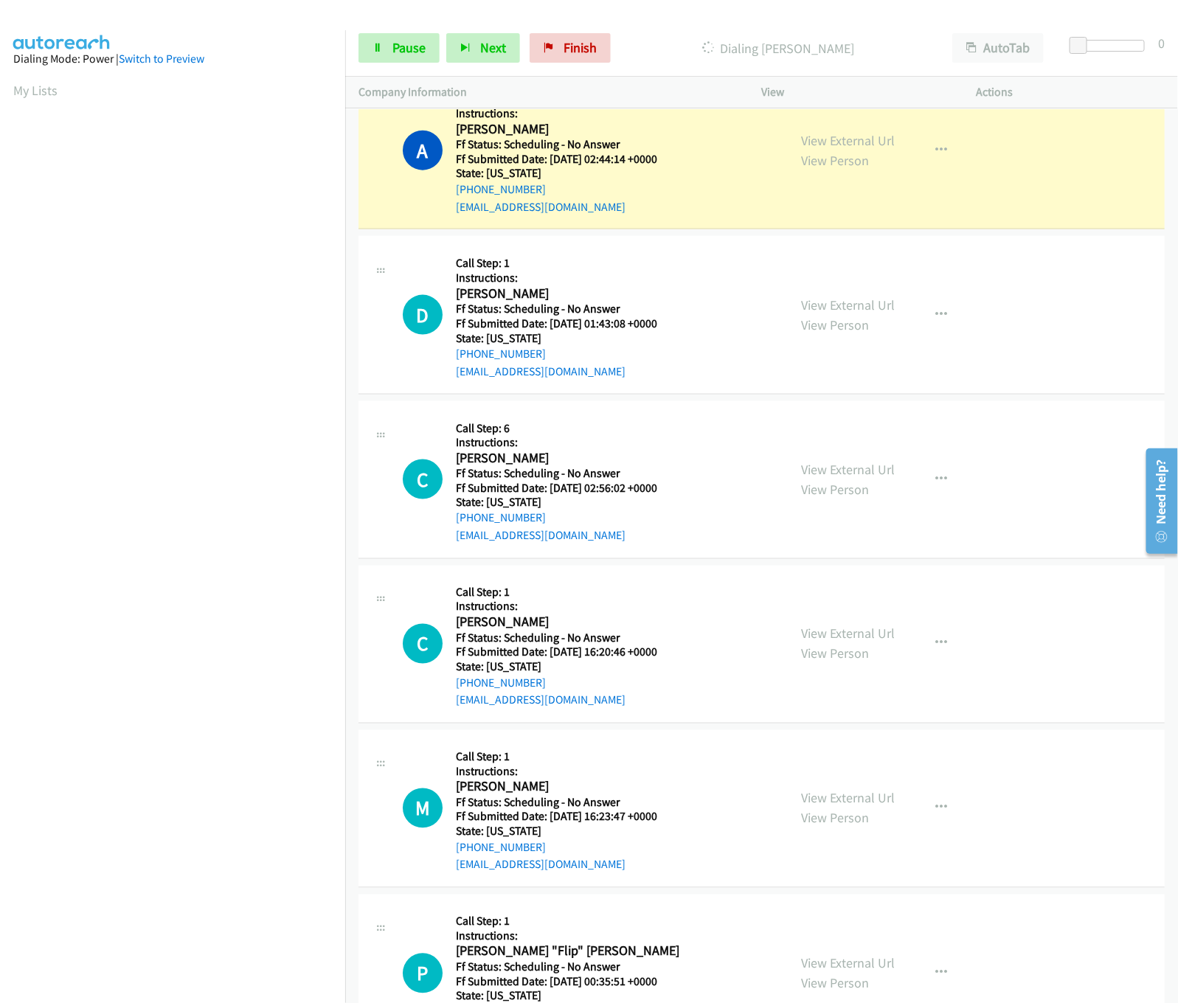
scroll to position [5604, 0]
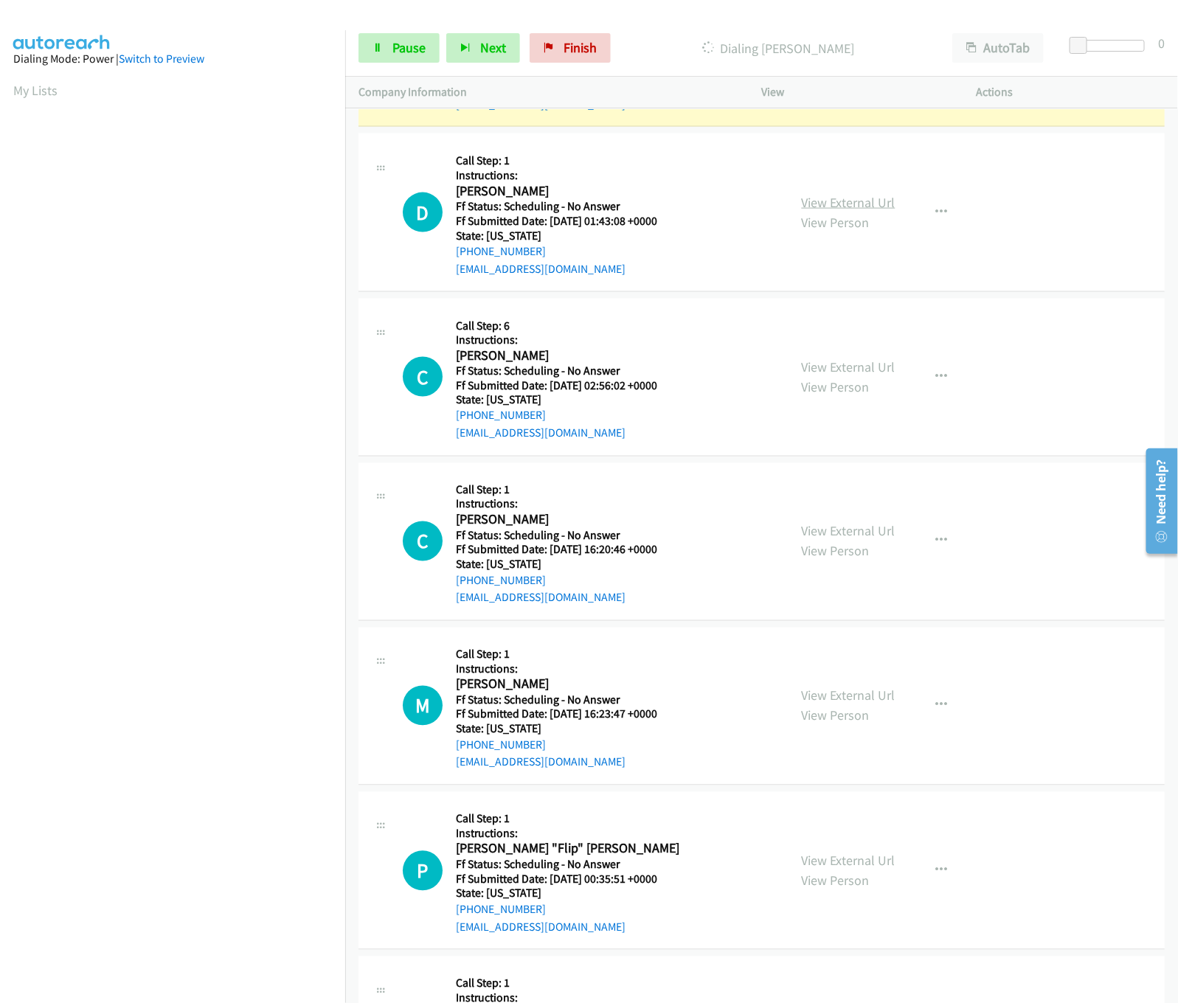
drag, startPoint x: 844, startPoint y: 180, endPoint x: 836, endPoint y: 179, distance: 7.4
click at [845, 194] on link "View External Url" at bounding box center [849, 202] width 94 height 17
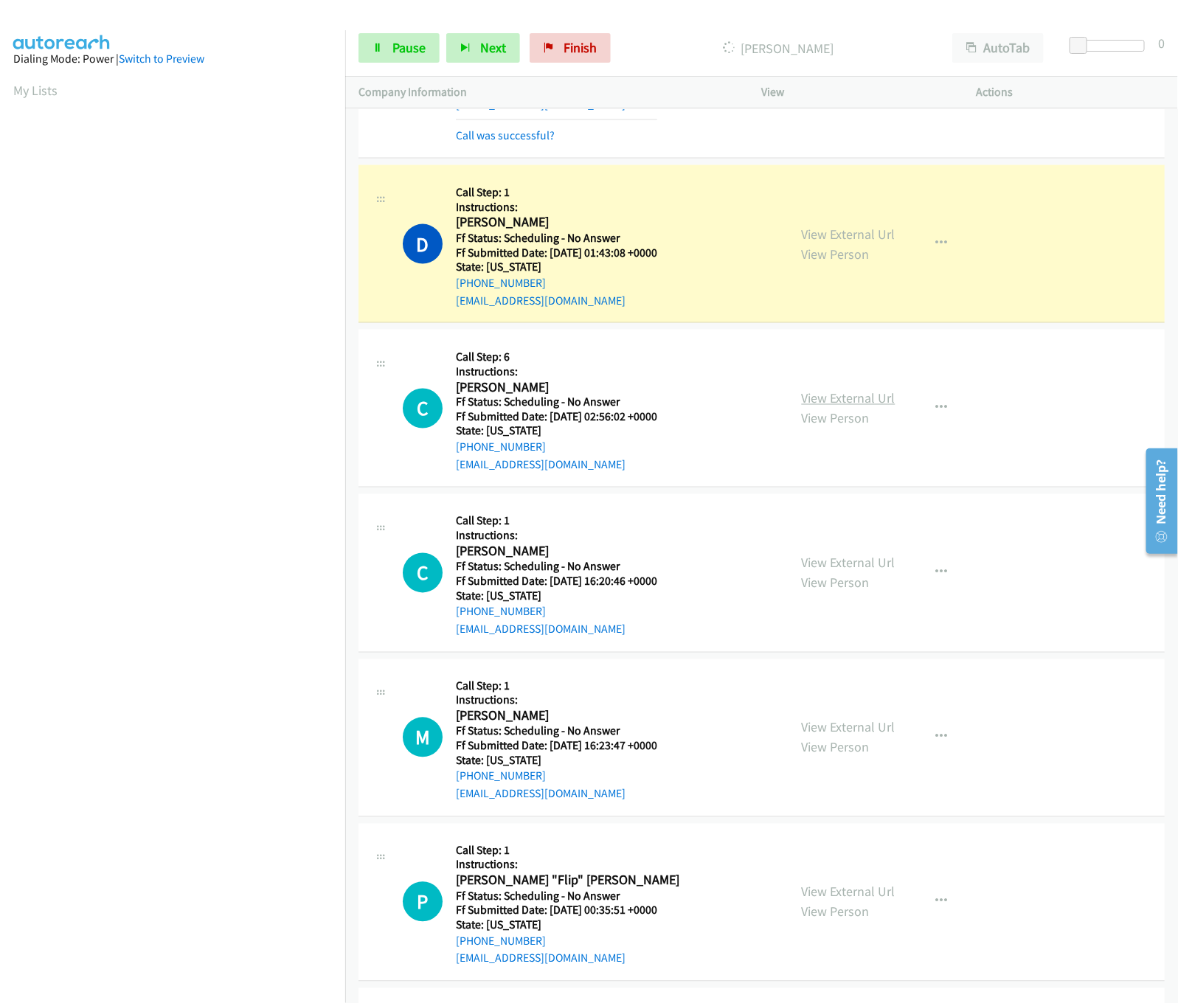
click at [846, 390] on link "View External Url" at bounding box center [849, 398] width 94 height 17
click at [830, 555] on link "View External Url" at bounding box center [849, 563] width 94 height 17
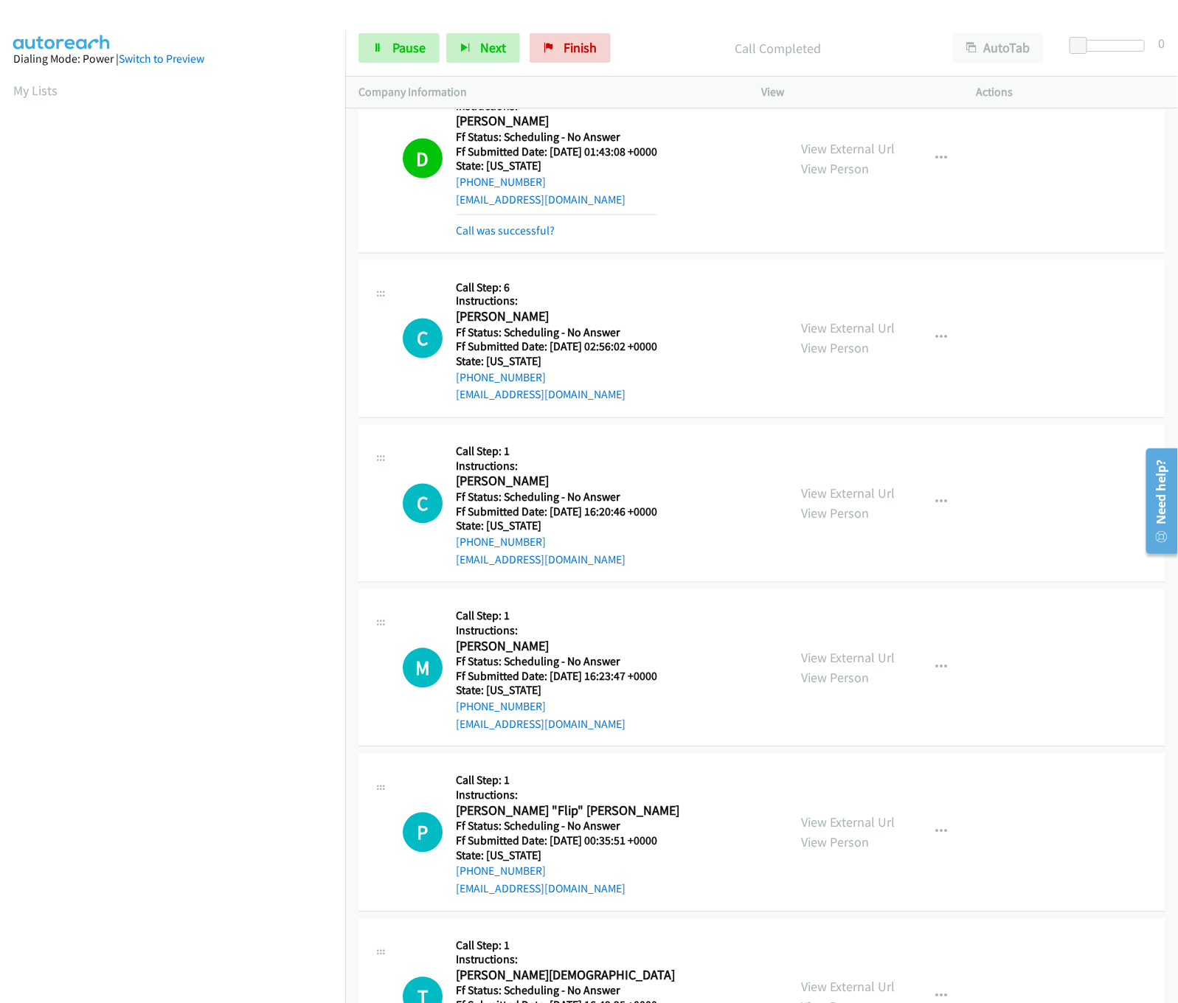
scroll to position [5752, 0]
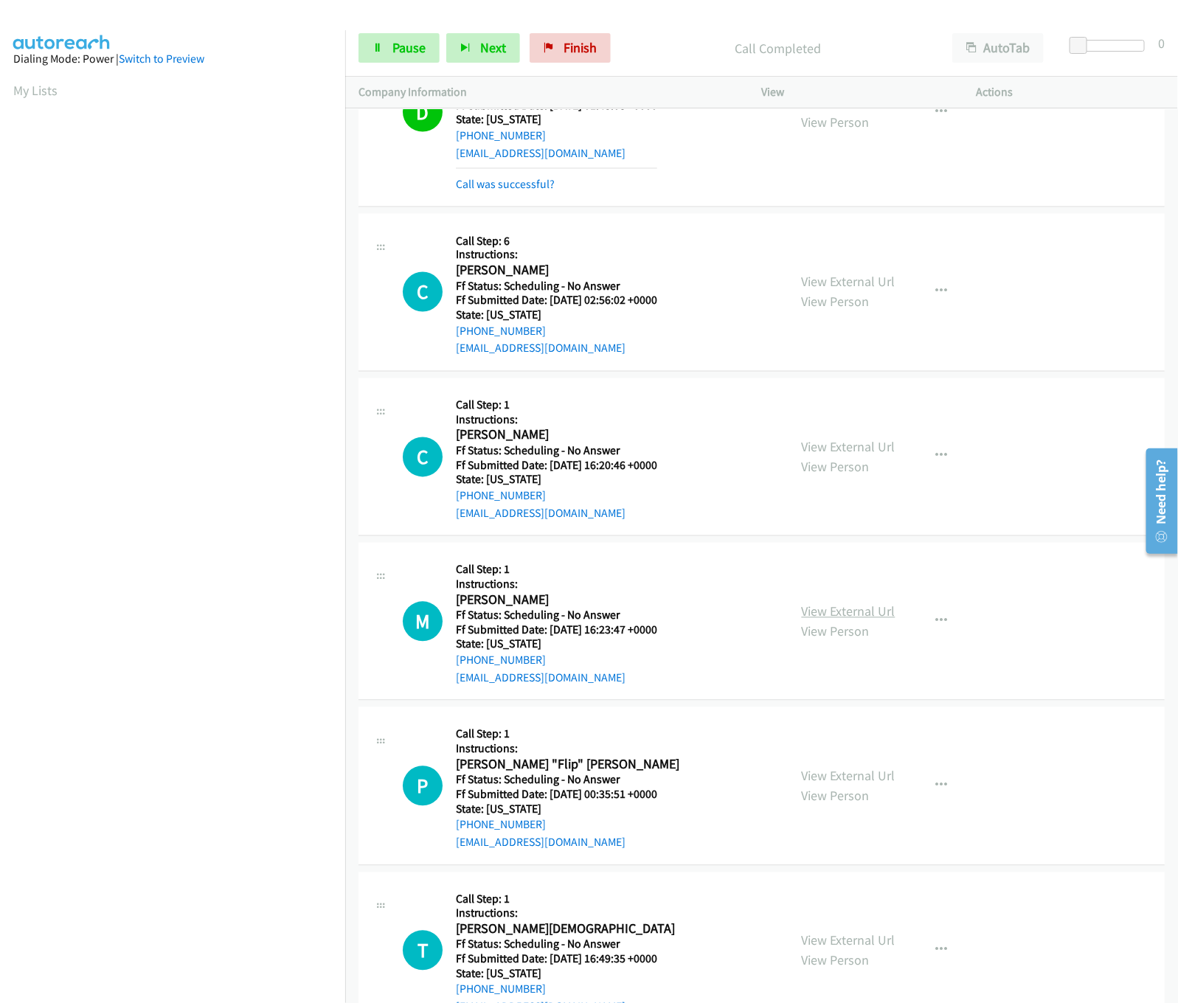
click at [824, 603] on link "View External Url" at bounding box center [849, 611] width 94 height 17
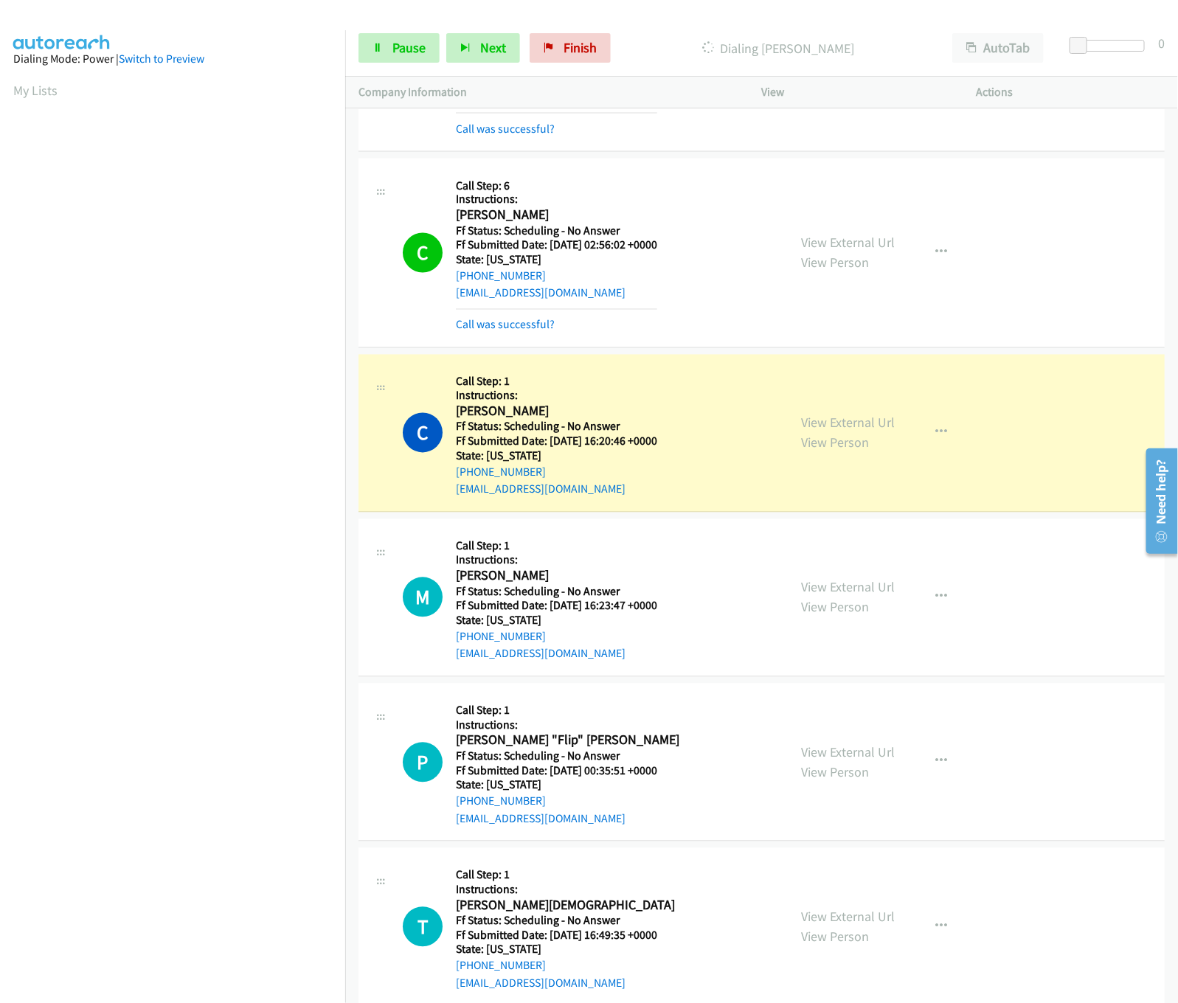
scroll to position [5899, 0]
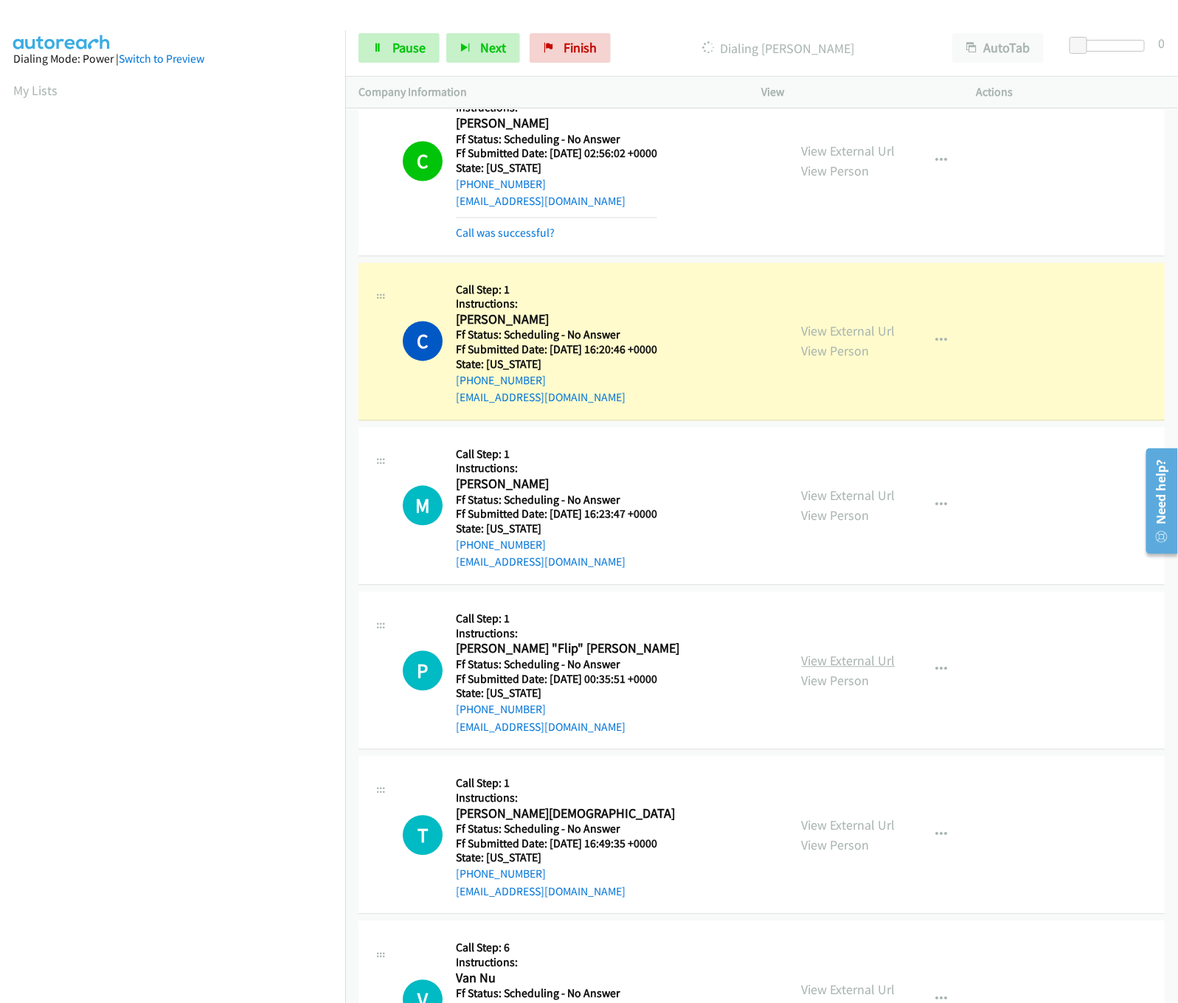
click at [877, 653] on link "View External Url" at bounding box center [849, 661] width 94 height 17
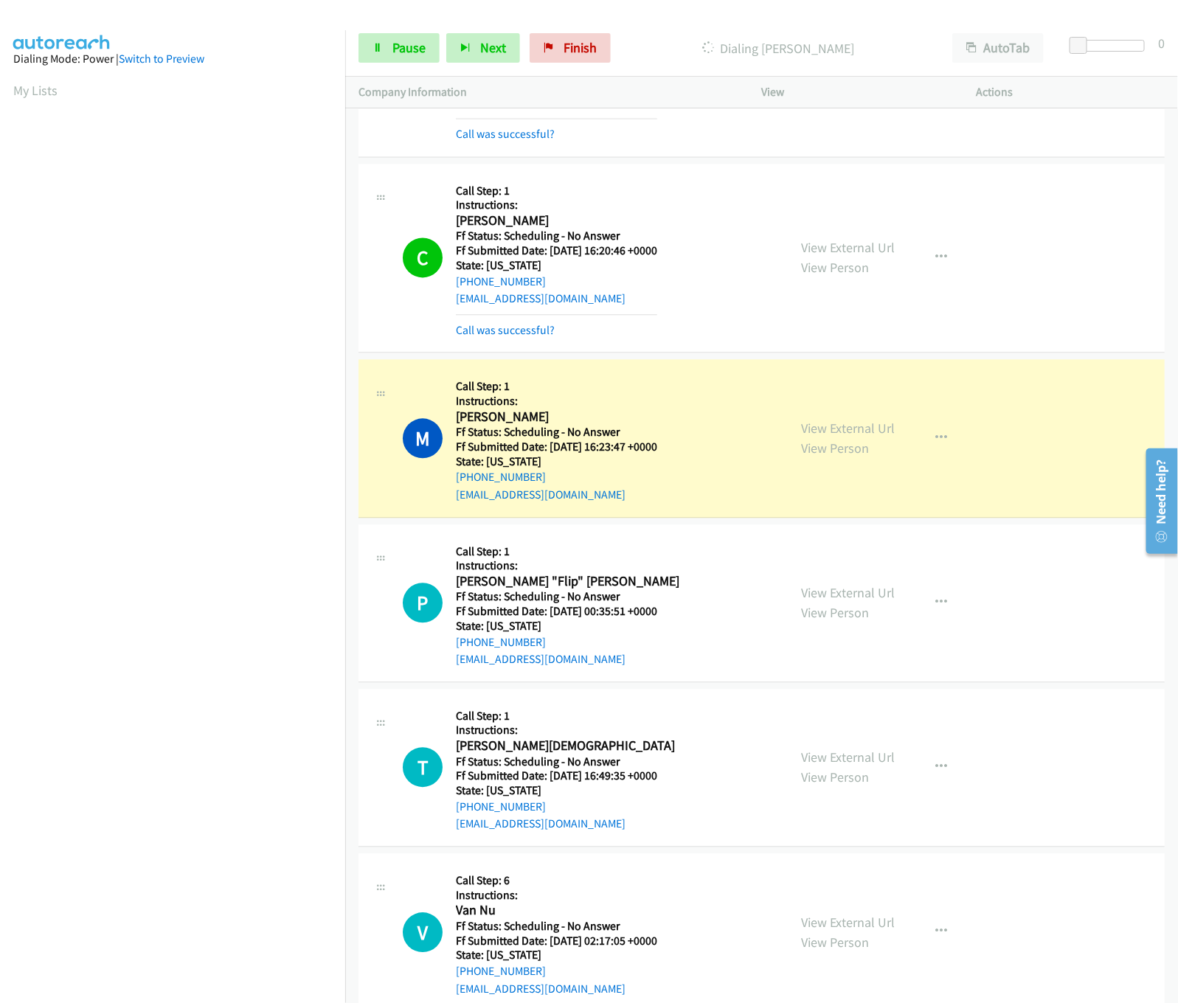
scroll to position [6047, 0]
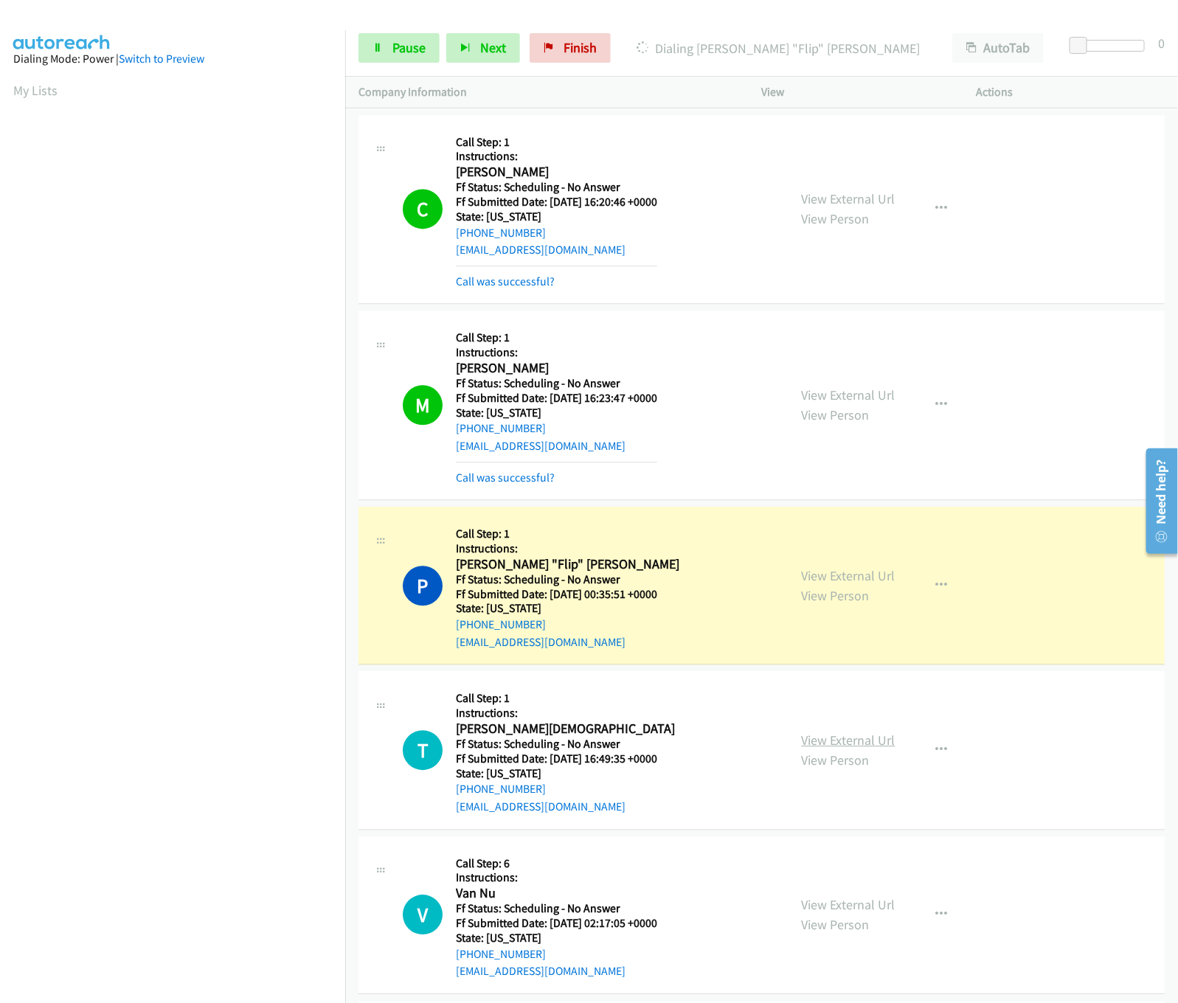
click at [879, 732] on link "View External Url" at bounding box center [849, 740] width 94 height 17
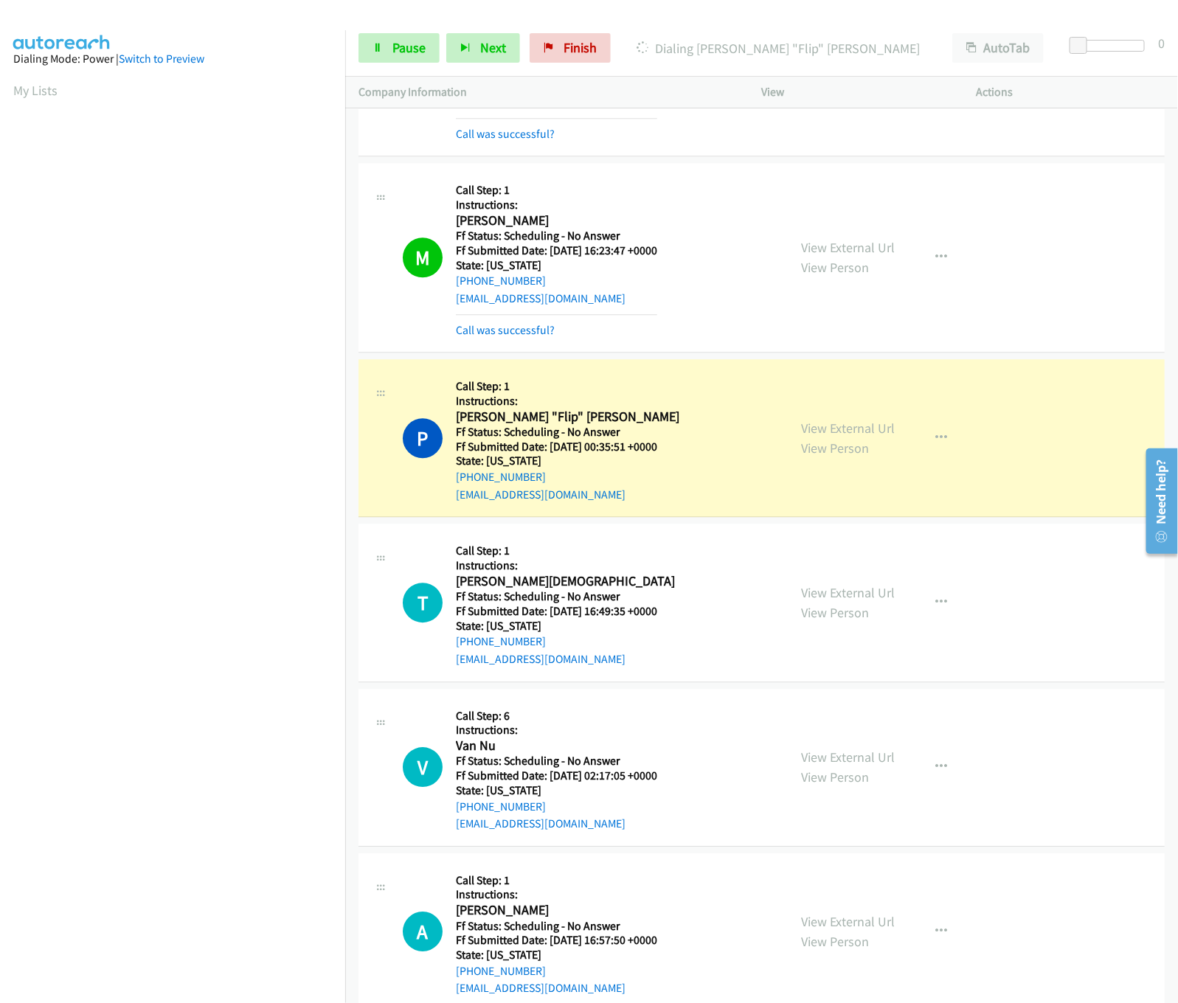
click at [874, 734] on div "View External Url View Person View External Url Email Schedule/Manage Callback …" at bounding box center [902, 767] width 228 height 131
click at [867, 752] on link "View External Url" at bounding box center [849, 756] width 94 height 17
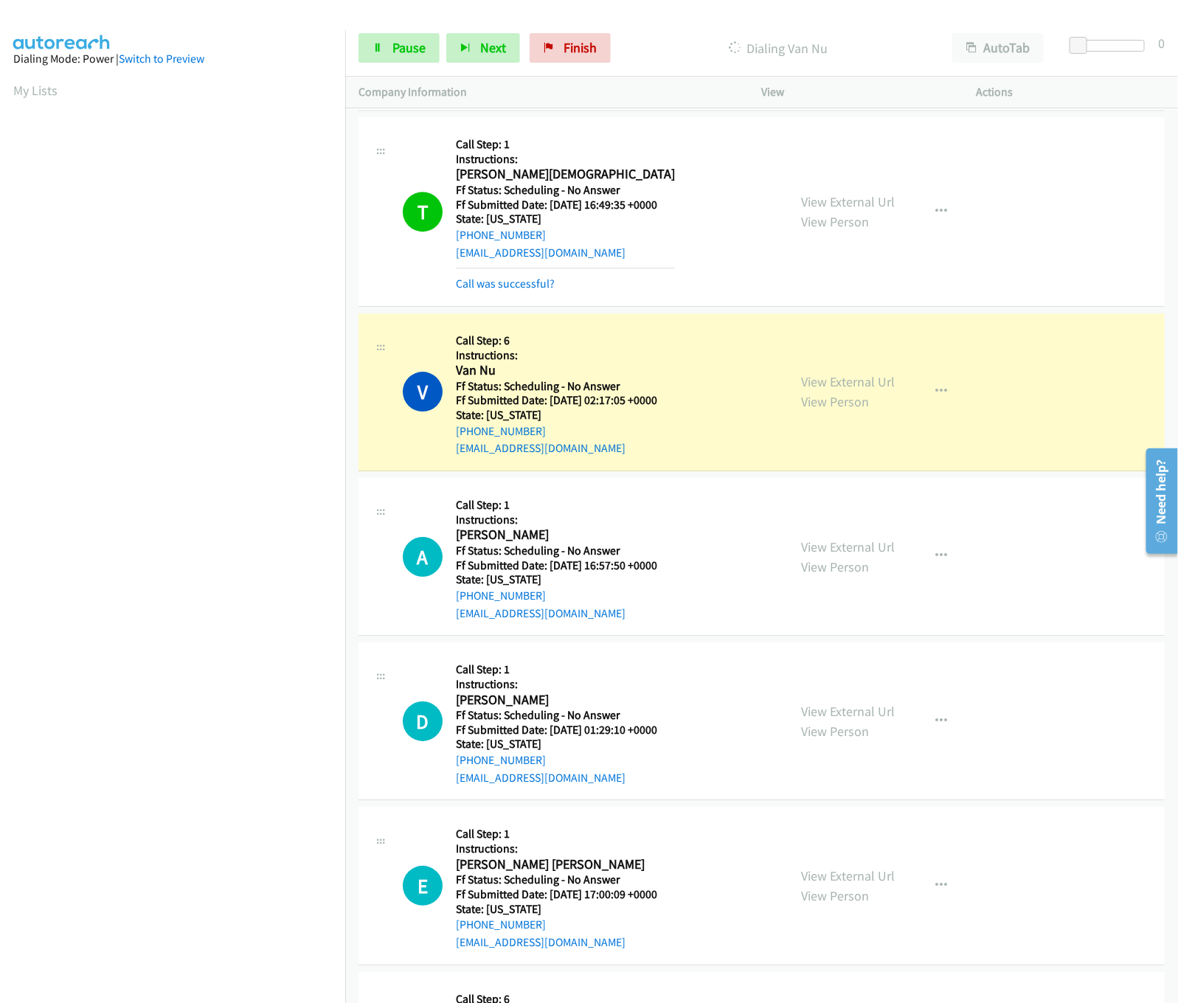
scroll to position [6784, 0]
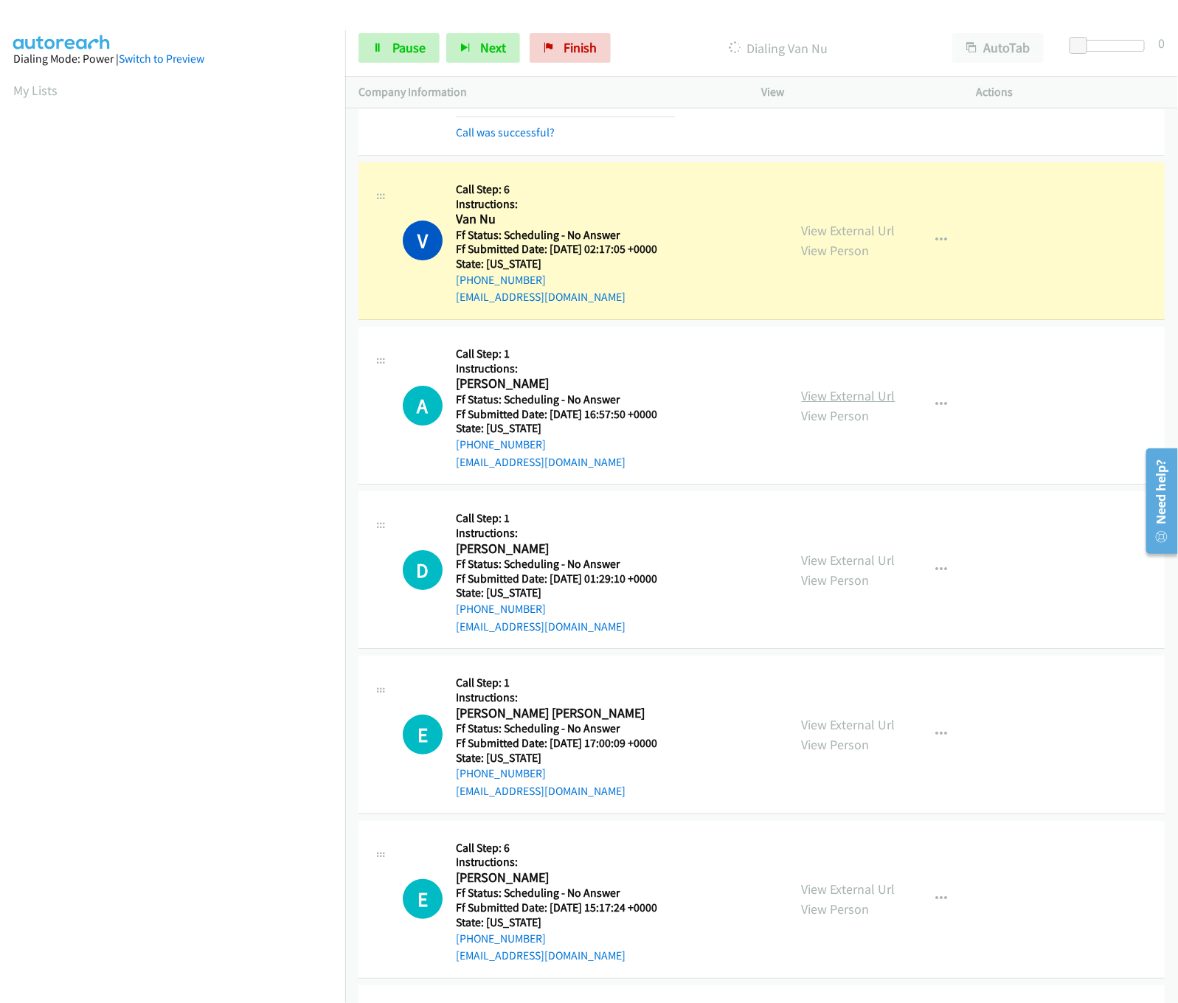
click at [834, 387] on link "View External Url" at bounding box center [849, 395] width 94 height 17
click at [832, 552] on link "View External Url" at bounding box center [849, 560] width 94 height 17
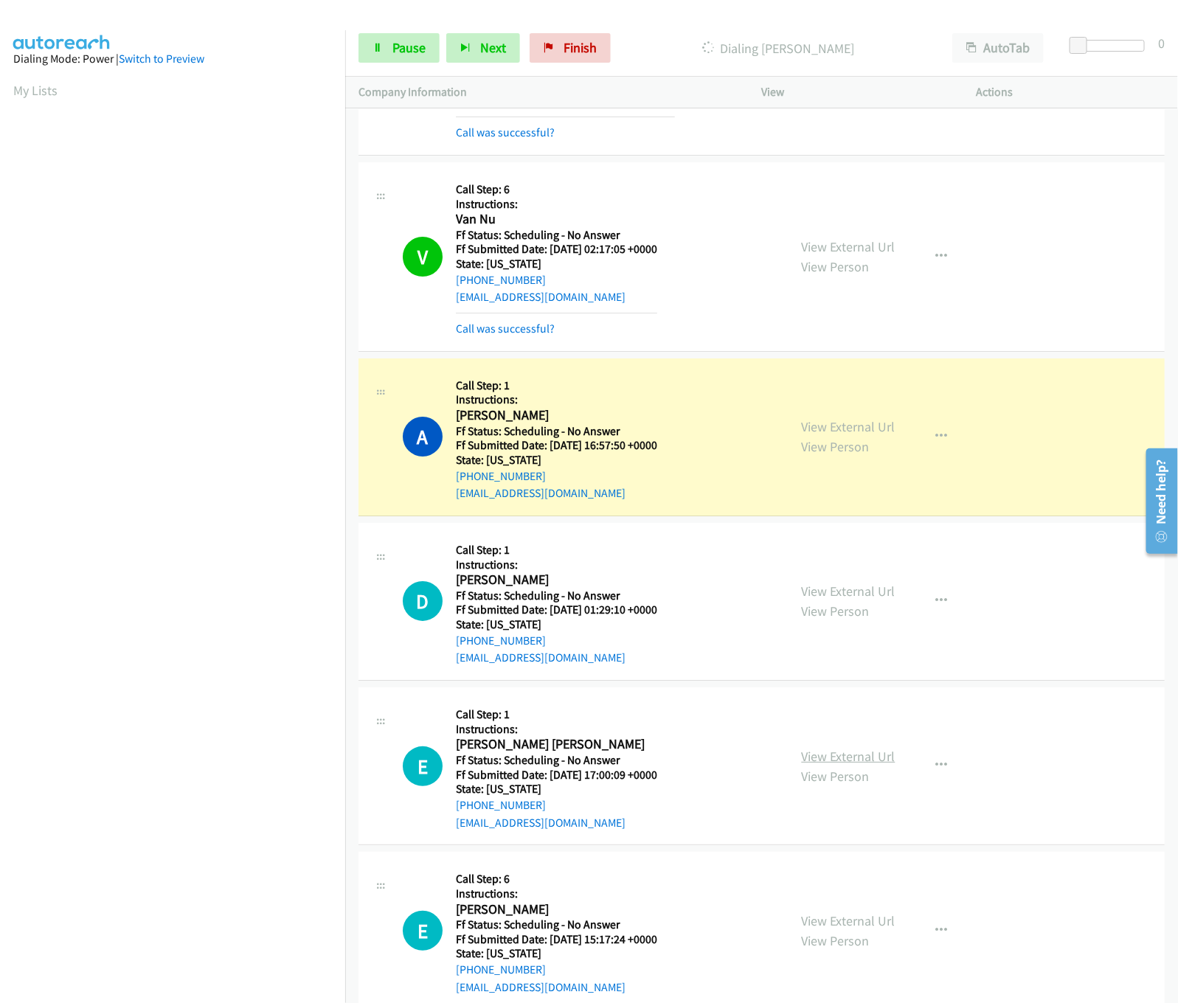
click at [876, 748] on link "View External Url" at bounding box center [849, 756] width 94 height 17
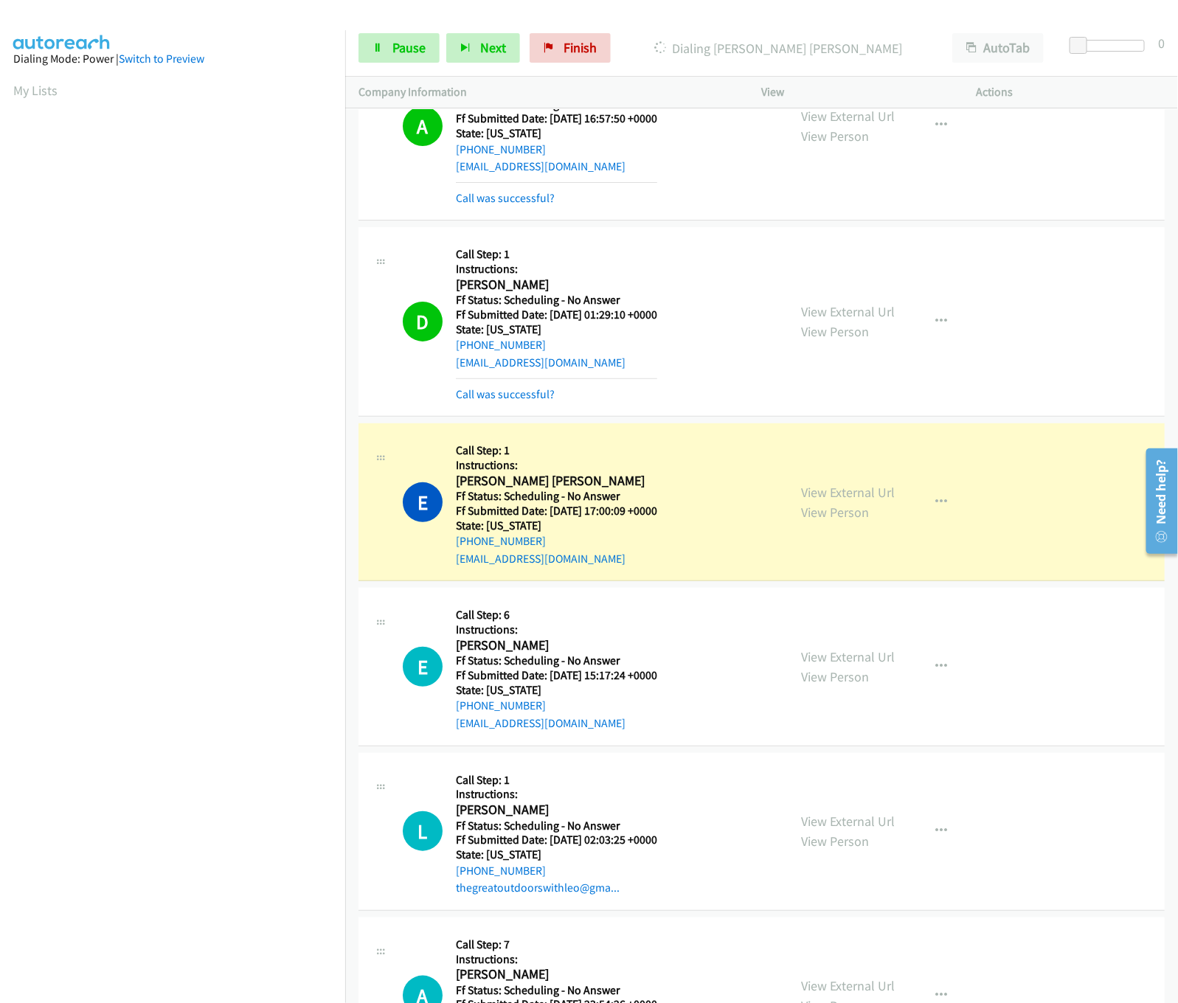
scroll to position [7374, 0]
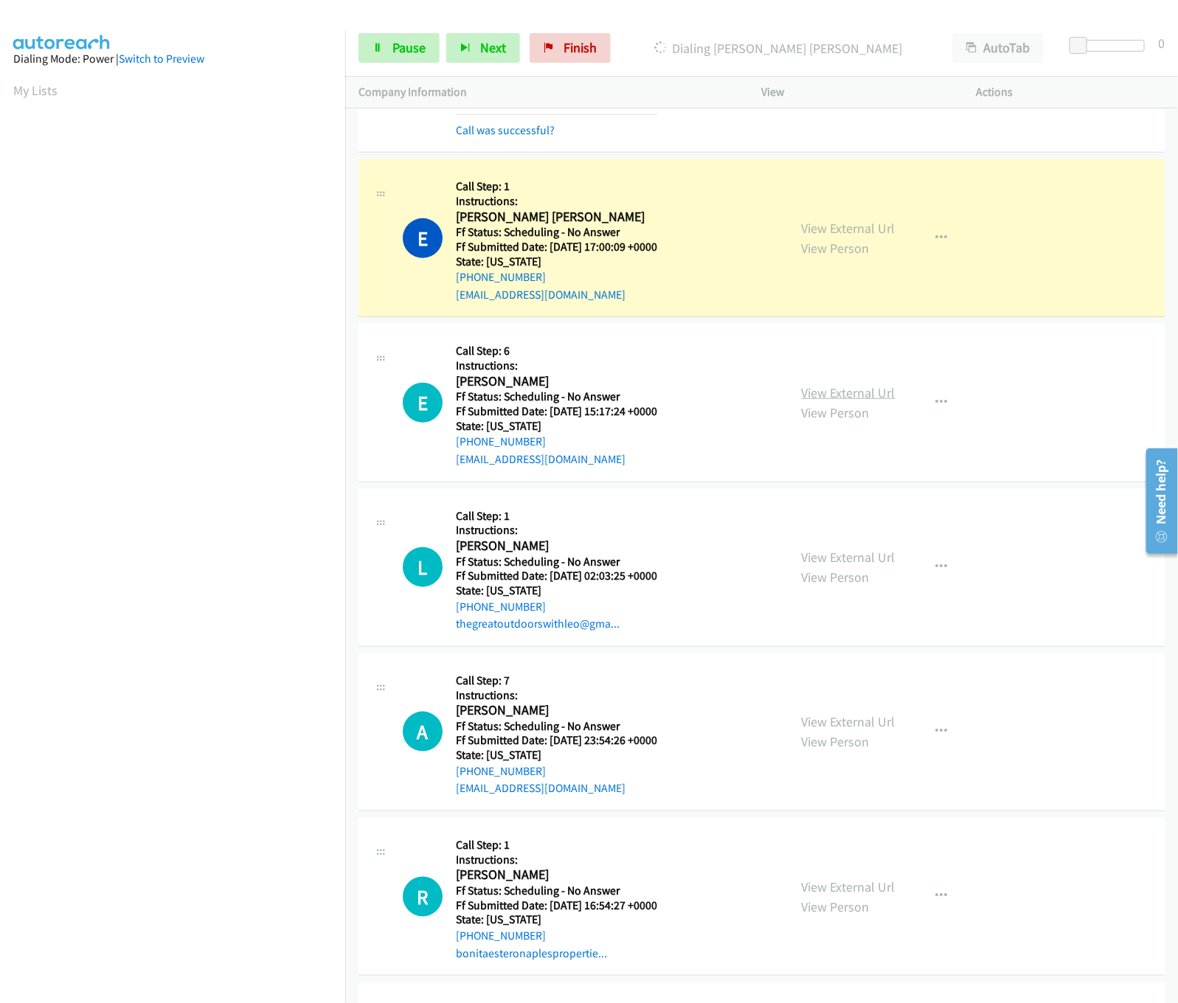
click at [872, 384] on link "View External Url" at bounding box center [849, 392] width 94 height 17
click at [403, 64] on div "Start Calls Pause Next Finish Dialing Emily Goodman Emily Goodman AutoTab AutoT…" at bounding box center [761, 48] width 833 height 57
click at [399, 49] on span "Pause" at bounding box center [408, 47] width 33 height 17
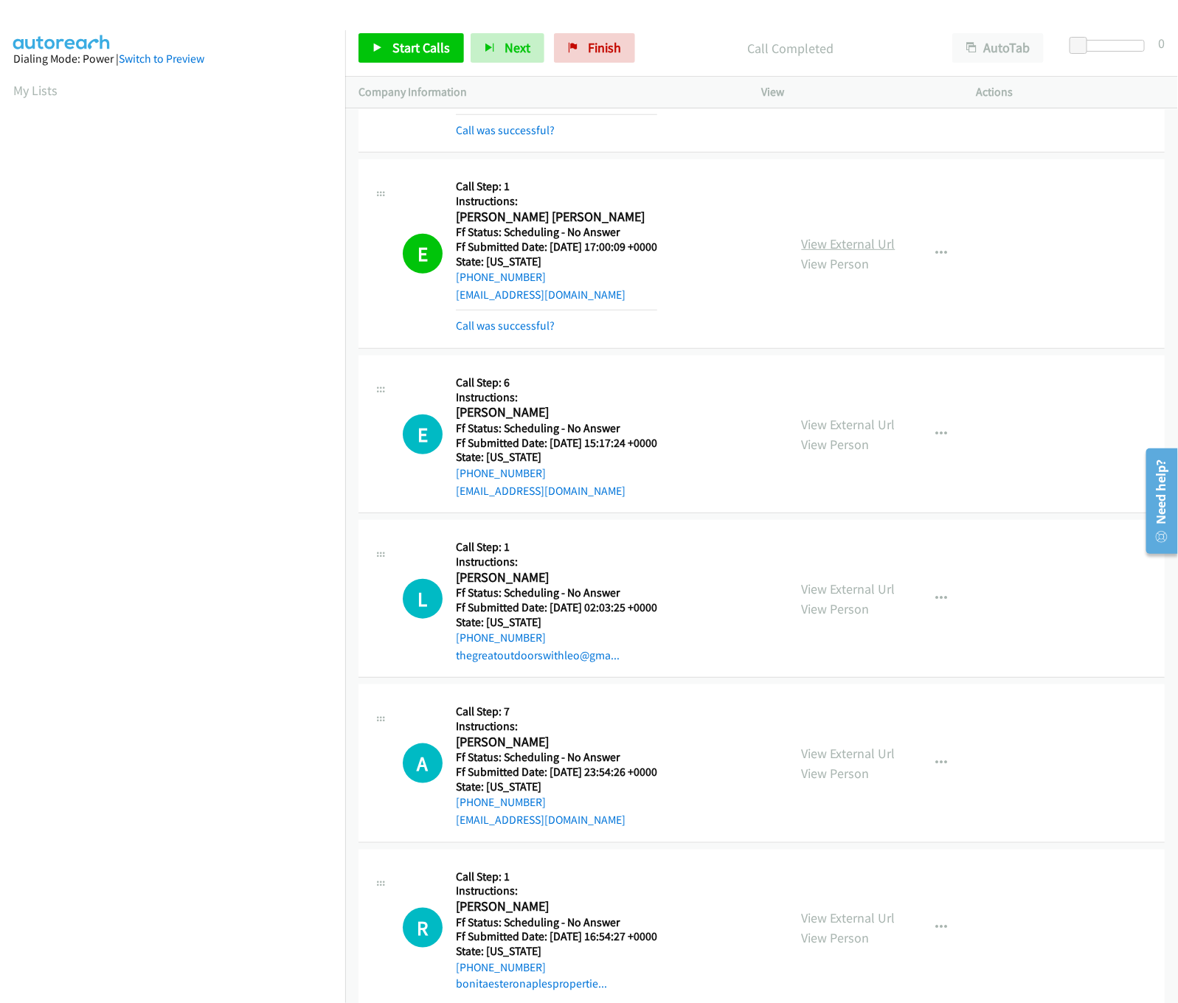
drag, startPoint x: 830, startPoint y: 220, endPoint x: 830, endPoint y: 232, distance: 12.5
click at [830, 220] on div "View External Url View Person View External Url Email Schedule/Manage Callback …" at bounding box center [902, 254] width 228 height 162
click at [830, 235] on link "View External Url" at bounding box center [849, 243] width 94 height 17
click at [399, 44] on span "Start Calls" at bounding box center [421, 47] width 58 height 17
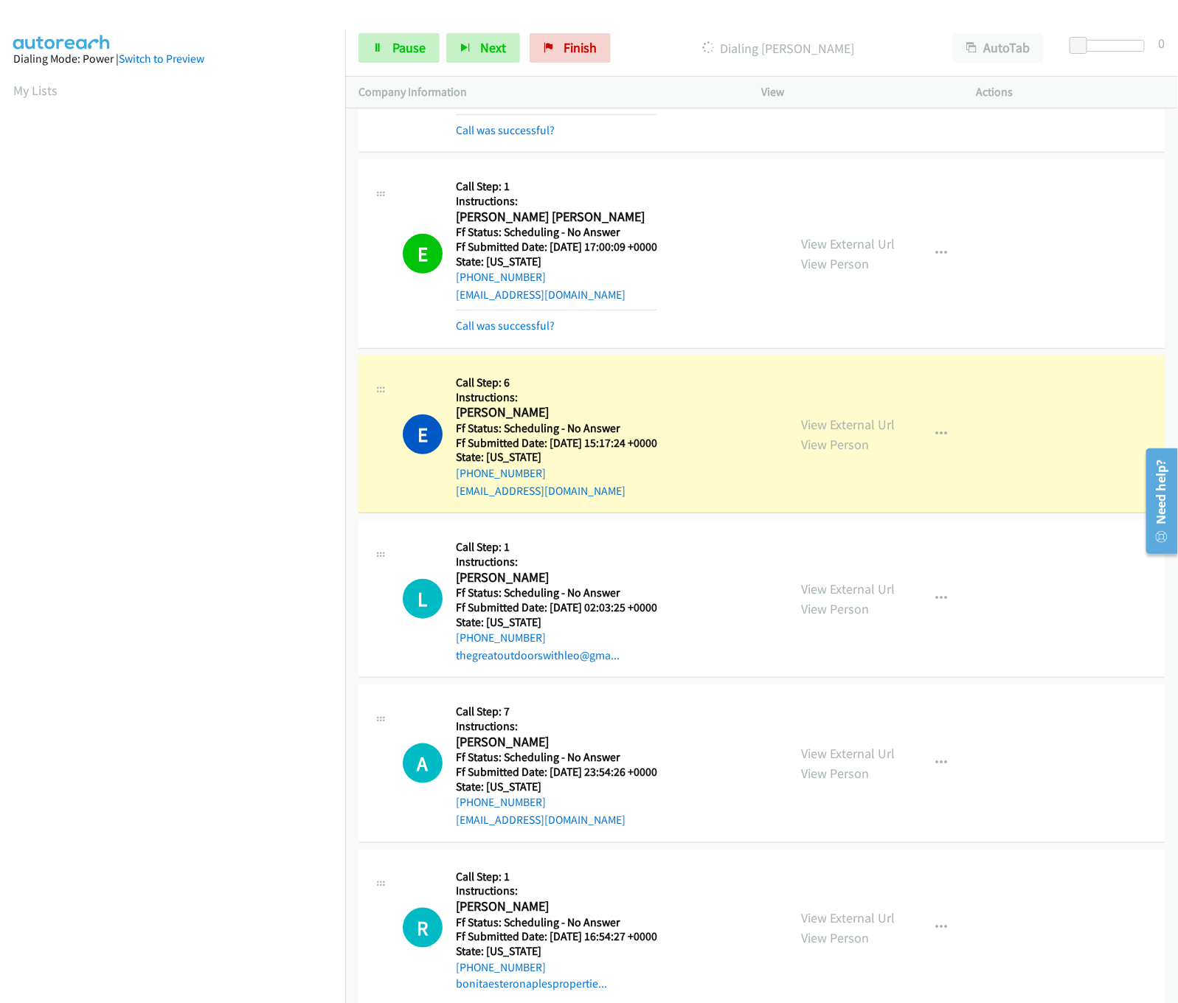
click at [887, 414] on div "View External Url View Person View External Url Email Schedule/Manage Callback …" at bounding box center [902, 434] width 228 height 131
click at [880, 416] on link "View External Url" at bounding box center [849, 424] width 94 height 17
click at [834, 587] on link "View External Url" at bounding box center [849, 588] width 94 height 17
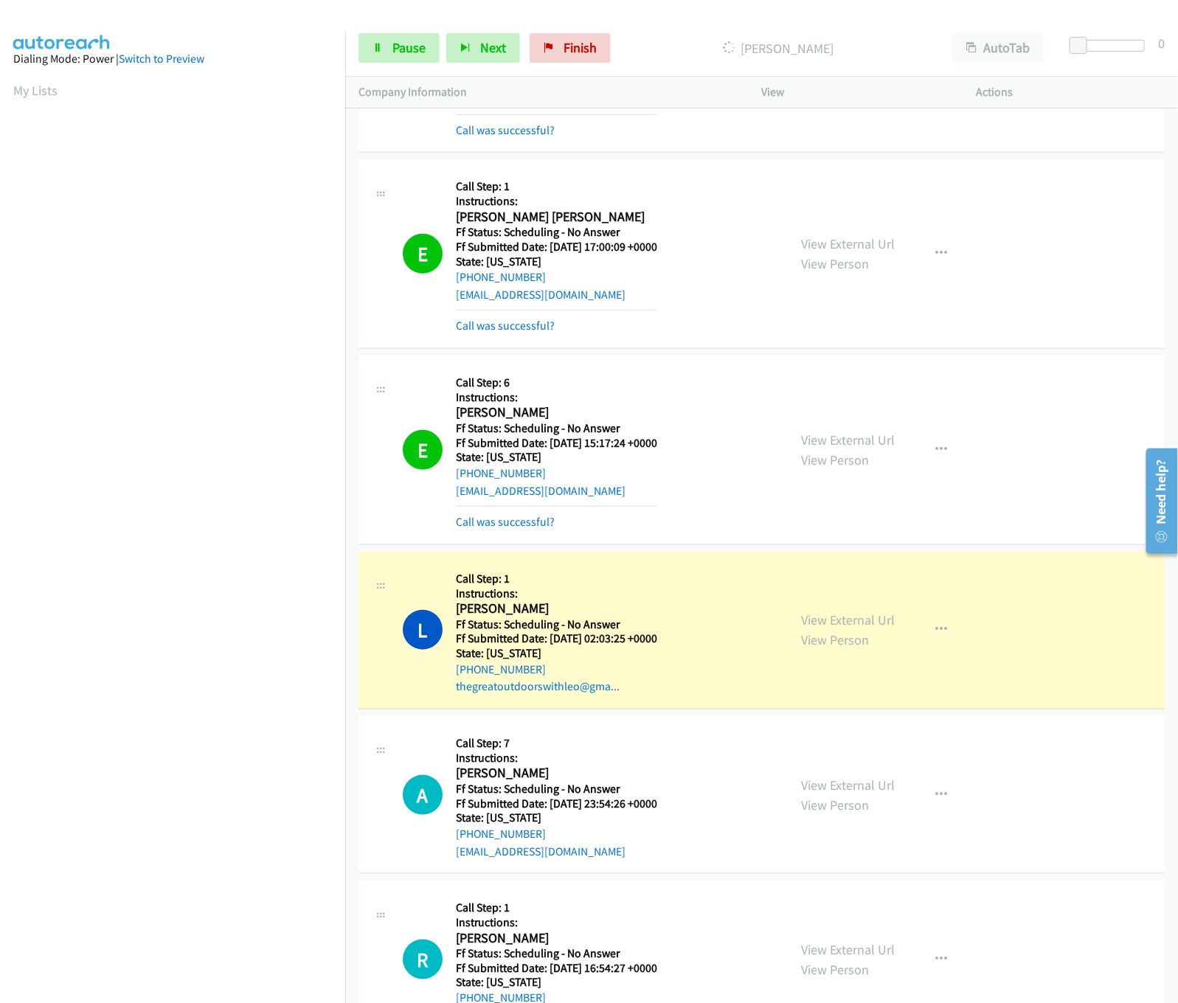
scroll to position [7669, 0]
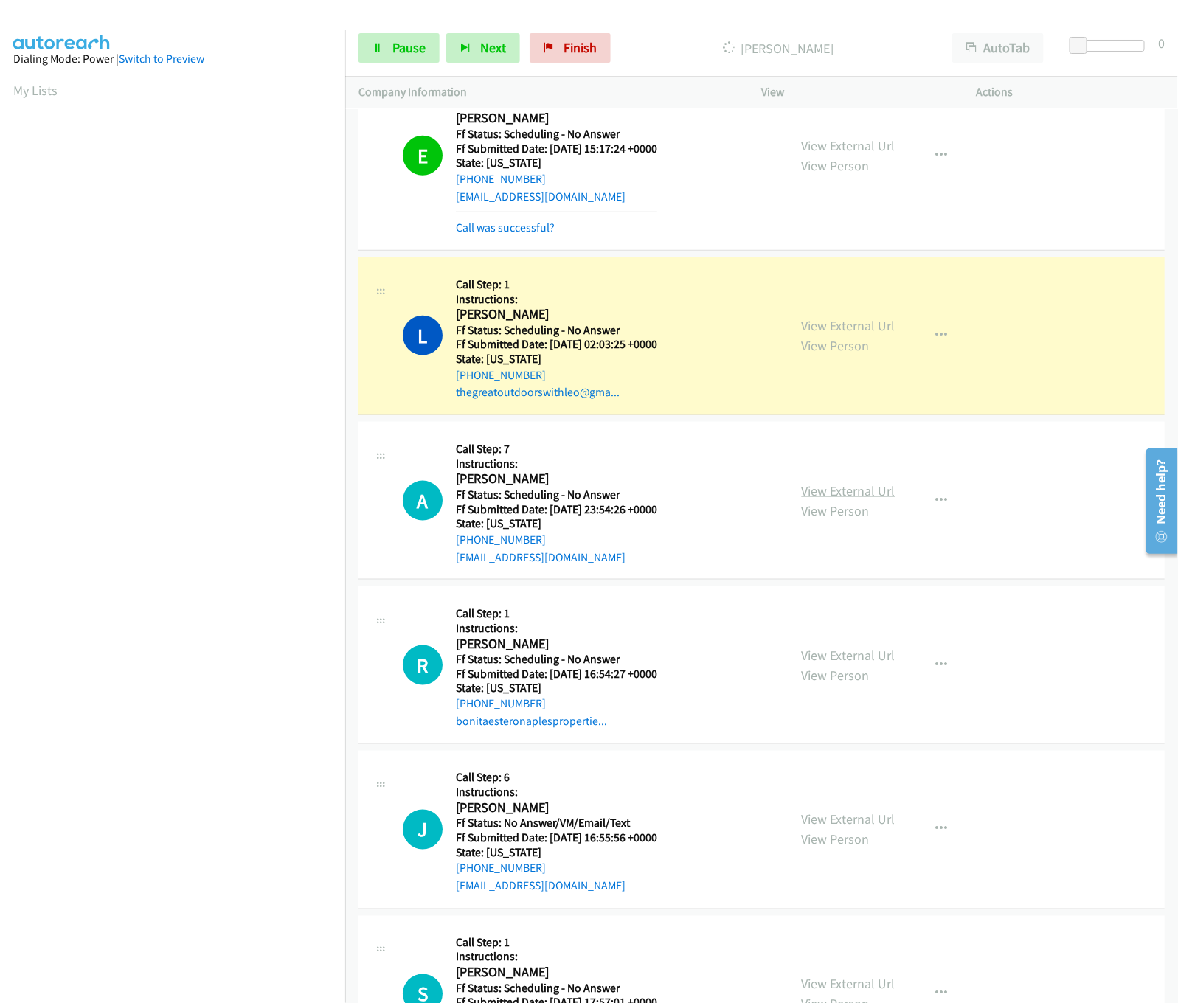
click at [843, 482] on link "View External Url" at bounding box center [849, 490] width 94 height 17
click at [841, 484] on link "View External Url" at bounding box center [849, 490] width 94 height 17
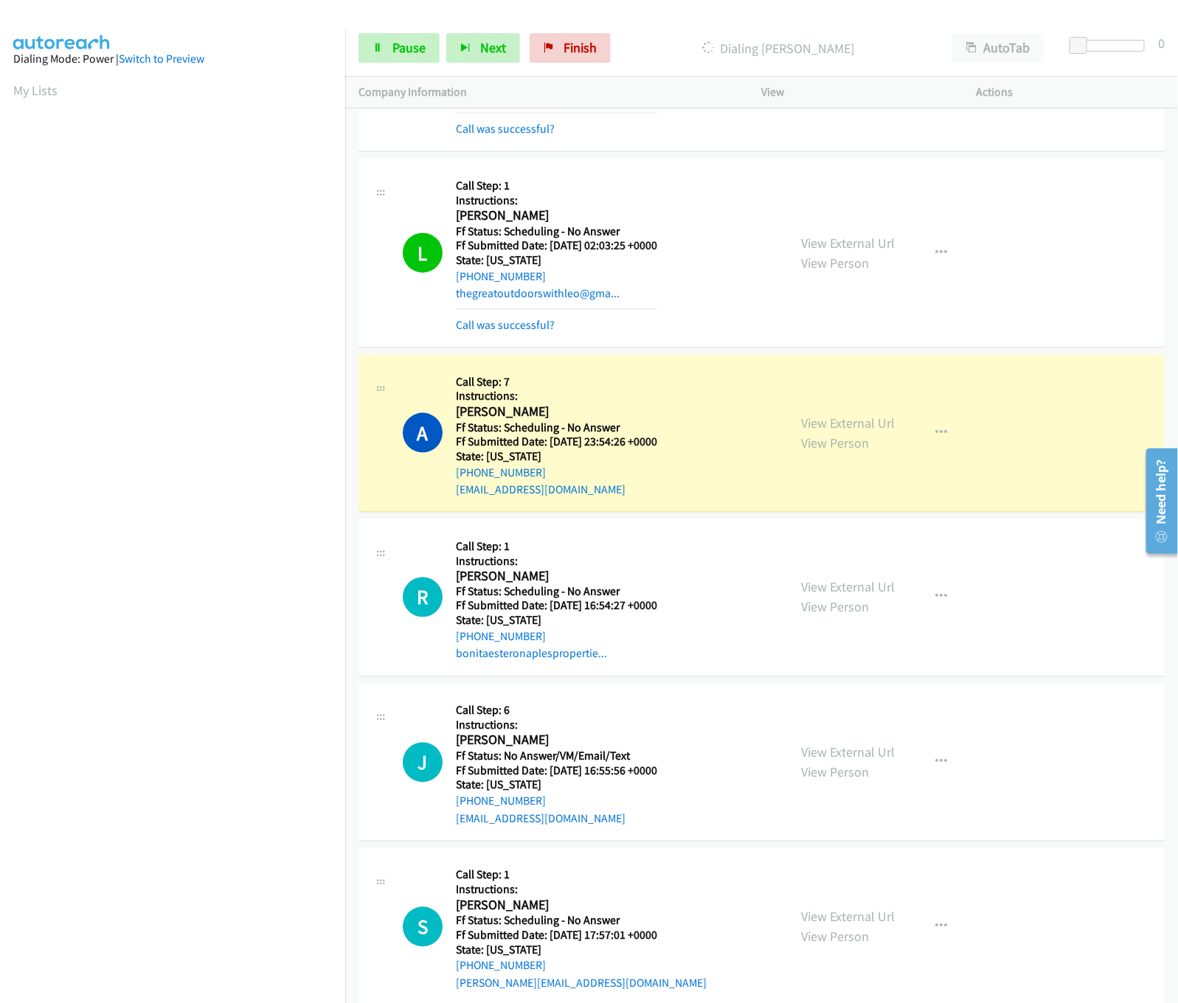
scroll to position [7817, 0]
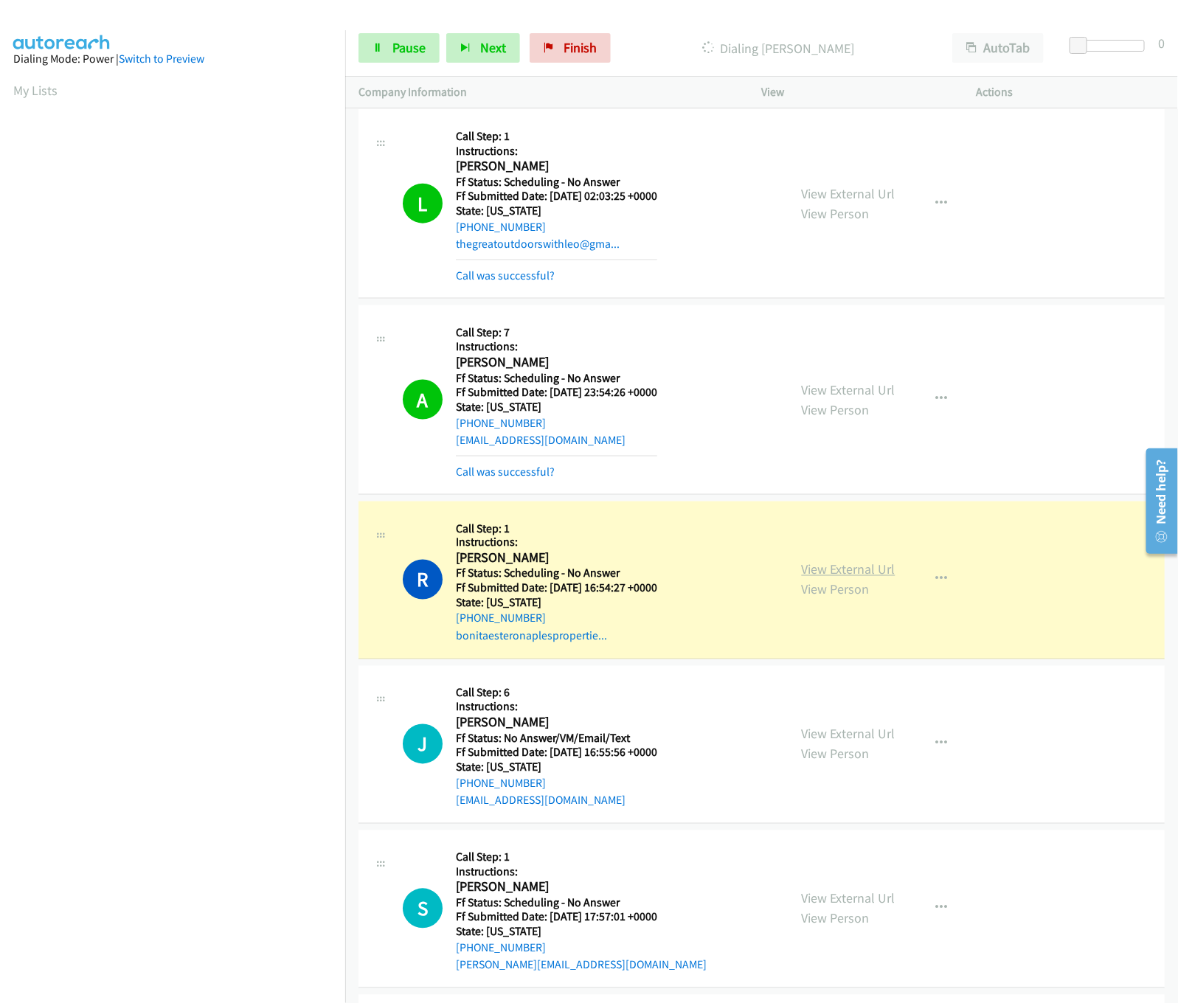
click at [858, 561] on link "View External Url" at bounding box center [849, 569] width 94 height 17
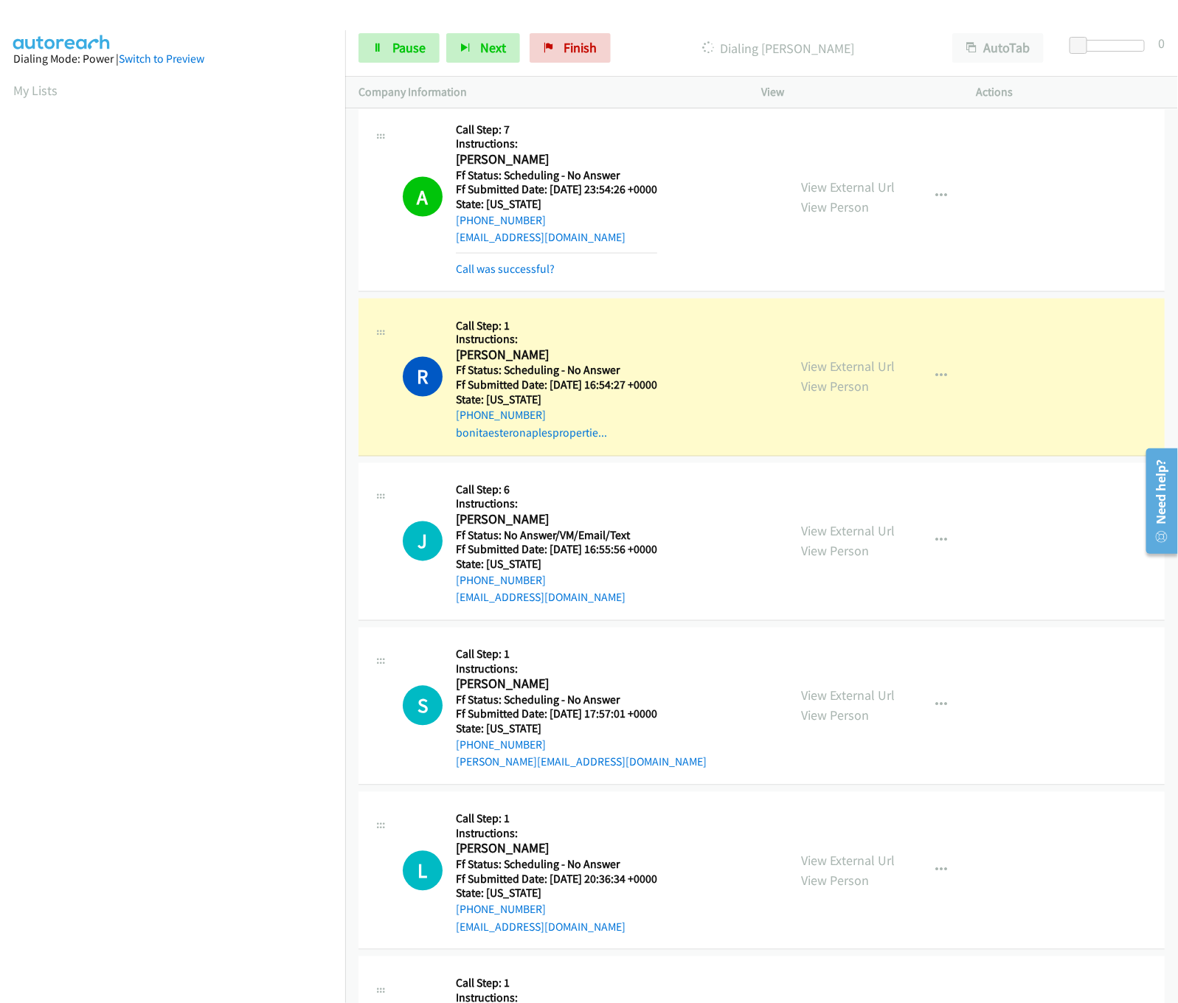
scroll to position [8111, 0]
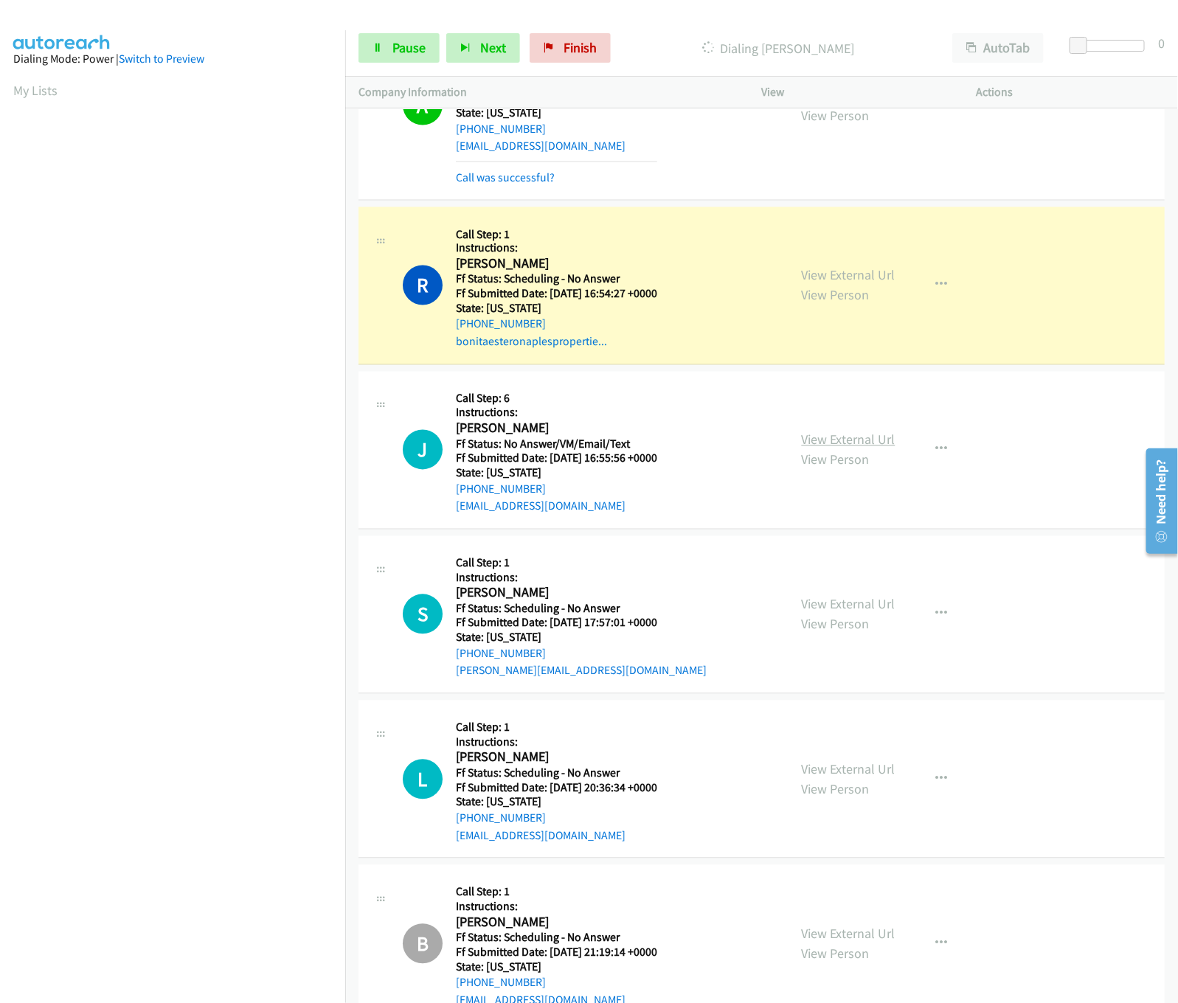
click at [838, 432] on link "View External Url" at bounding box center [849, 439] width 94 height 17
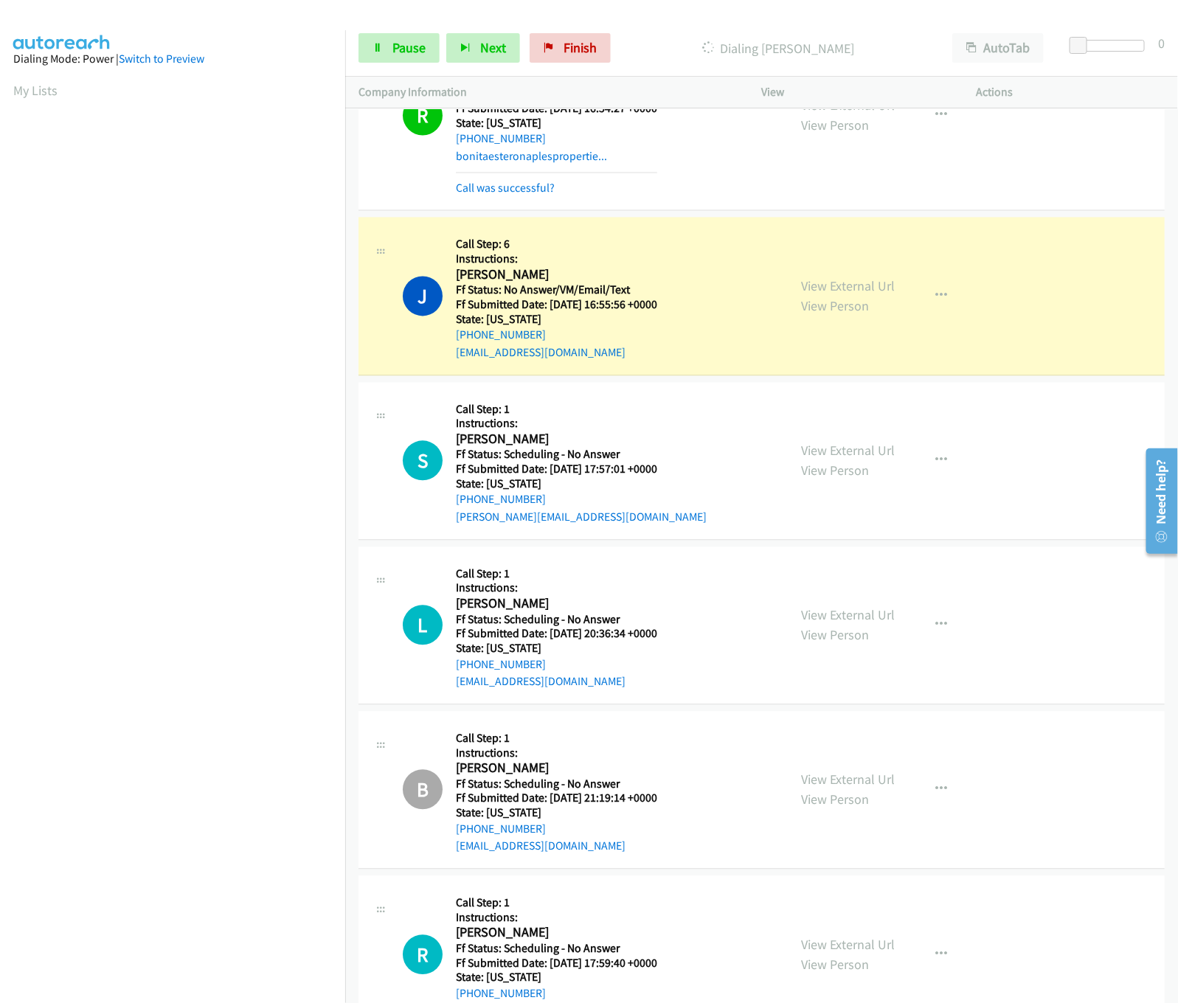
scroll to position [8407, 0]
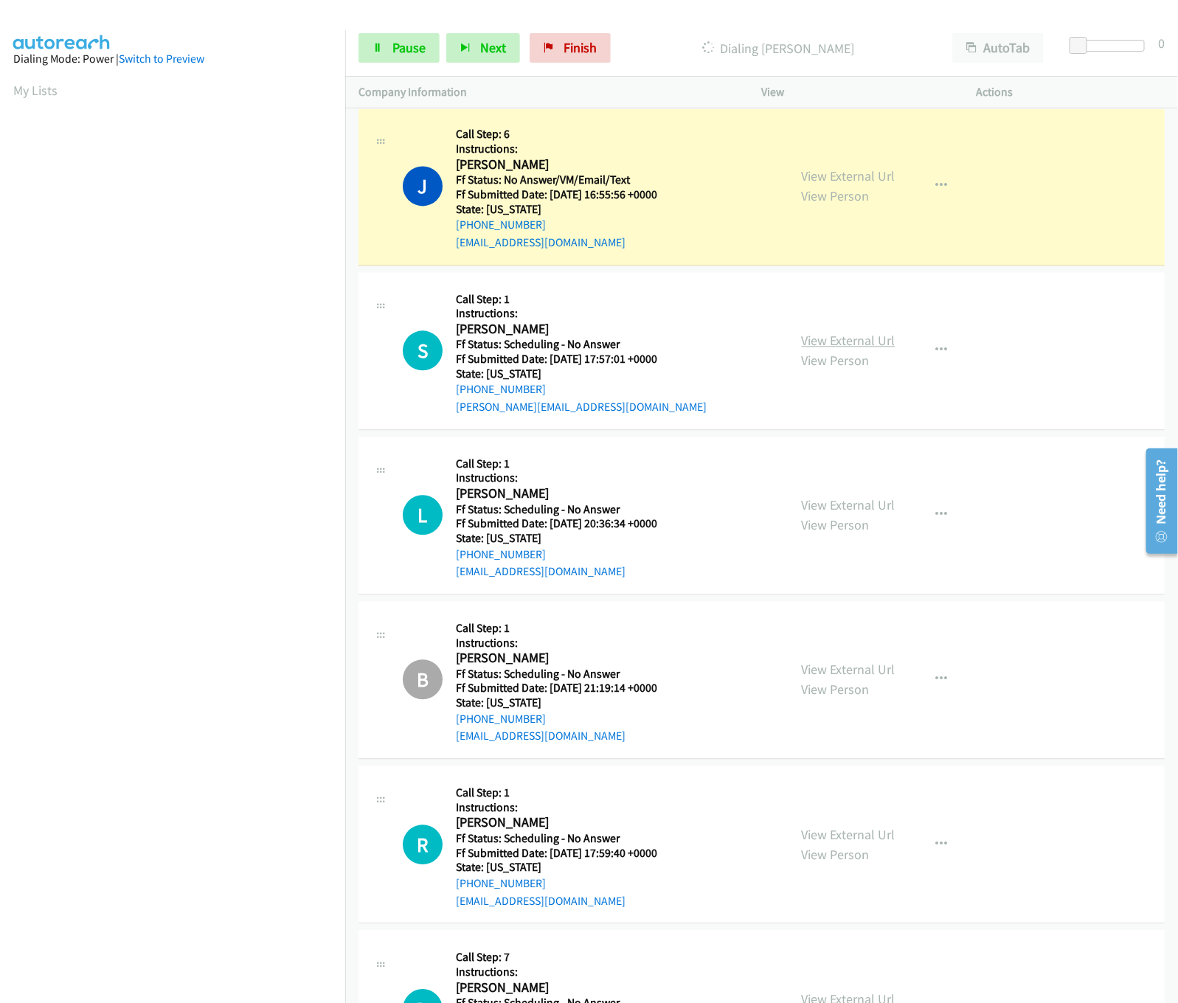
click at [848, 341] on link "View External Url" at bounding box center [849, 340] width 94 height 17
click at [819, 498] on link "View External Url" at bounding box center [849, 504] width 94 height 17
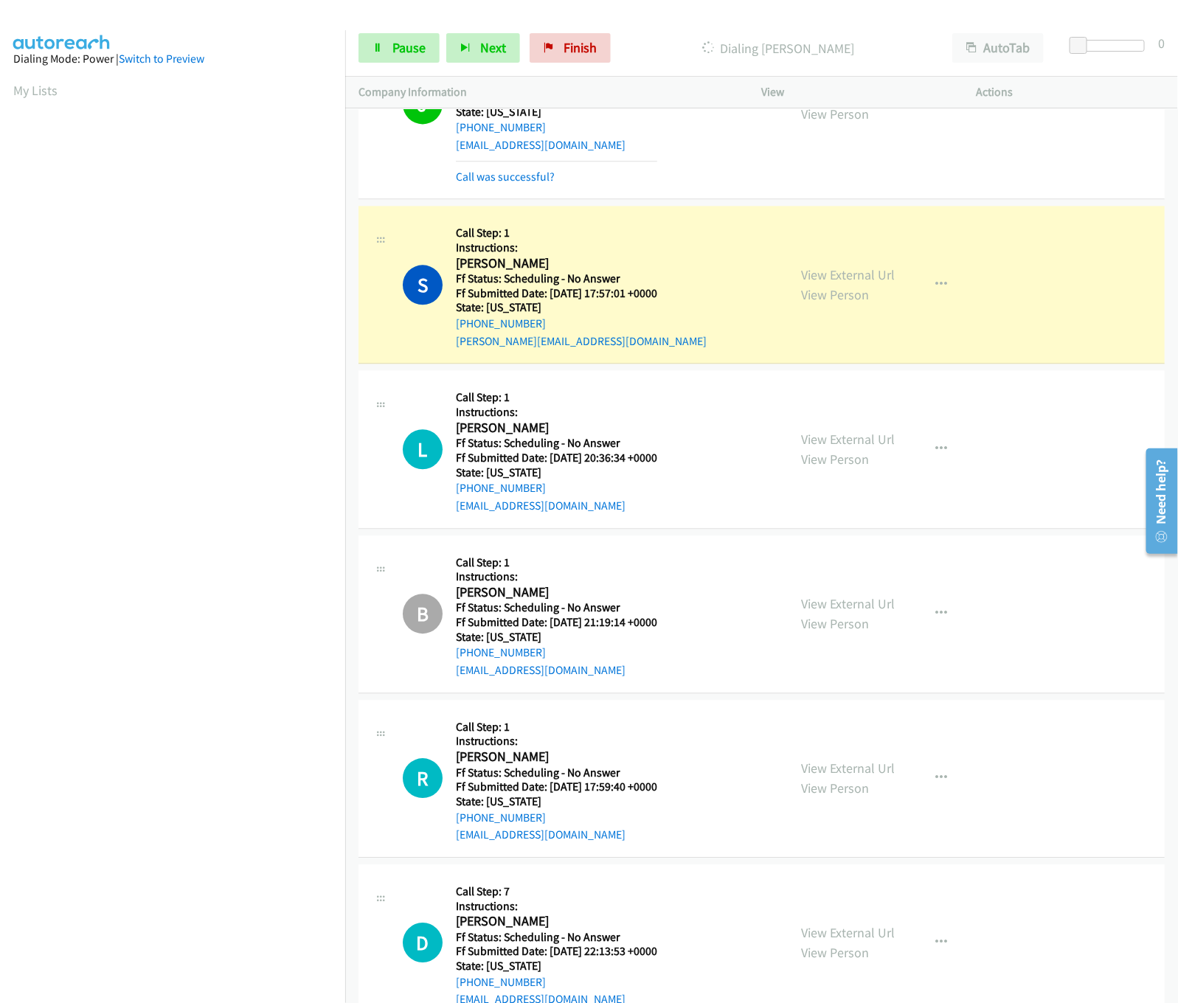
scroll to position [8553, 0]
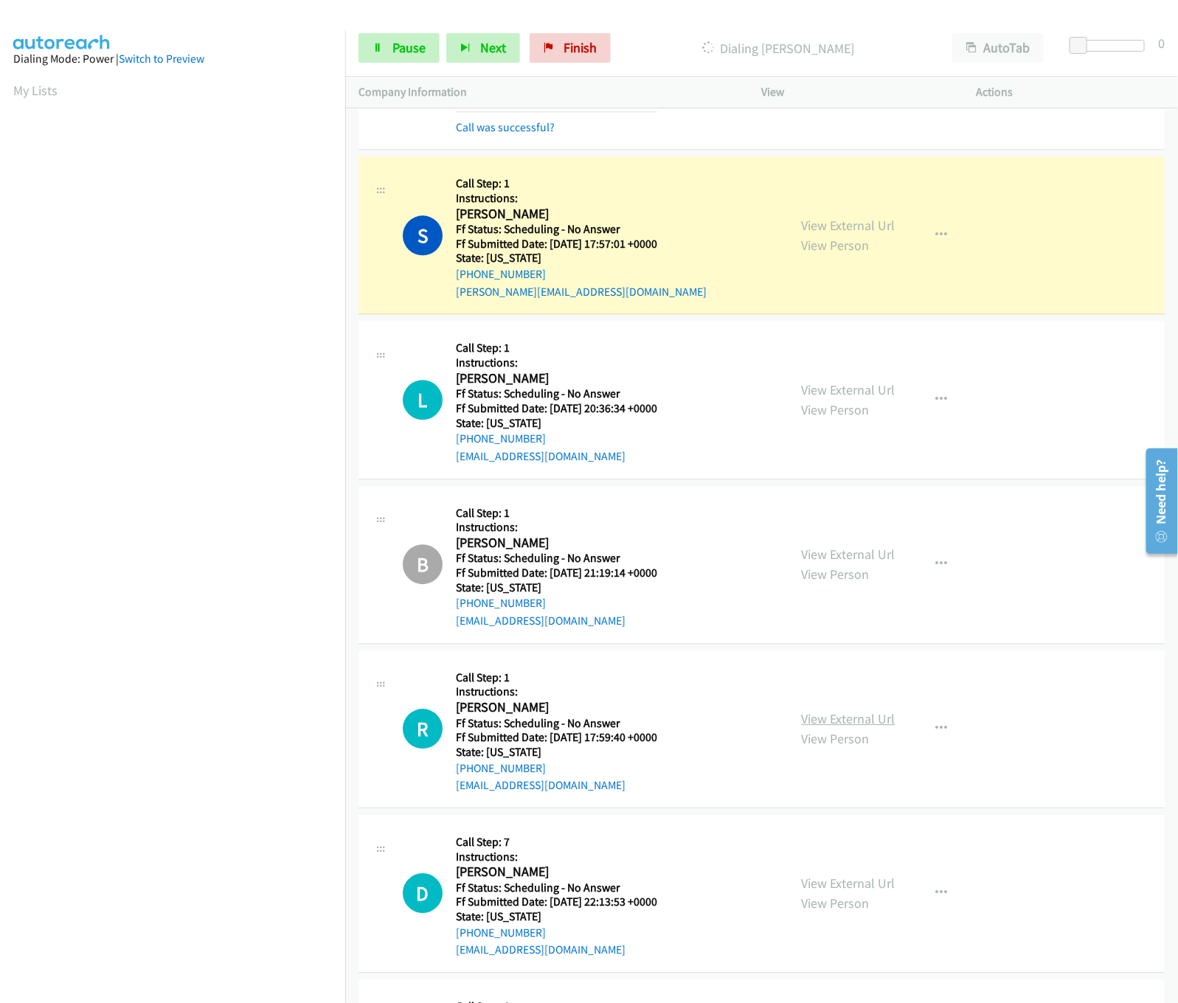
click at [844, 721] on link "View External Url" at bounding box center [849, 718] width 94 height 17
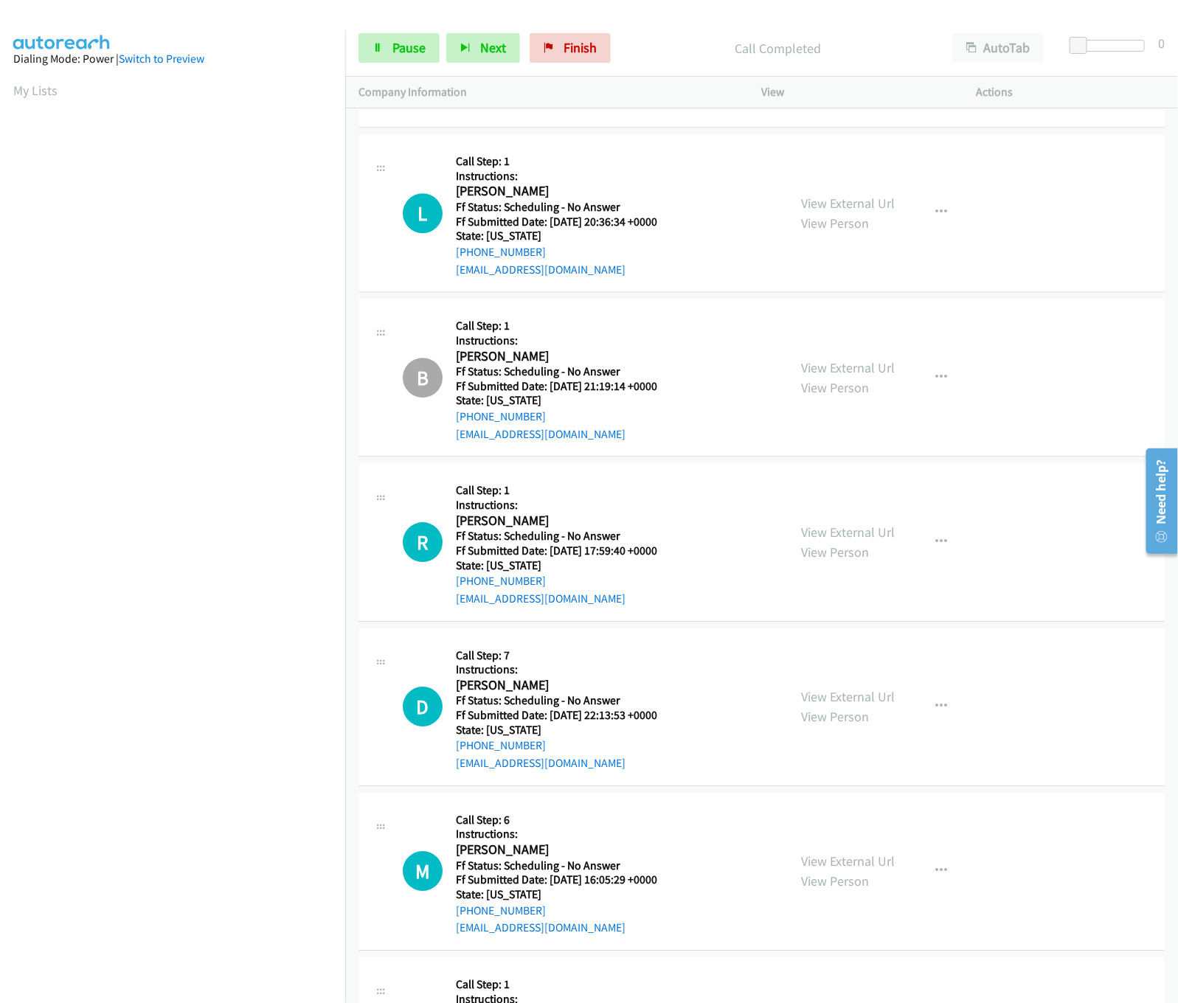
scroll to position [8849, 0]
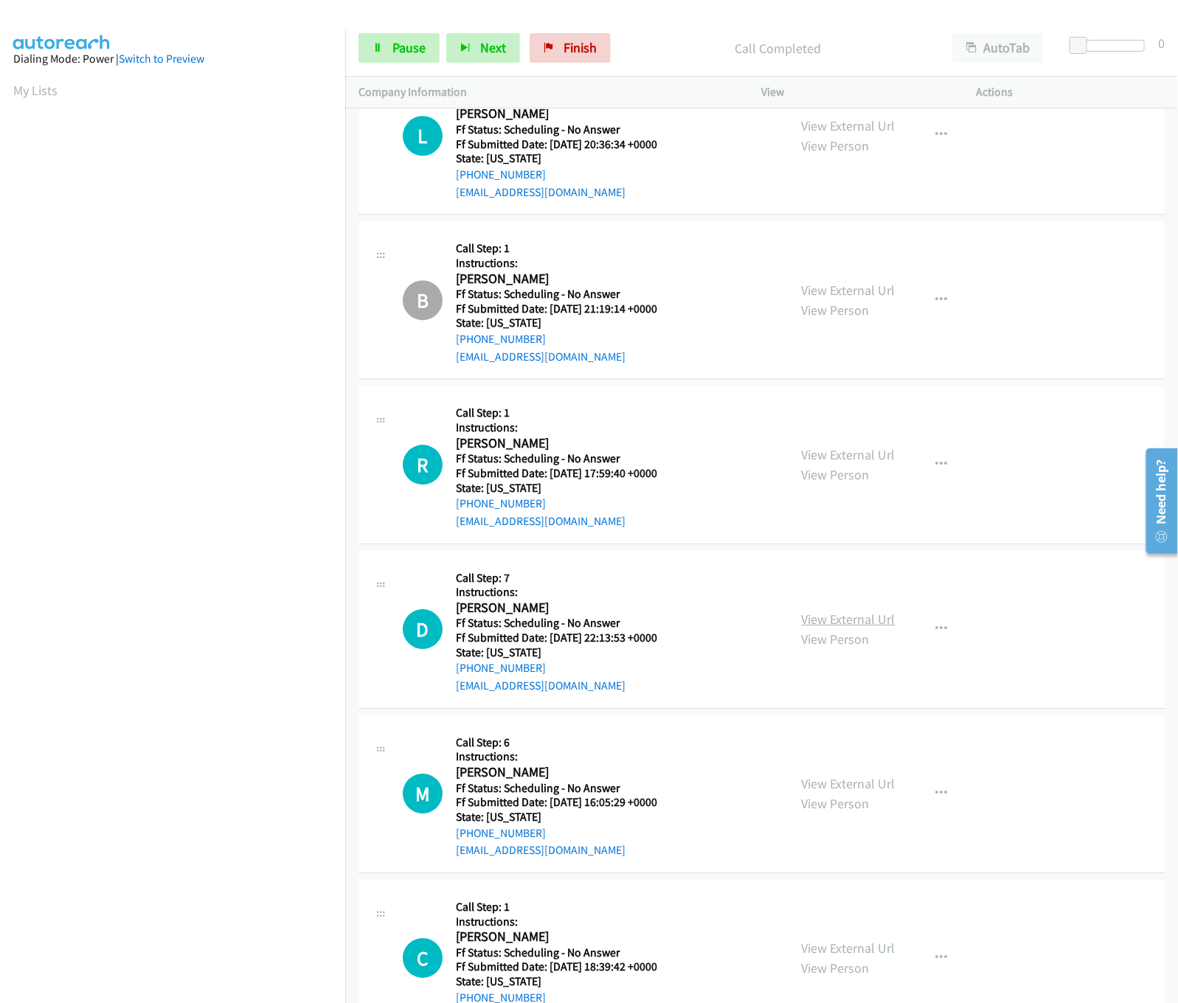
click at [823, 617] on link "View External Url" at bounding box center [849, 619] width 94 height 17
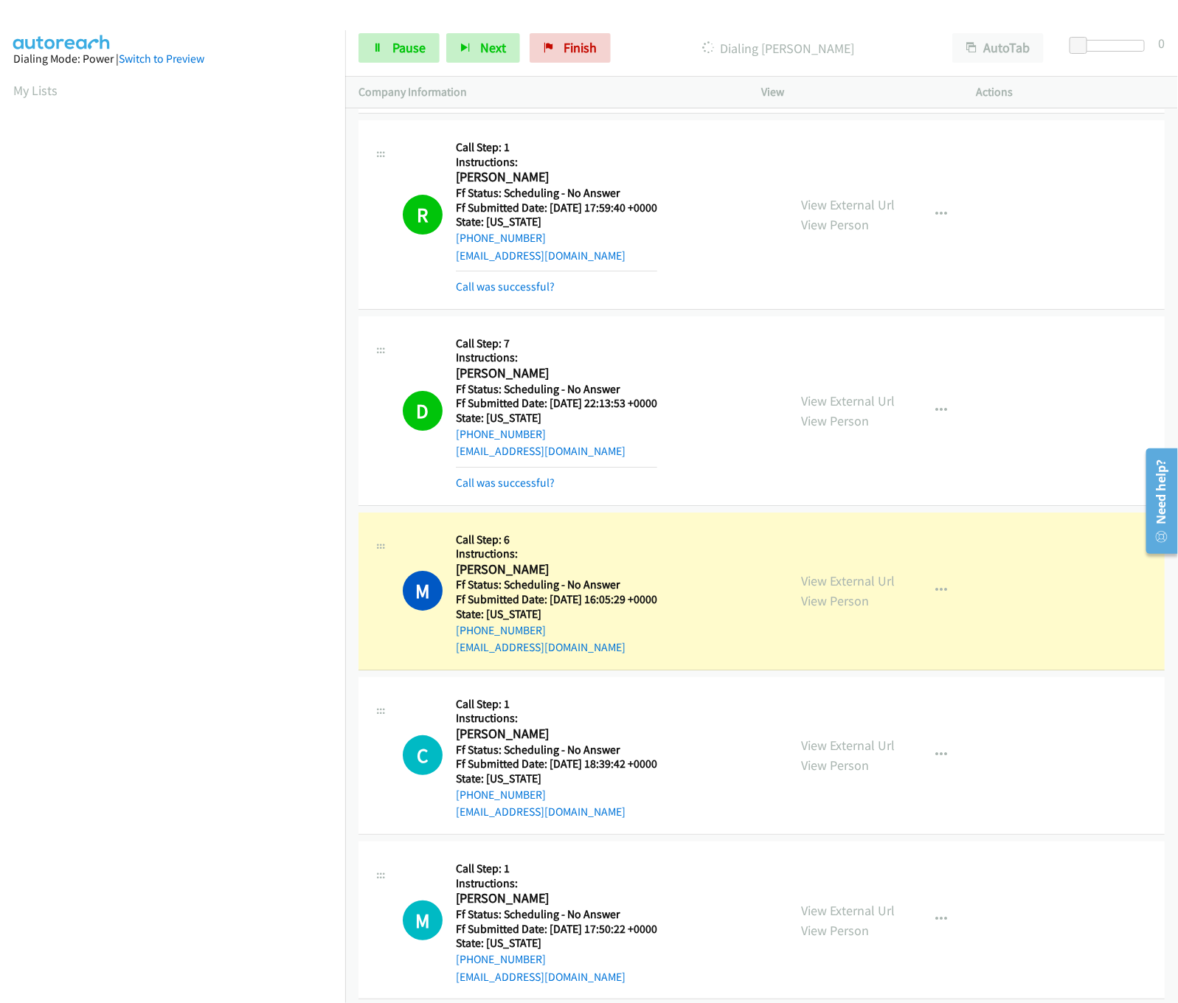
scroll to position [9160, 0]
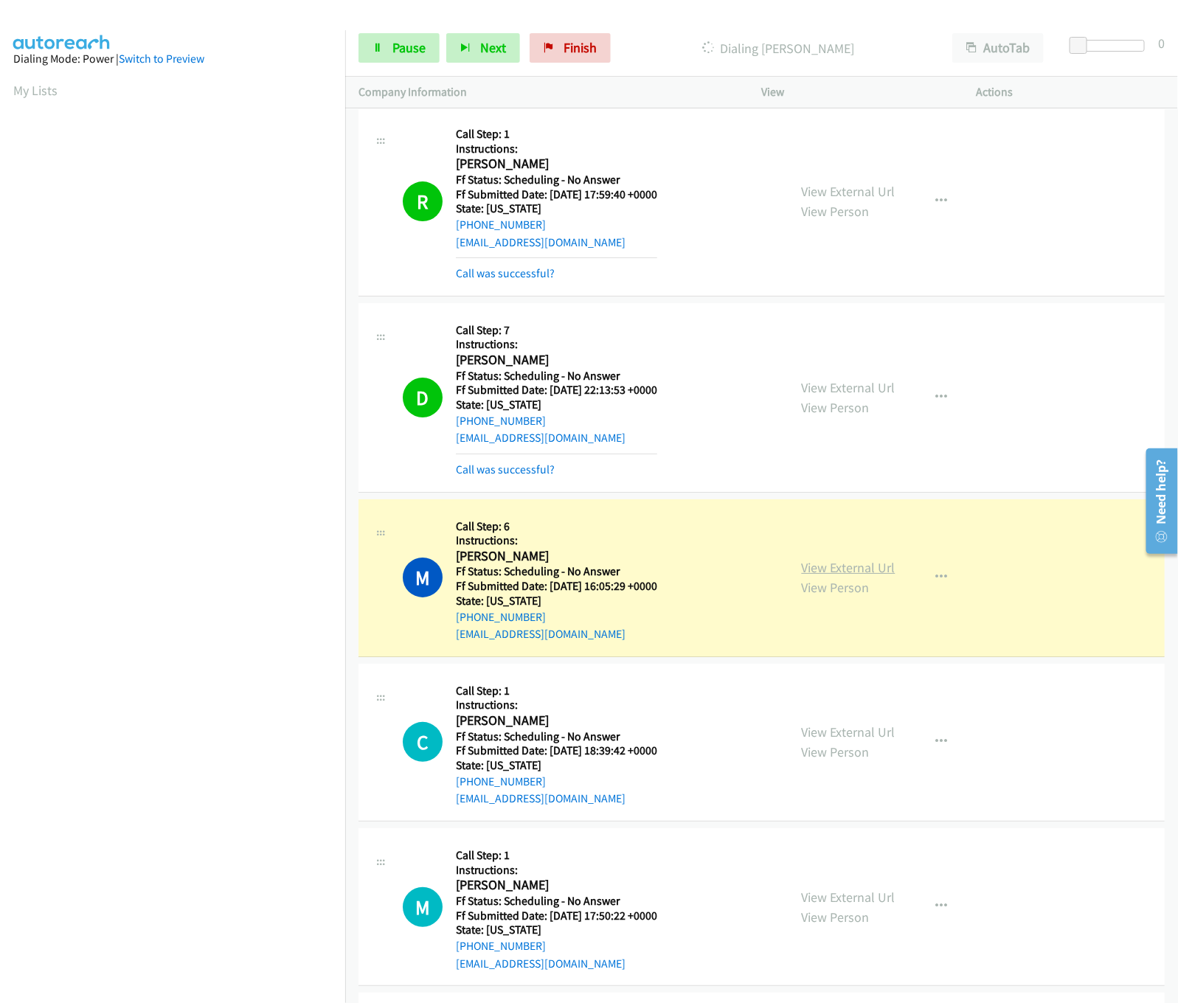
click at [821, 559] on link "View External Url" at bounding box center [849, 567] width 94 height 17
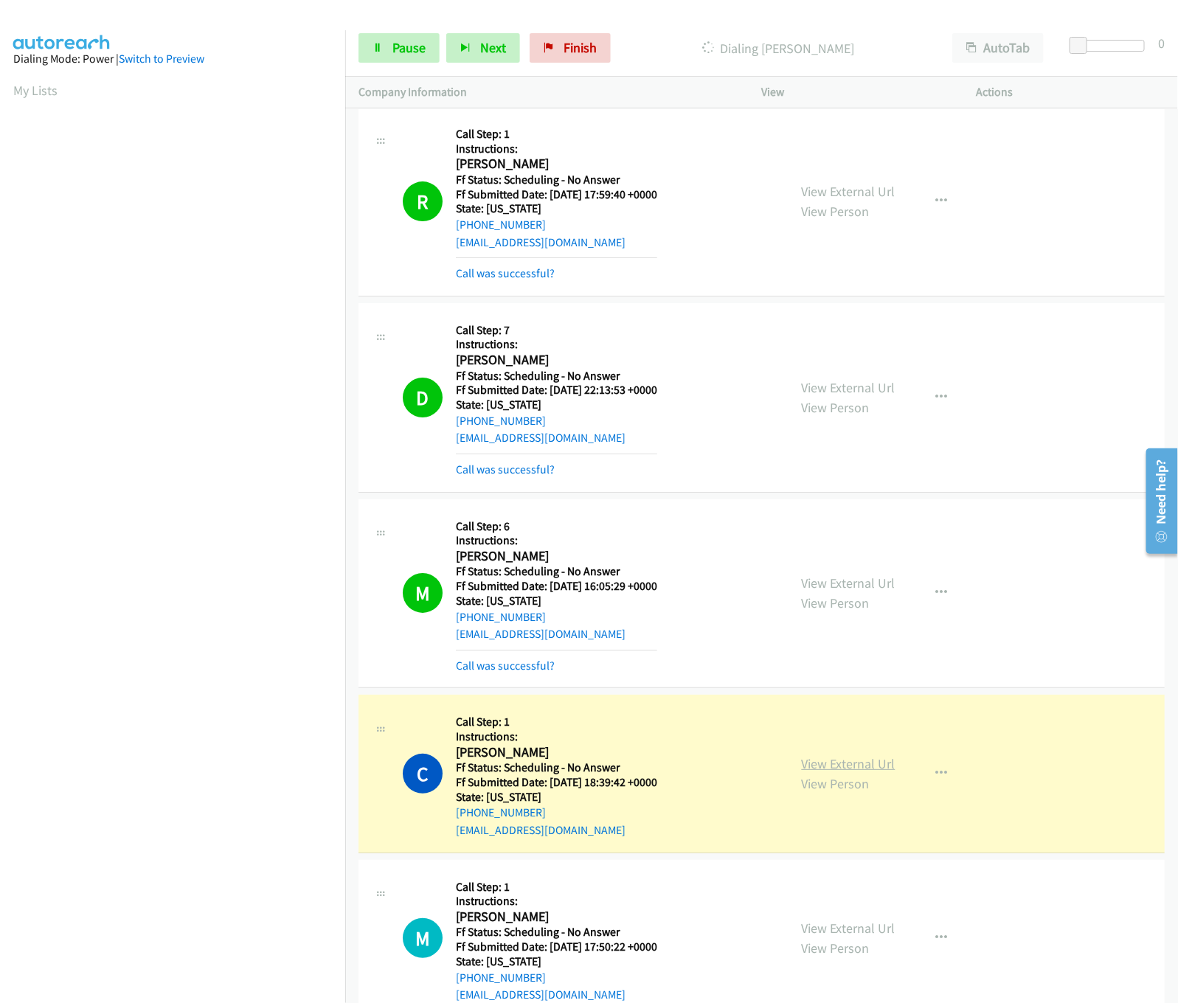
click at [821, 755] on link "View External Url" at bounding box center [849, 763] width 94 height 17
click at [847, 580] on link "View External Url" at bounding box center [849, 582] width 94 height 17
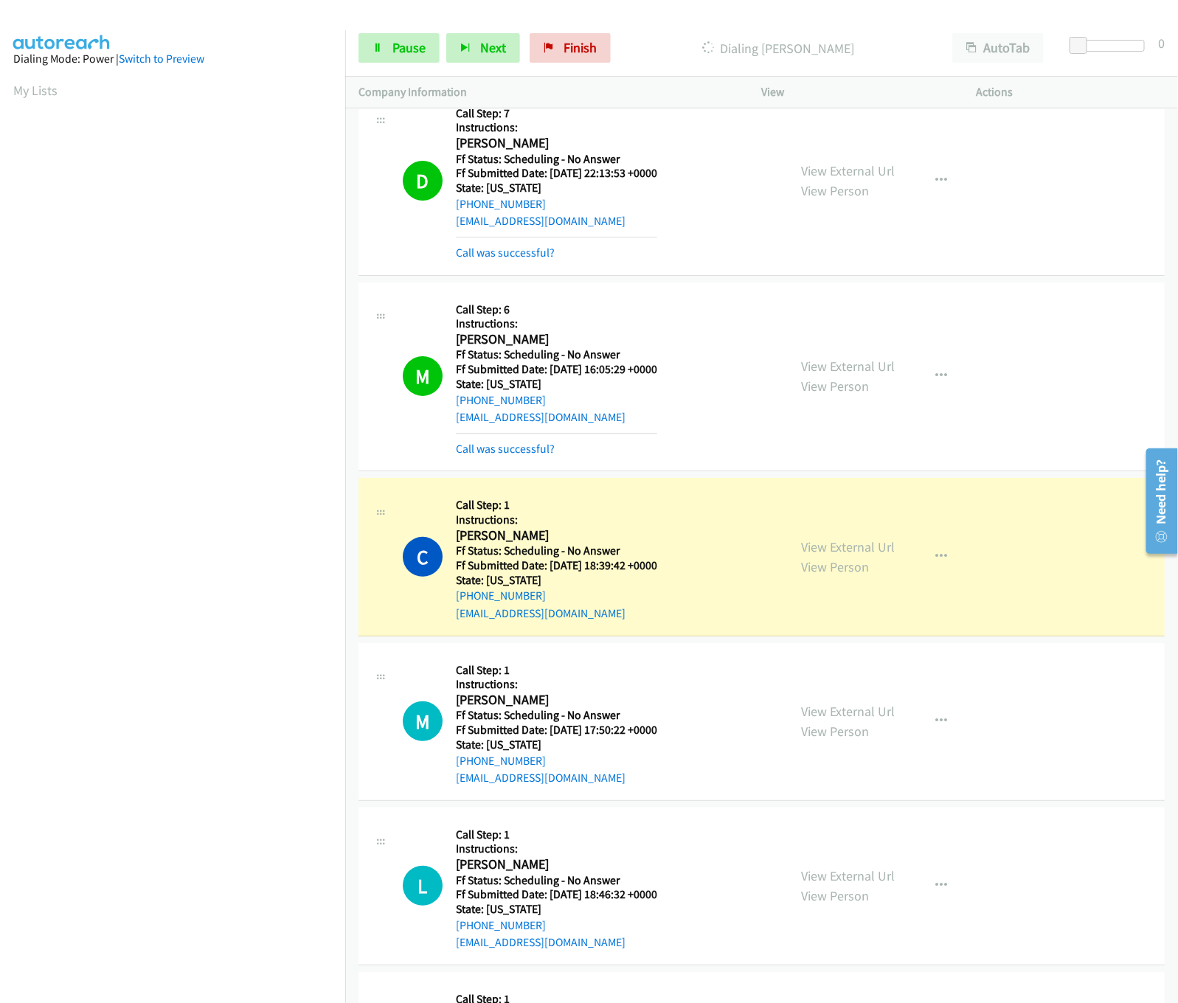
scroll to position [9602, 0]
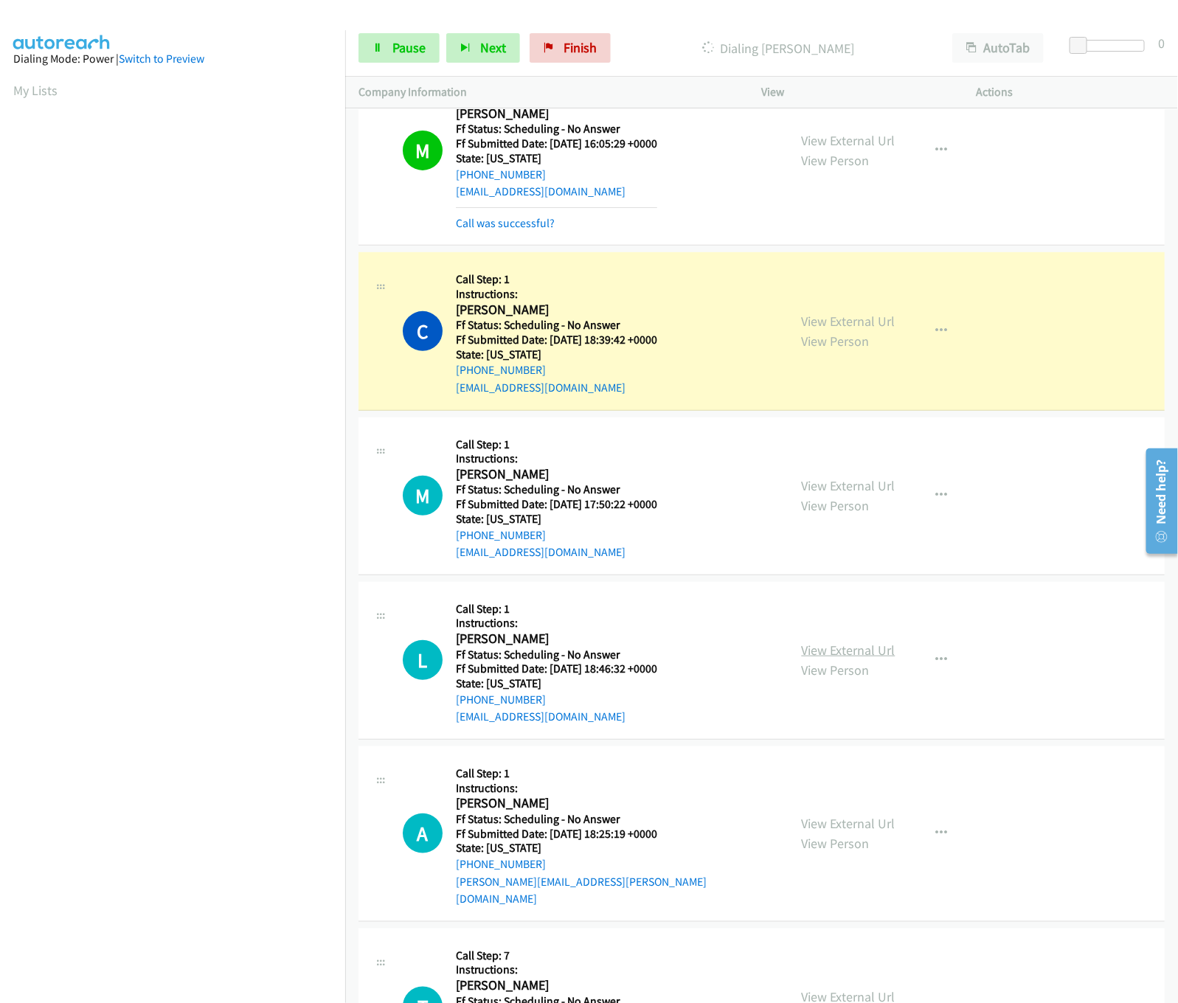
click at [837, 650] on link "View External Url" at bounding box center [849, 650] width 94 height 17
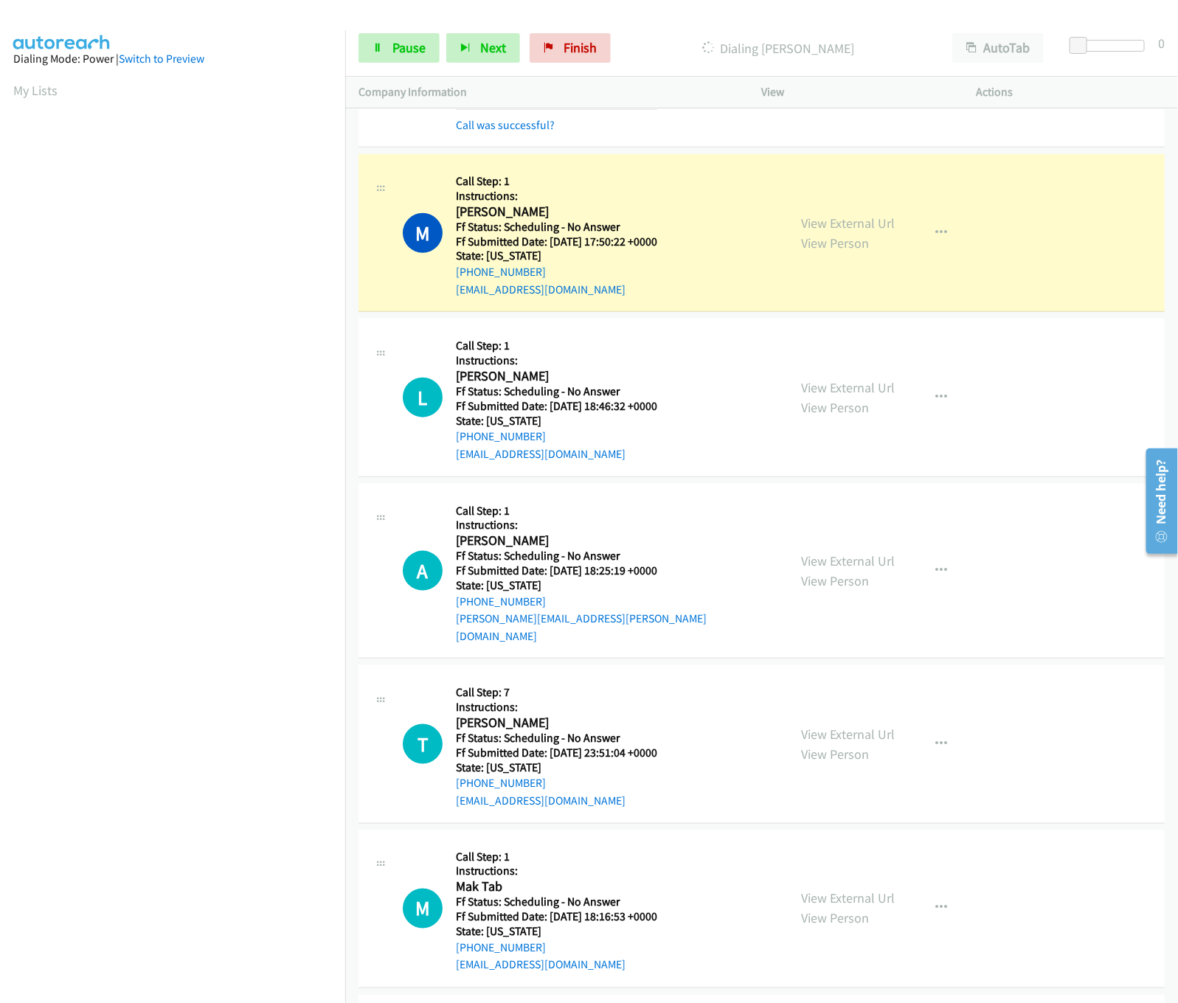
scroll to position [9750, 0]
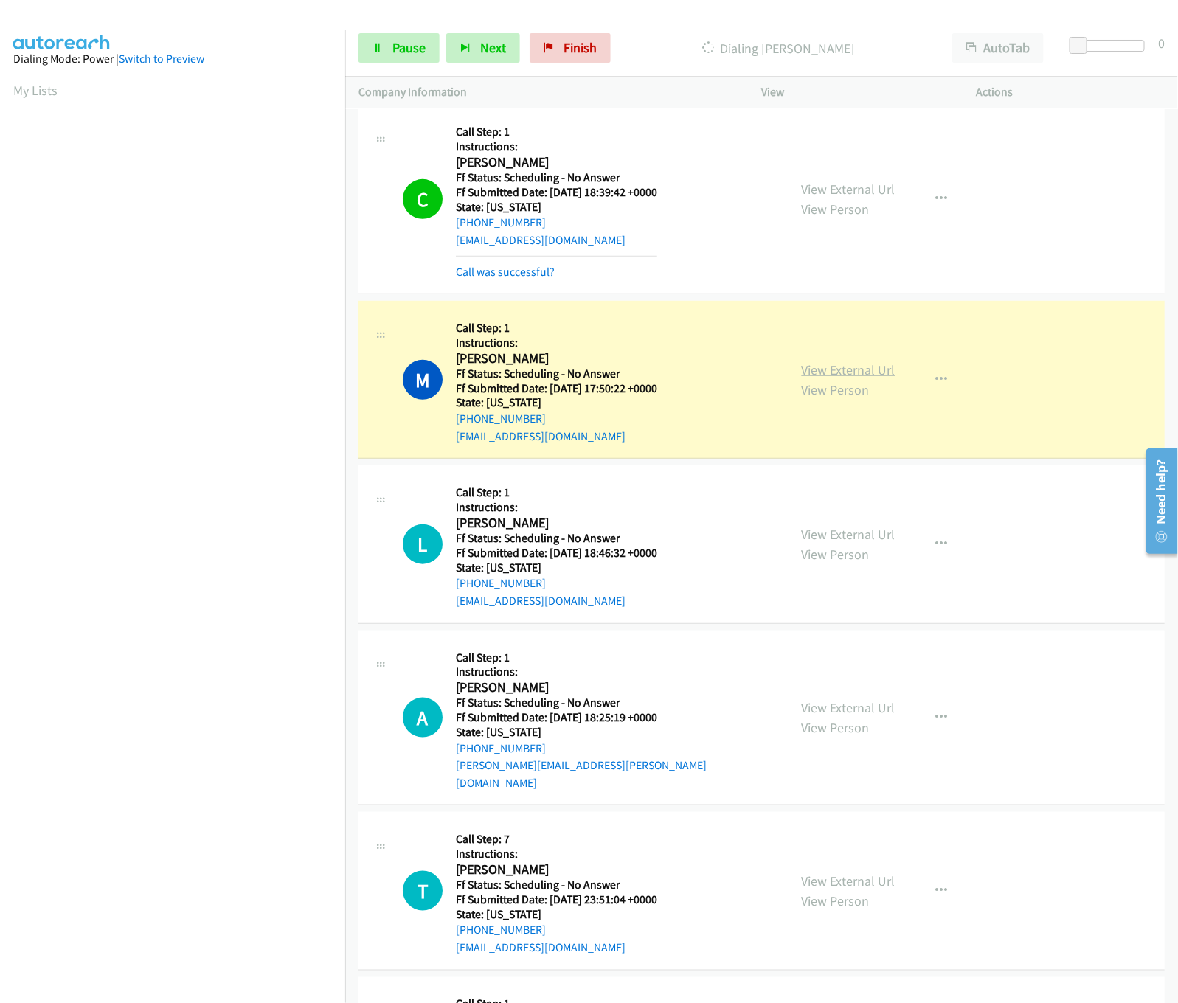
click at [817, 376] on link "View External Url" at bounding box center [849, 369] width 94 height 17
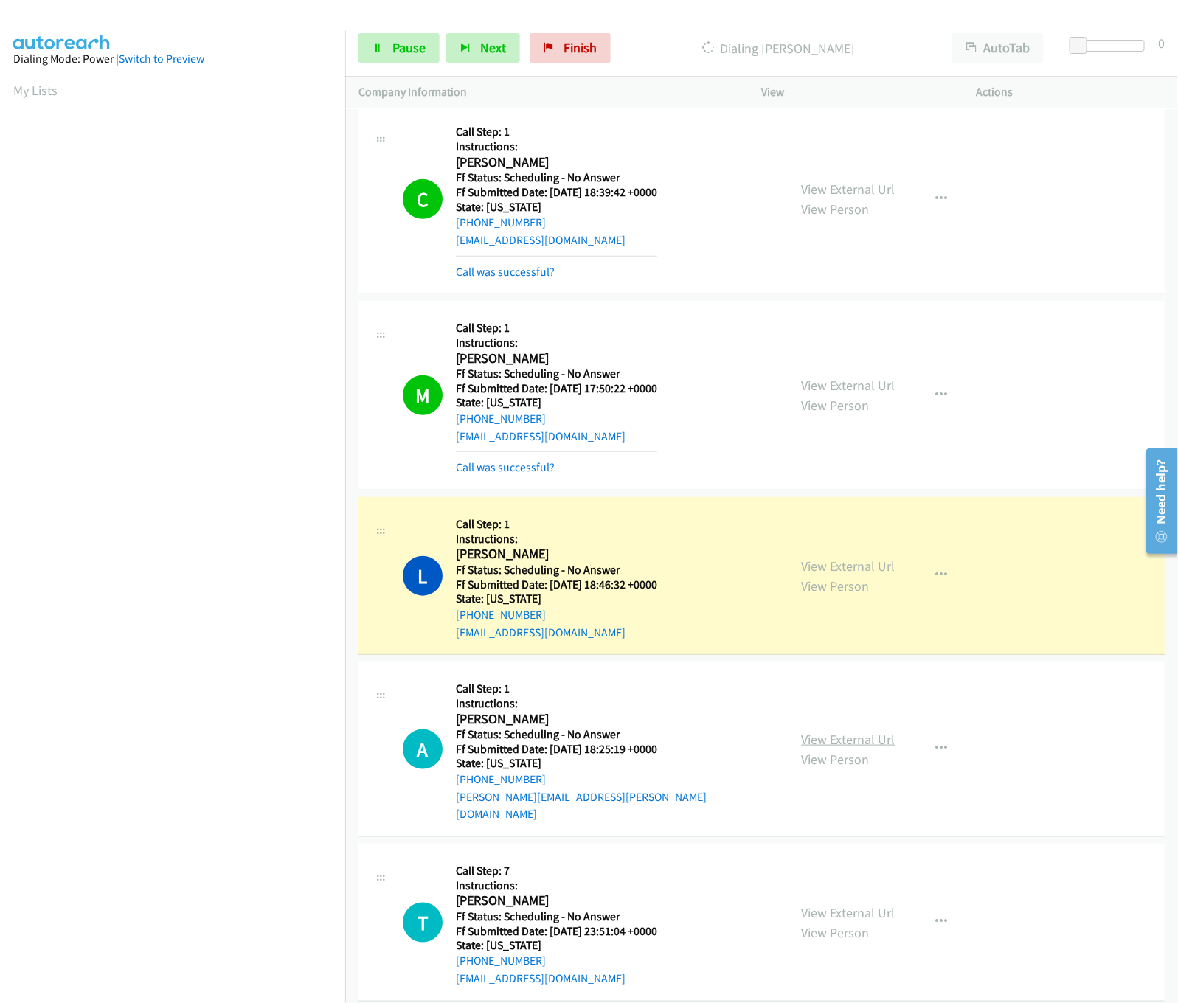
click at [843, 737] on link "View External Url" at bounding box center [849, 739] width 94 height 17
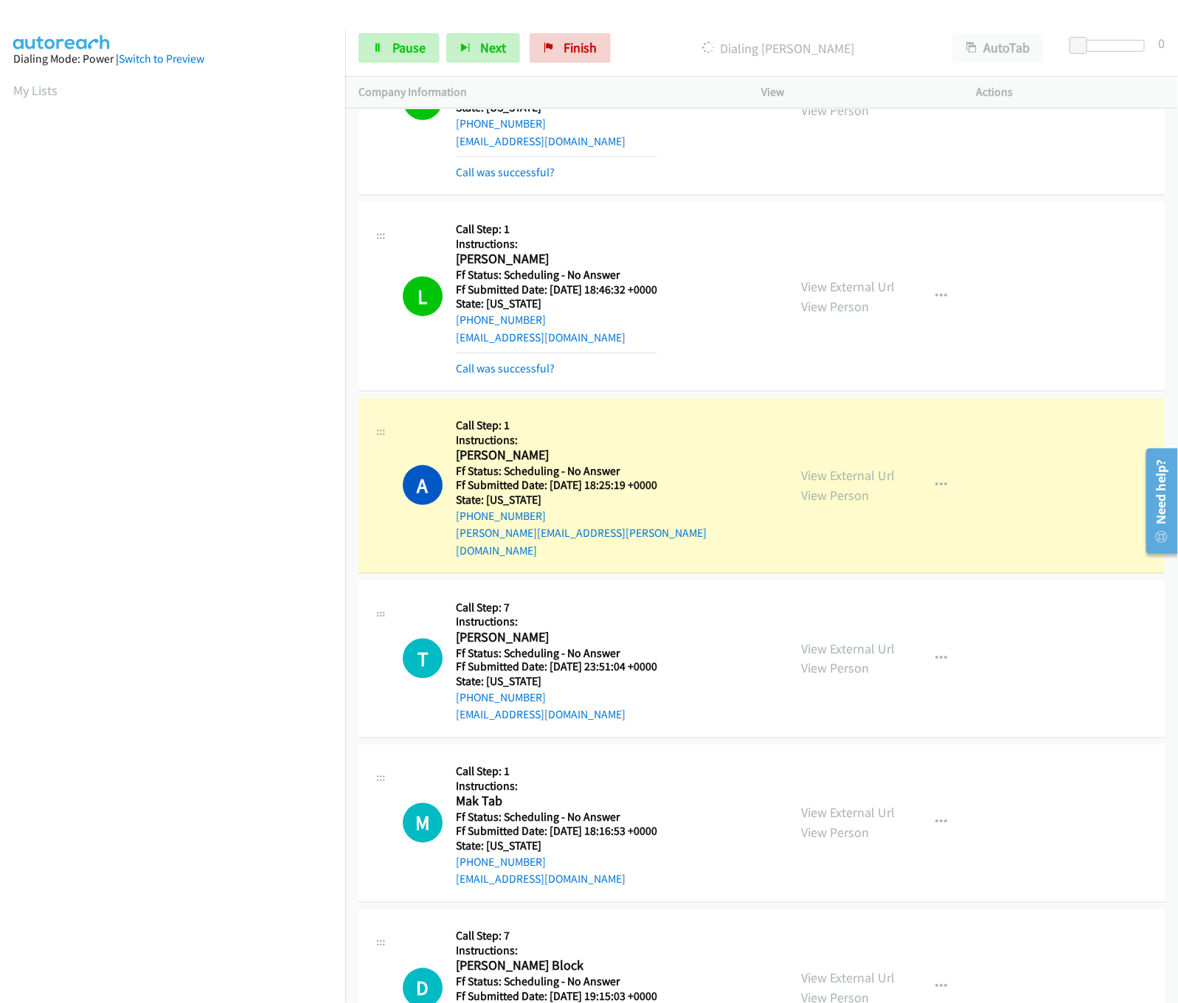
scroll to position [10339, 0]
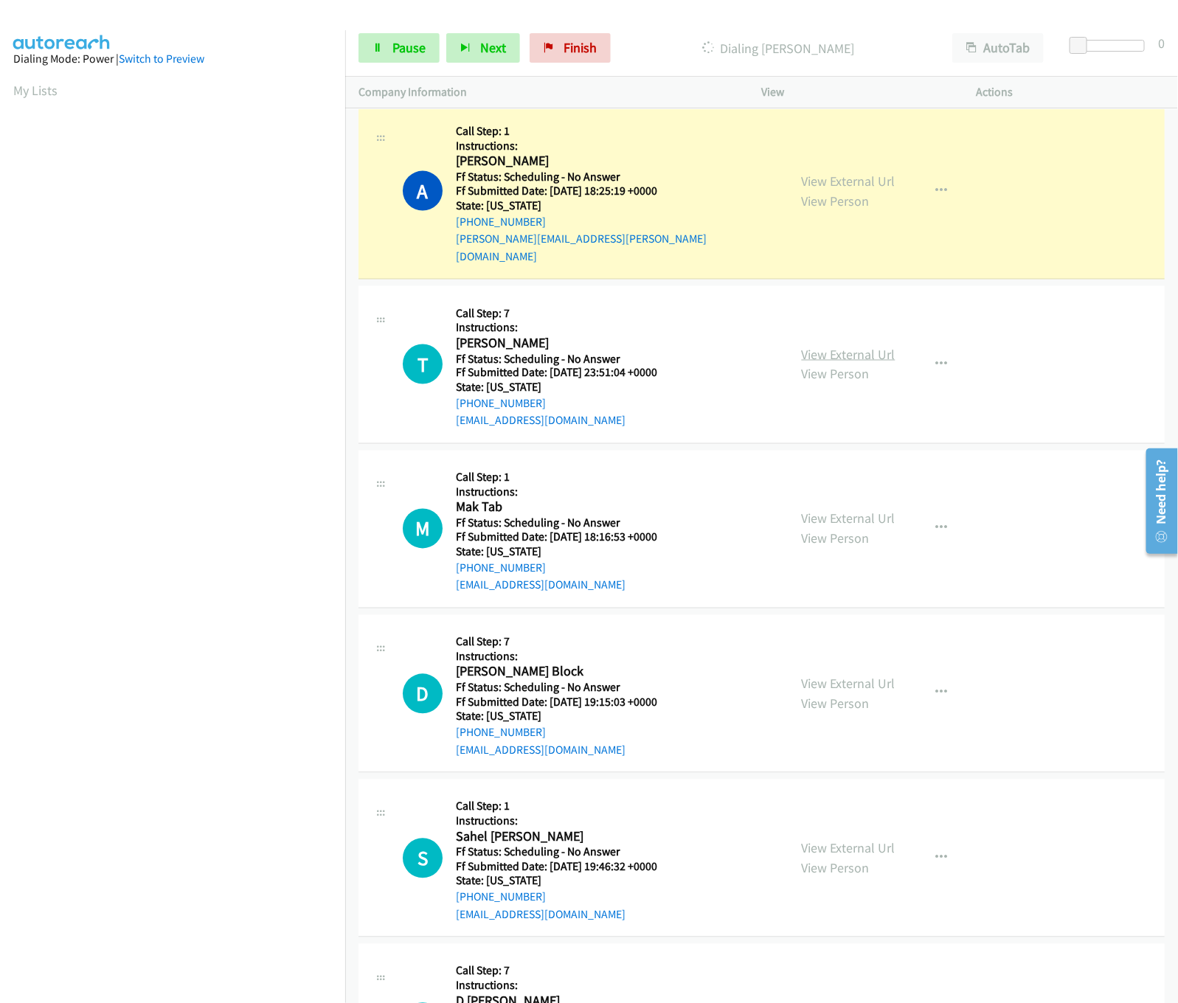
click at [835, 346] on link "View External Url" at bounding box center [849, 354] width 94 height 17
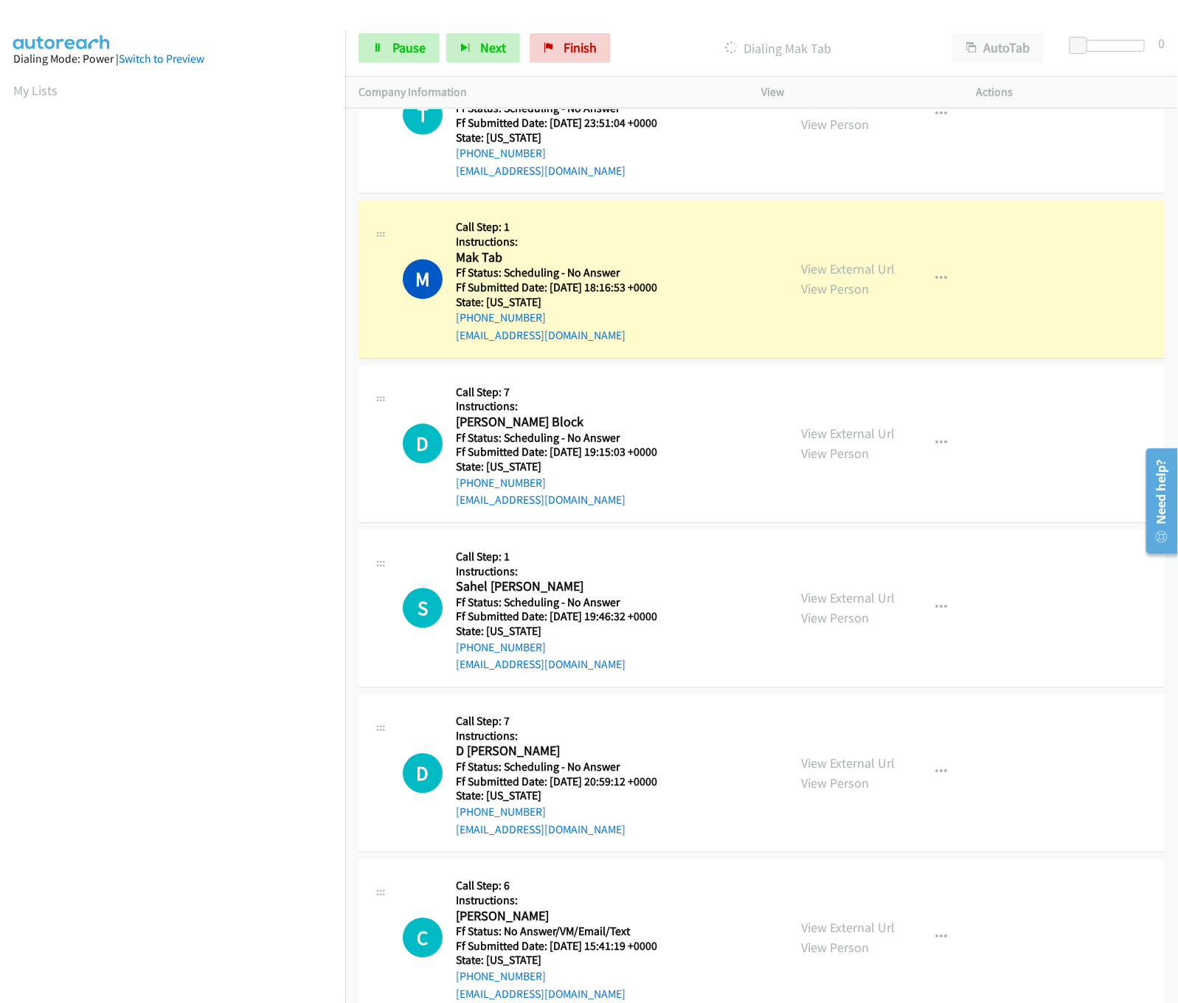
scroll to position [10634, 0]
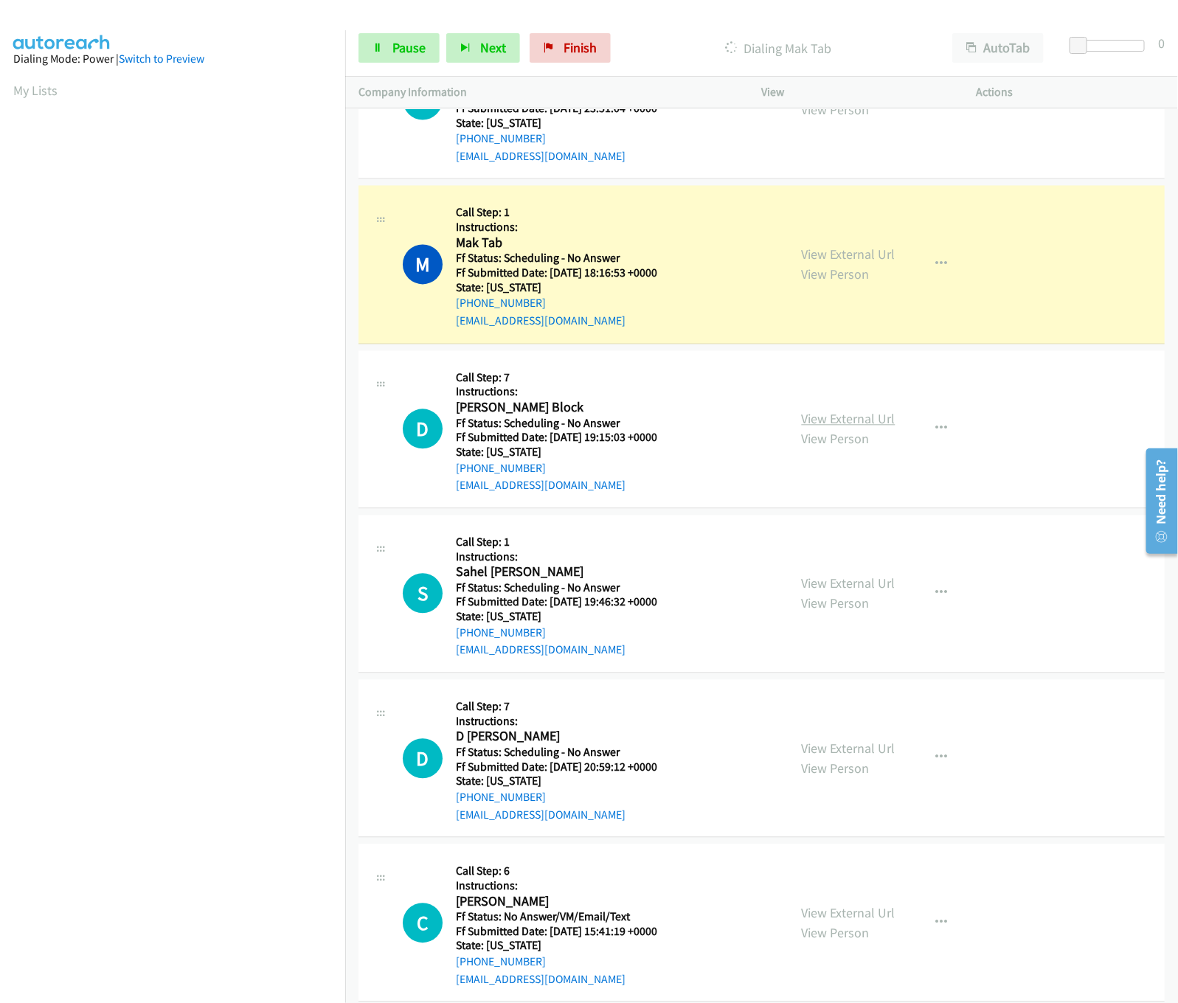
click at [847, 411] on link "View External Url" at bounding box center [849, 419] width 94 height 17
click at [838, 246] on link "View External Url" at bounding box center [849, 254] width 94 height 17
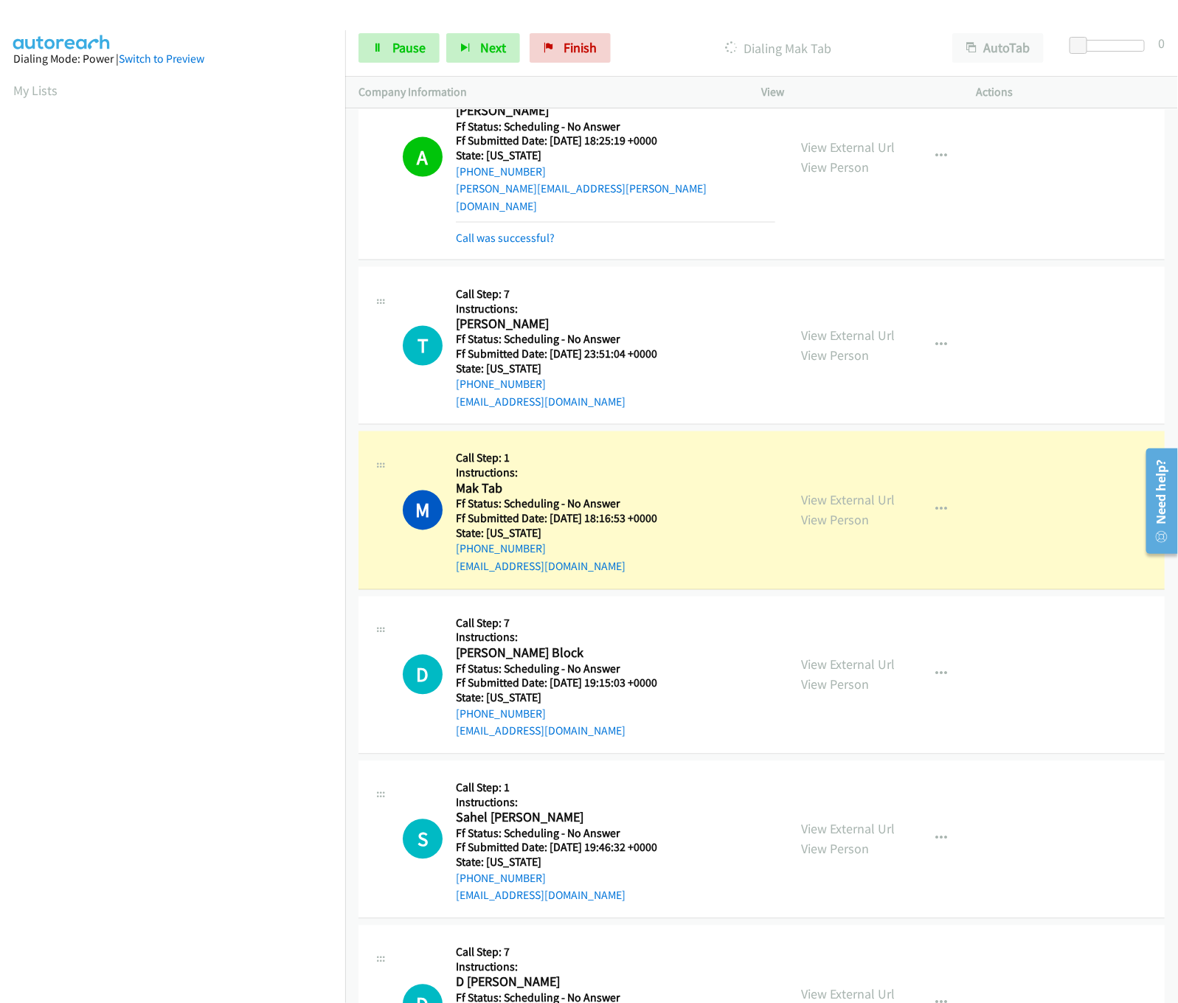
scroll to position [10339, 0]
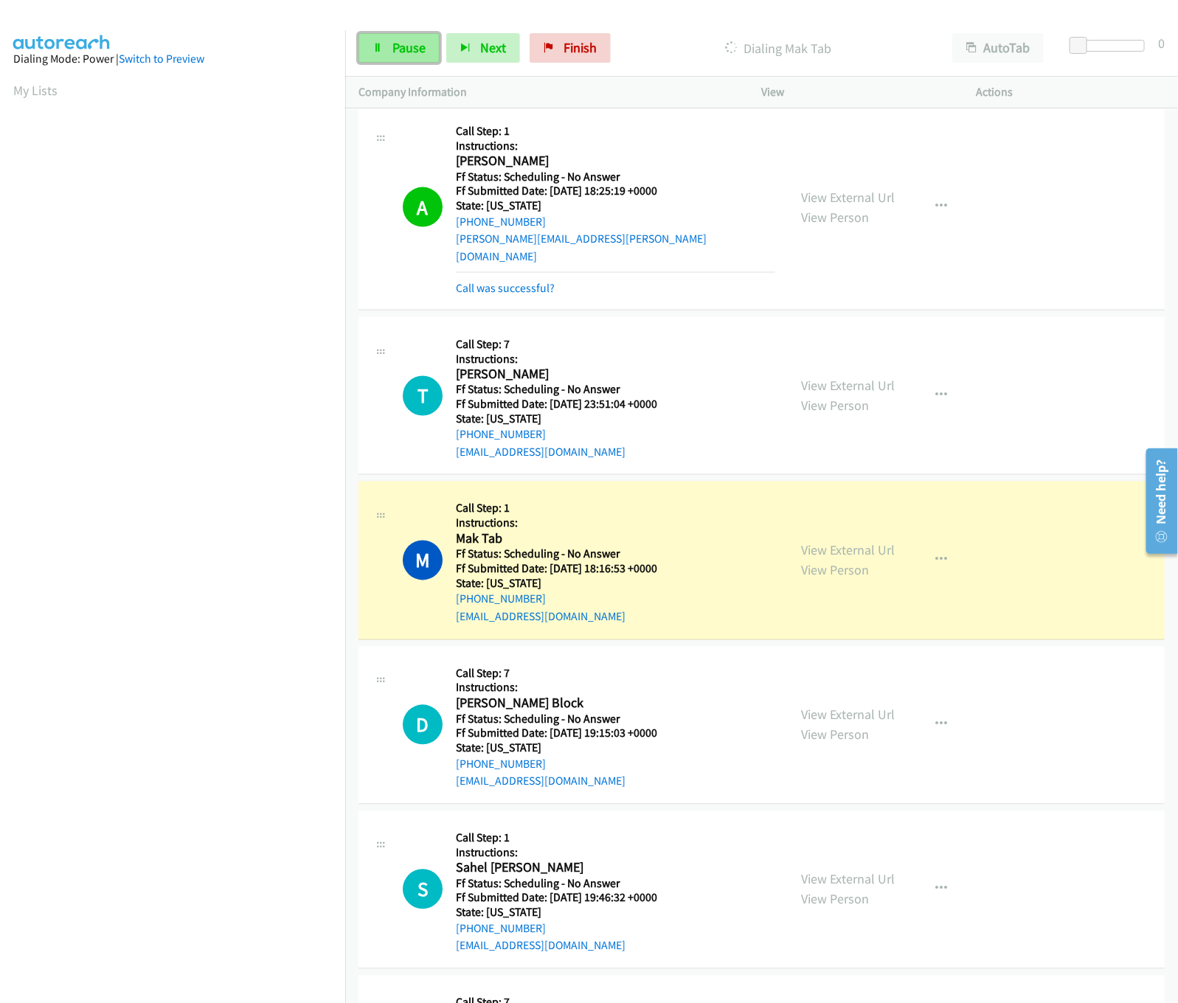
click at [397, 60] on link "Pause" at bounding box center [398, 47] width 81 height 29
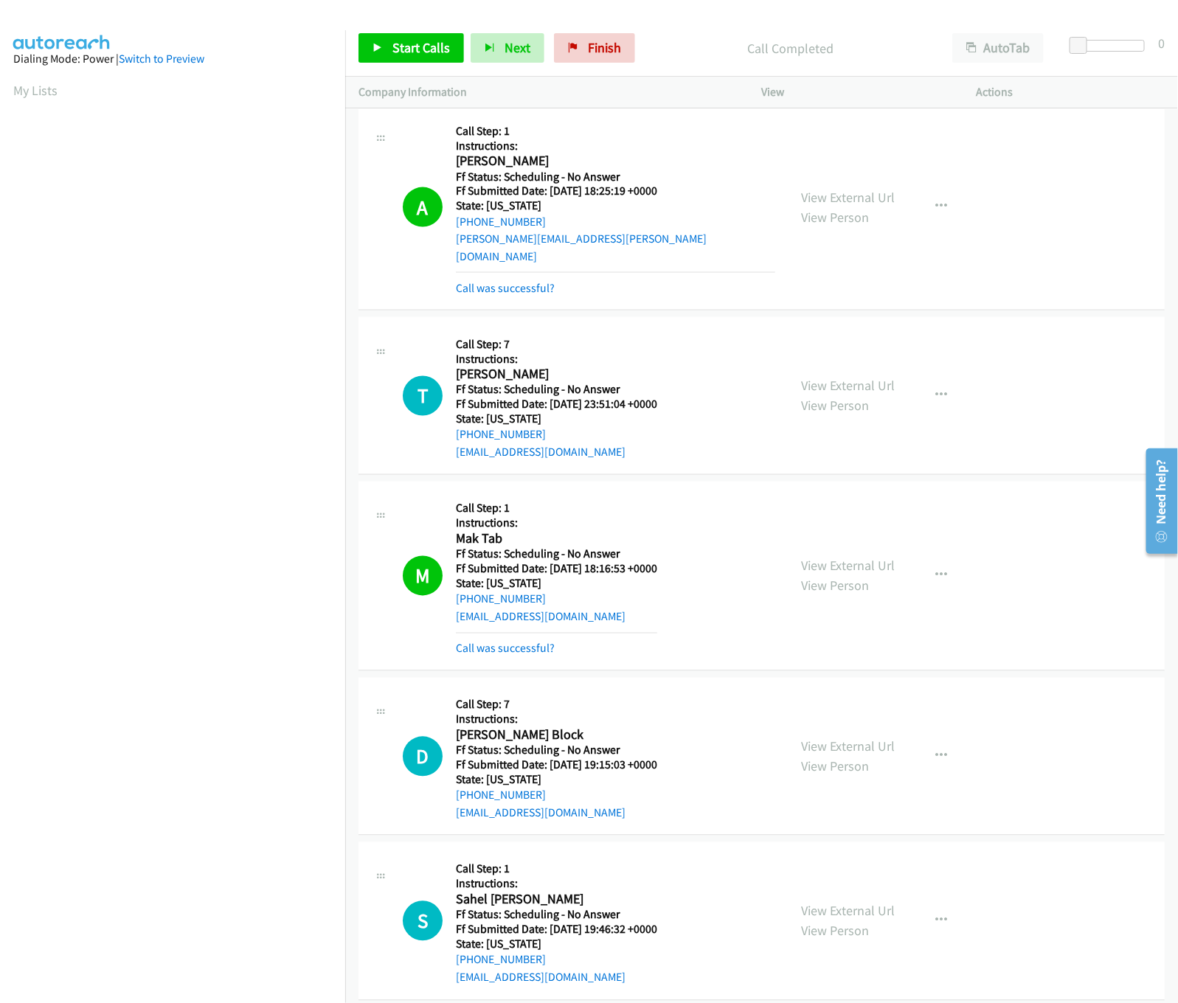
click at [604, 29] on div "Start Calls Pause Next Finish Call Completed AutoTab AutoTab 0" at bounding box center [761, 48] width 833 height 57
click at [600, 49] on span "Finish" at bounding box center [604, 47] width 33 height 17
